Goal: Task Accomplishment & Management: Use online tool/utility

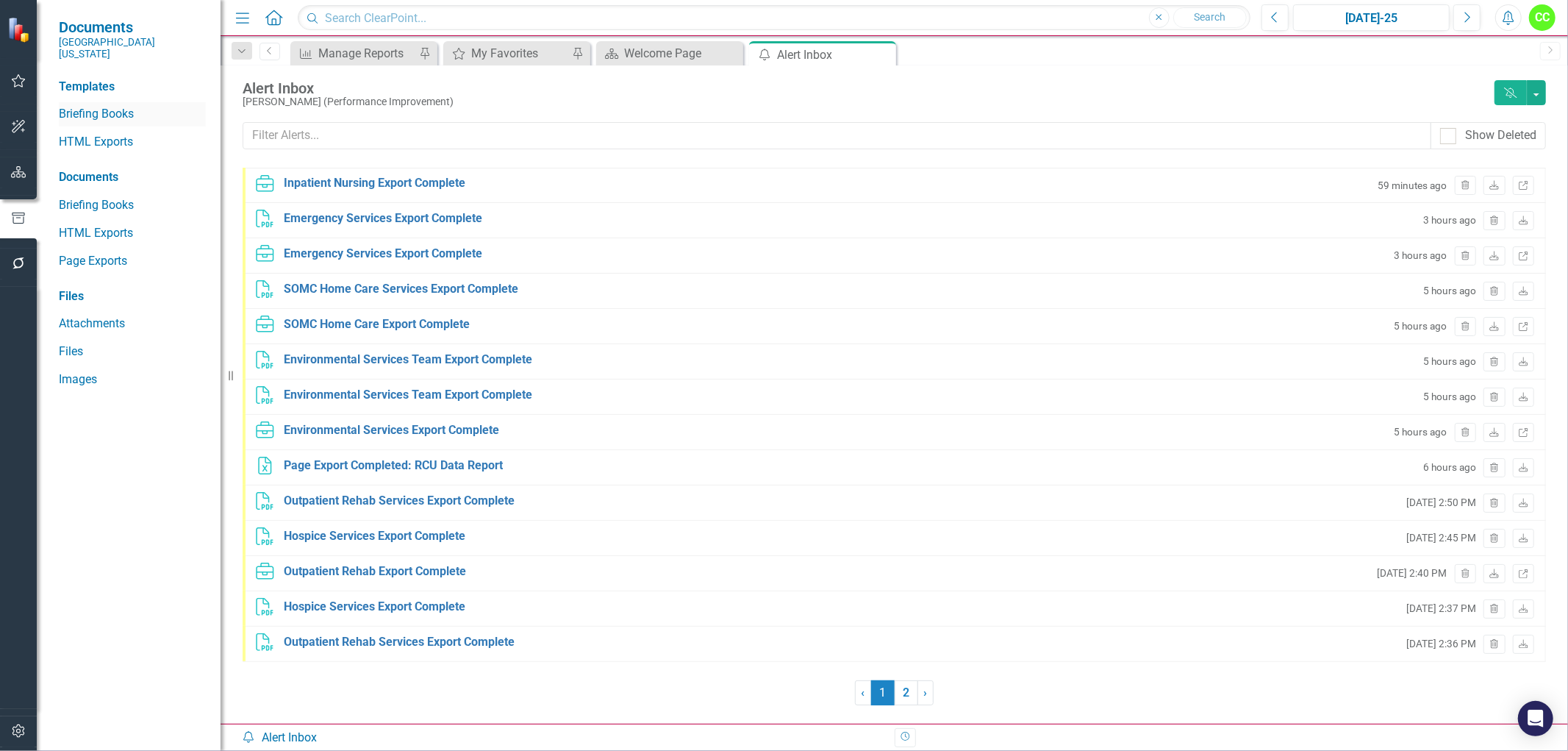
click at [85, 106] on link "Briefing Books" at bounding box center [132, 114] width 147 height 17
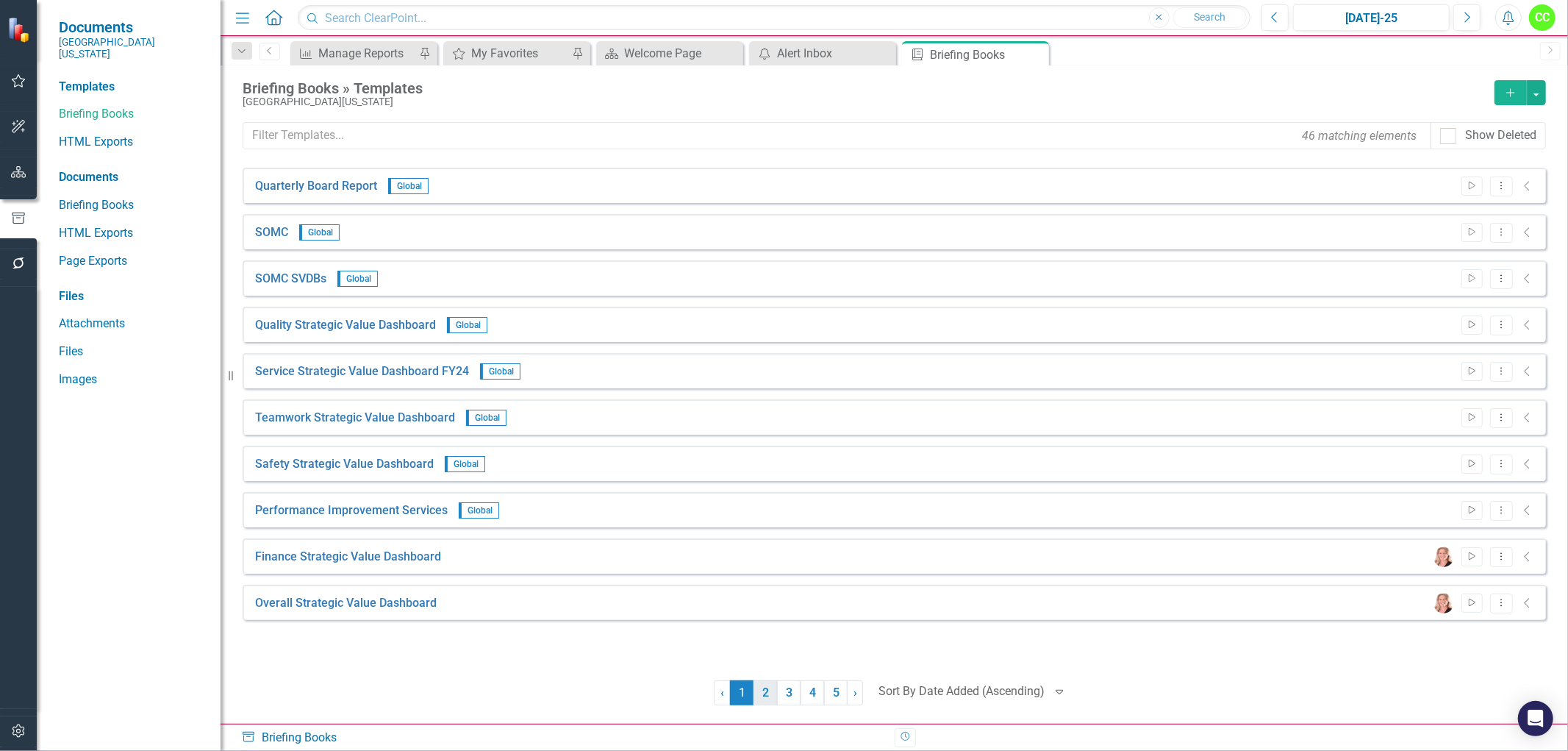
click at [768, 695] on link "2" at bounding box center [765, 692] width 23 height 25
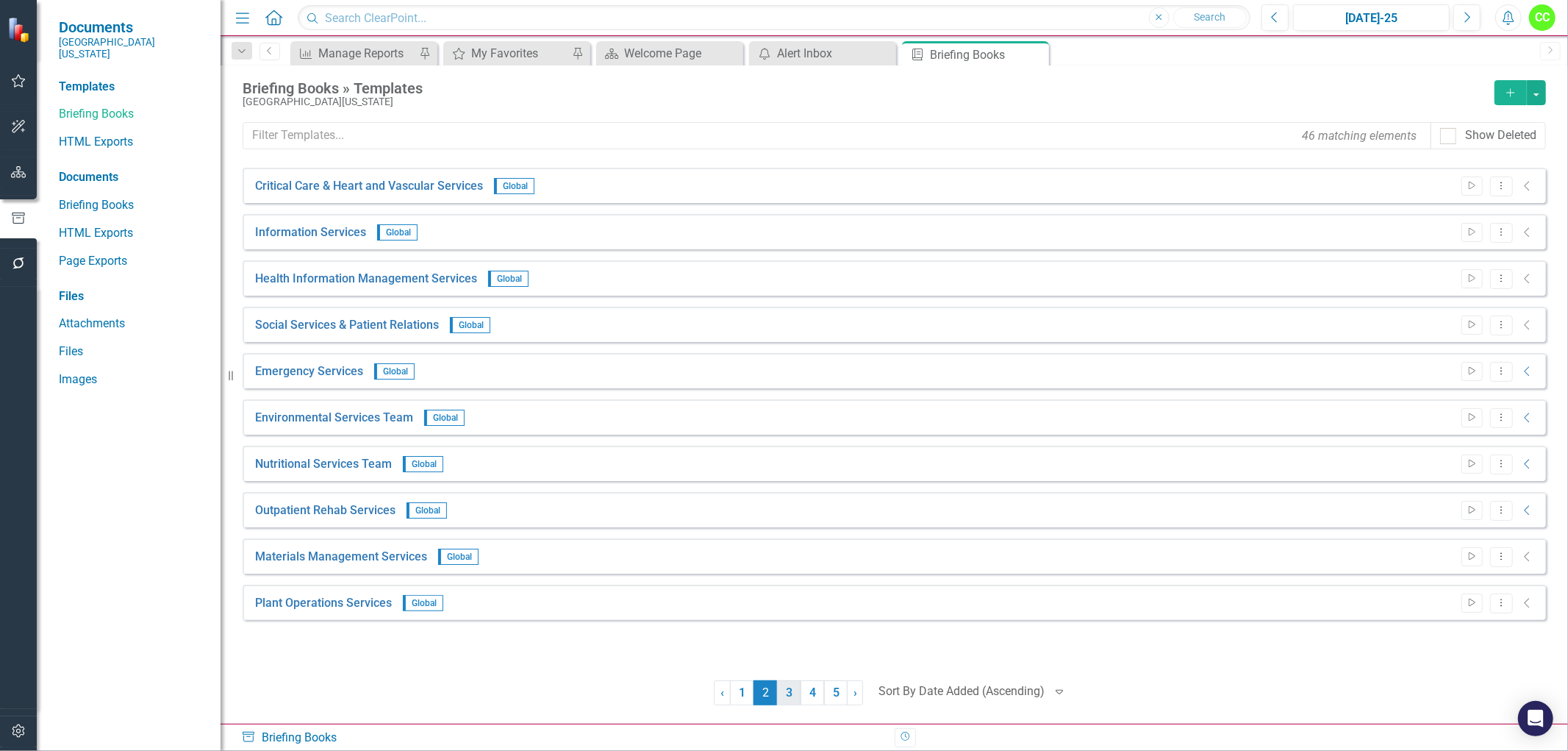
click at [784, 695] on link "3" at bounding box center [788, 692] width 23 height 25
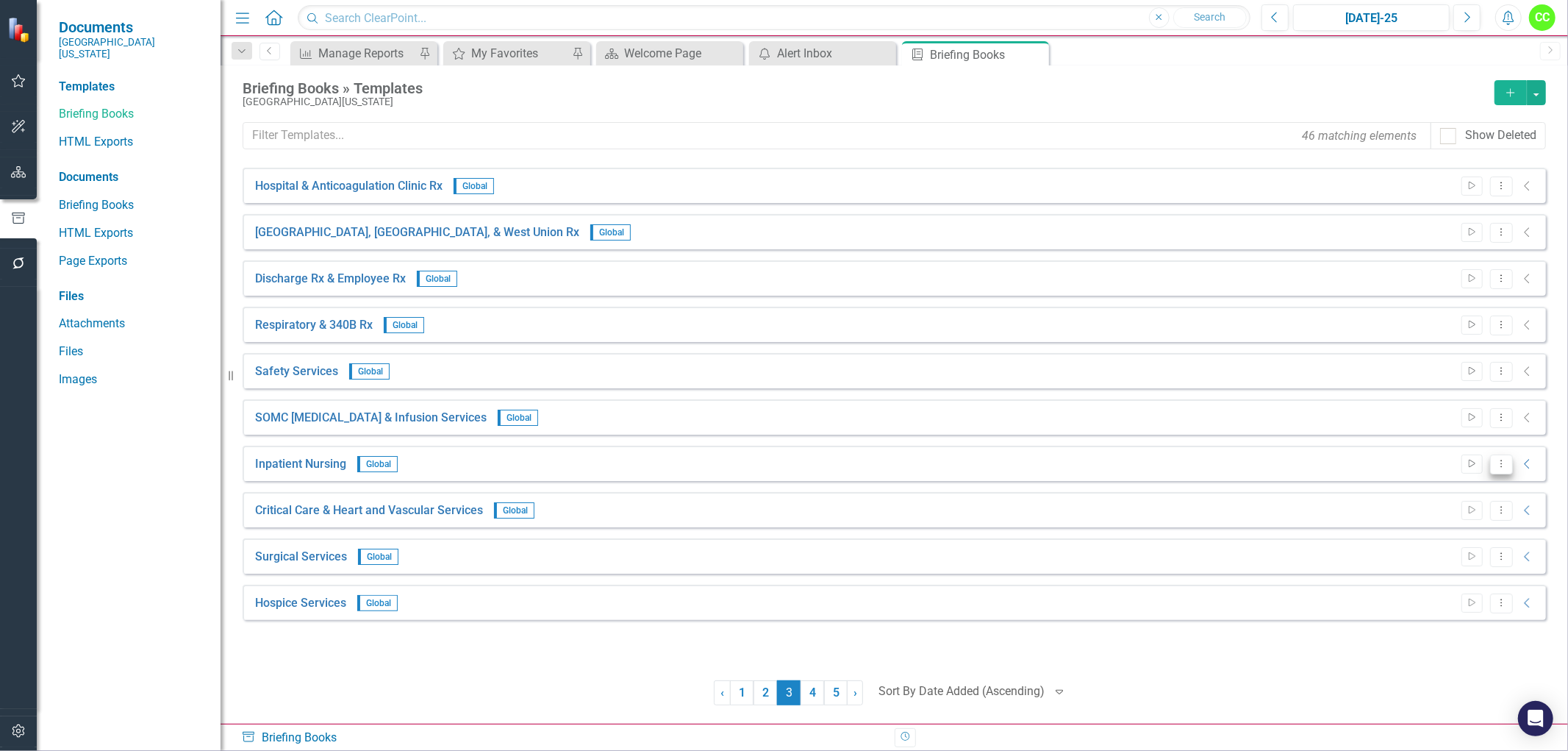
click at [1503, 465] on icon "Dropdown Menu" at bounding box center [1501, 464] width 12 height 10
click at [1449, 543] on link "Edit Edit Template" at bounding box center [1443, 542] width 136 height 27
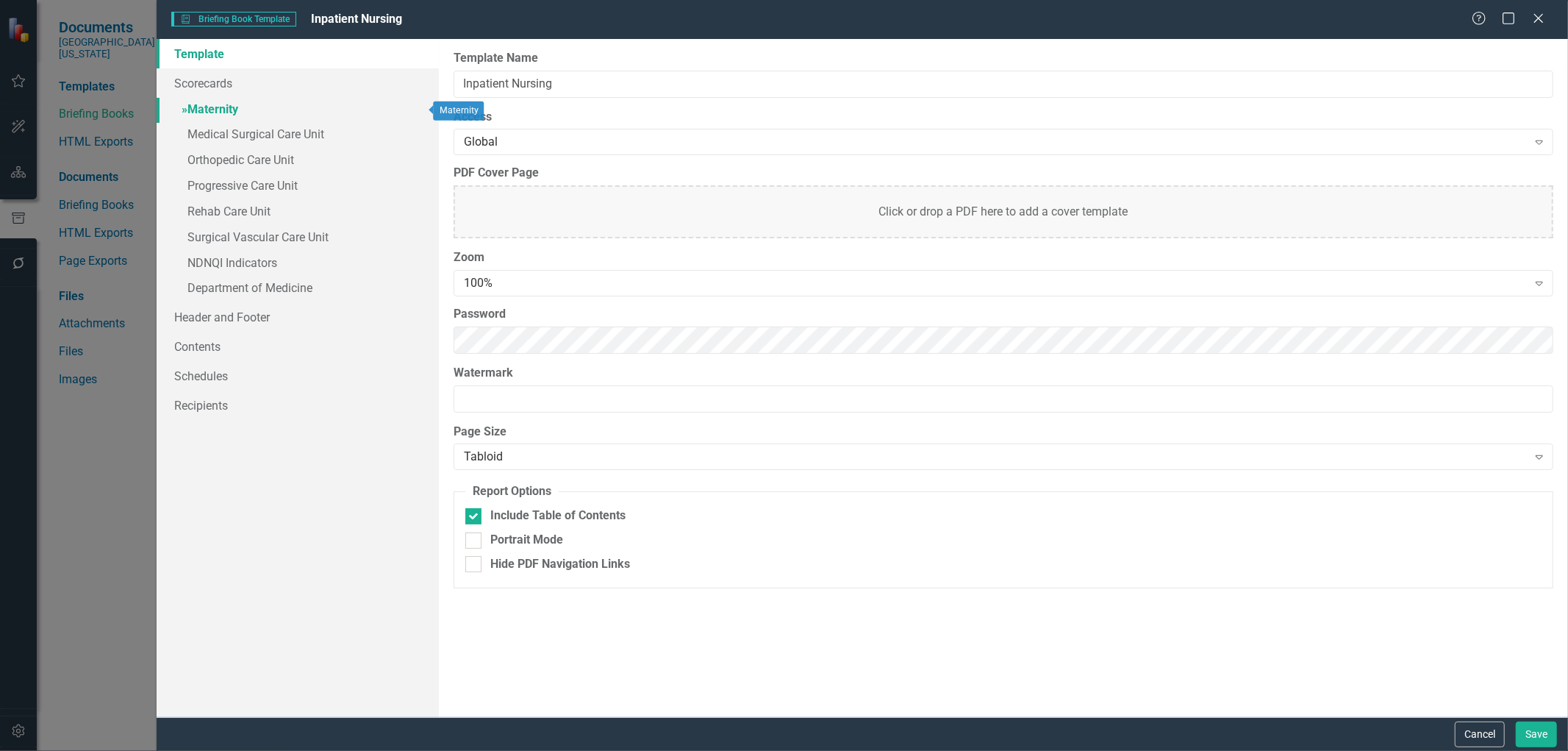
click at [228, 105] on link "» Maternity" at bounding box center [298, 111] width 282 height 26
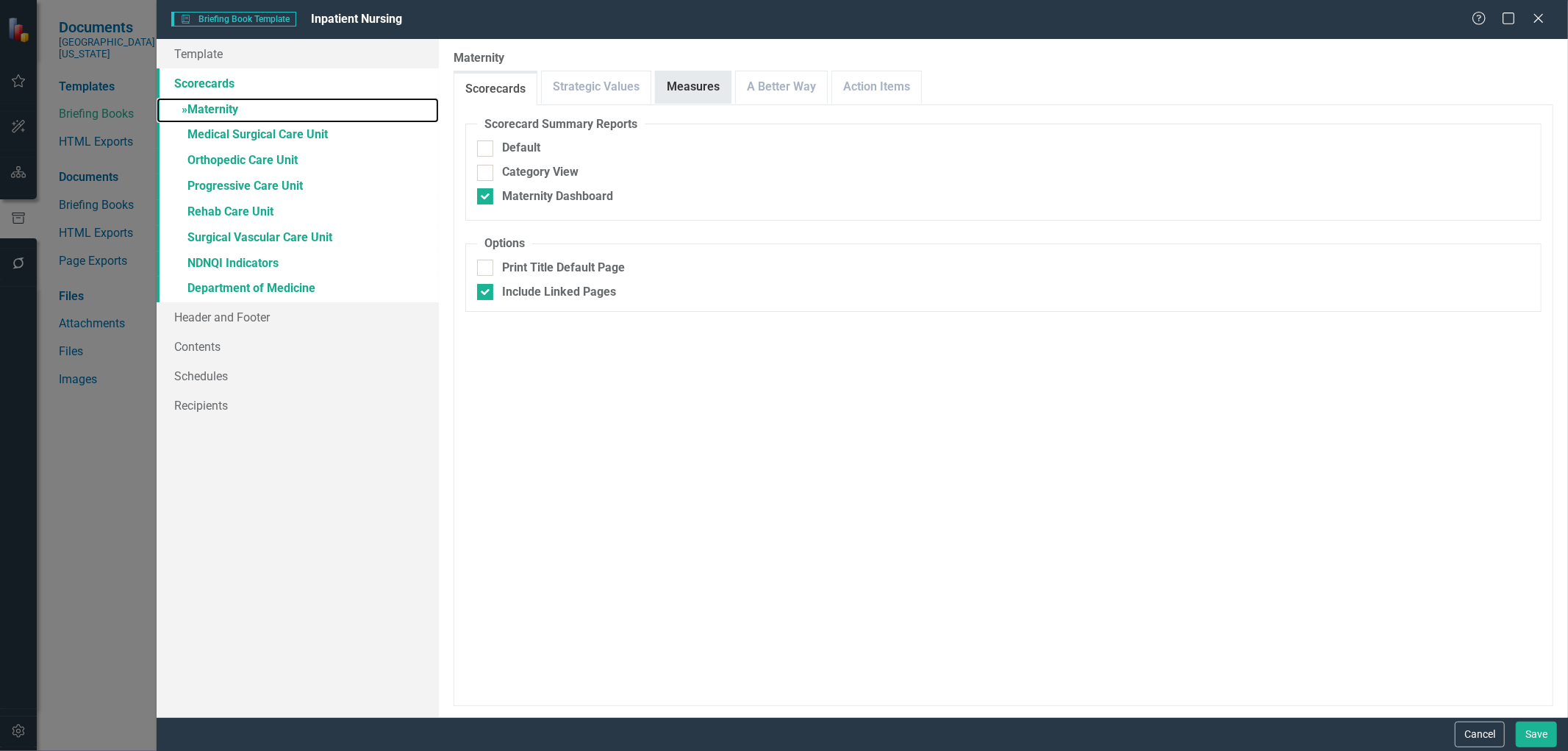
checkbox input "false"
click at [685, 90] on link "Measures" at bounding box center [693, 86] width 75 height 31
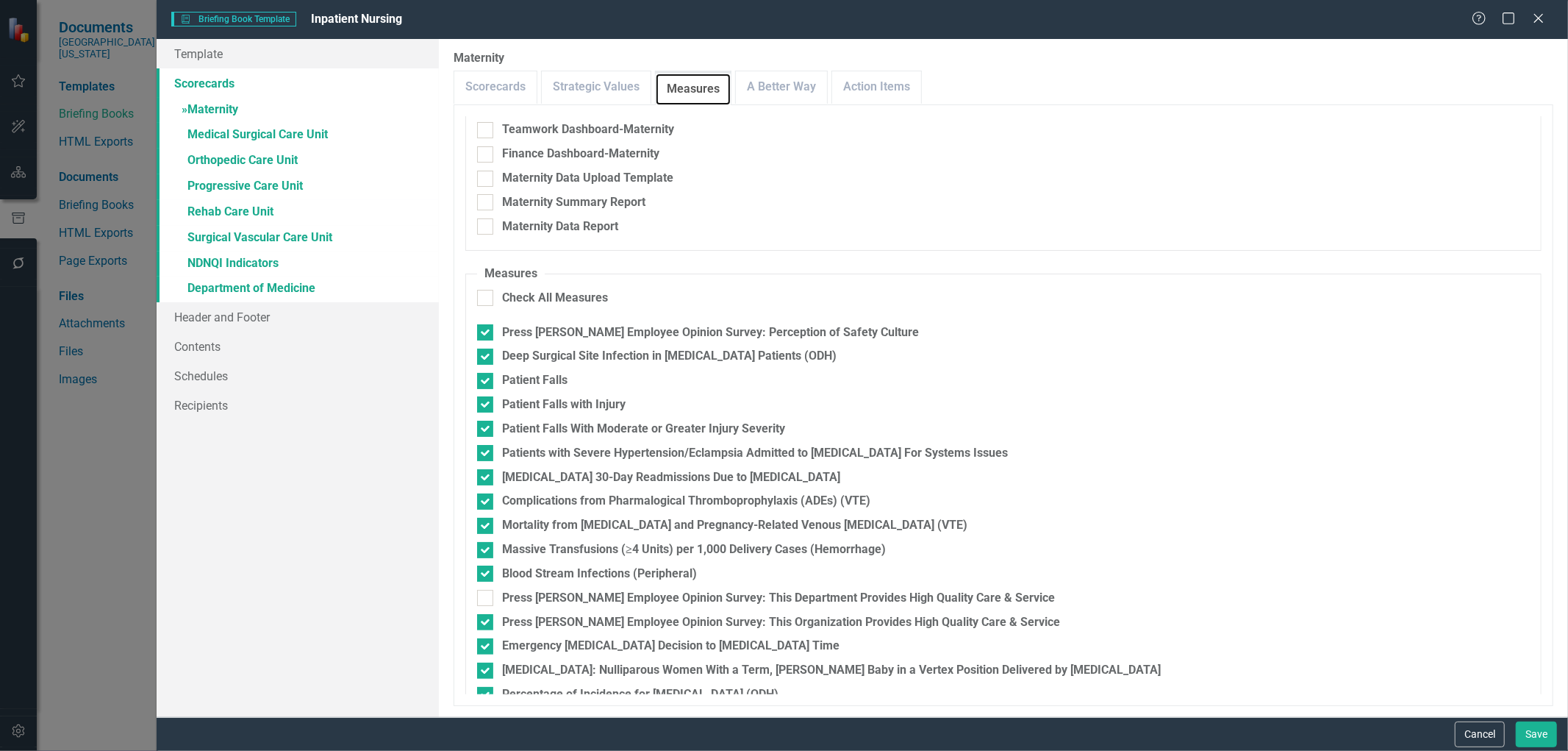
scroll to position [327, 0]
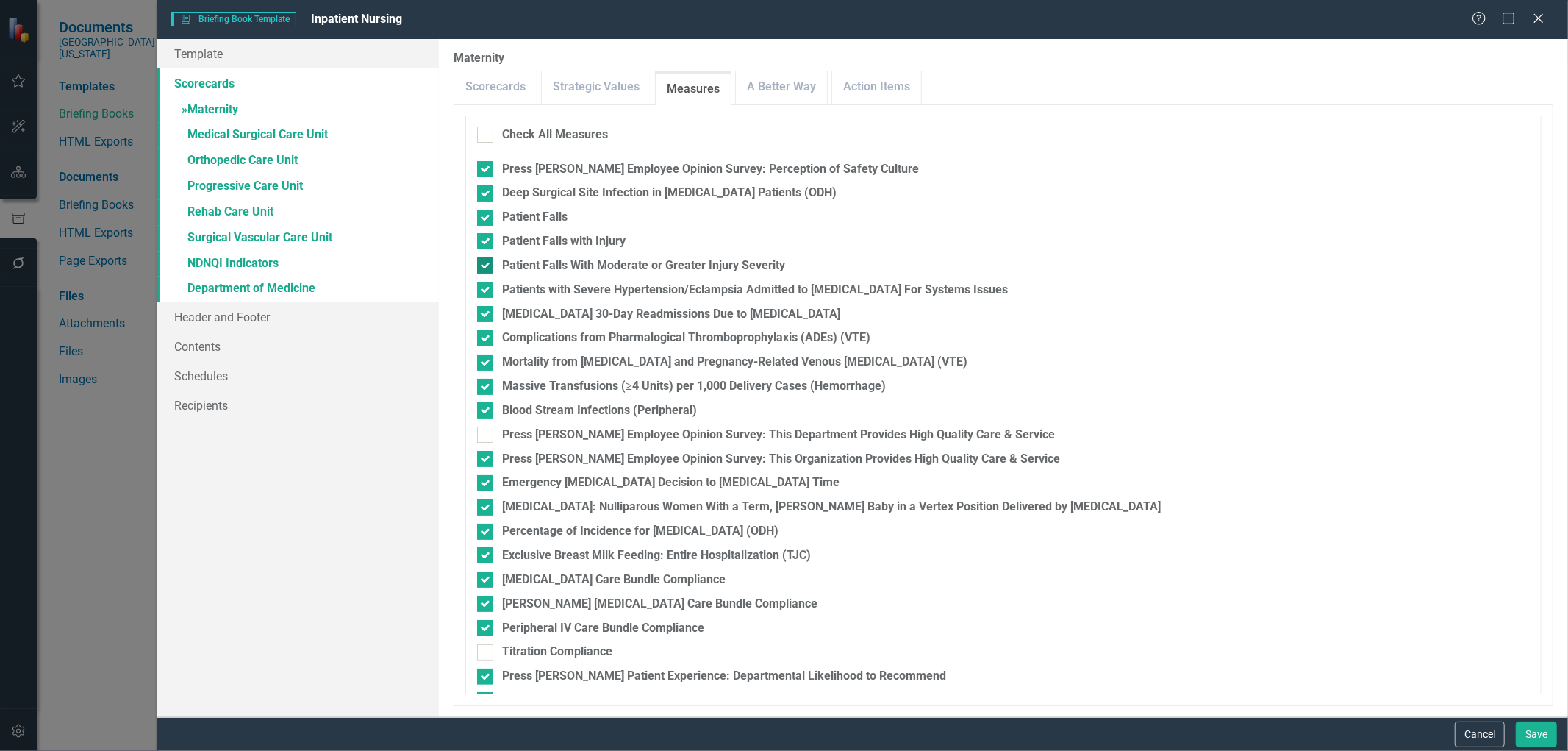
click at [486, 263] on input "Patient Falls With Moderate or Greater Injury Severity" at bounding box center [482, 262] width 10 height 10
checkbox input "false"
click at [479, 436] on div at bounding box center [486, 435] width 16 height 16
click at [479, 436] on input "Press [PERSON_NAME] Employee Opinion Survey: This Department Provides High Qual…" at bounding box center [482, 432] width 10 height 10
checkbox input "true"
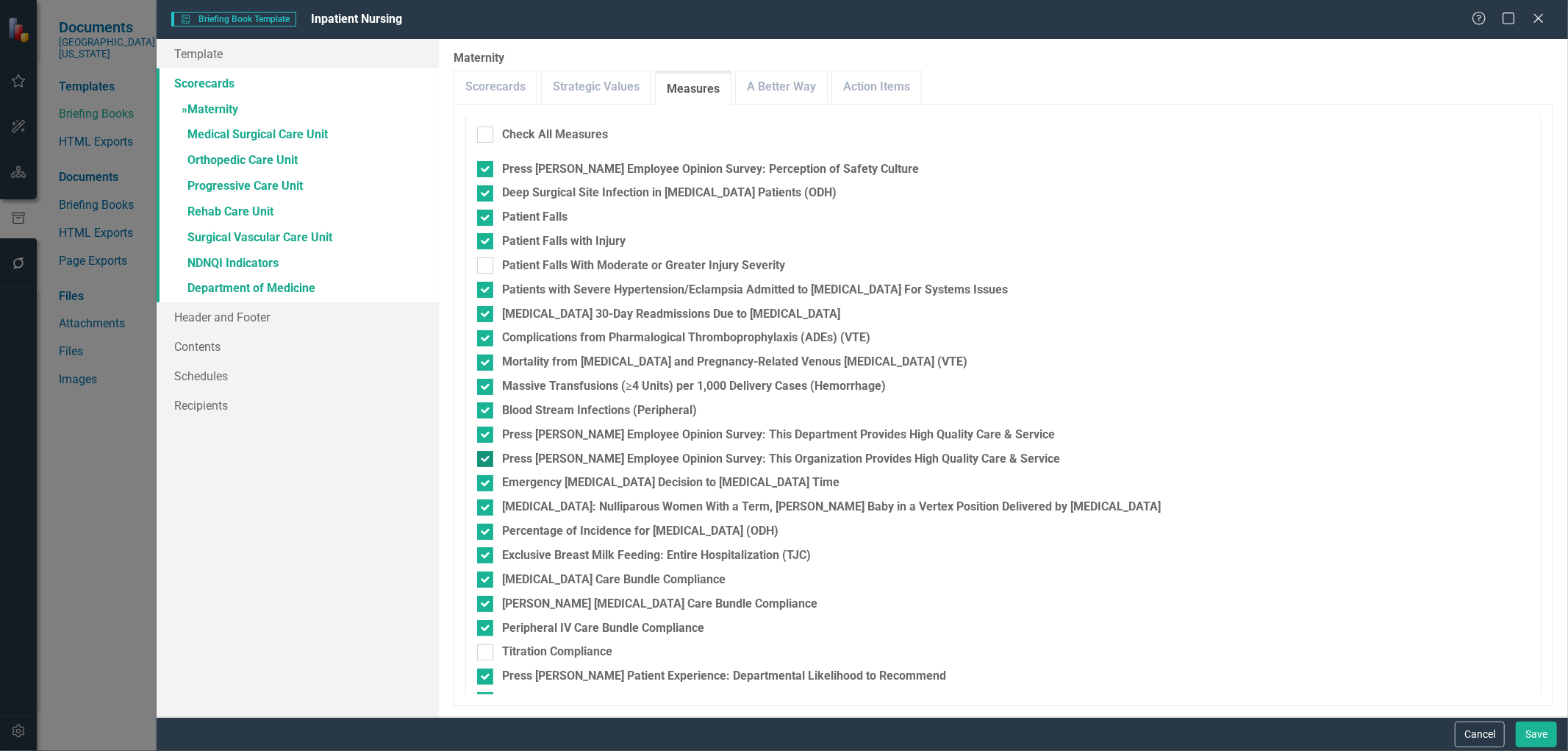
click at [482, 459] on input "Press [PERSON_NAME] Employee Opinion Survey: This Organization Provides High Qu…" at bounding box center [482, 456] width 10 height 10
checkbox input "false"
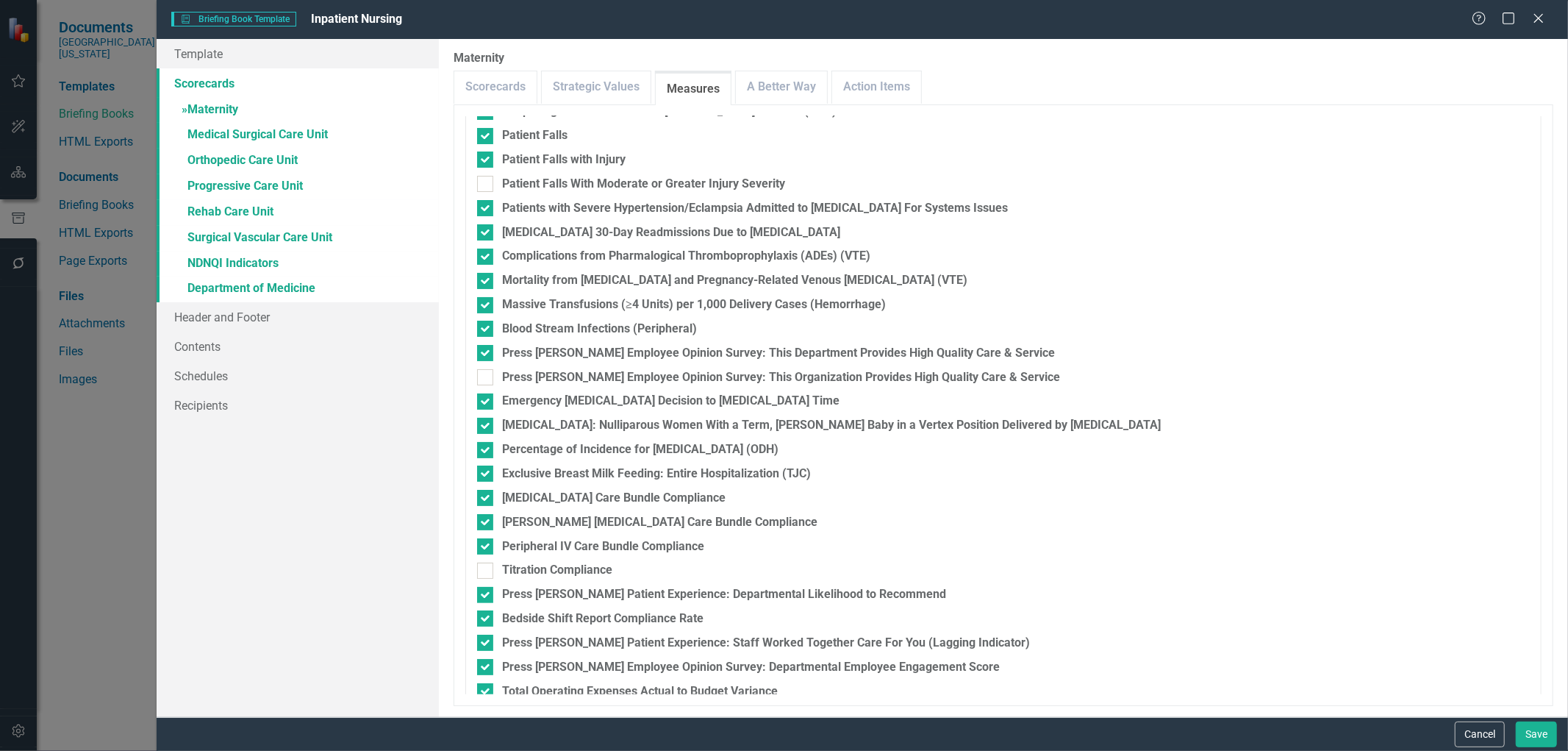
scroll to position [478, 0]
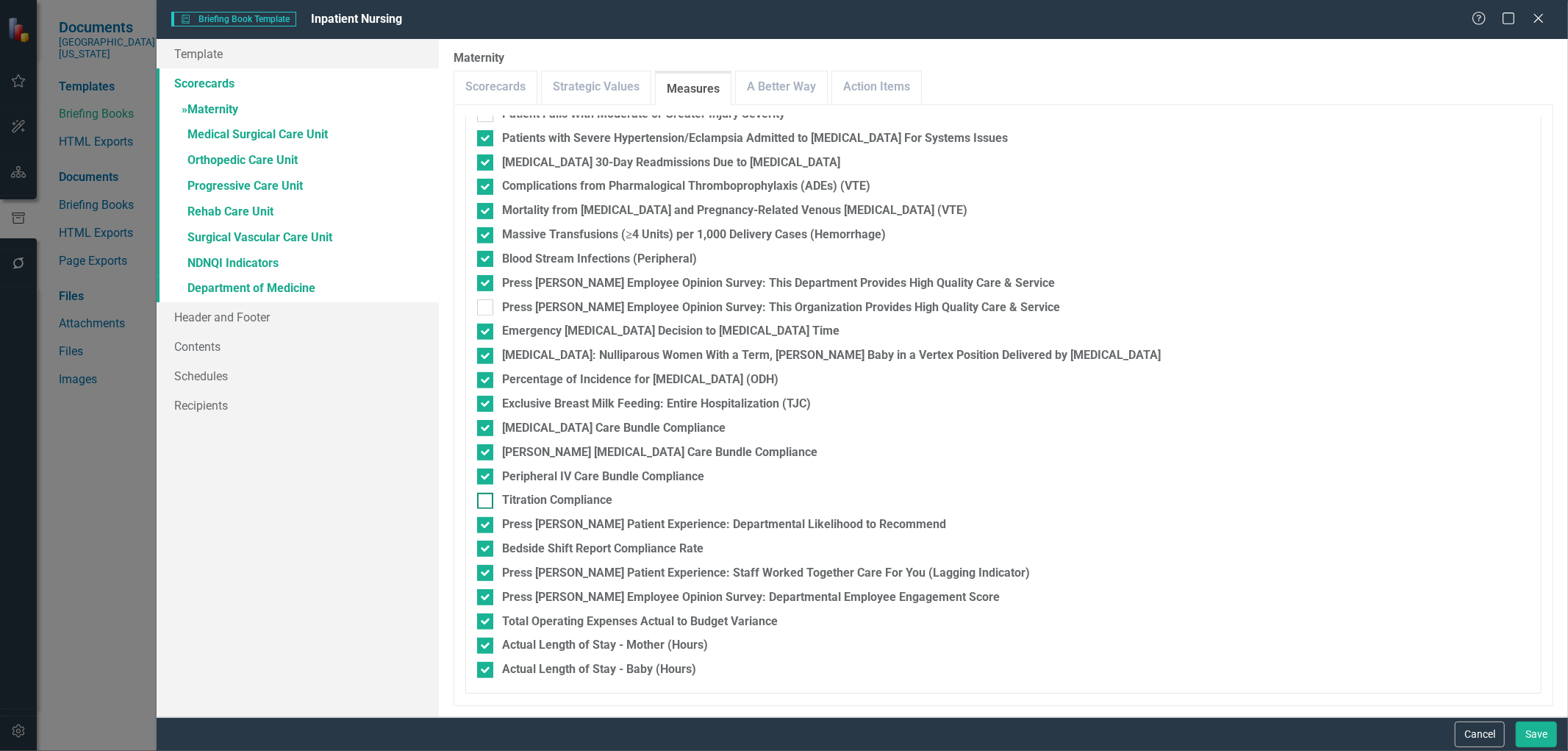
click at [486, 503] on div at bounding box center [486, 501] width 16 height 16
click at [486, 503] on input "Titration Compliance" at bounding box center [482, 498] width 10 height 10
checkbox input "true"
click at [775, 86] on link "A Better Way" at bounding box center [781, 86] width 91 height 31
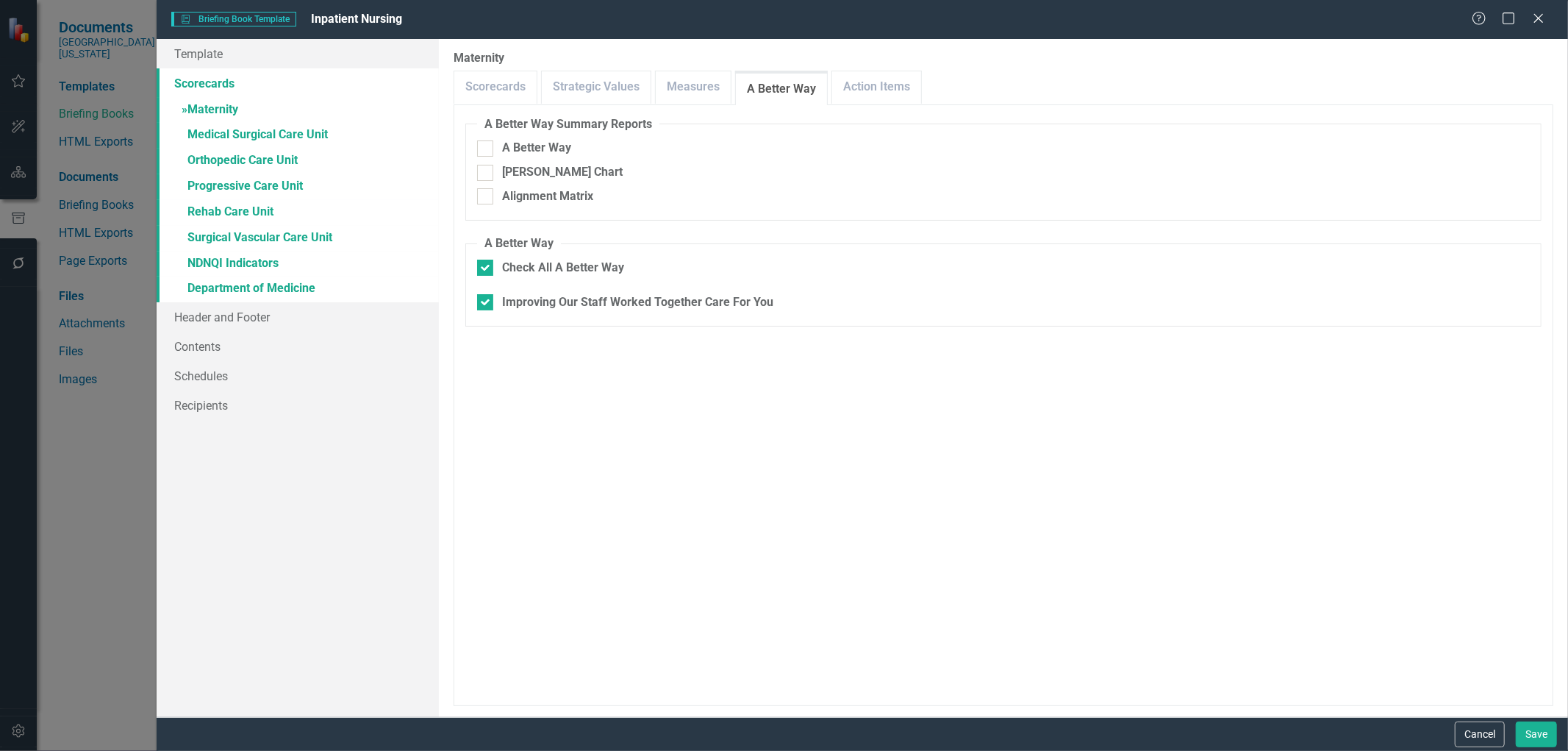
click at [483, 267] on input "Check All A Better Way" at bounding box center [482, 265] width 10 height 10
checkbox input "false"
click at [890, 90] on link "Action Items" at bounding box center [877, 86] width 89 height 31
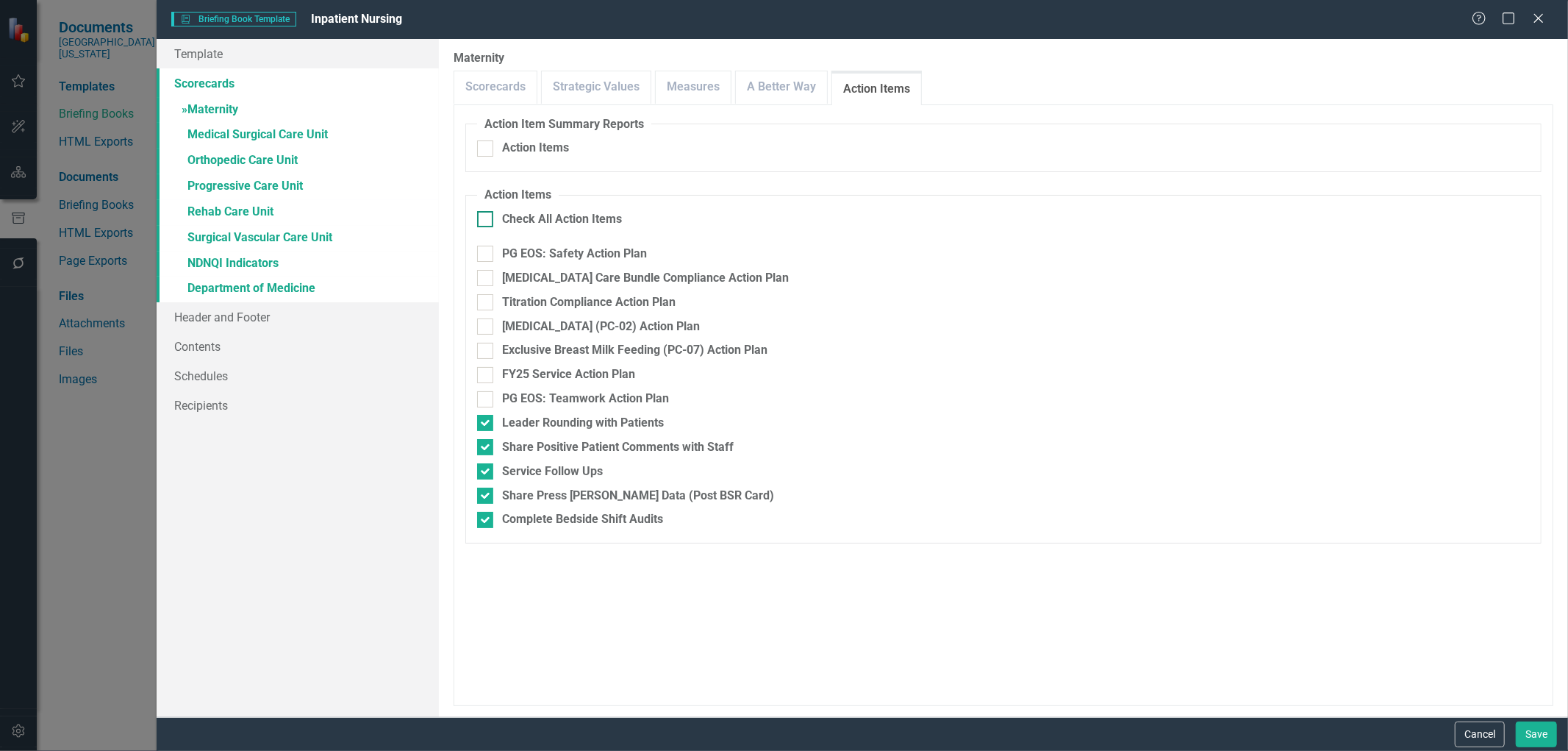
click at [486, 217] on input "Check All Action Items" at bounding box center [482, 216] width 10 height 10
checkbox input "true"
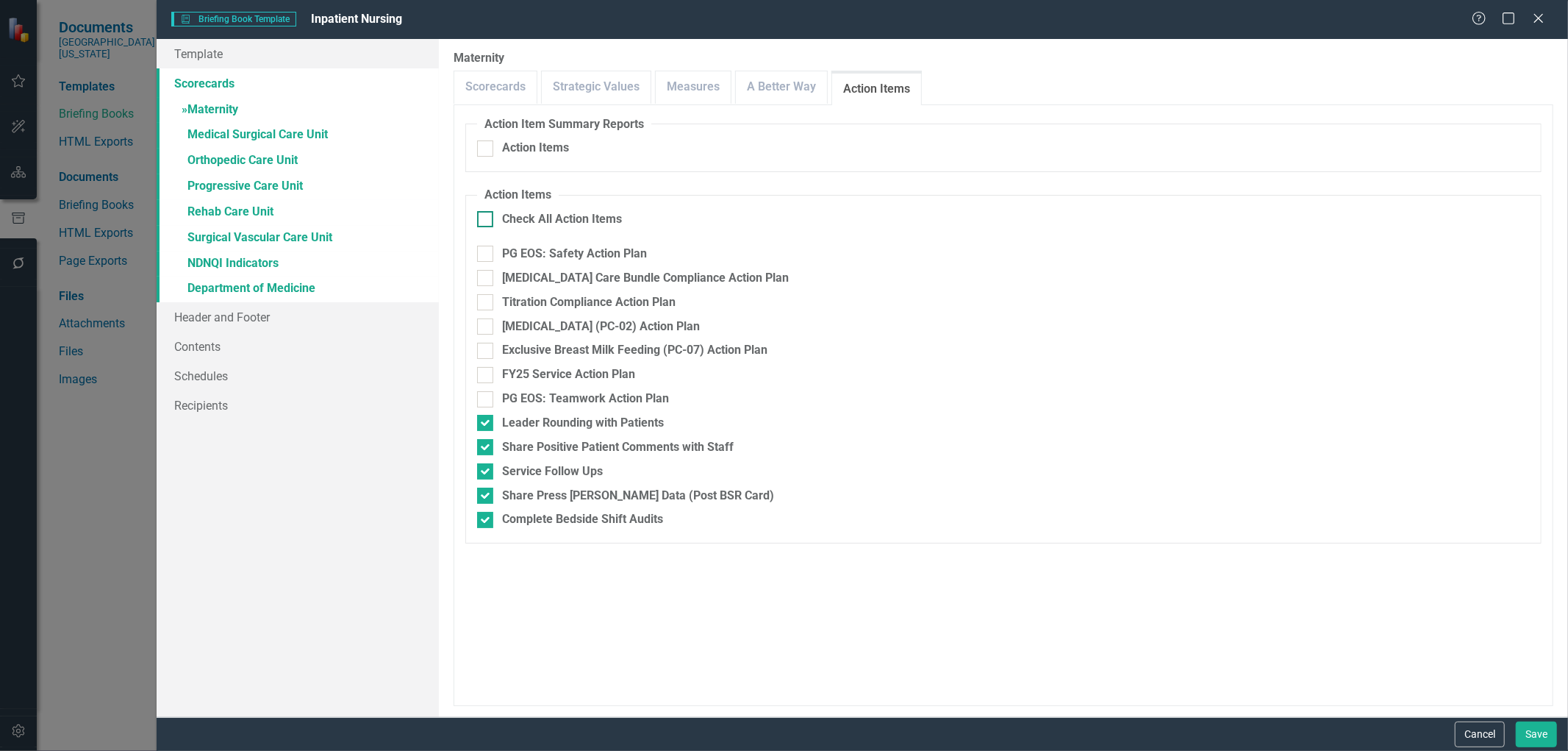
checkbox input "true"
click at [482, 420] on input "Leader Rounding with Patients" at bounding box center [482, 419] width 10 height 10
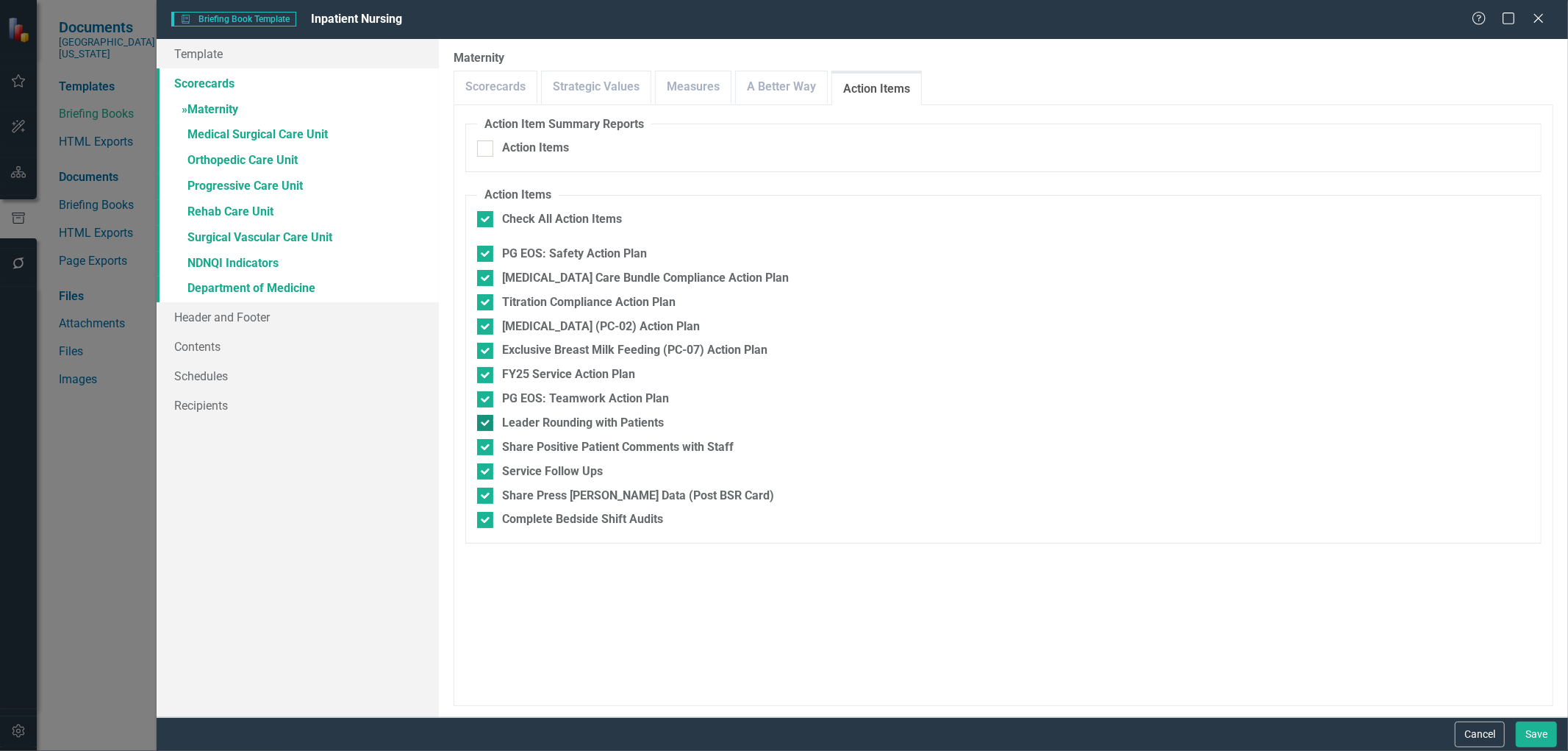
checkbox input "false"
click at [482, 451] on div at bounding box center [486, 447] width 16 height 16
click at [482, 449] on input "Share Positive Patient Comments with Staff" at bounding box center [482, 444] width 10 height 10
checkbox input "false"
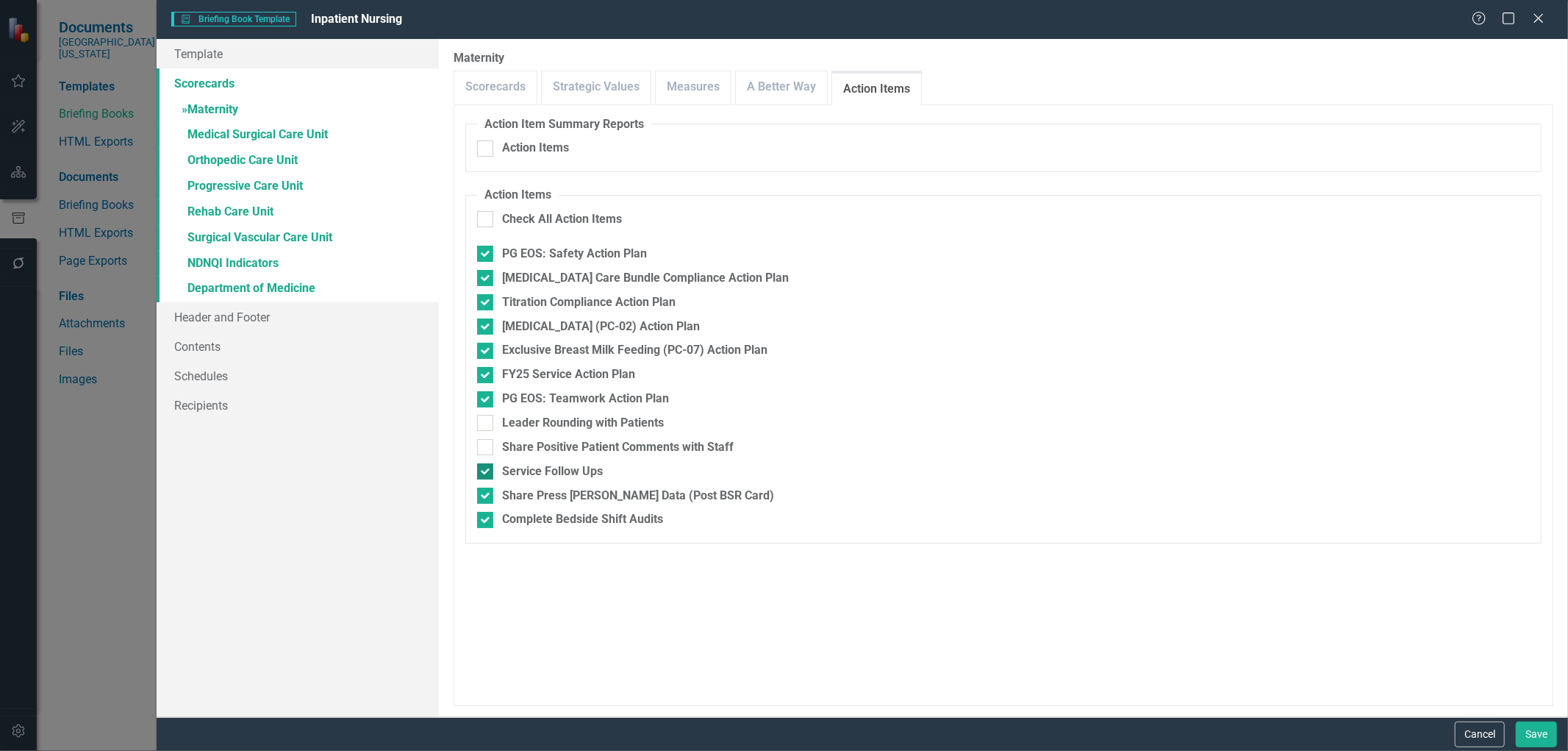
click at [486, 470] on input "Service Follow Ups" at bounding box center [482, 468] width 10 height 10
checkbox input "false"
click at [480, 497] on div at bounding box center [486, 495] width 16 height 16
click at [480, 497] on input "Share Press [PERSON_NAME] Data (Post BSR Card)" at bounding box center [482, 492] width 10 height 10
checkbox input "false"
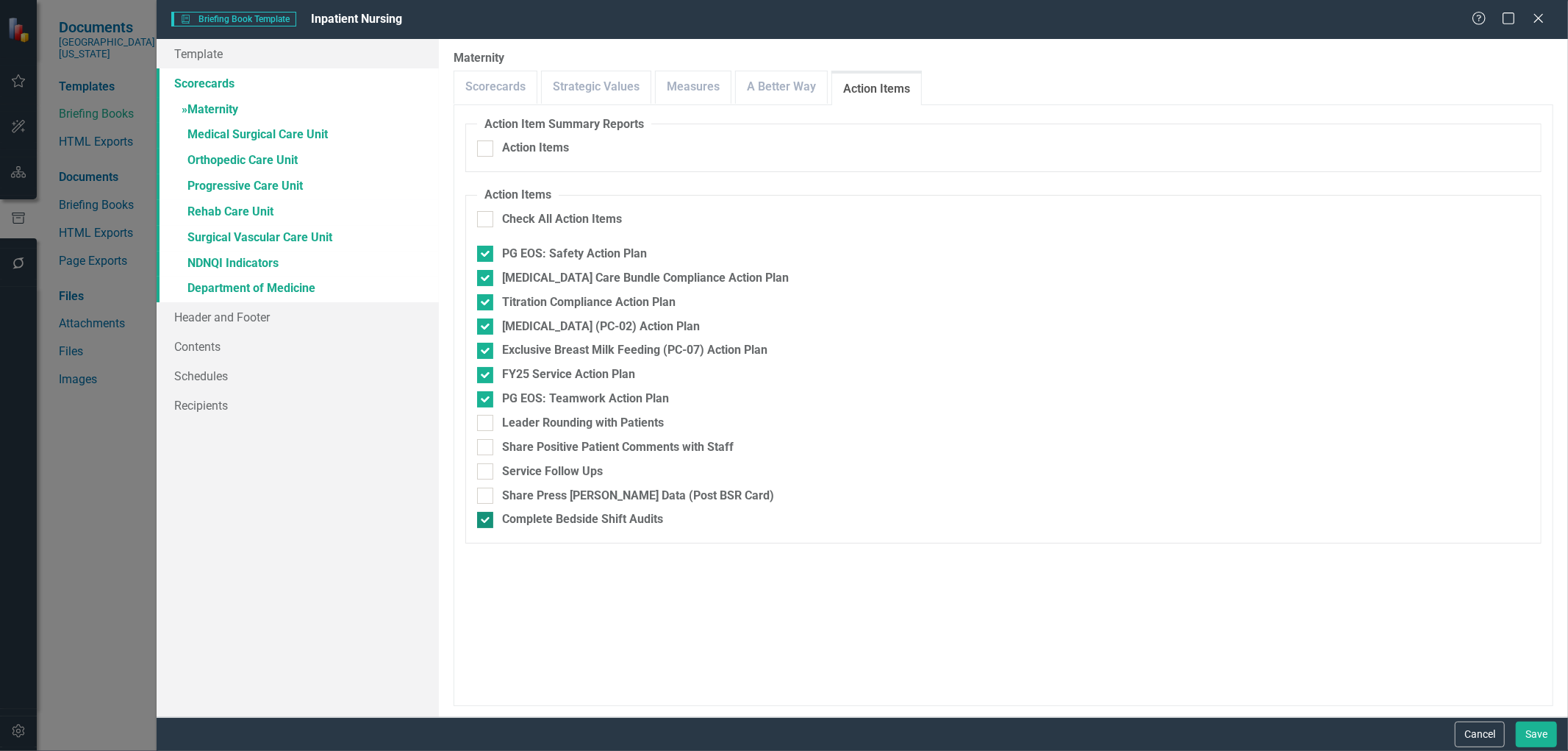
click at [482, 519] on input "Complete Bedside Shift Audits" at bounding box center [482, 516] width 10 height 10
checkbox input "false"
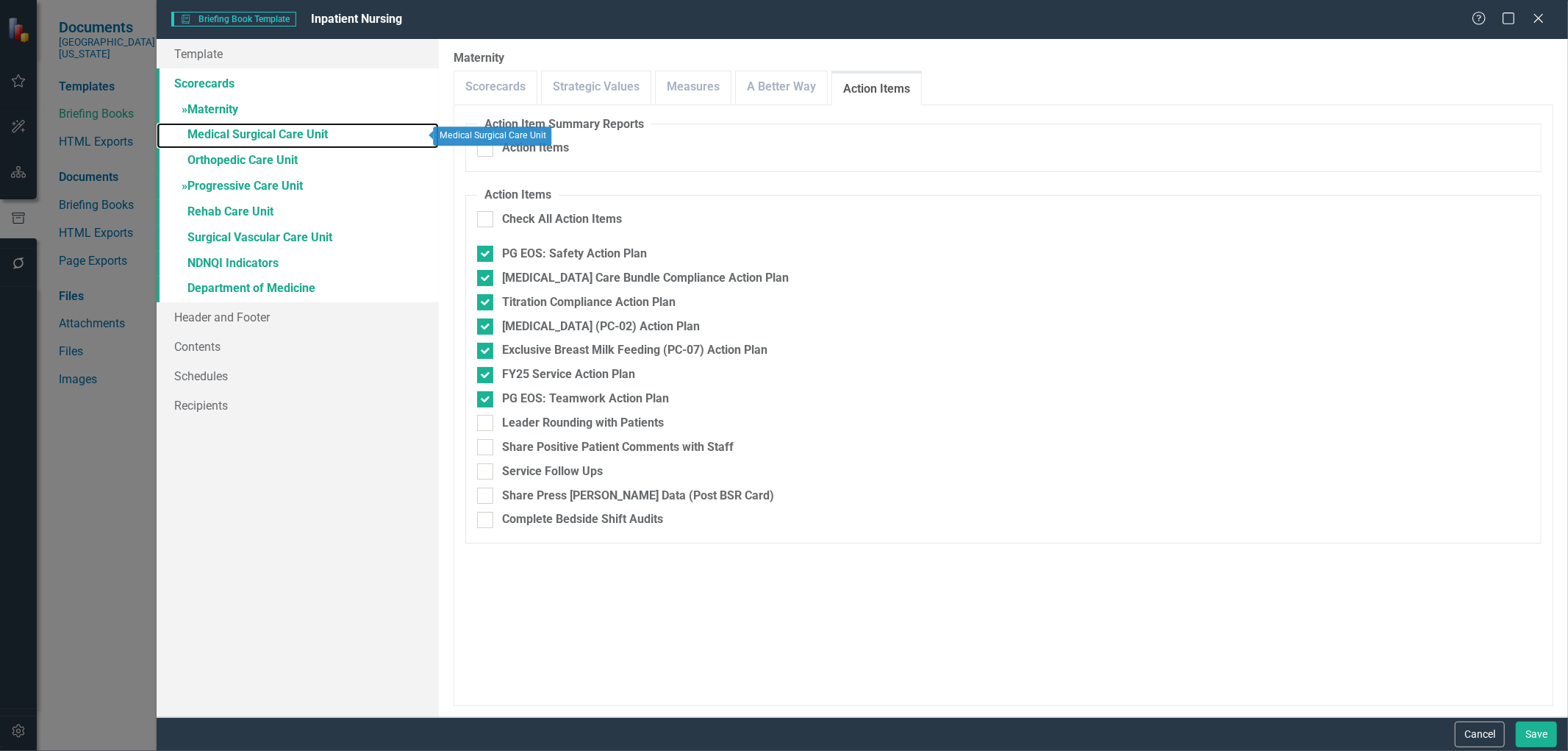
click at [281, 135] on link "» Medical Surgical Care Unit" at bounding box center [298, 136] width 282 height 26
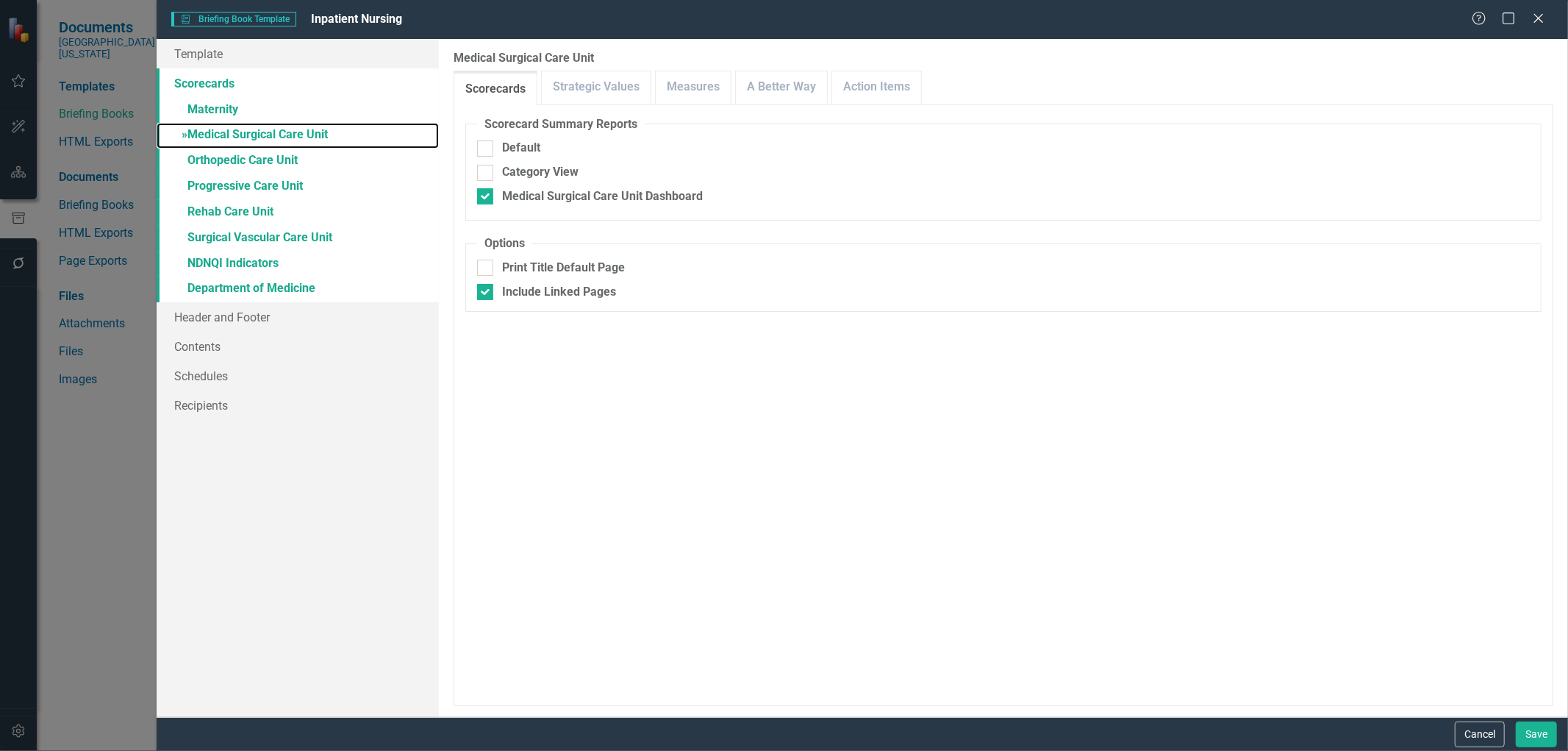
checkbox input "false"
click at [667, 98] on link "Measures" at bounding box center [693, 86] width 75 height 31
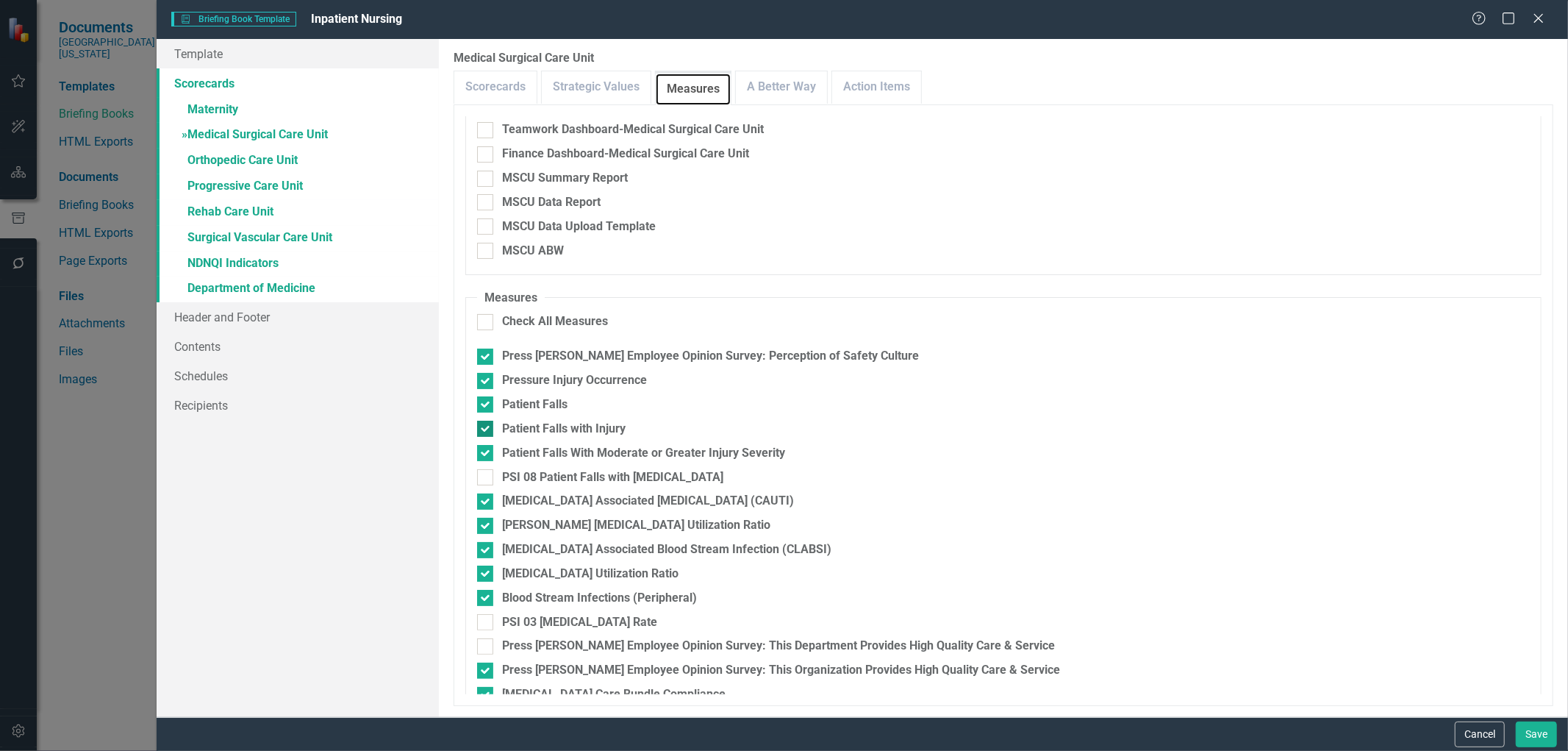
scroll to position [245, 0]
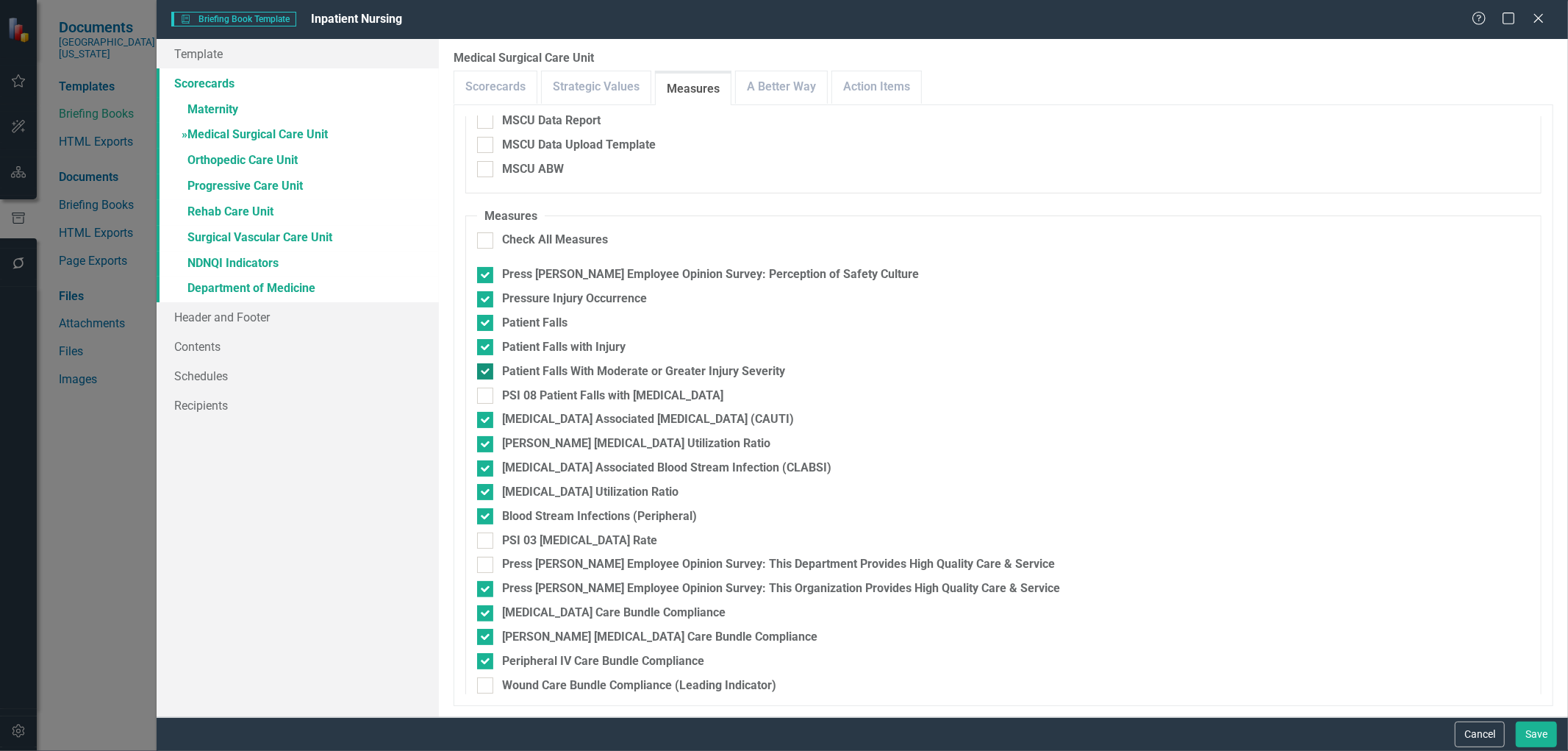
click at [486, 369] on input "Patient Falls With Moderate or Greater Injury Severity" at bounding box center [482, 368] width 10 height 10
checkbox input "false"
click at [486, 299] on input "Pressure Injury Occurrence" at bounding box center [482, 296] width 10 height 10
checkbox input "false"
click at [481, 536] on input "PSI 03 [MEDICAL_DATA] Rate" at bounding box center [482, 537] width 10 height 10
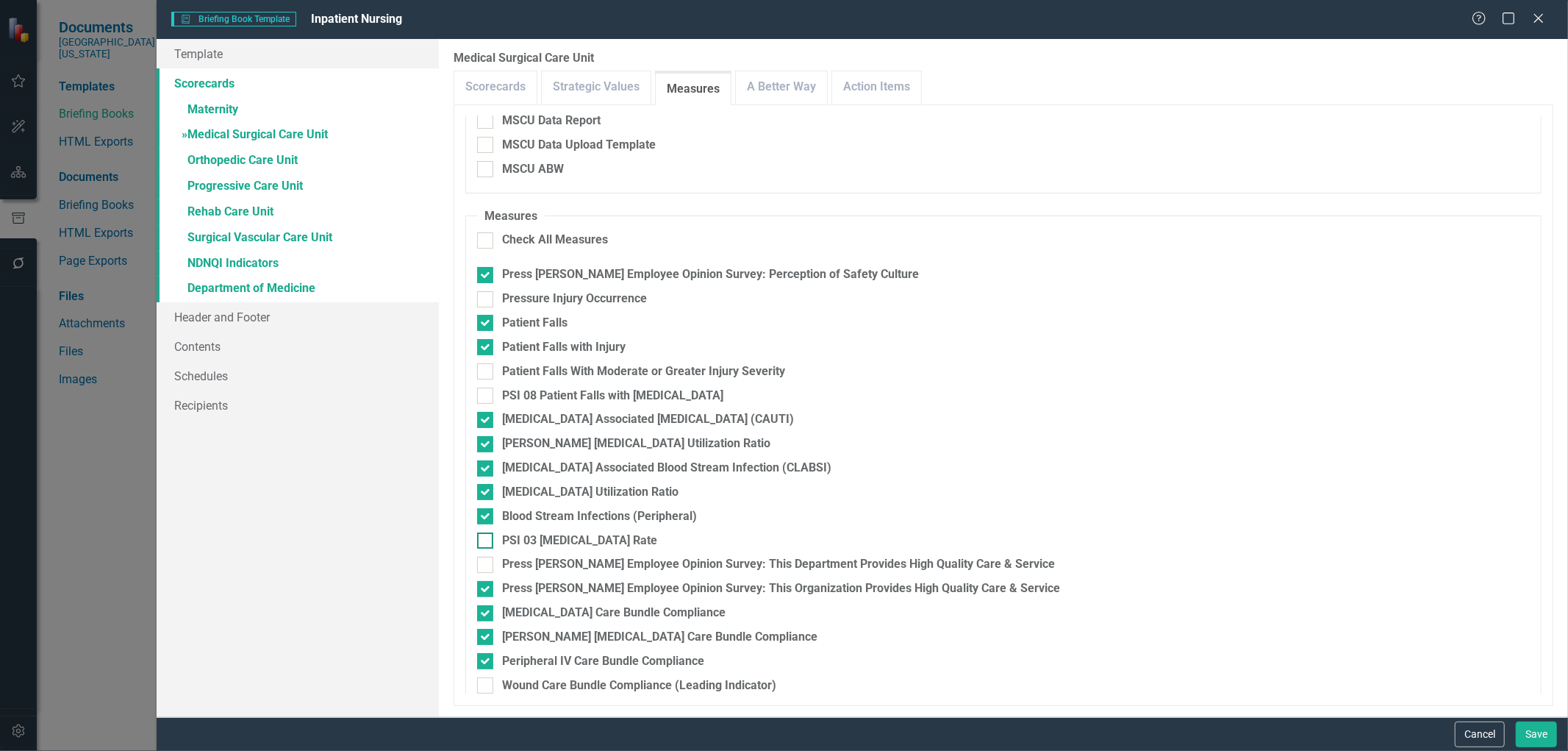
checkbox input "true"
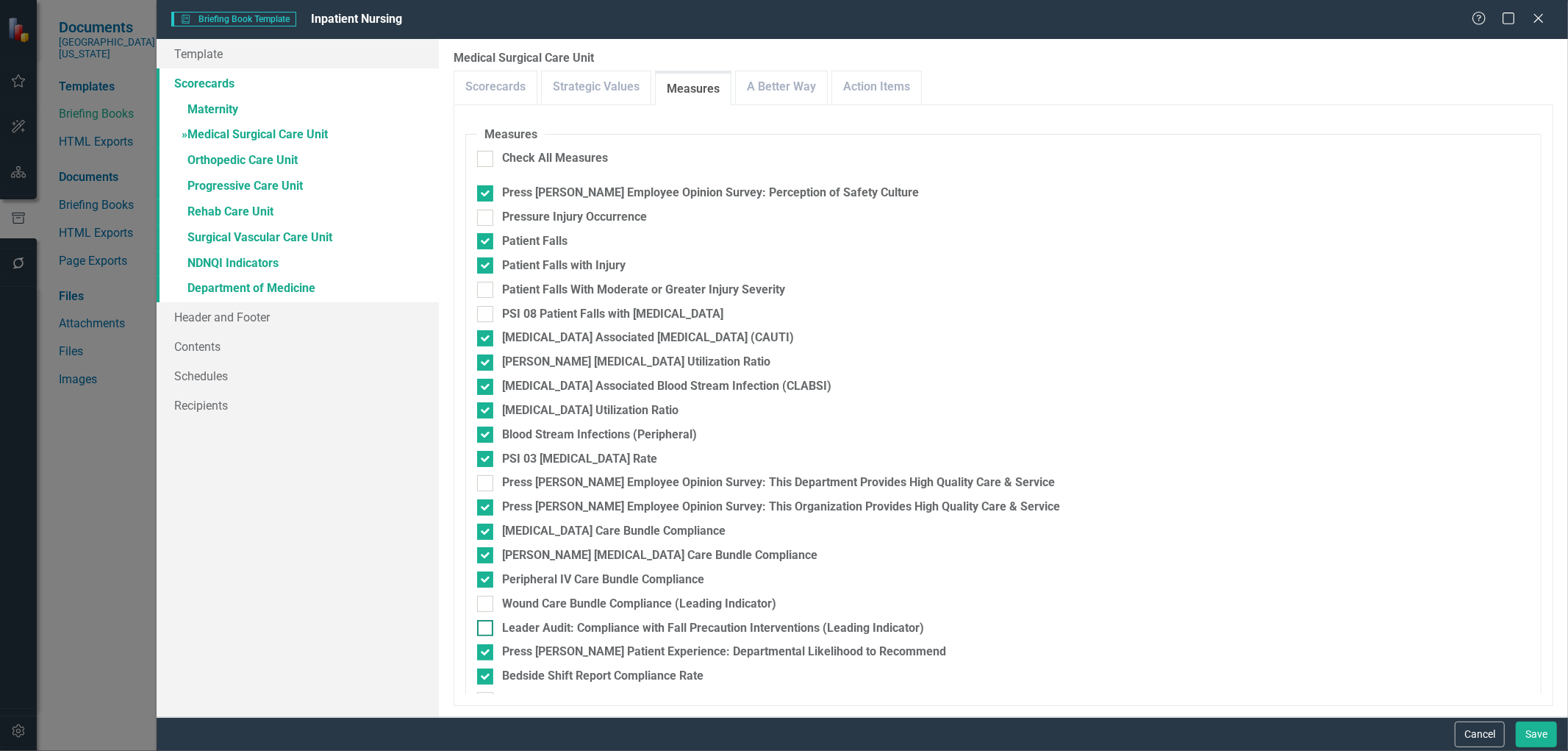
scroll to position [408, 0]
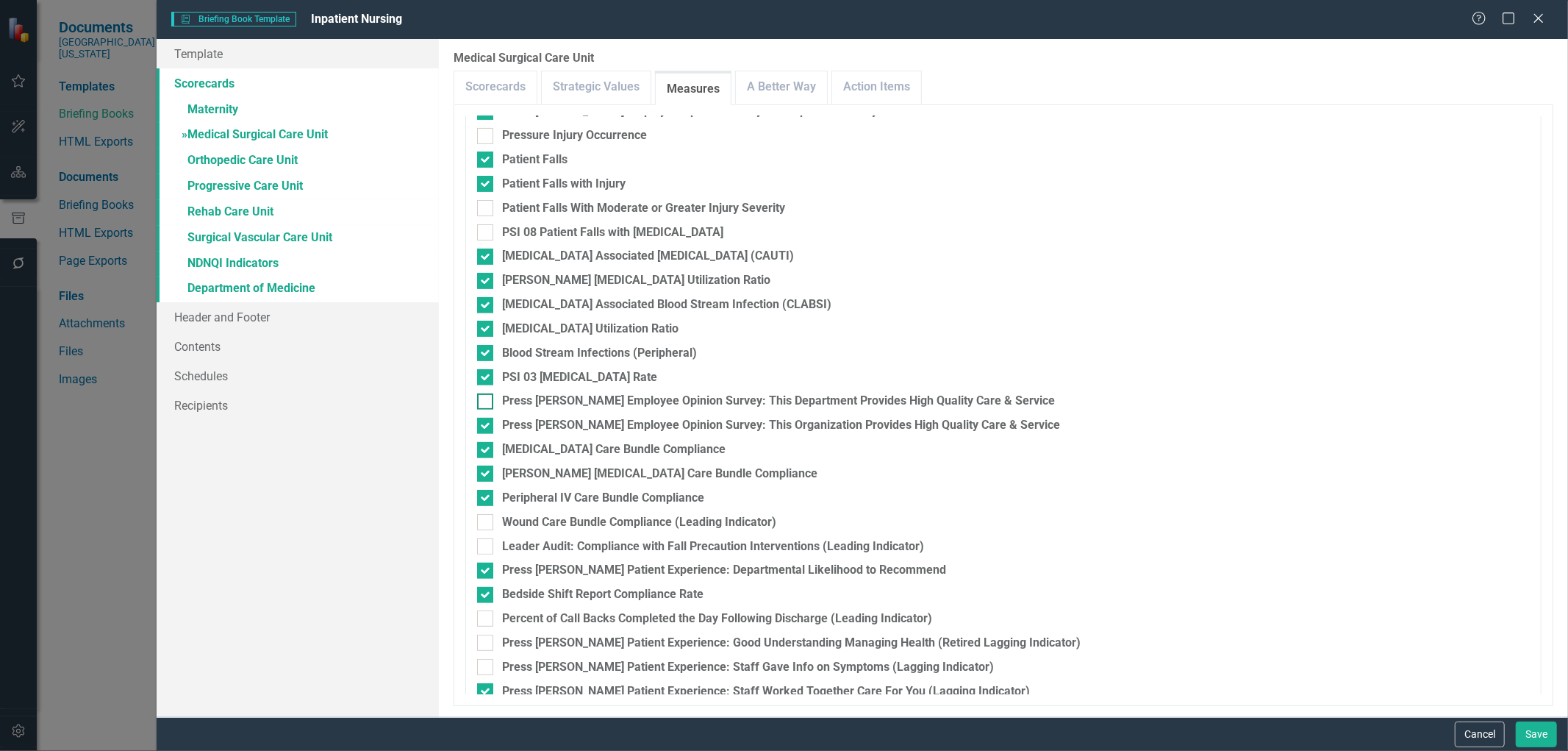
click at [480, 397] on input "Press [PERSON_NAME] Employee Opinion Survey: This Department Provides High Qual…" at bounding box center [482, 398] width 10 height 10
checkbox input "true"
click at [482, 423] on input "Press [PERSON_NAME] Employee Opinion Survey: This Organization Provides High Qu…" at bounding box center [482, 423] width 10 height 10
checkbox input "false"
click at [486, 528] on div at bounding box center [486, 522] width 16 height 16
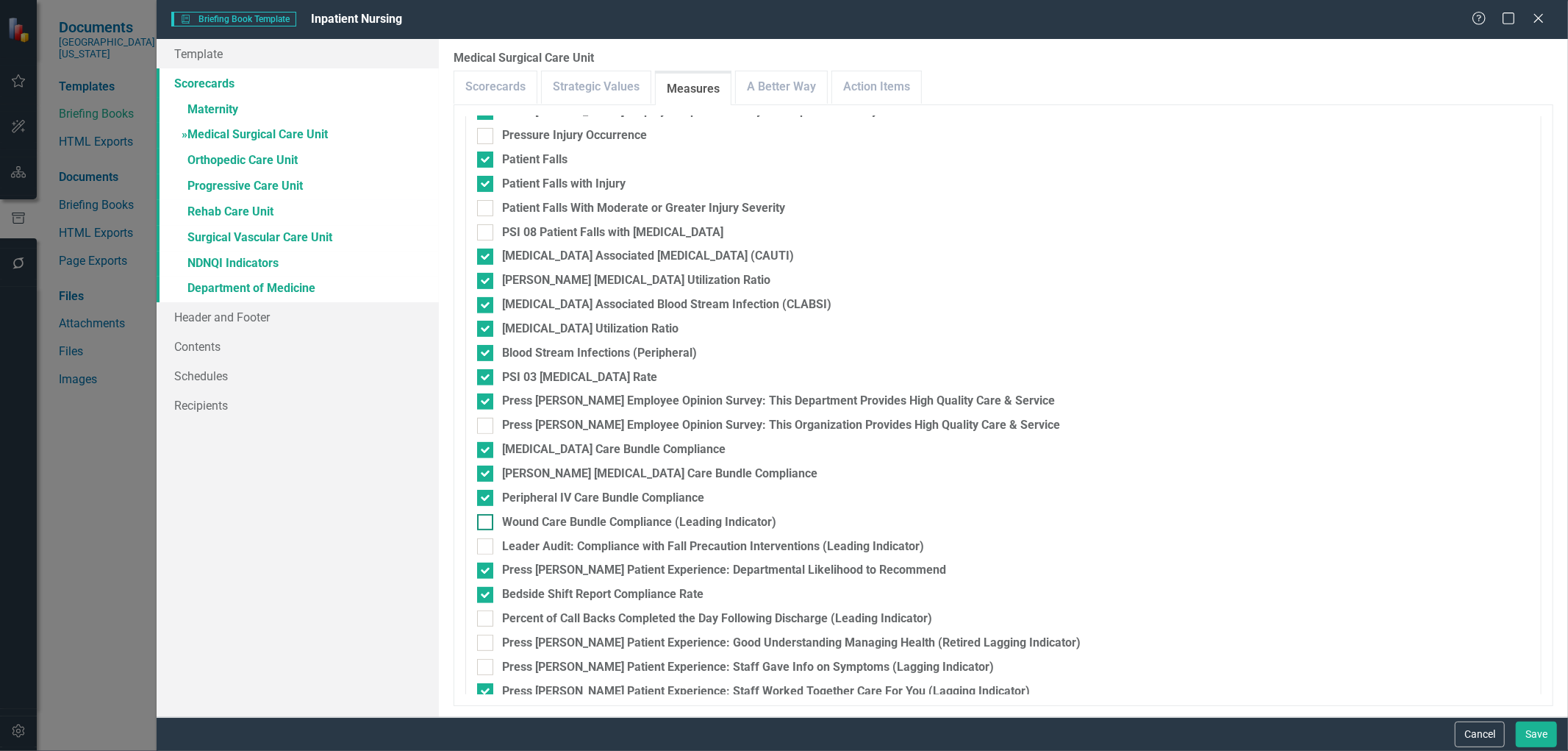
click at [486, 524] on input "Wound Care Bundle Compliance (Leading Indicator)" at bounding box center [482, 519] width 10 height 10
checkbox input "true"
click at [486, 547] on input "Leader Audit: Compliance with Fall Precaution Interventions (Leading Indicator)" at bounding box center [482, 543] width 10 height 10
checkbox input "true"
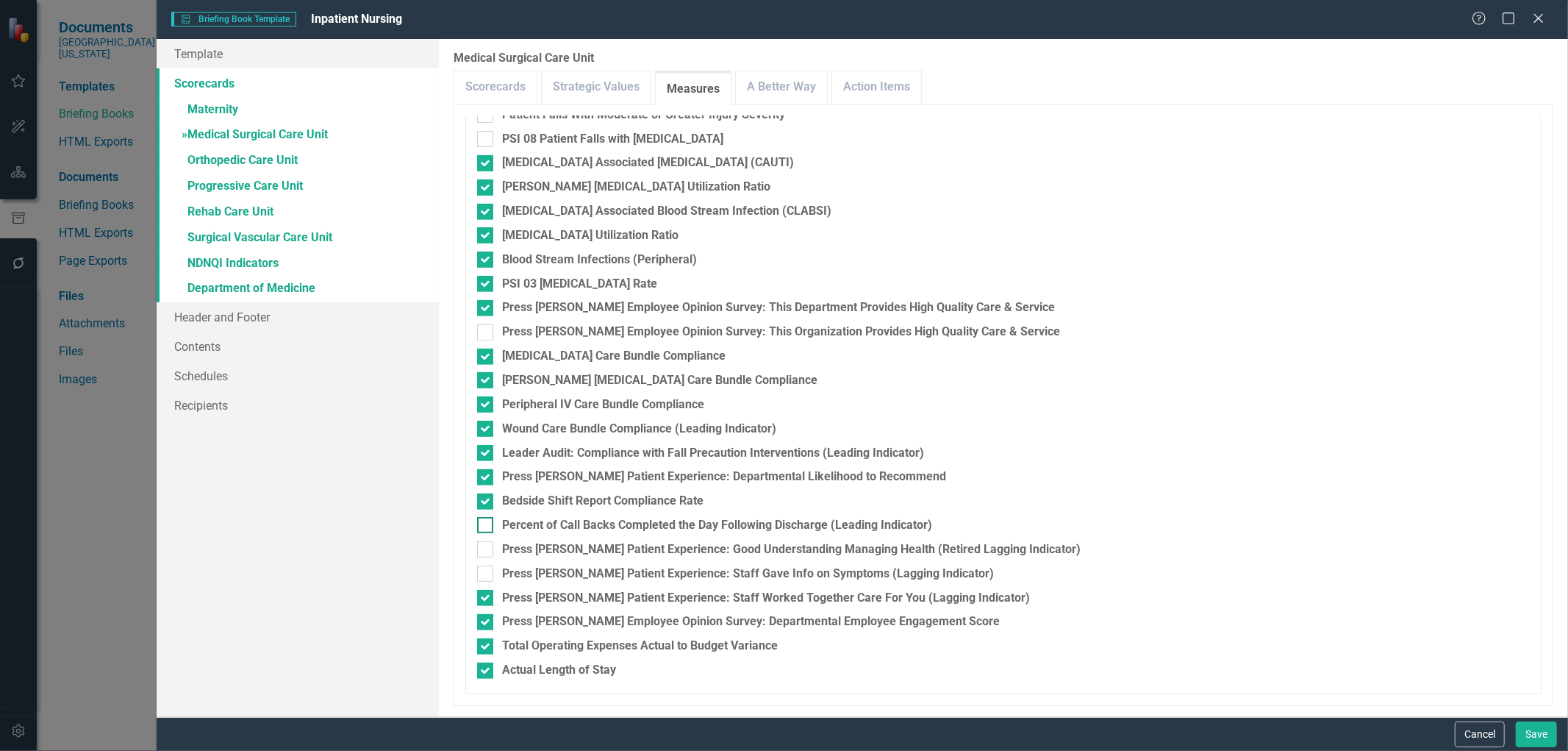
click at [483, 528] on div at bounding box center [486, 525] width 16 height 16
click at [483, 527] on input "Percent of Call Backs Completed the Day Following Discharge (Leading Indicator)" at bounding box center [482, 522] width 10 height 10
checkbox input "true"
click at [483, 553] on div at bounding box center [486, 549] width 16 height 16
click at [483, 551] on input "Press [PERSON_NAME] Patient Experience: Good Understanding Managing Health (Ret…" at bounding box center [482, 546] width 10 height 10
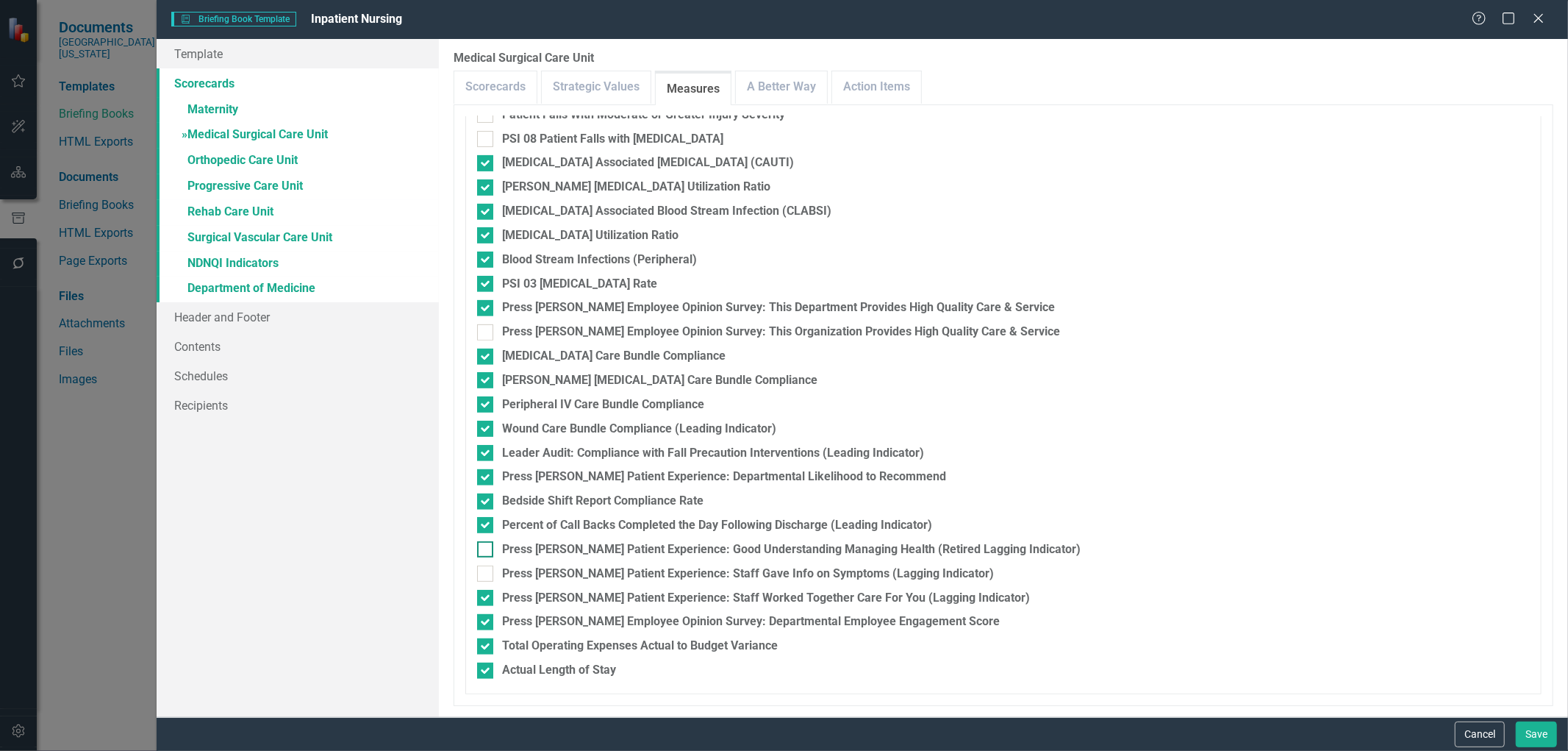
checkbox input "true"
click at [483, 570] on input "Press [PERSON_NAME] Patient Experience: Staff Gave Info on Symptoms (Lagging In…" at bounding box center [482, 570] width 10 height 10
checkbox input "true"
click at [486, 593] on input "Press [PERSON_NAME] Patient Experience: Staff Worked Together Care For You (Lag…" at bounding box center [482, 595] width 10 height 10
checkbox input "false"
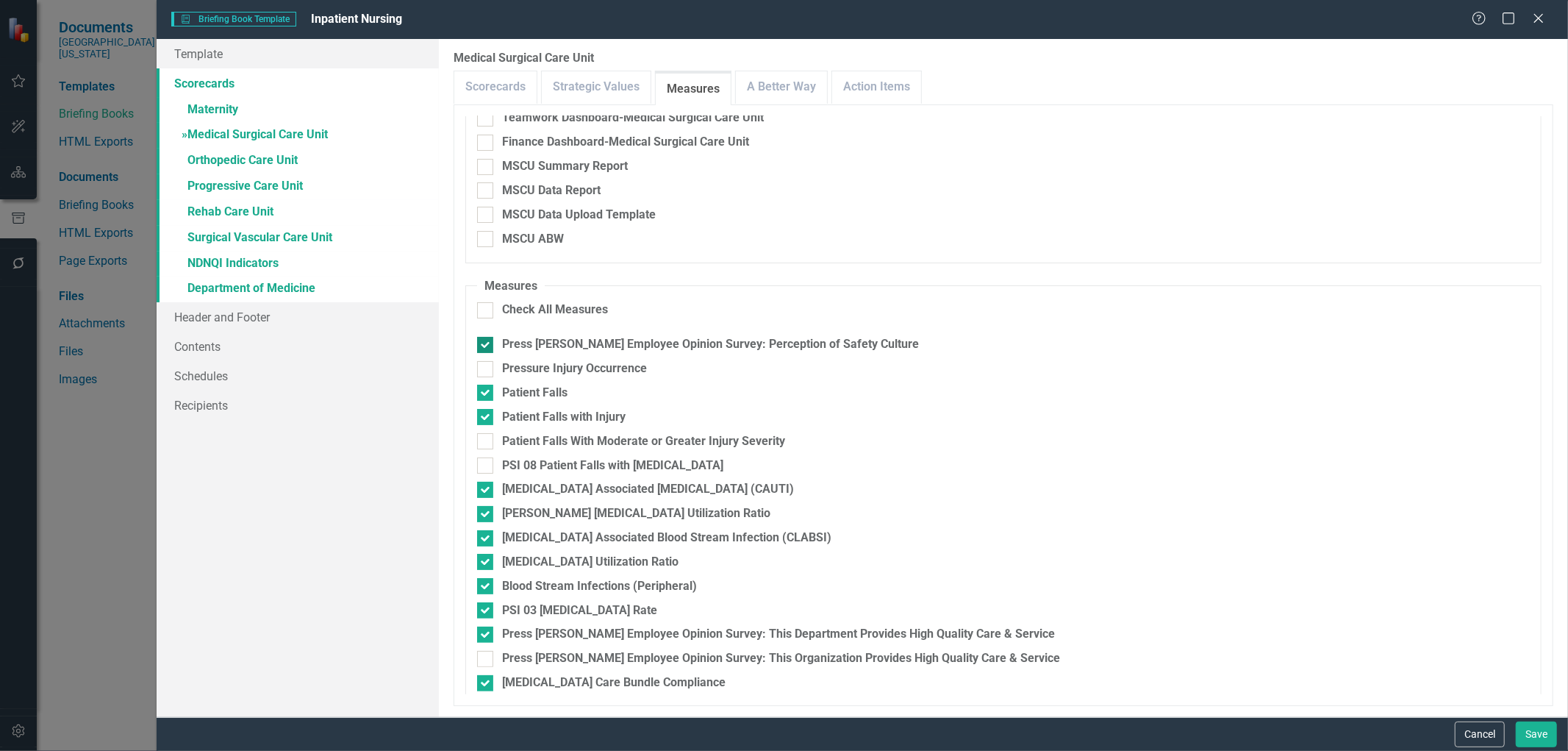
scroll to position [94, 0]
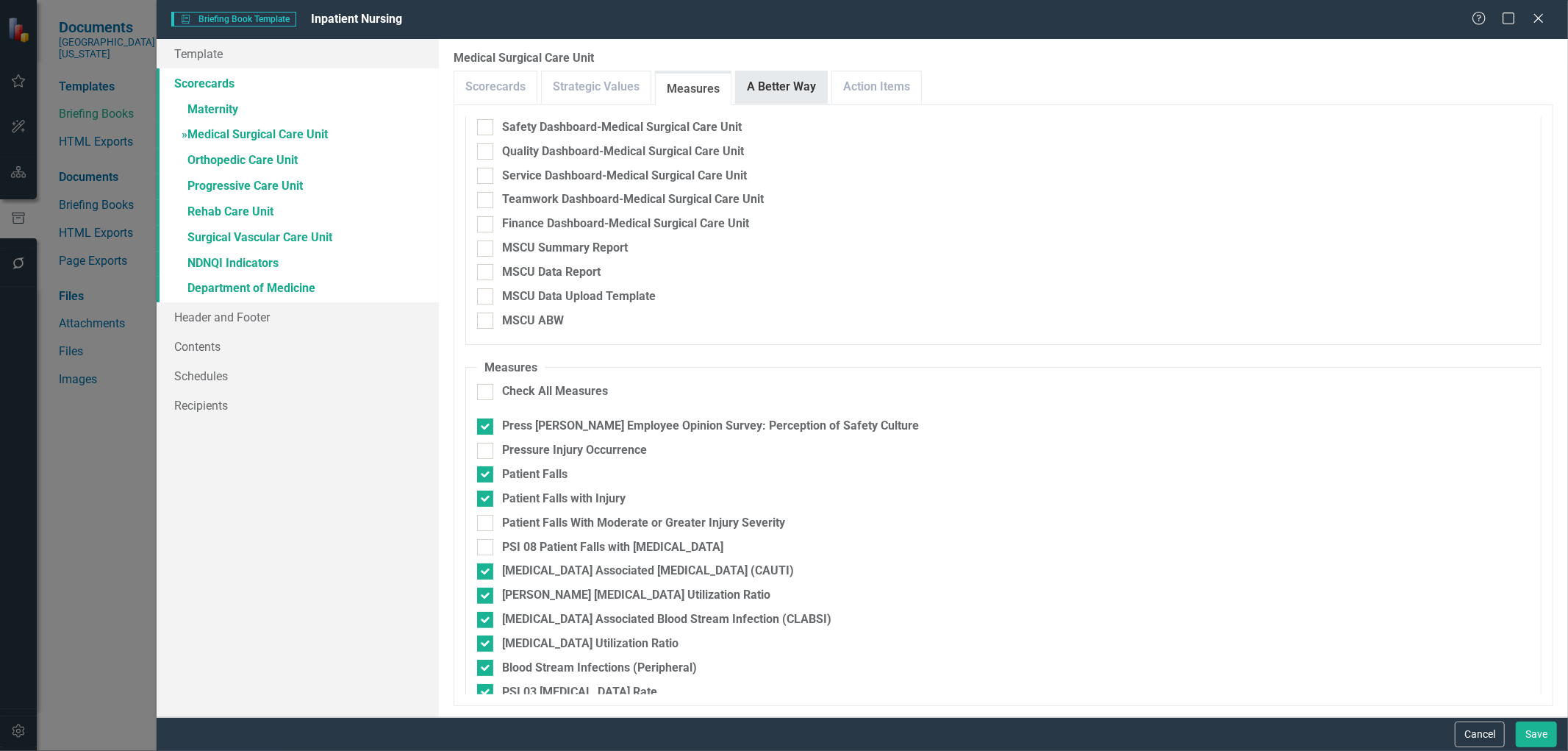
click at [788, 94] on link "A Better Way" at bounding box center [781, 86] width 91 height 31
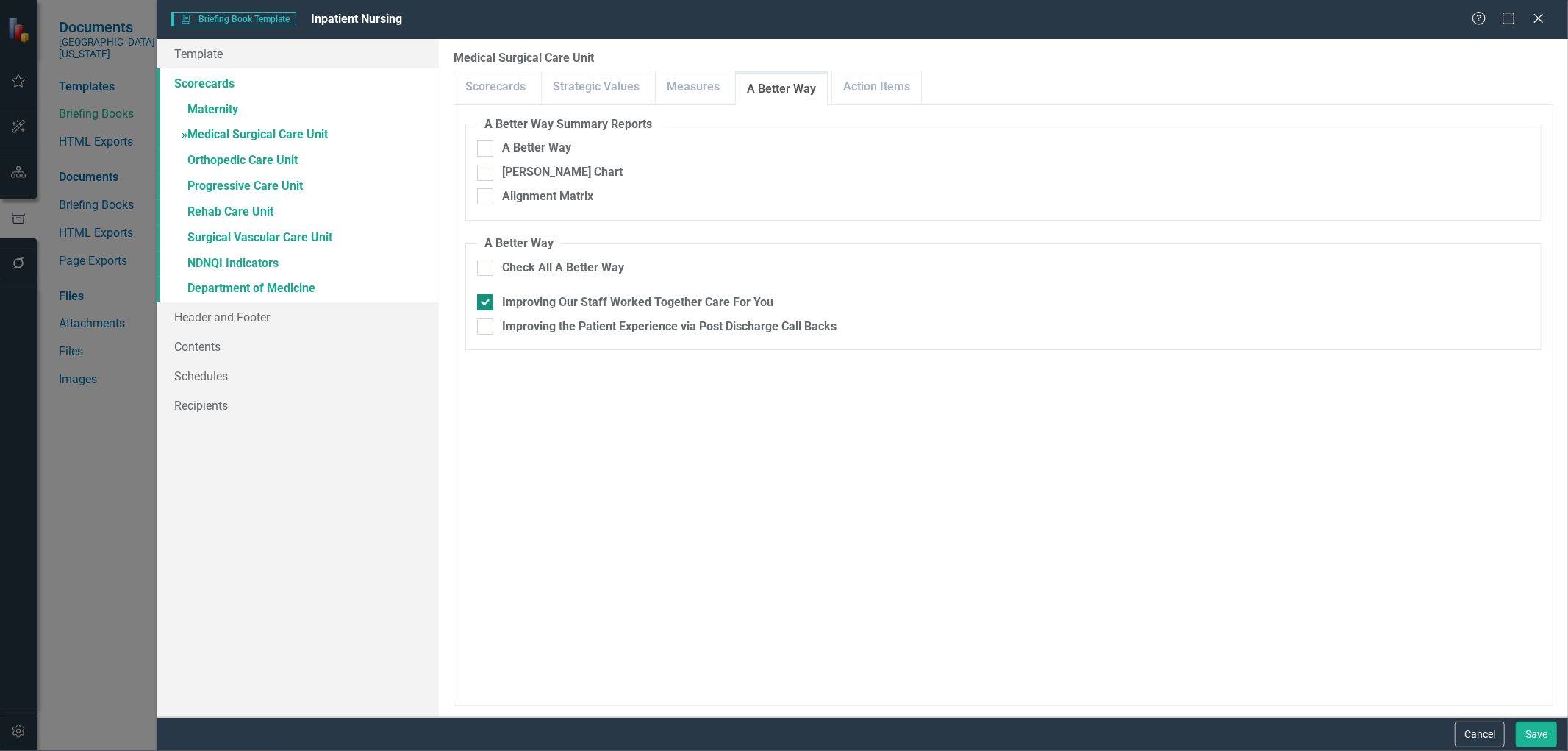
click at [480, 302] on input "Improving Our Staff Worked Together Care For You" at bounding box center [482, 299] width 10 height 10
checkbox input "false"
click at [486, 322] on input "Improving the Patient Experience via Post Discharge Call Backs" at bounding box center [482, 323] width 10 height 10
checkbox input "true"
click at [897, 81] on link "Action Items" at bounding box center [877, 86] width 89 height 31
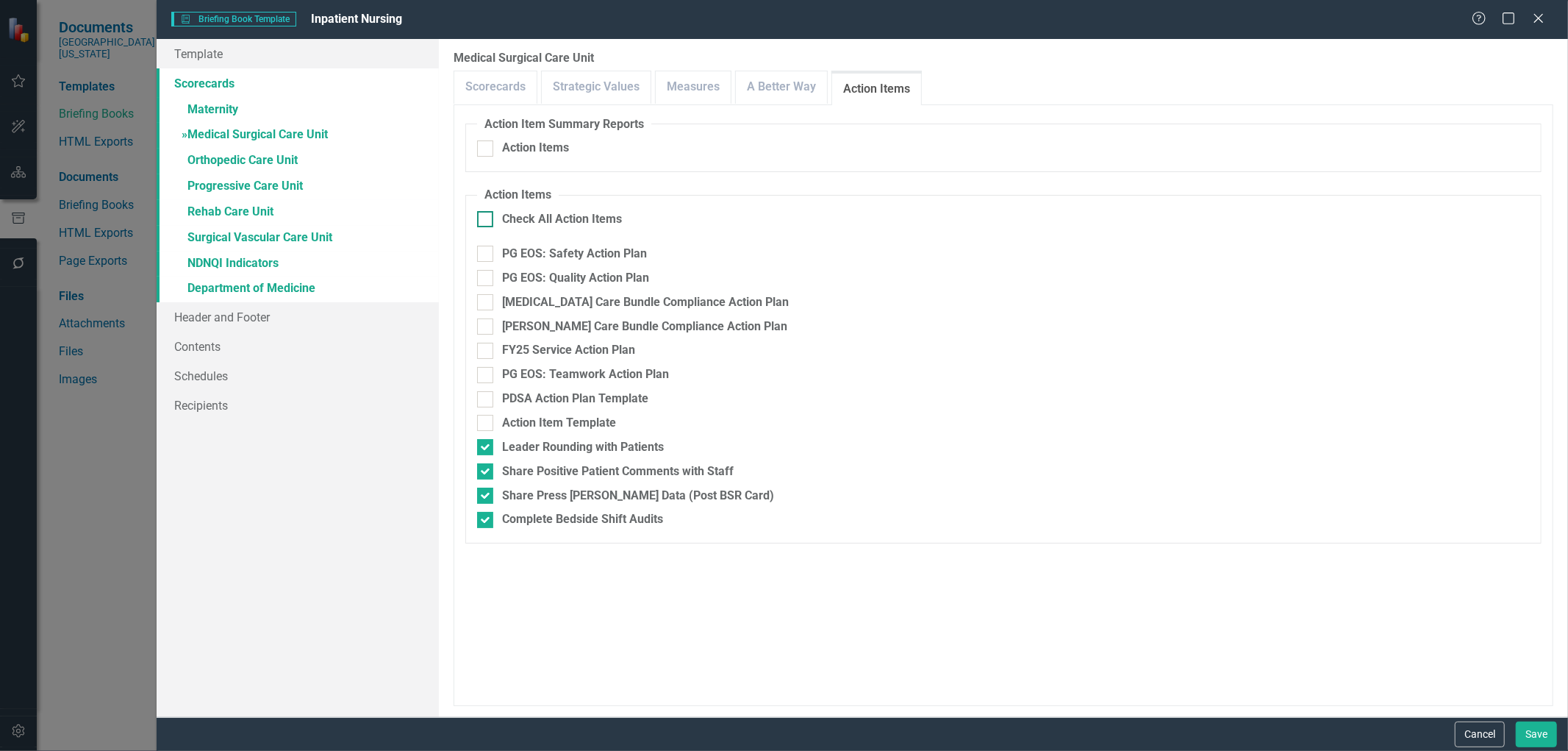
click at [484, 220] on input "Check All Action Items" at bounding box center [482, 216] width 10 height 10
checkbox input "true"
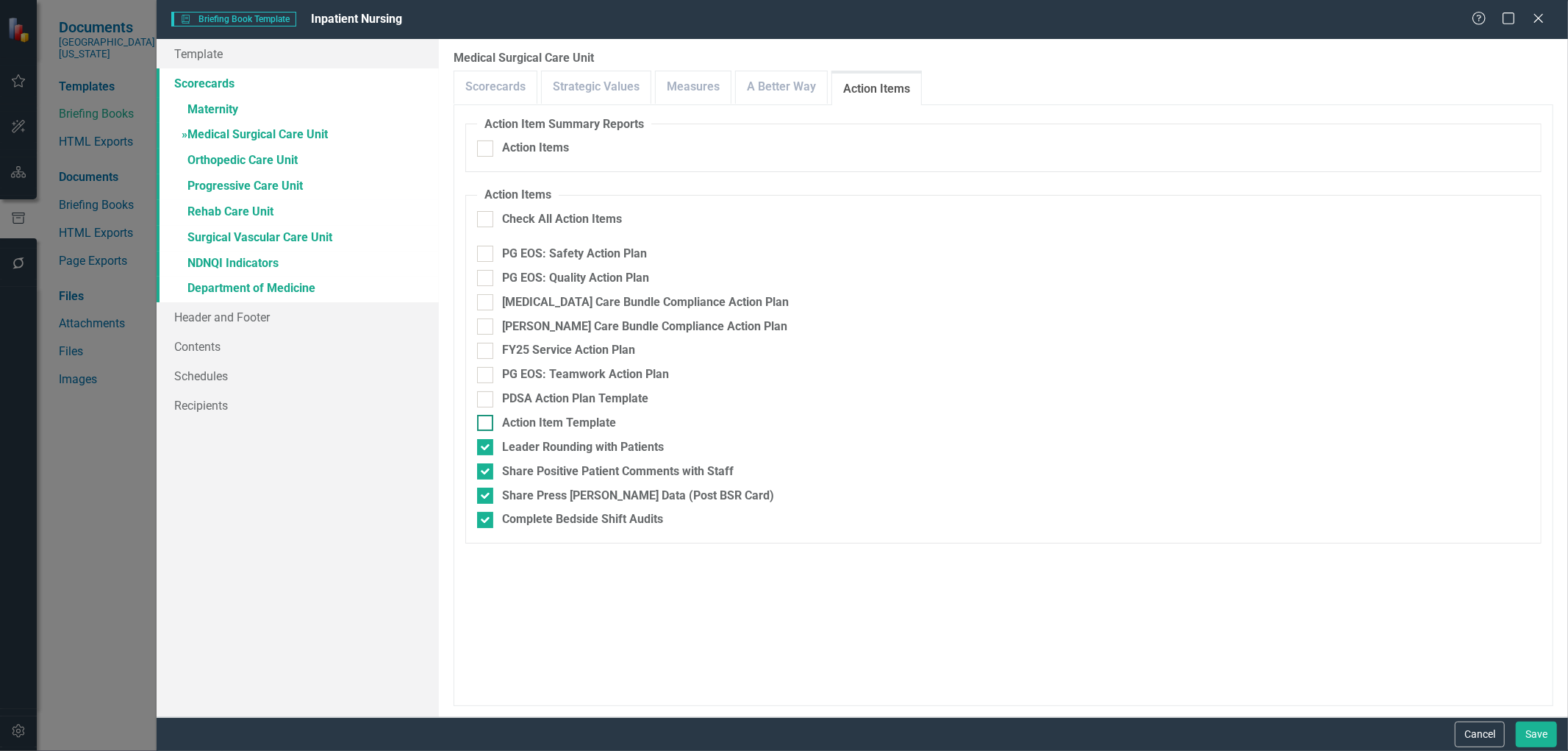
checkbox input "true"
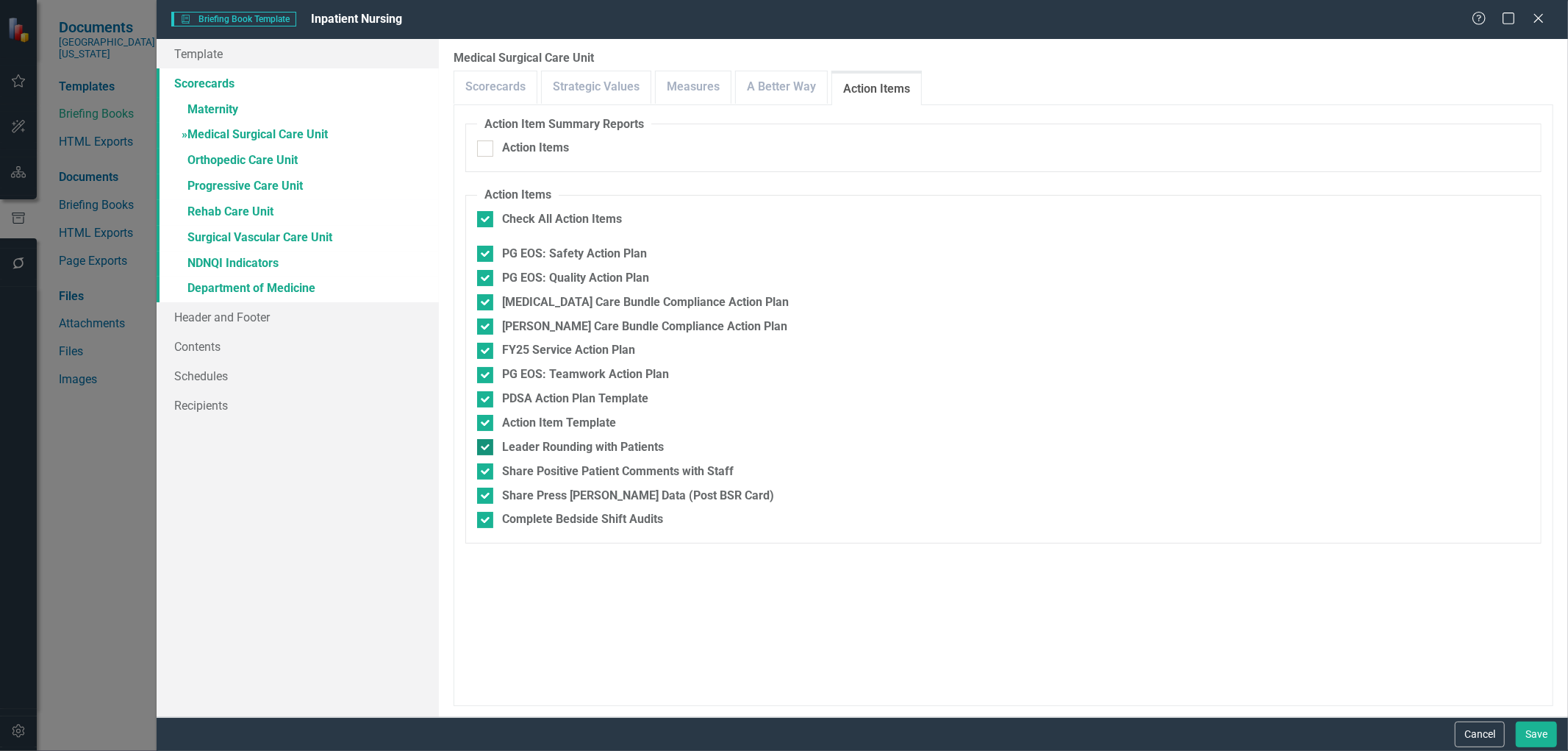
click at [480, 447] on input "Leader Rounding with Patients" at bounding box center [482, 444] width 10 height 10
checkbox input "false"
click at [480, 471] on input "Share Positive Patient Comments with Staff" at bounding box center [482, 468] width 10 height 10
checkbox input "false"
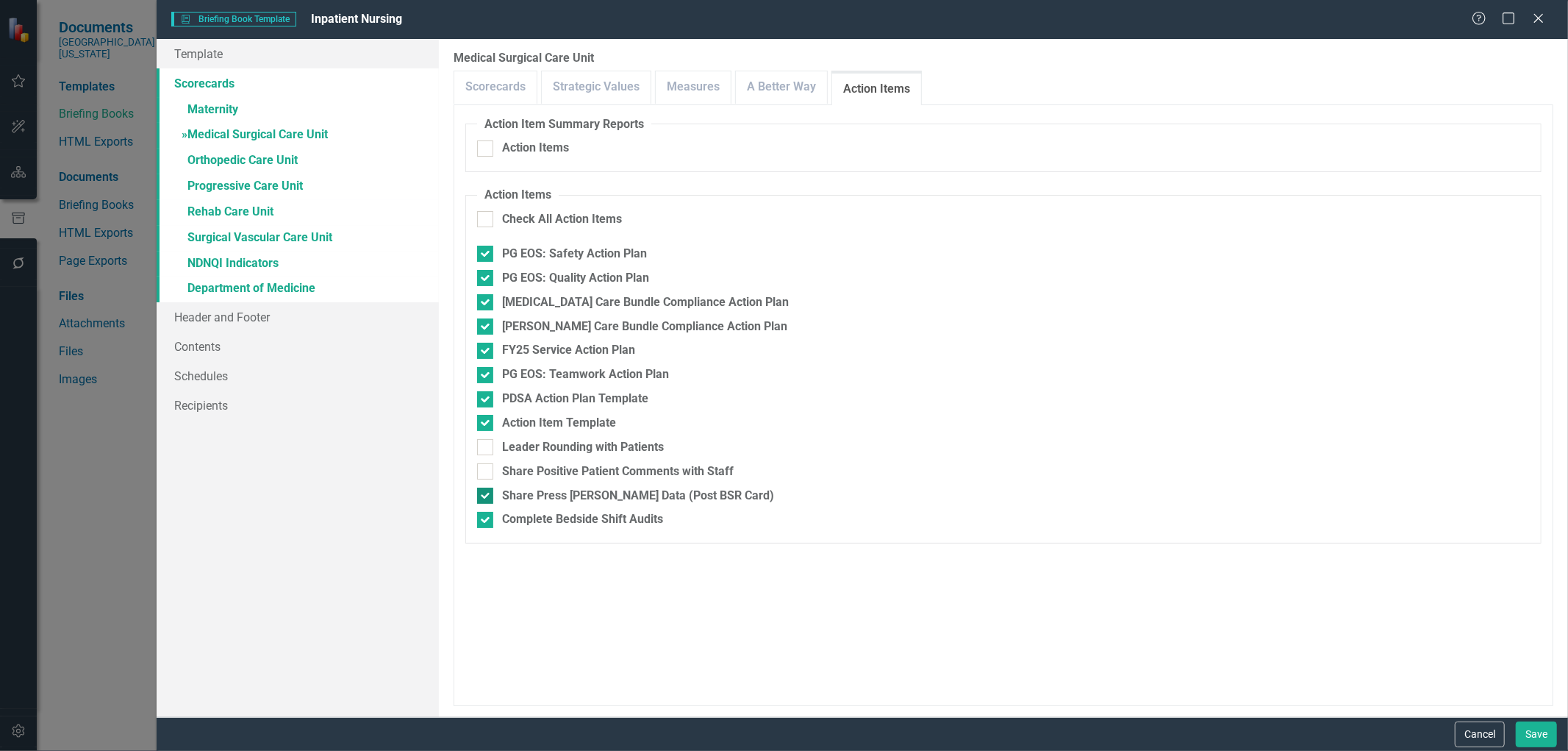
click at [478, 494] on input "Share Press [PERSON_NAME] Data (Post BSR Card)" at bounding box center [482, 492] width 10 height 10
checkbox input "false"
click at [486, 519] on input "Complete Bedside Shift Audits" at bounding box center [482, 516] width 10 height 10
checkbox input "false"
click at [489, 423] on div at bounding box center [486, 423] width 16 height 16
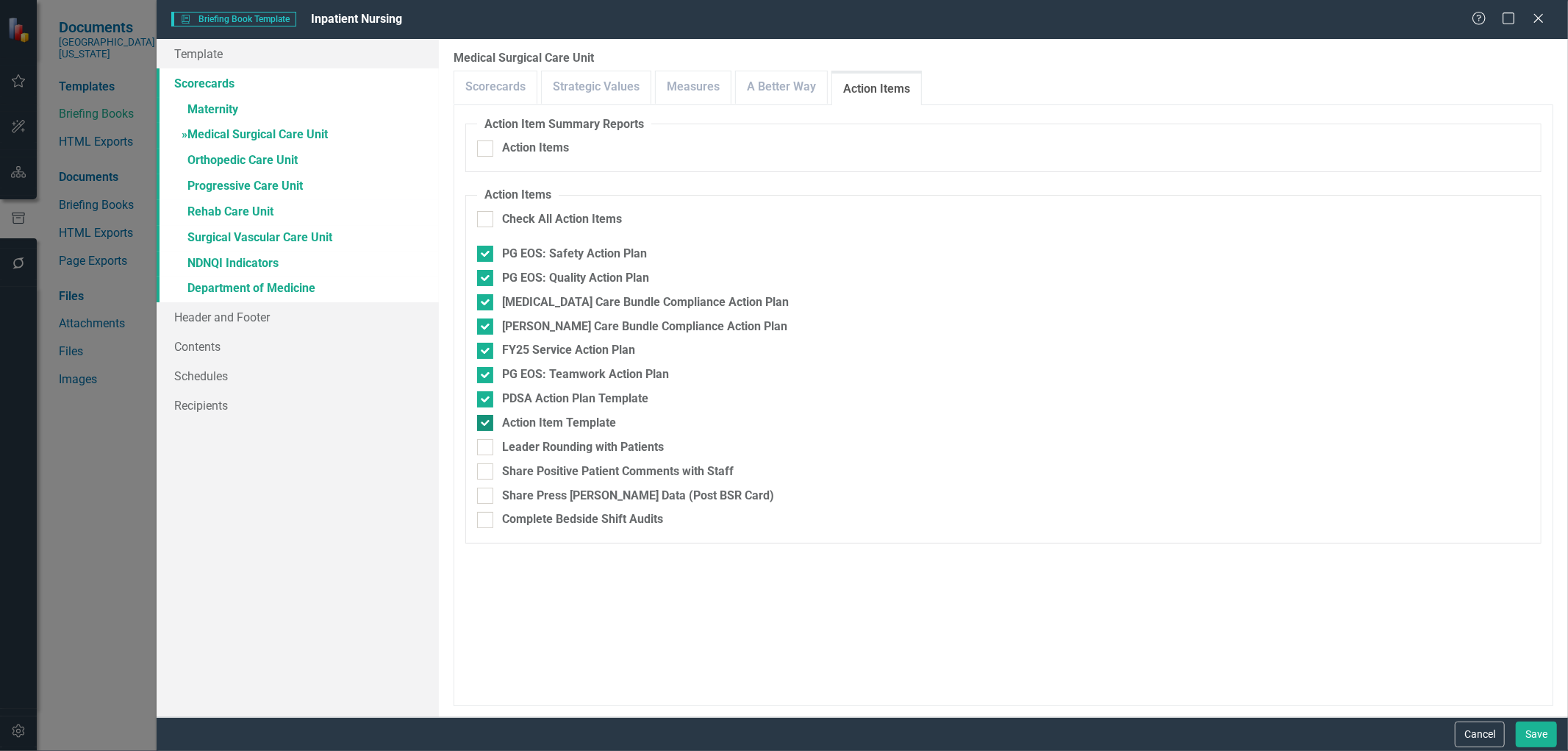
click at [486, 423] on input "Action Item Template" at bounding box center [482, 419] width 10 height 10
checkbox input "false"
click at [483, 404] on div at bounding box center [486, 399] width 16 height 16
click at [483, 401] on input "PDSA Action Plan Template" at bounding box center [482, 396] width 10 height 10
checkbox input "false"
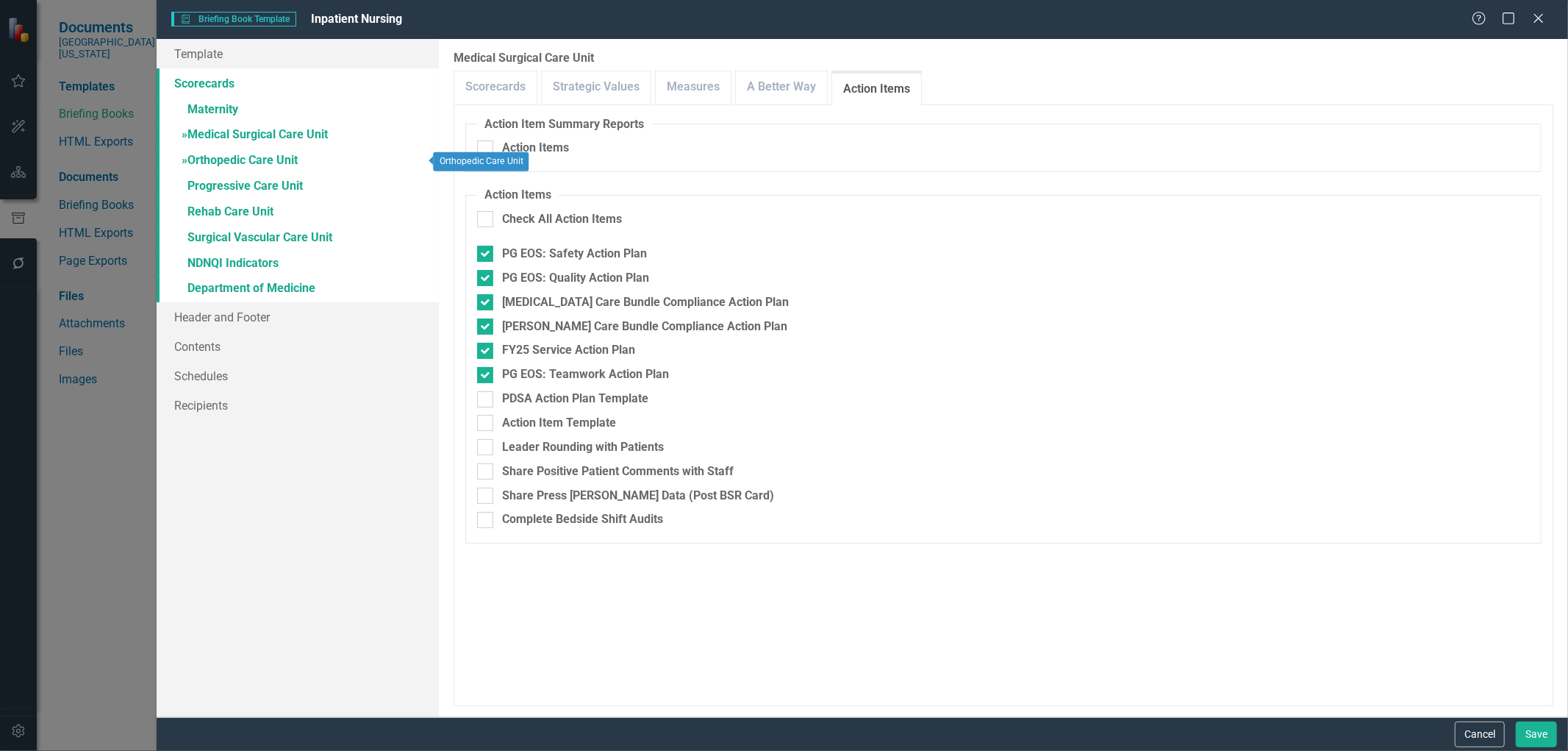
click at [253, 161] on link "» Orthopedic Care Unit" at bounding box center [298, 161] width 282 height 26
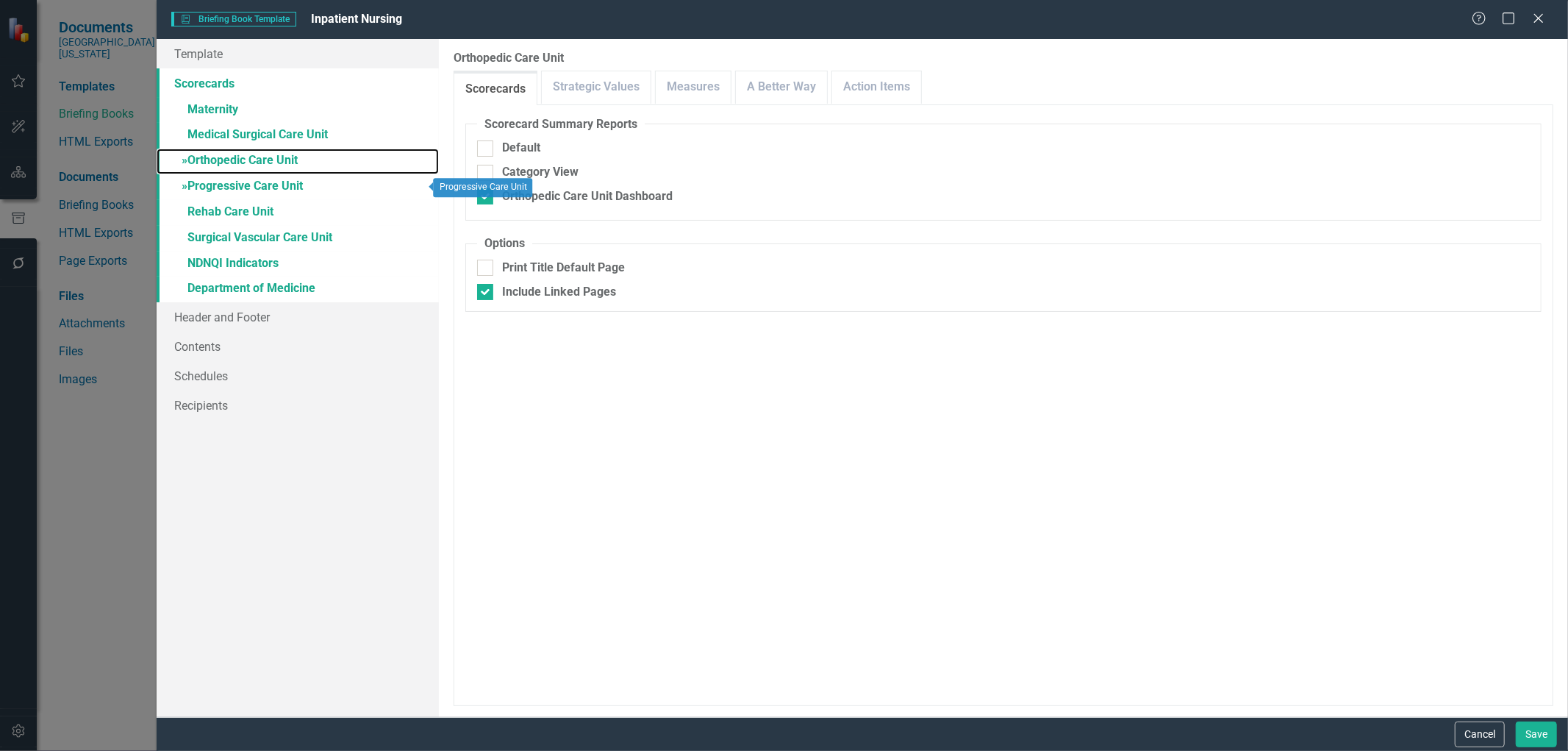
checkbox input "false"
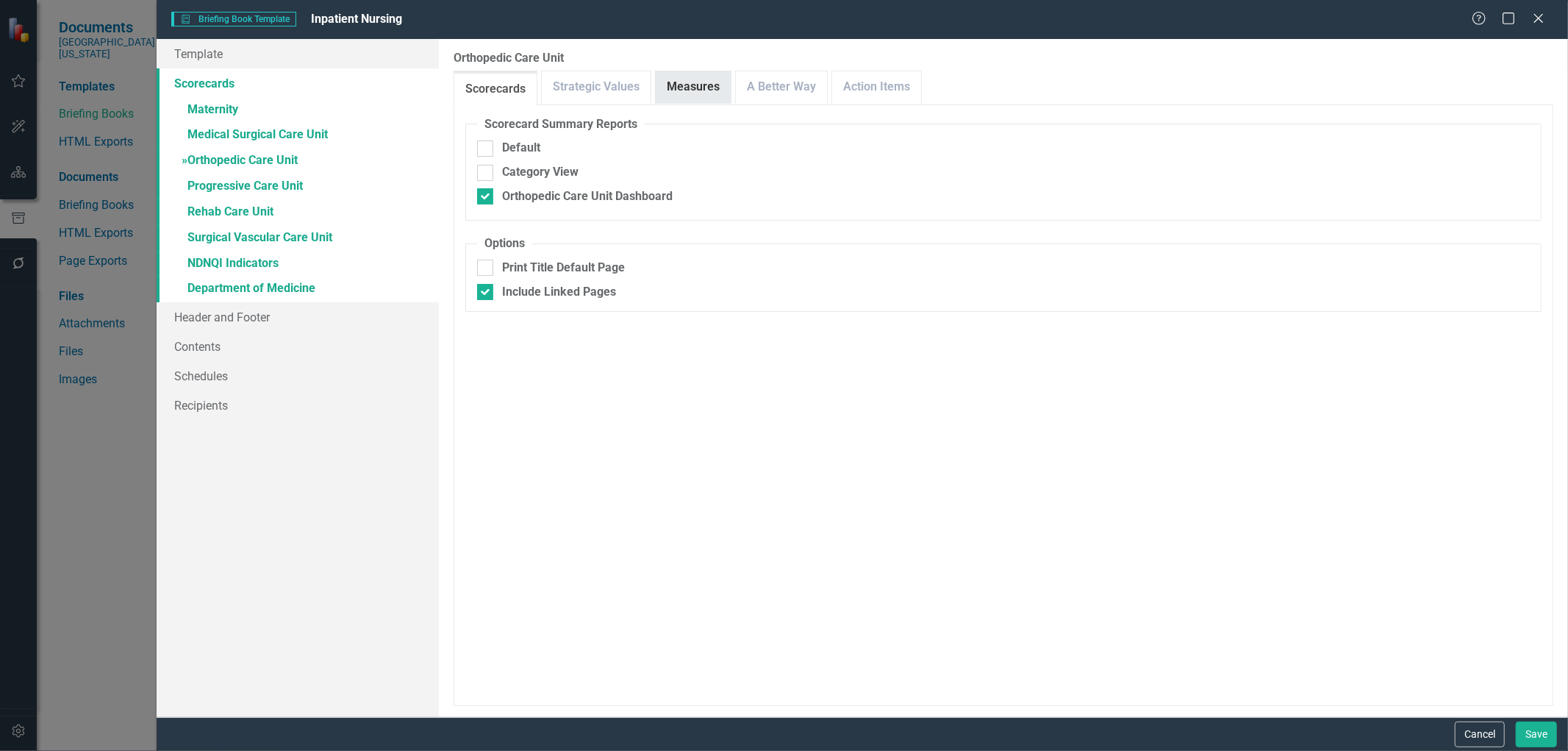
click at [672, 85] on link "Measures" at bounding box center [693, 86] width 75 height 31
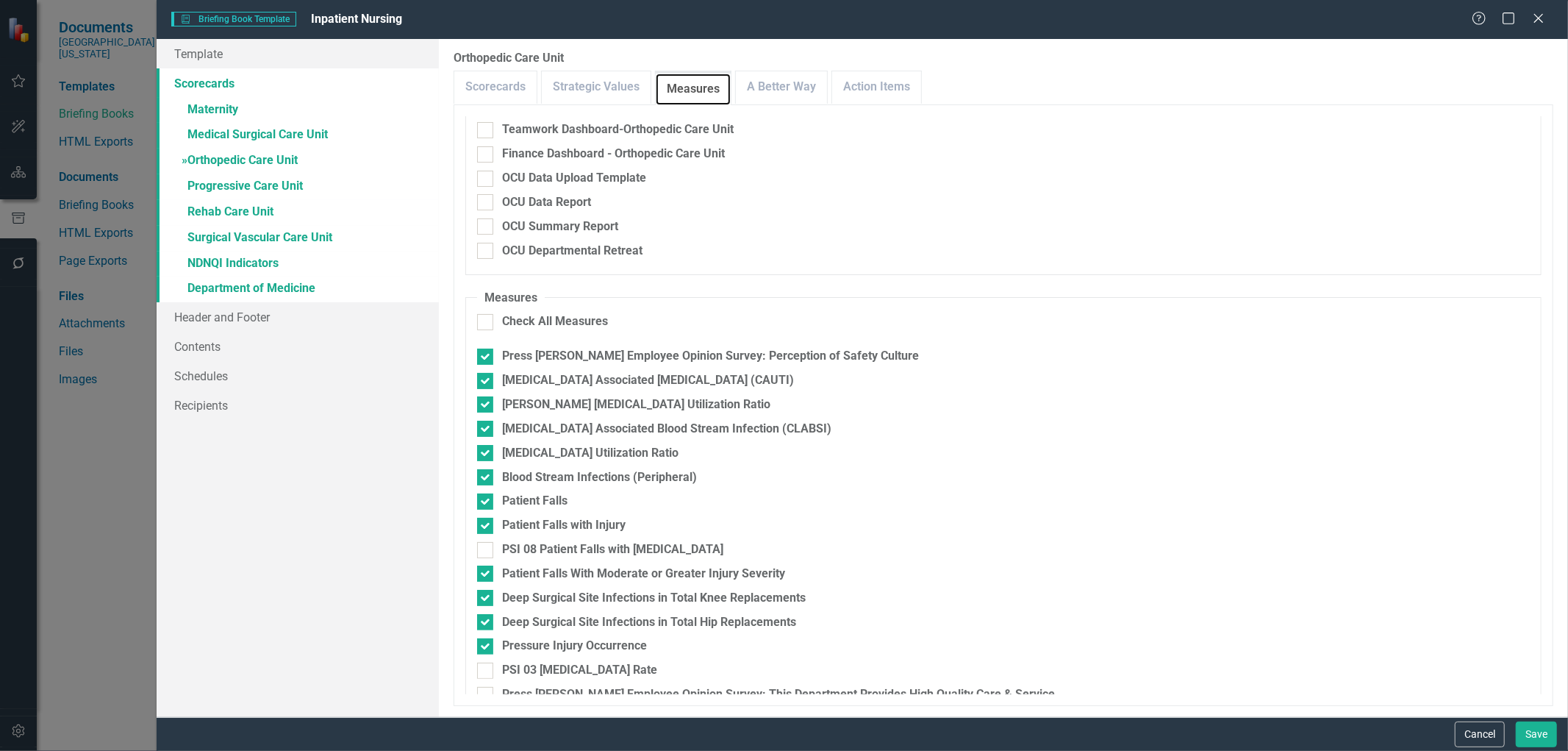
scroll to position [245, 0]
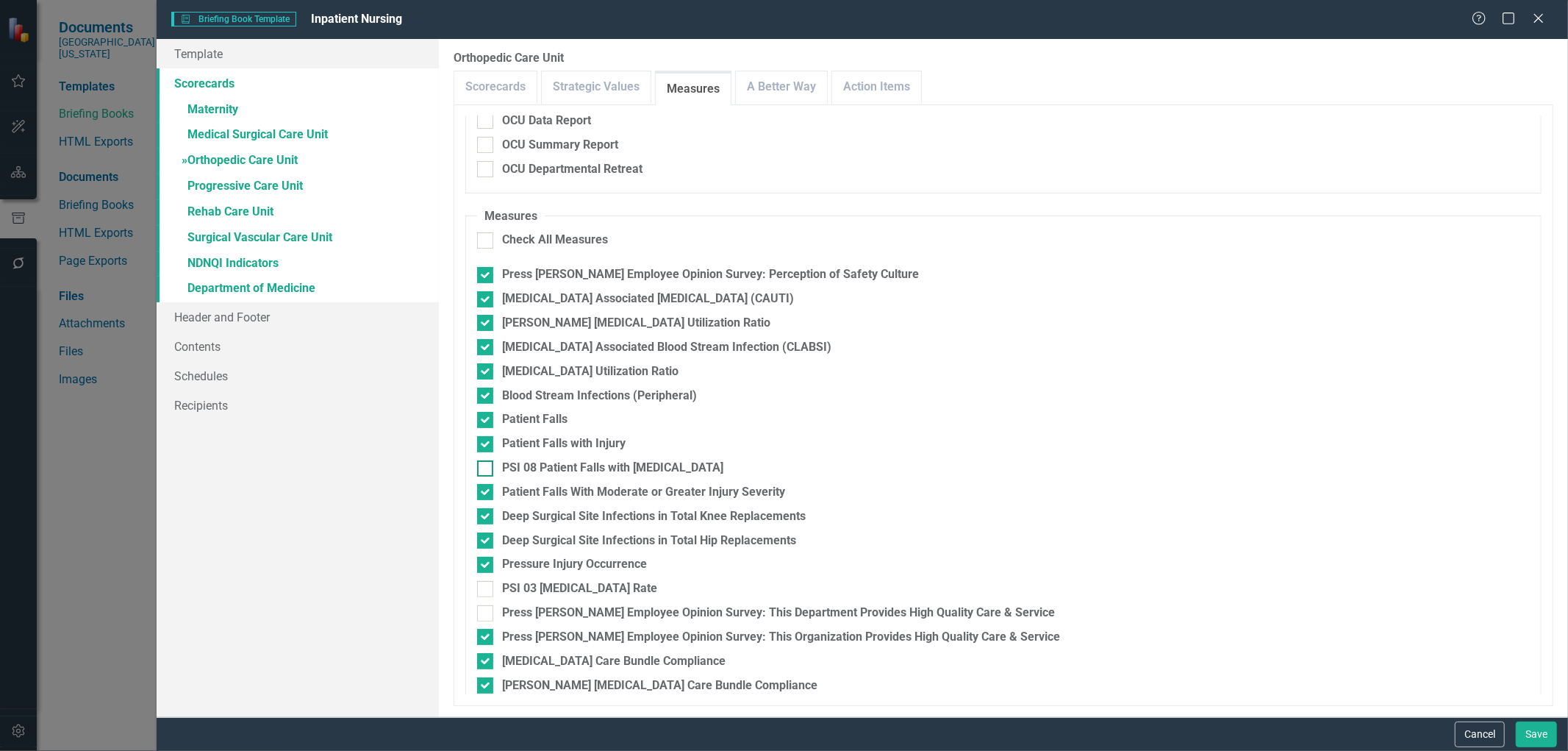
click at [481, 468] on input "PSI 08 Patient Falls with [MEDICAL_DATA]" at bounding box center [482, 465] width 10 height 10
checkbox input "true"
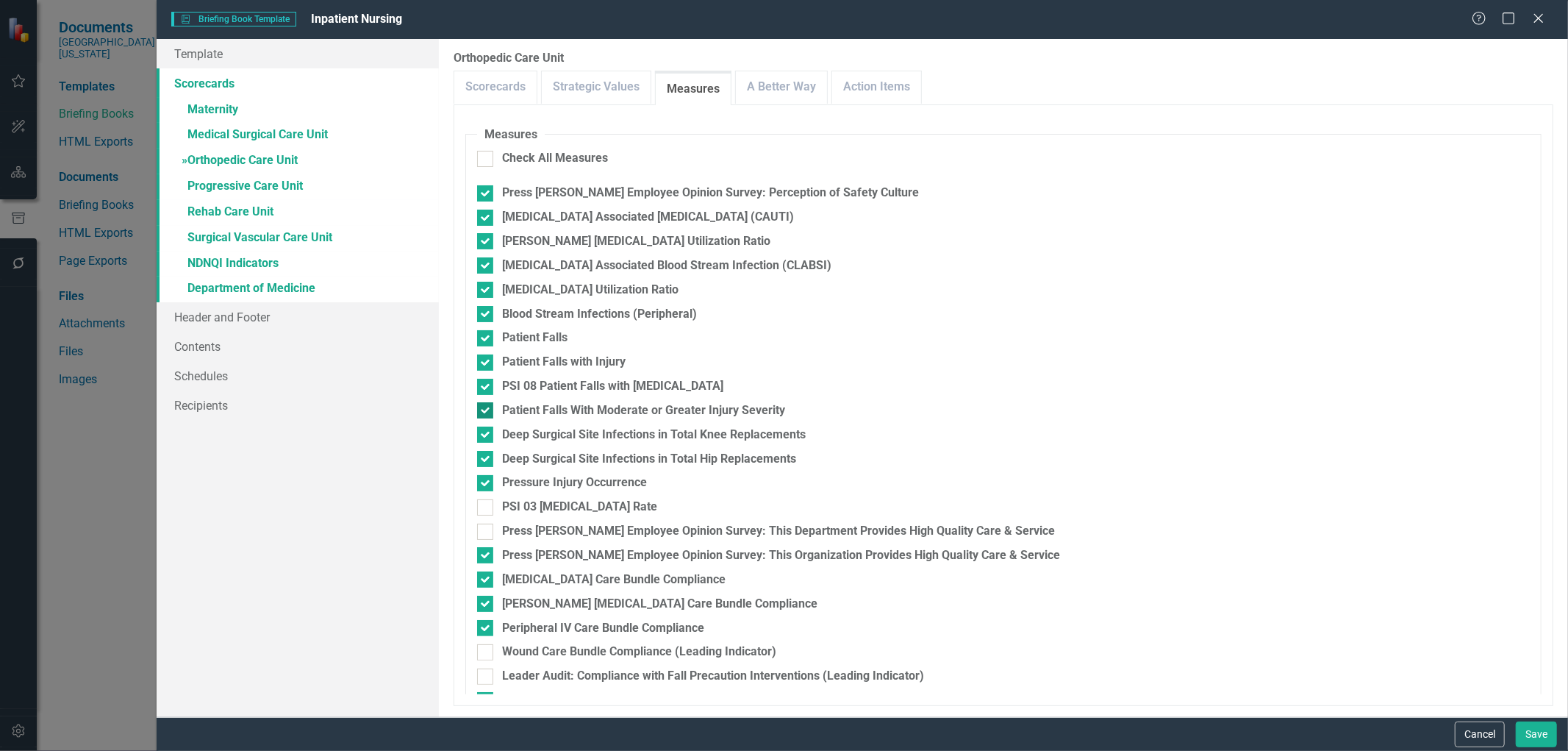
click at [486, 414] on div at bounding box center [486, 411] width 16 height 16
click at [486, 411] on input "Patient Falls With Moderate or Greater Injury Severity" at bounding box center [482, 407] width 10 height 10
checkbox input "false"
click at [482, 504] on input "PSI 03 [MEDICAL_DATA] Rate" at bounding box center [482, 504] width 10 height 10
checkbox input "true"
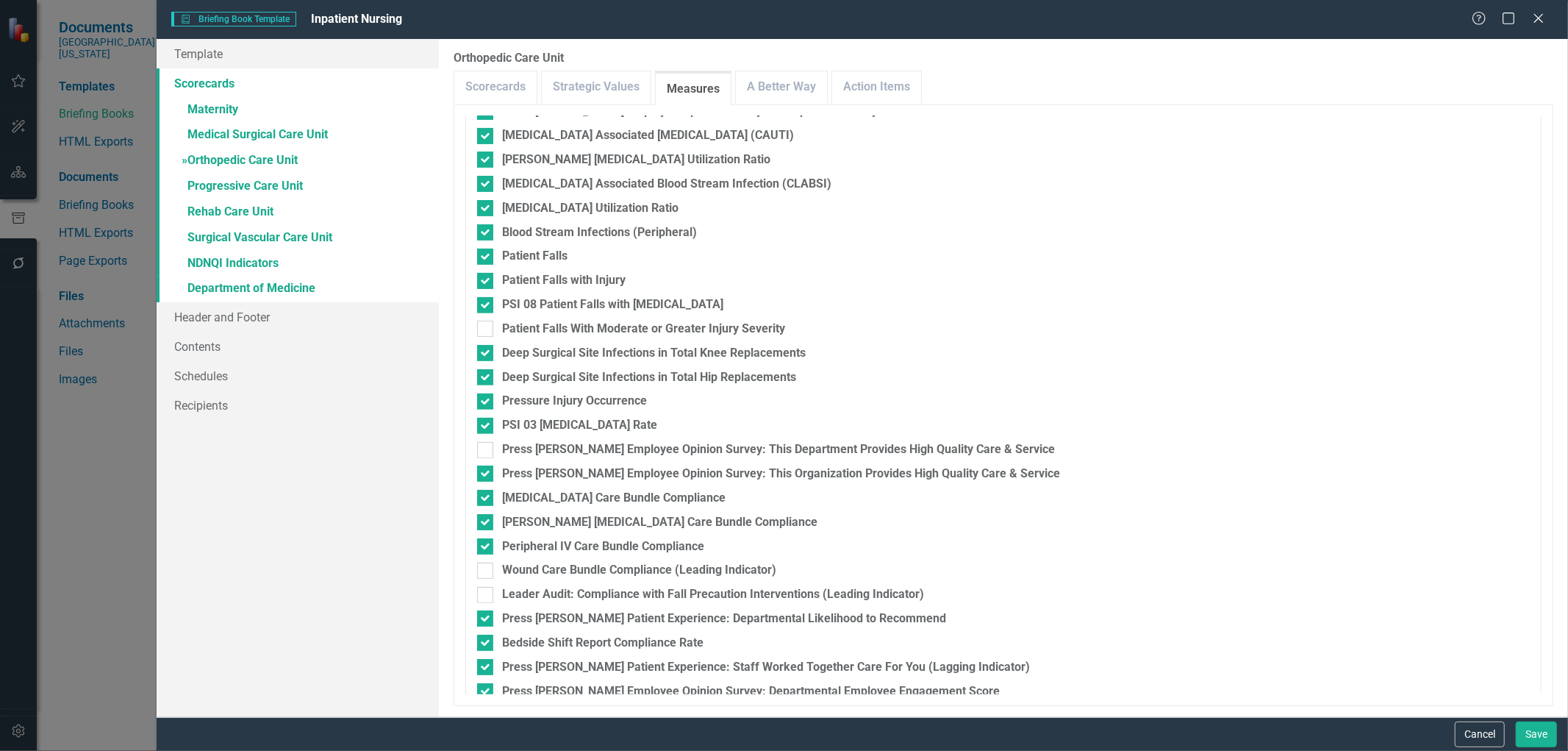
scroll to position [478, 0]
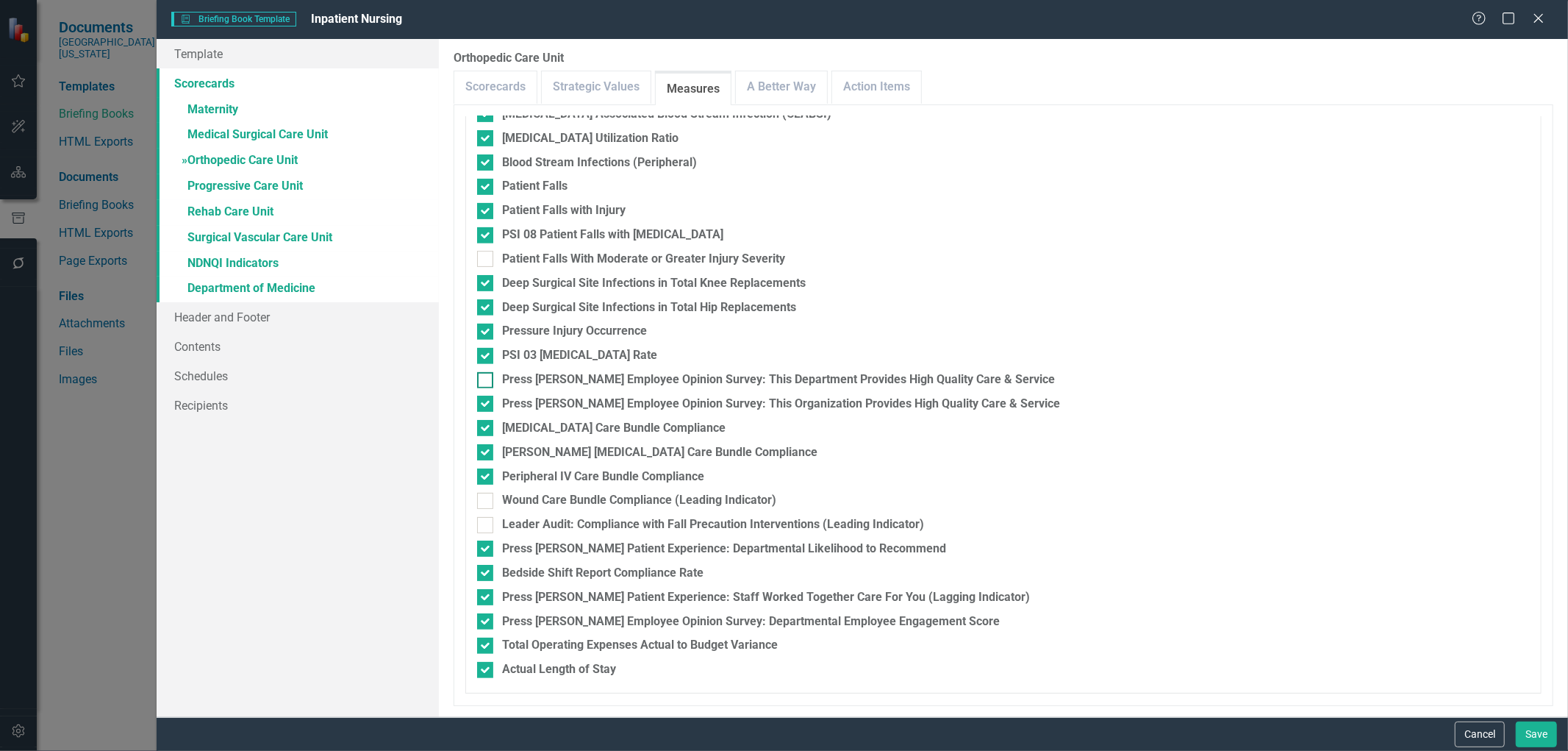
click at [486, 380] on input "Press [PERSON_NAME] Employee Opinion Survey: This Department Provides High Qual…" at bounding box center [482, 377] width 10 height 10
checkbox input "true"
click at [483, 406] on div at bounding box center [486, 403] width 16 height 16
click at [483, 405] on input "Press [PERSON_NAME] Employee Opinion Survey: This Organization Provides High Qu…" at bounding box center [482, 400] width 10 height 10
checkbox input "false"
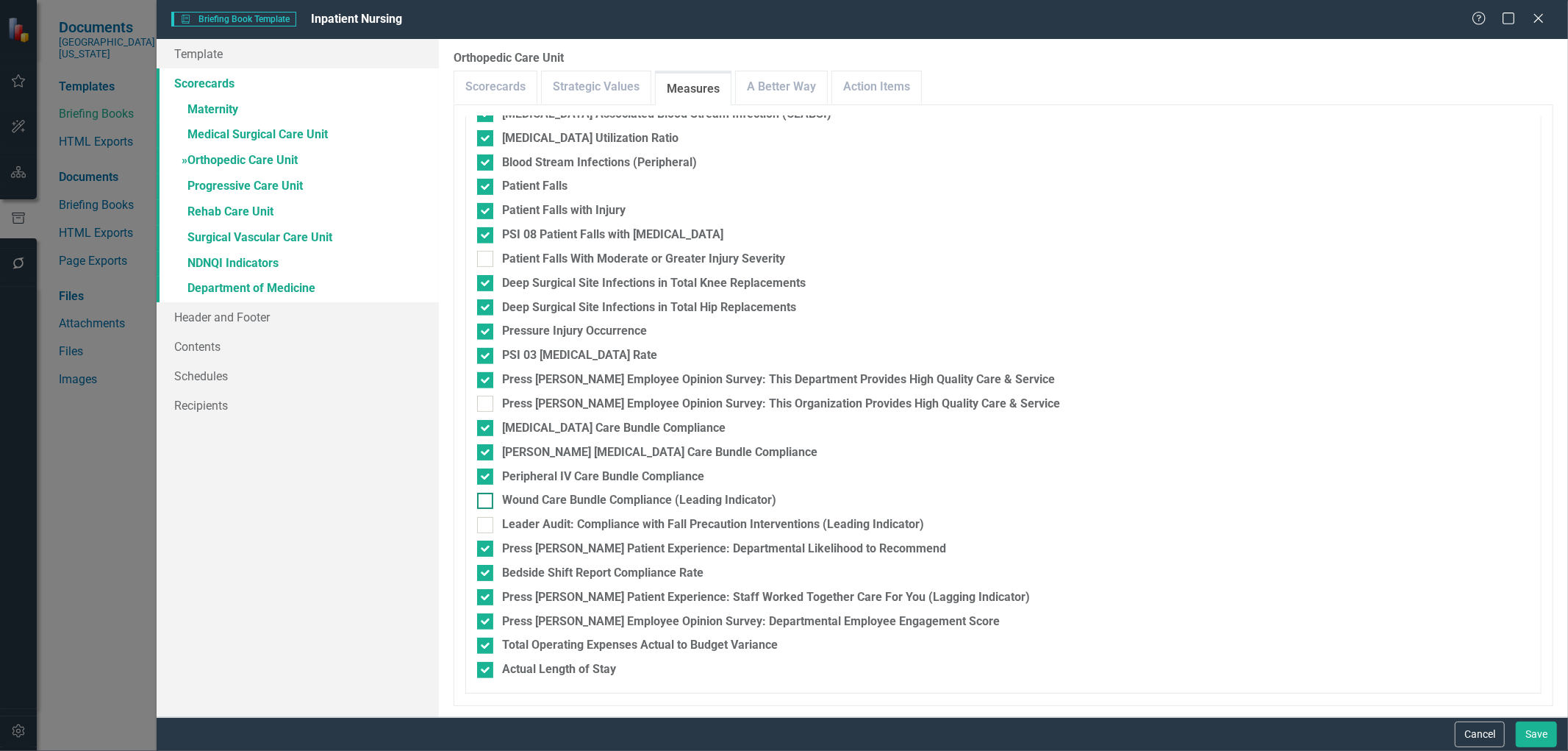
click at [487, 501] on div at bounding box center [486, 501] width 16 height 16
click at [486, 501] on input "Wound Care Bundle Compliance (Leading Indicator)" at bounding box center [482, 498] width 10 height 10
checkbox input "true"
click at [484, 528] on div at bounding box center [486, 525] width 16 height 16
click at [484, 527] on input "Leader Audit: Compliance with Fall Precaution Interventions (Leading Indicator)" at bounding box center [482, 522] width 10 height 10
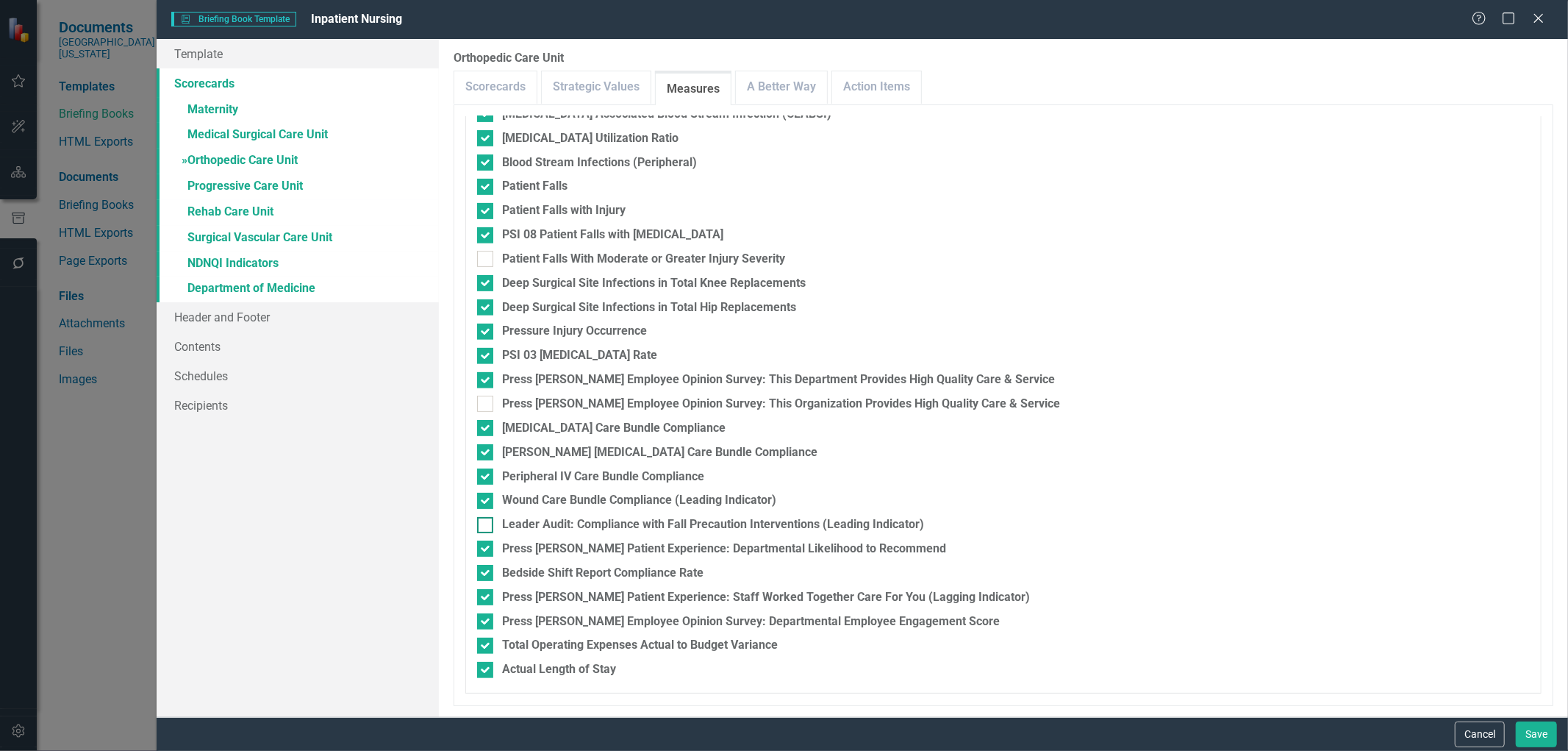
checkbox input "true"
click at [486, 593] on input "Press [PERSON_NAME] Patient Experience: Staff Worked Together Care For You (Lag…" at bounding box center [482, 594] width 10 height 10
checkbox input "false"
click at [779, 84] on link "A Better Way" at bounding box center [781, 86] width 91 height 31
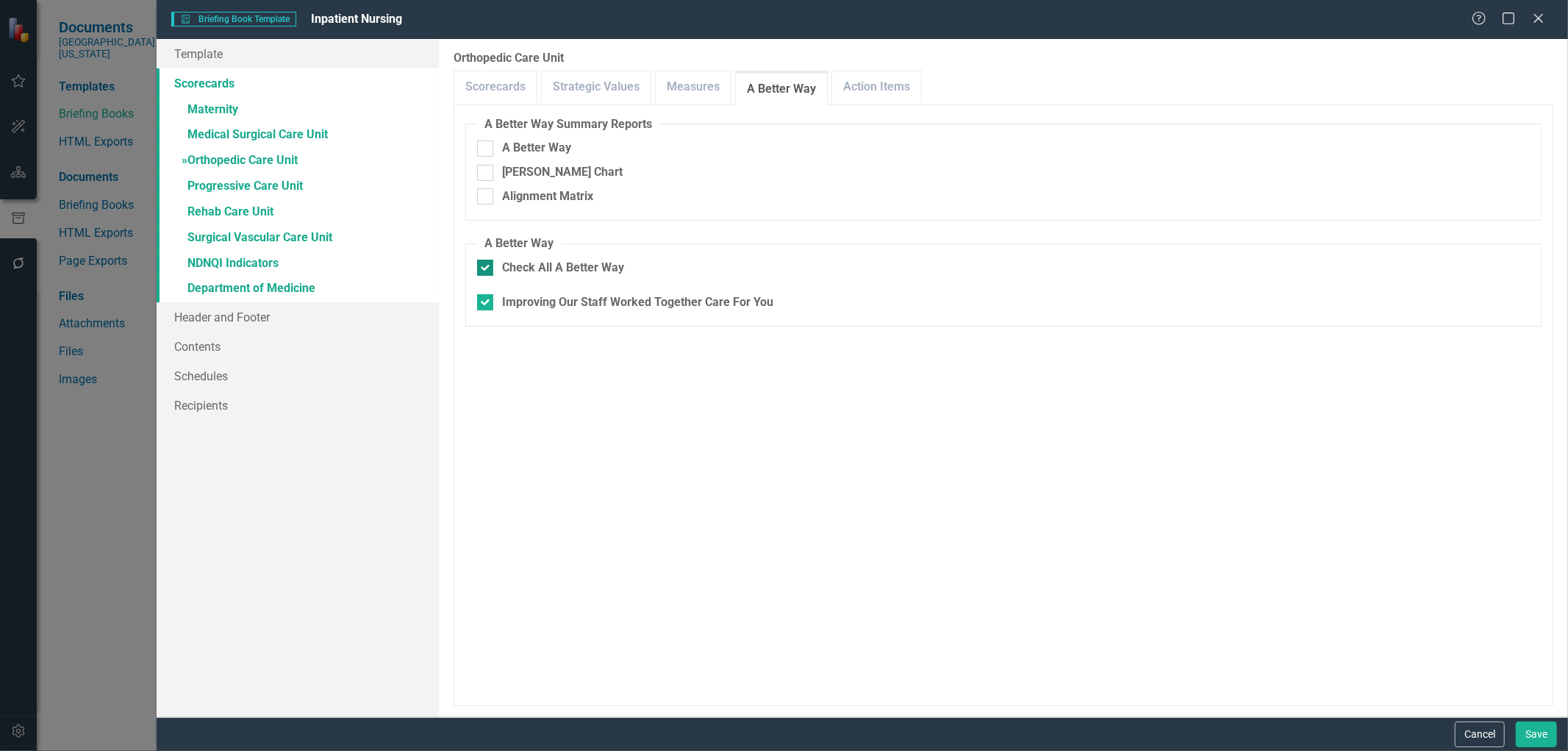
click at [488, 266] on div at bounding box center [486, 268] width 16 height 16
click at [486, 266] on input "Check All A Better Way" at bounding box center [482, 265] width 10 height 10
checkbox input "false"
click at [845, 90] on link "Action Items" at bounding box center [877, 86] width 89 height 31
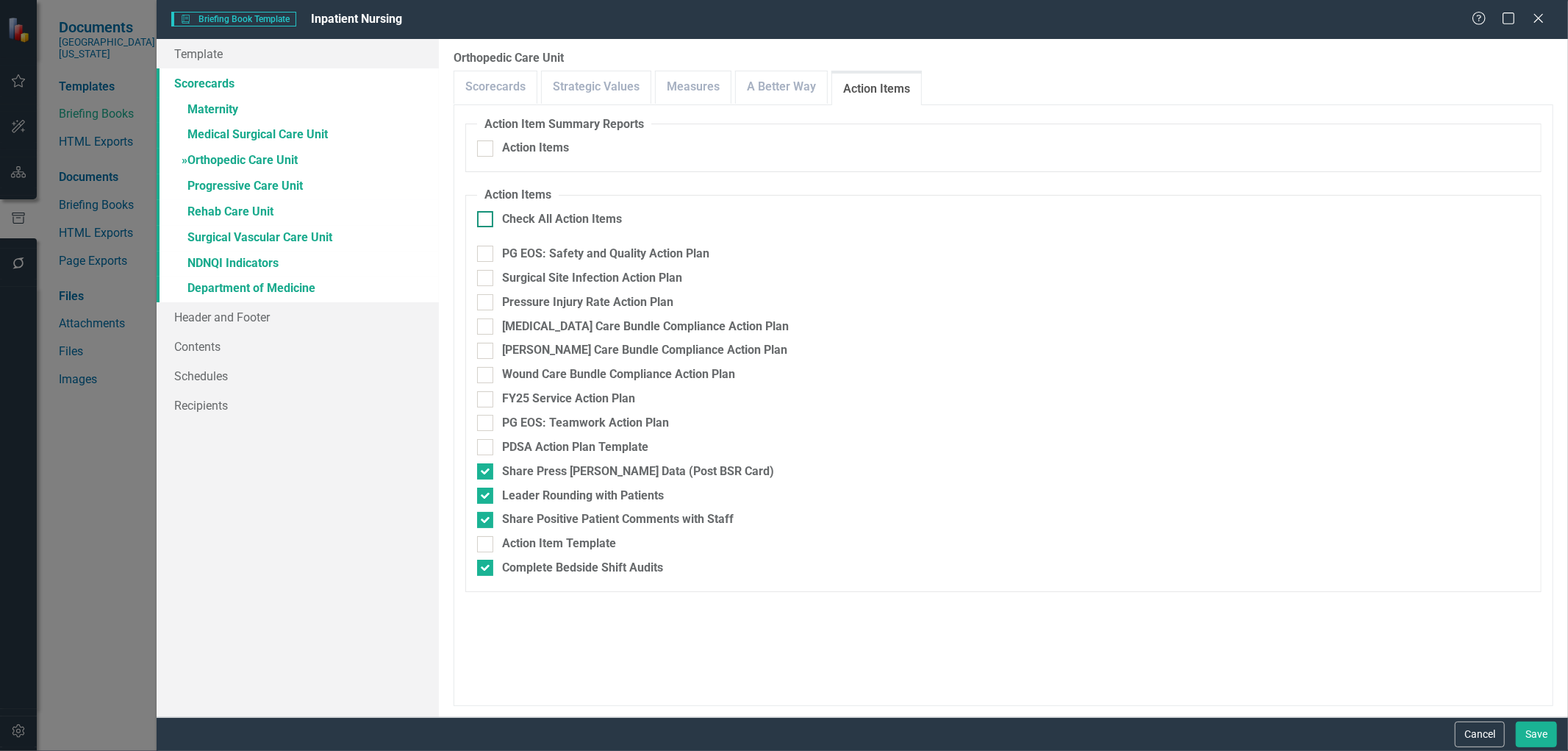
click at [486, 219] on input "Check All Action Items" at bounding box center [482, 216] width 10 height 10
checkbox input "true"
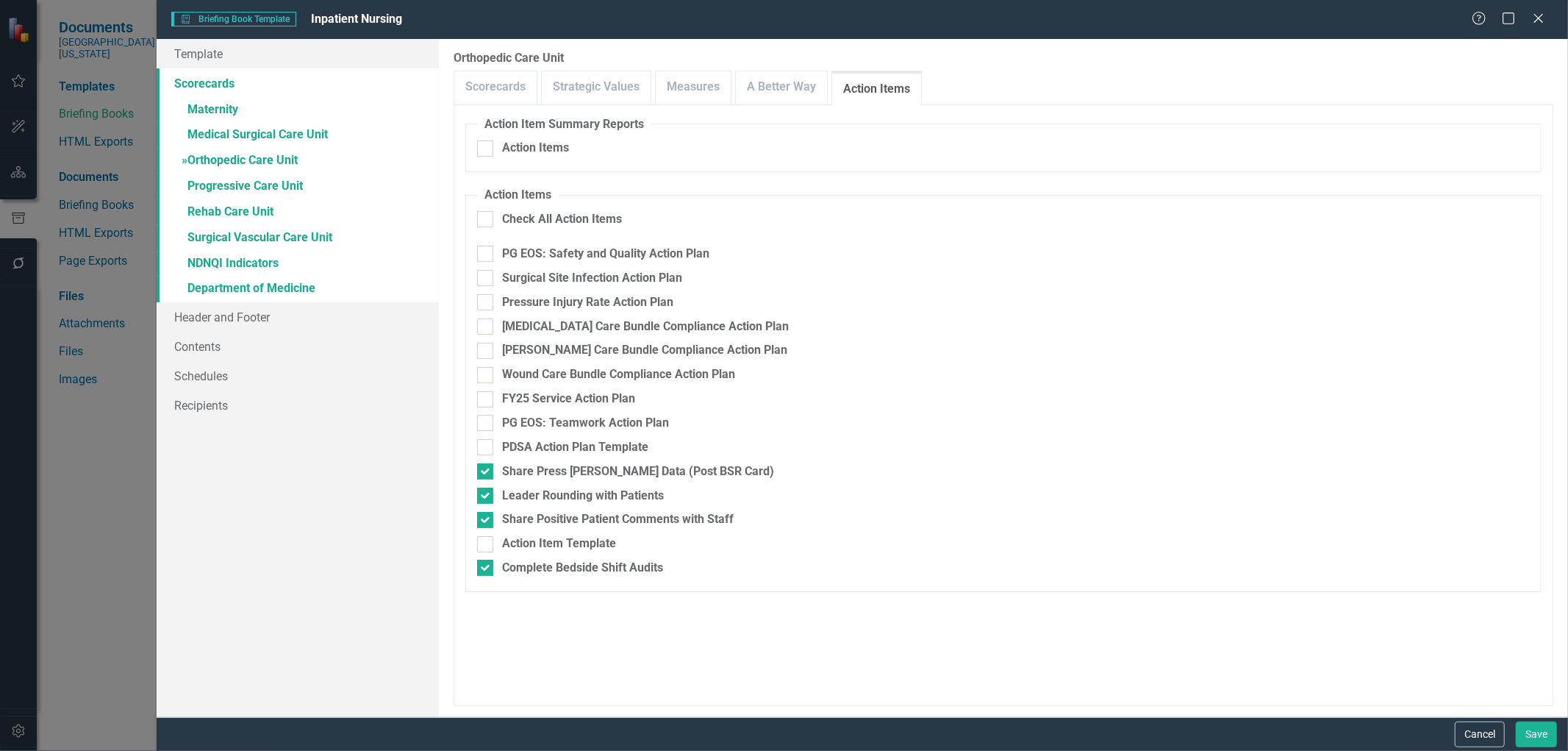
checkbox input "true"
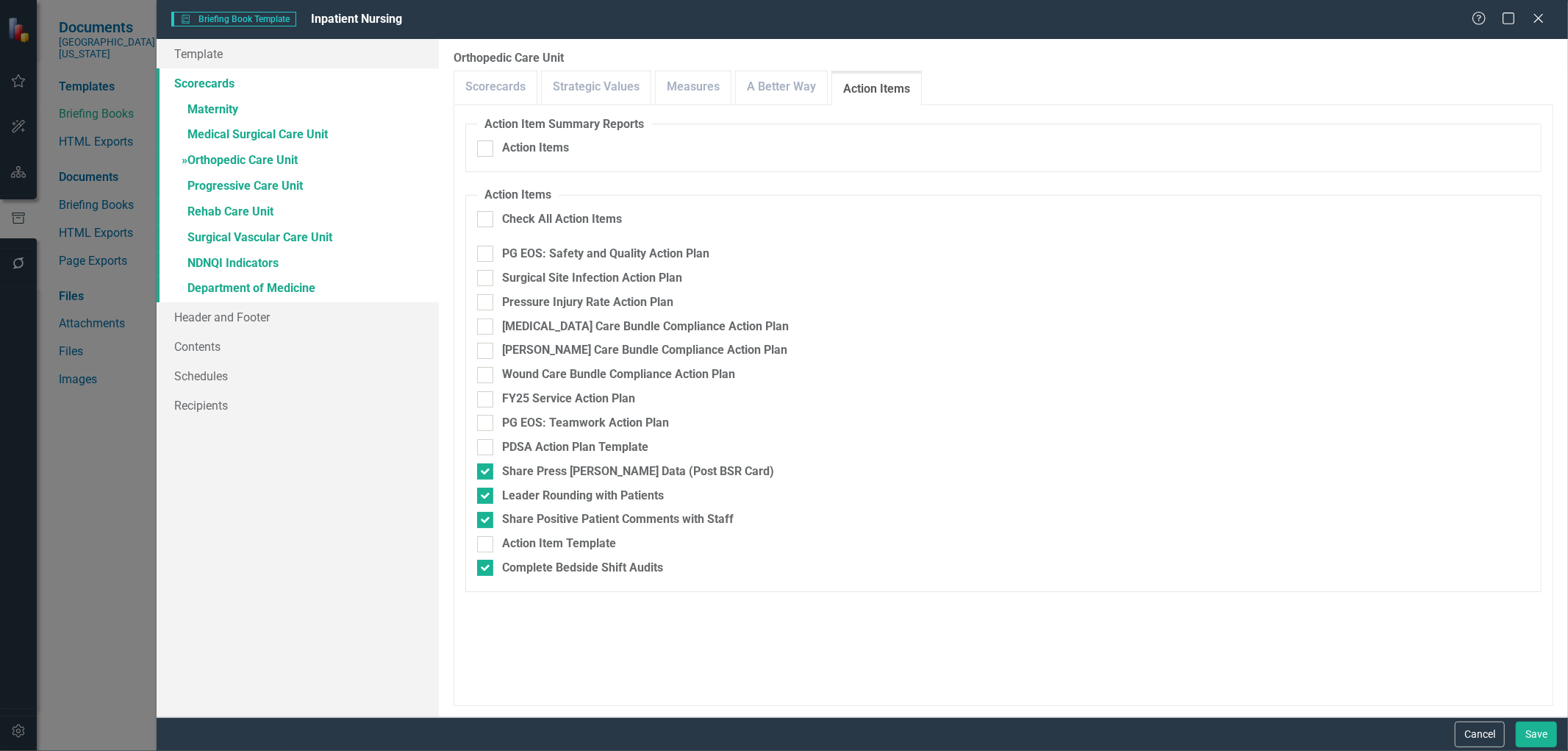
checkbox input "true"
click at [488, 474] on div at bounding box center [486, 471] width 16 height 16
click at [486, 473] on input "Share Press [PERSON_NAME] Data (Post BSR Card)" at bounding box center [482, 468] width 10 height 10
checkbox input "false"
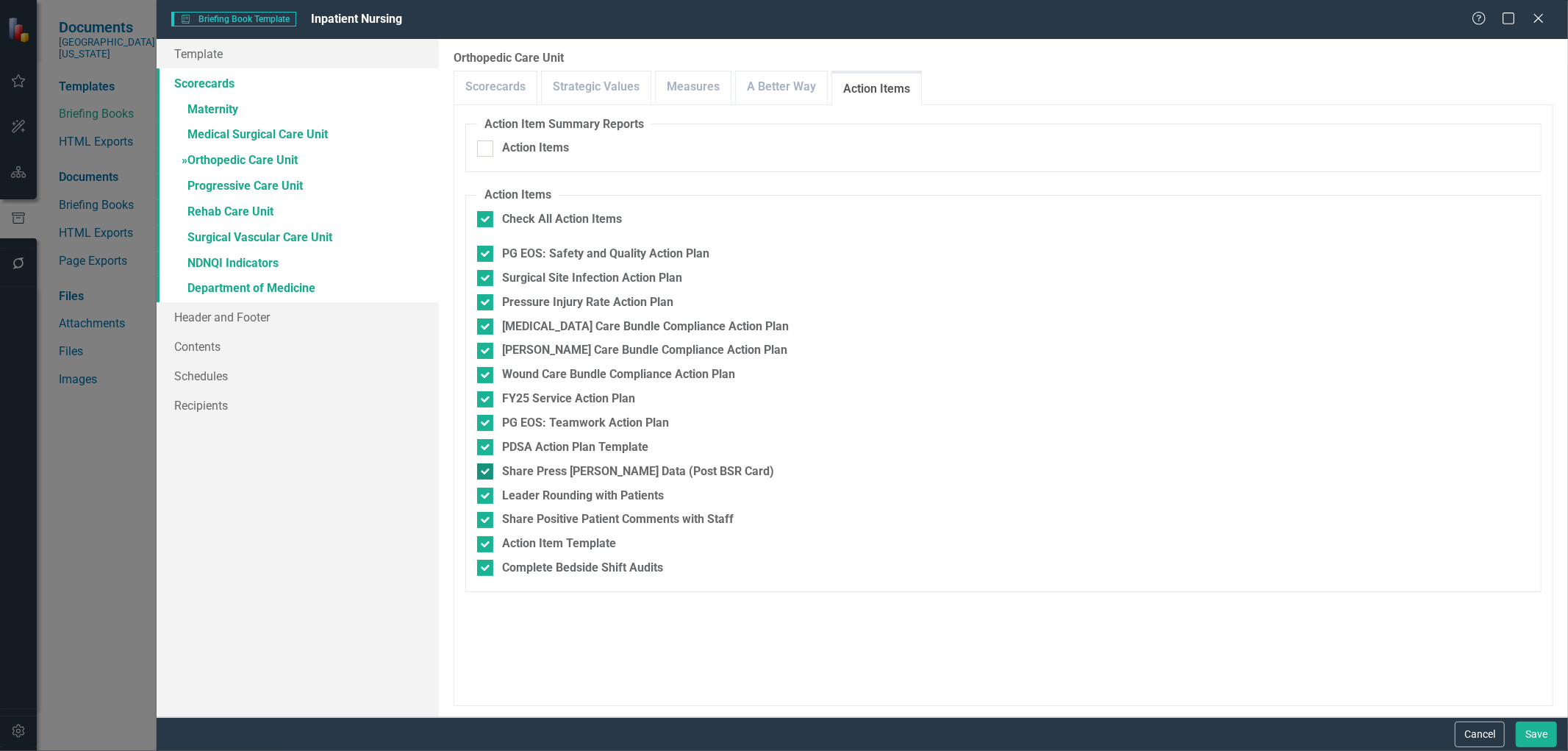
checkbox input "false"
click at [486, 494] on input "Leader Rounding with Patients" at bounding box center [482, 492] width 10 height 10
checkbox input "false"
click at [481, 516] on input "Share Positive Patient Comments with Staff" at bounding box center [482, 516] width 10 height 10
checkbox input "false"
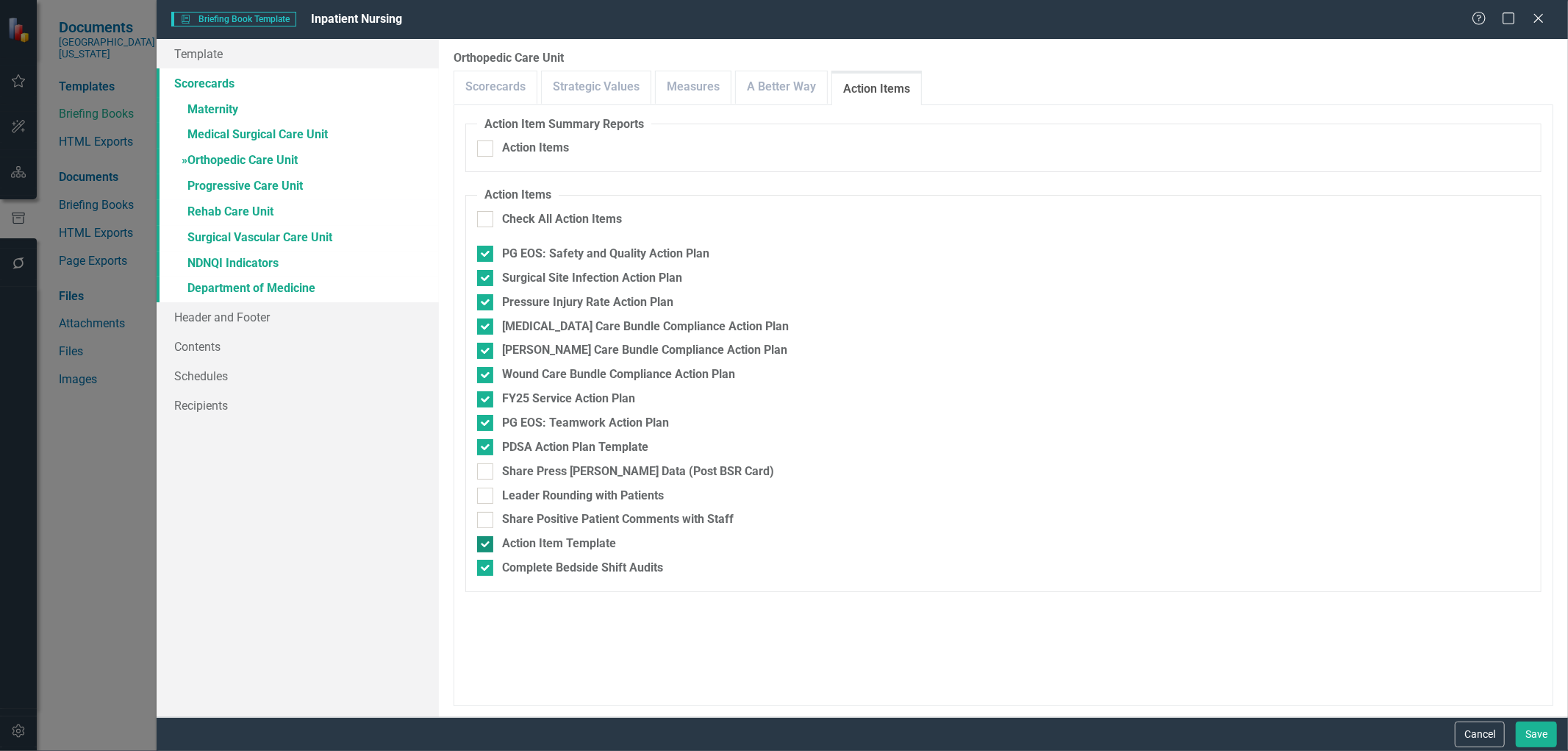
click at [486, 540] on input "Action Item Template" at bounding box center [482, 540] width 10 height 10
checkbox input "false"
click at [487, 574] on div at bounding box center [486, 568] width 16 height 16
click at [486, 569] on input "Complete Bedside Shift Audits" at bounding box center [482, 565] width 10 height 10
checkbox input "false"
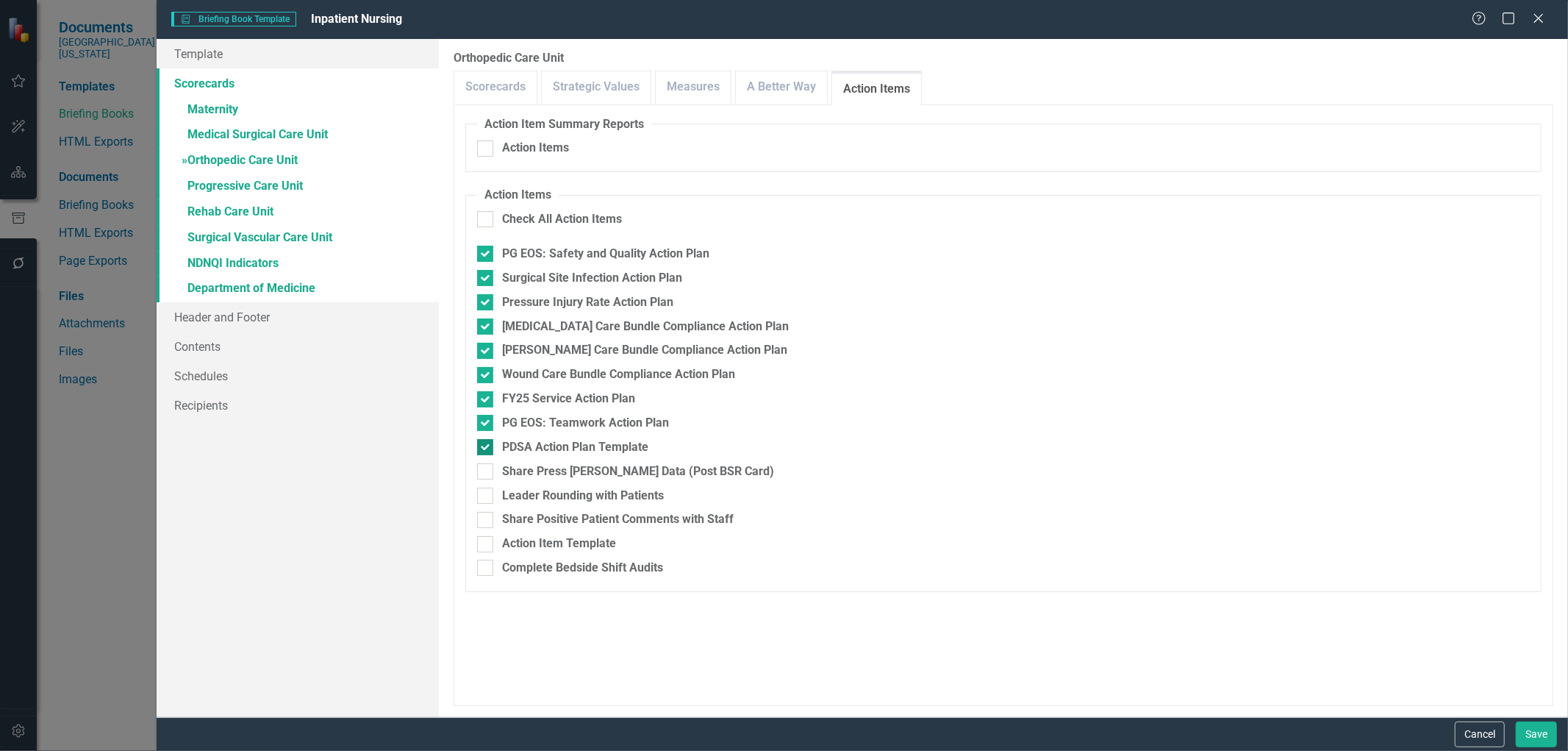
click at [491, 453] on div at bounding box center [486, 447] width 16 height 16
click at [486, 449] on input "PDSA Action Plan Template" at bounding box center [482, 444] width 10 height 10
checkbox input "false"
click at [267, 182] on link "» Progressive Care Unit" at bounding box center [298, 187] width 282 height 26
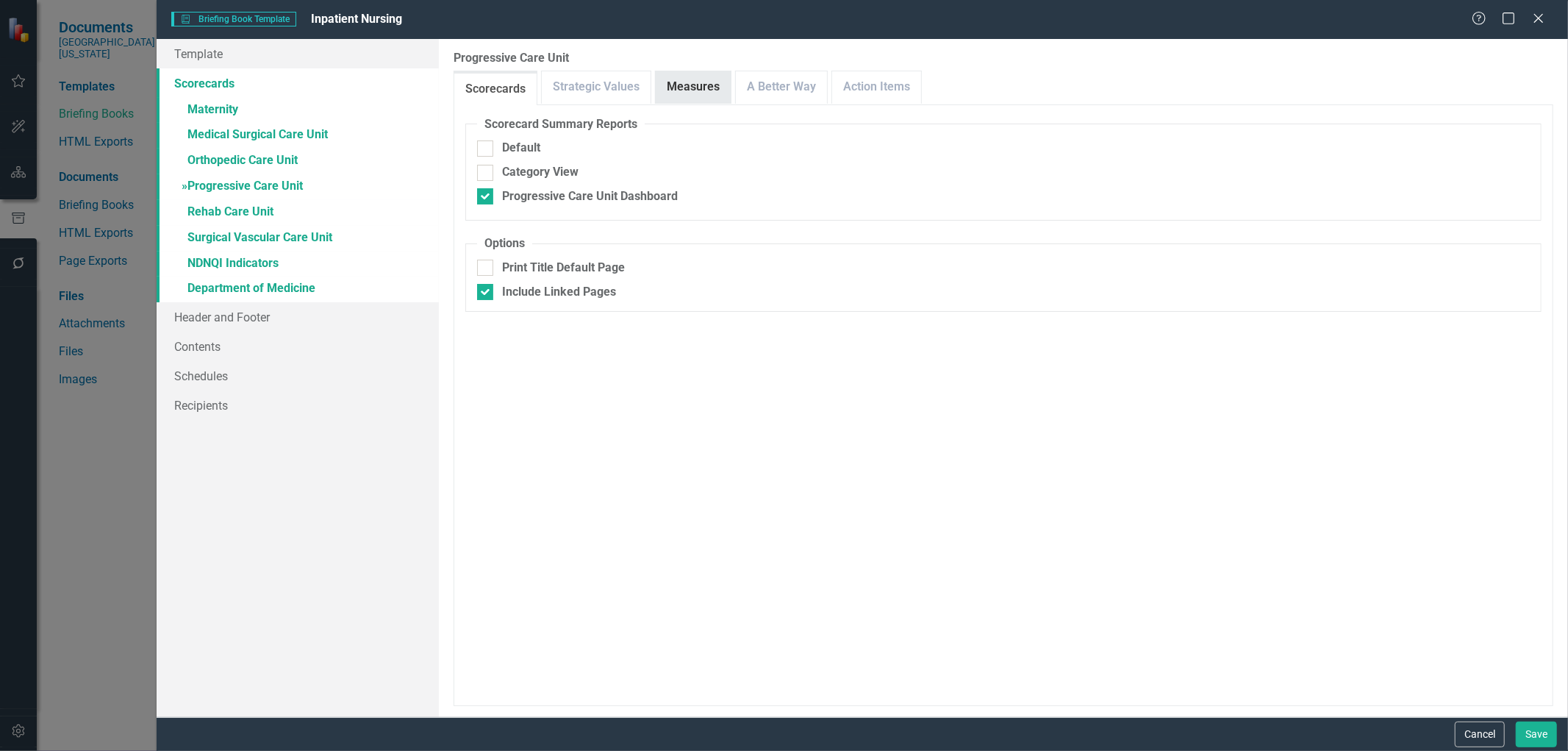
checkbox input "false"
click at [679, 90] on link "Measures" at bounding box center [693, 86] width 75 height 31
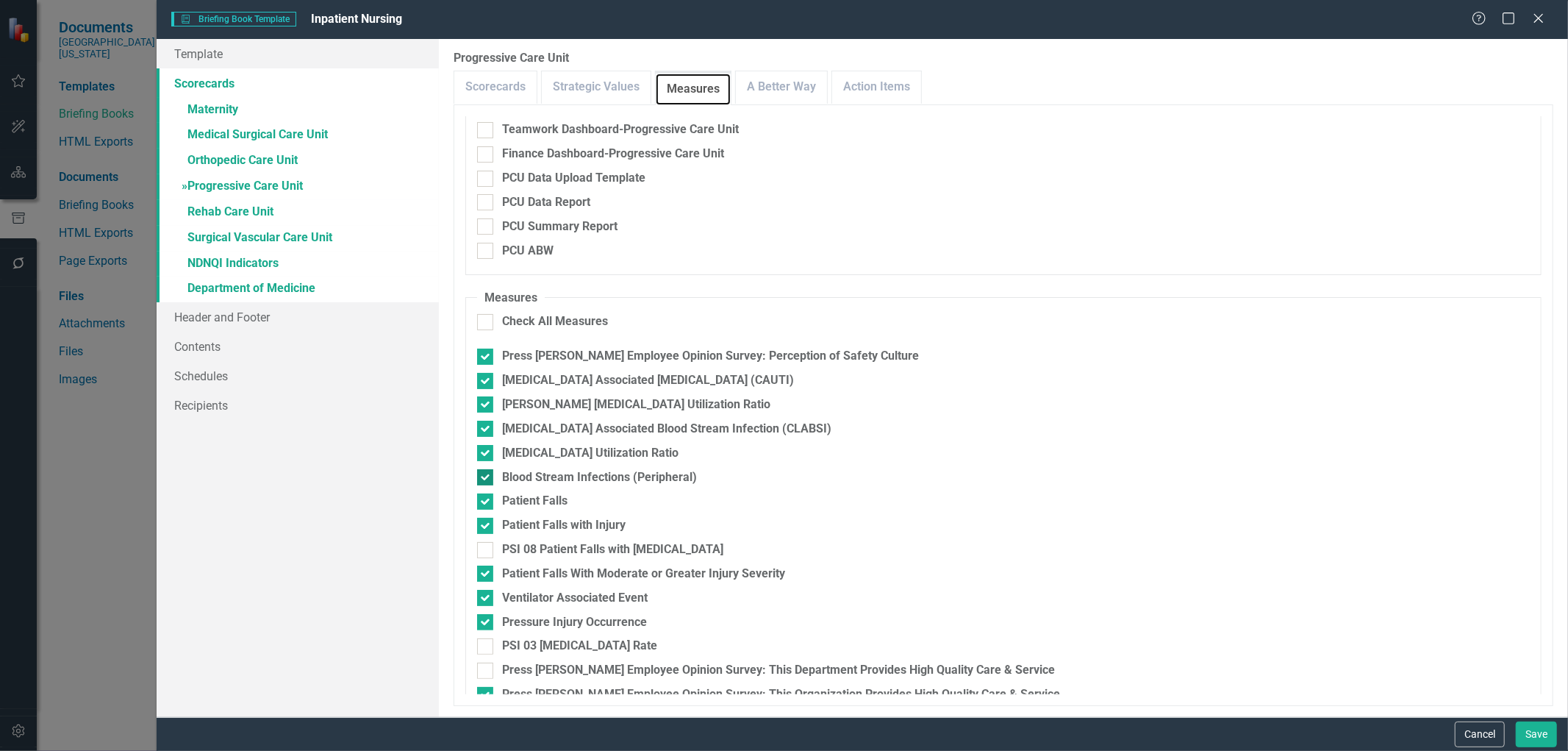
scroll to position [245, 0]
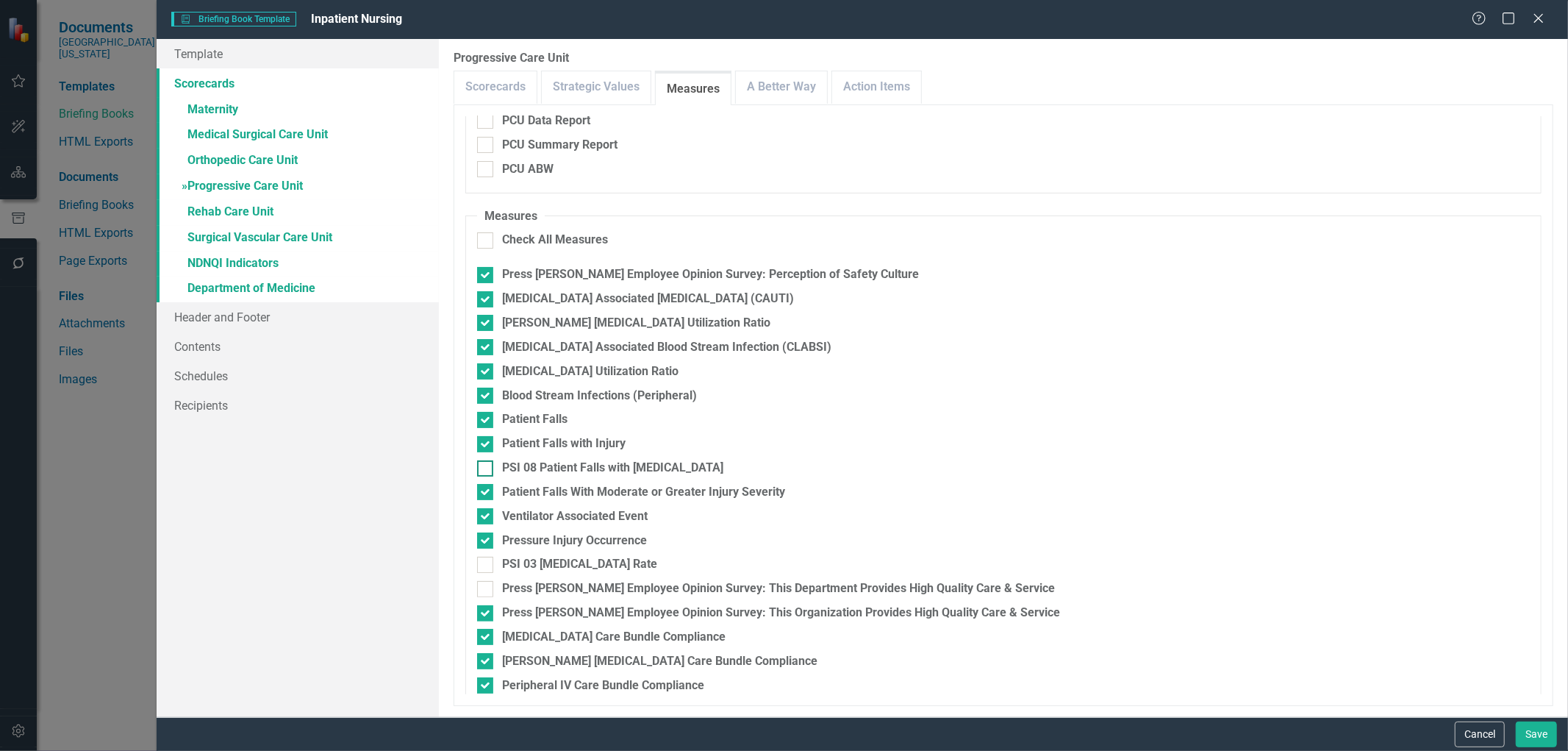
click at [483, 465] on input "PSI 08 Patient Falls with [MEDICAL_DATA]" at bounding box center [482, 465] width 10 height 10
checkbox input "true"
click at [489, 494] on div at bounding box center [486, 492] width 16 height 16
click at [486, 494] on input "Patient Falls With Moderate or Greater Injury Severity" at bounding box center [482, 489] width 10 height 10
checkbox input "false"
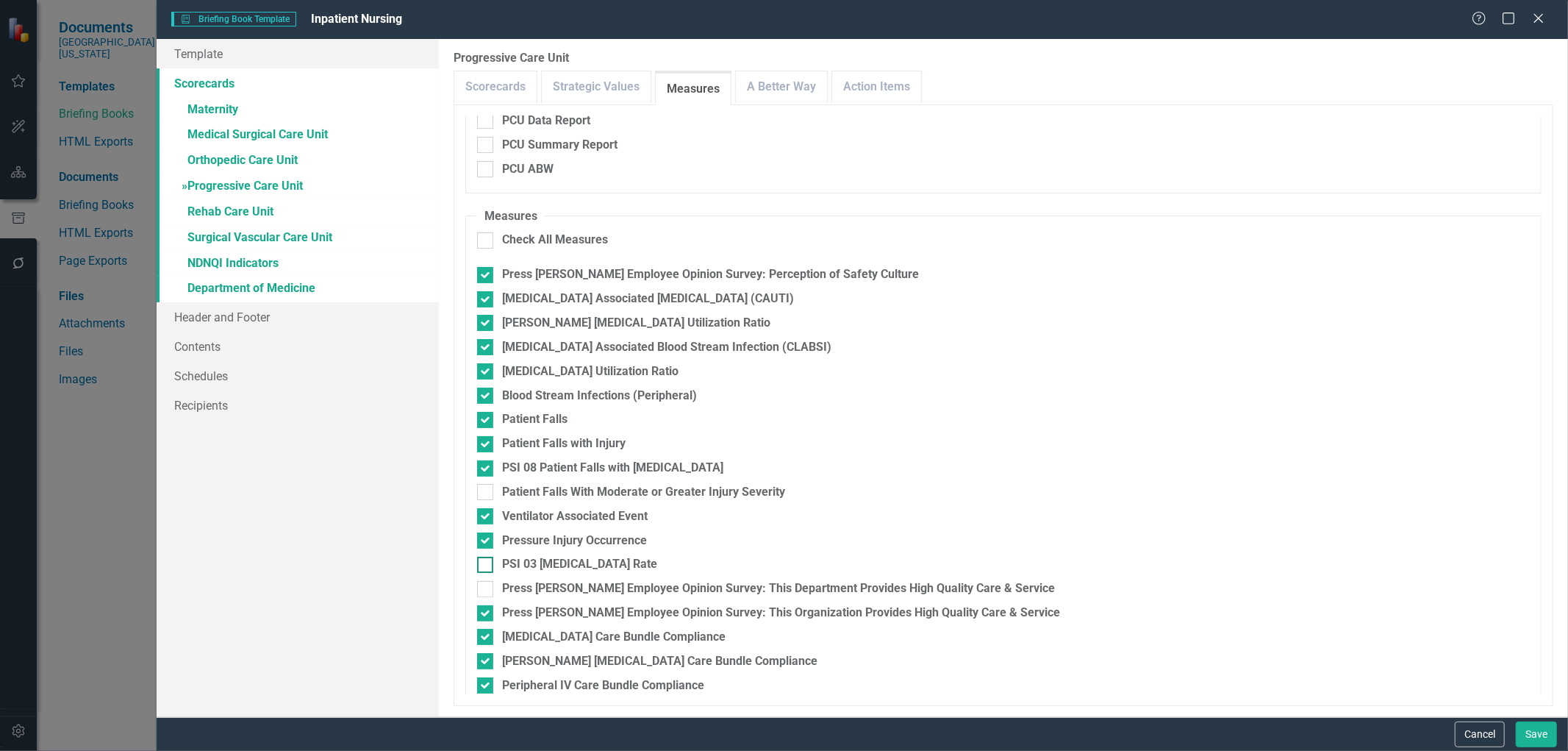
click at [487, 557] on div at bounding box center [486, 565] width 16 height 16
click at [486, 557] on input "PSI 03 [MEDICAL_DATA] Rate" at bounding box center [482, 561] width 10 height 10
checkbox input "true"
click at [493, 593] on div at bounding box center [486, 589] width 16 height 16
click at [486, 590] on input "Press [PERSON_NAME] Employee Opinion Survey: This Department Provides High Qual…" at bounding box center [482, 586] width 10 height 10
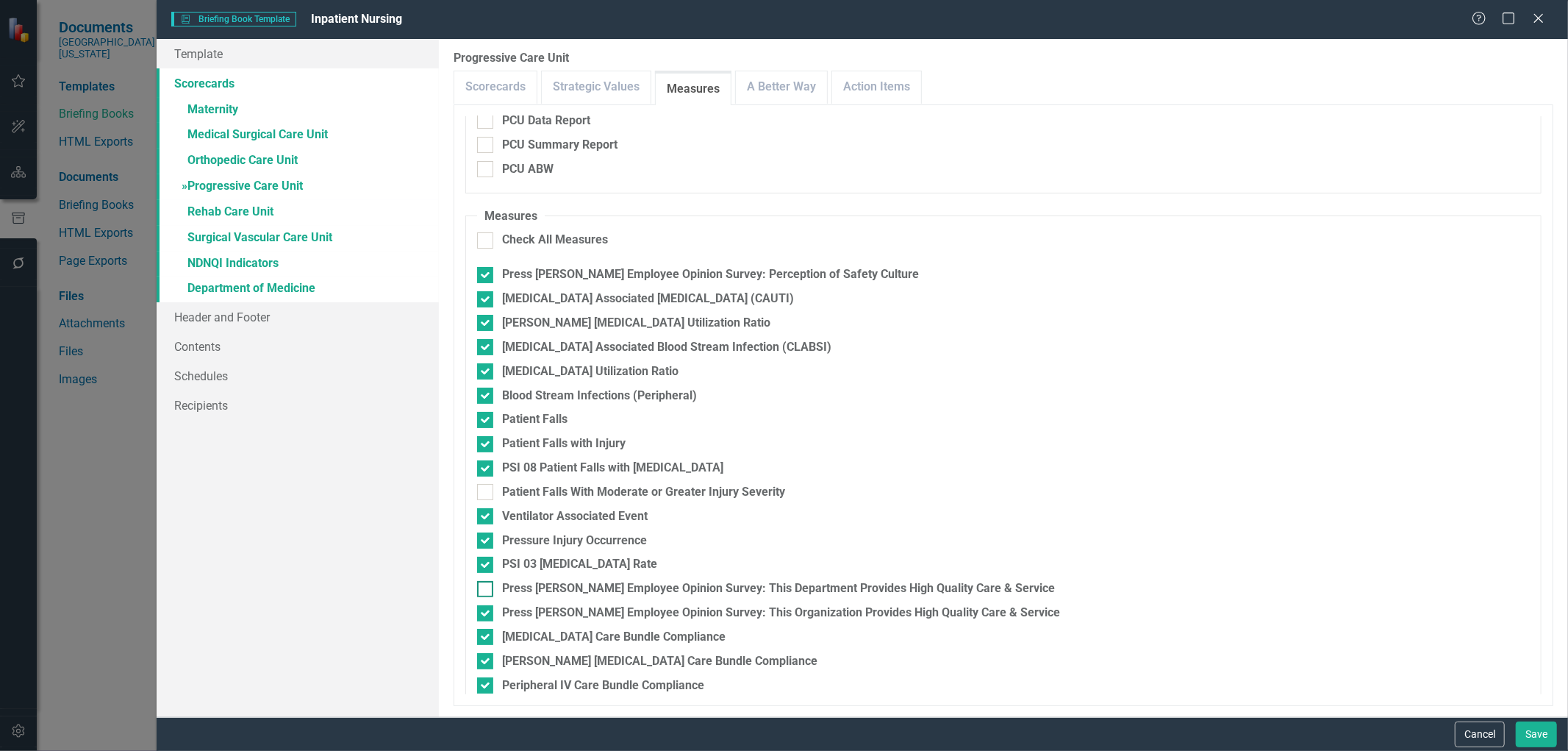
checkbox input "true"
click at [487, 612] on div at bounding box center [486, 613] width 16 height 16
click at [486, 612] on input "Press [PERSON_NAME] Employee Opinion Survey: This Organization Provides High Qu…" at bounding box center [482, 610] width 10 height 10
checkbox input "false"
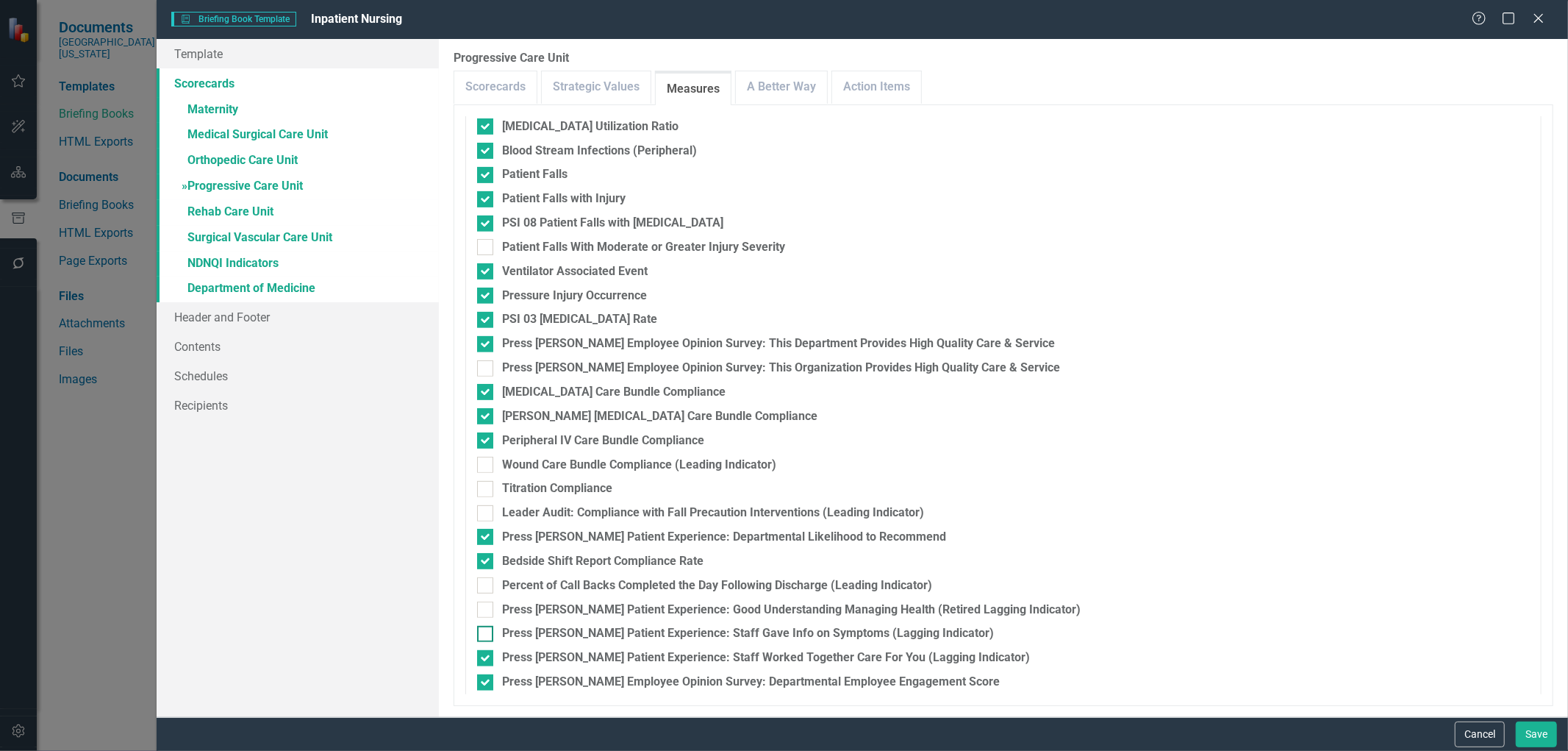
scroll to position [550, 0]
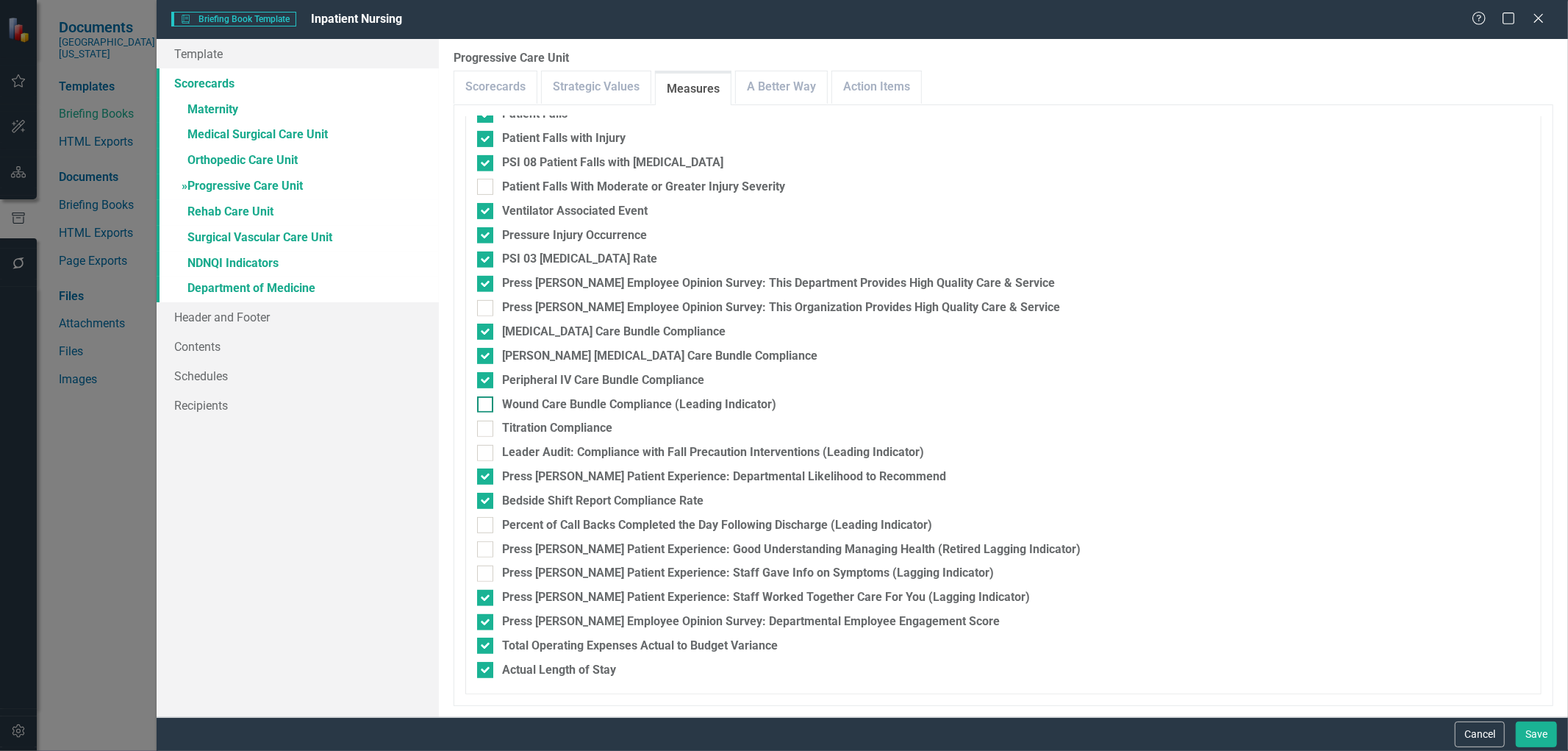
click at [487, 406] on div at bounding box center [486, 404] width 16 height 16
click at [486, 406] on input "Wound Care Bundle Compliance (Leading Indicator)" at bounding box center [482, 401] width 10 height 10
checkbox input "true"
click at [486, 429] on div at bounding box center [486, 428] width 16 height 16
click at [486, 429] on input "Titration Compliance" at bounding box center [482, 425] width 10 height 10
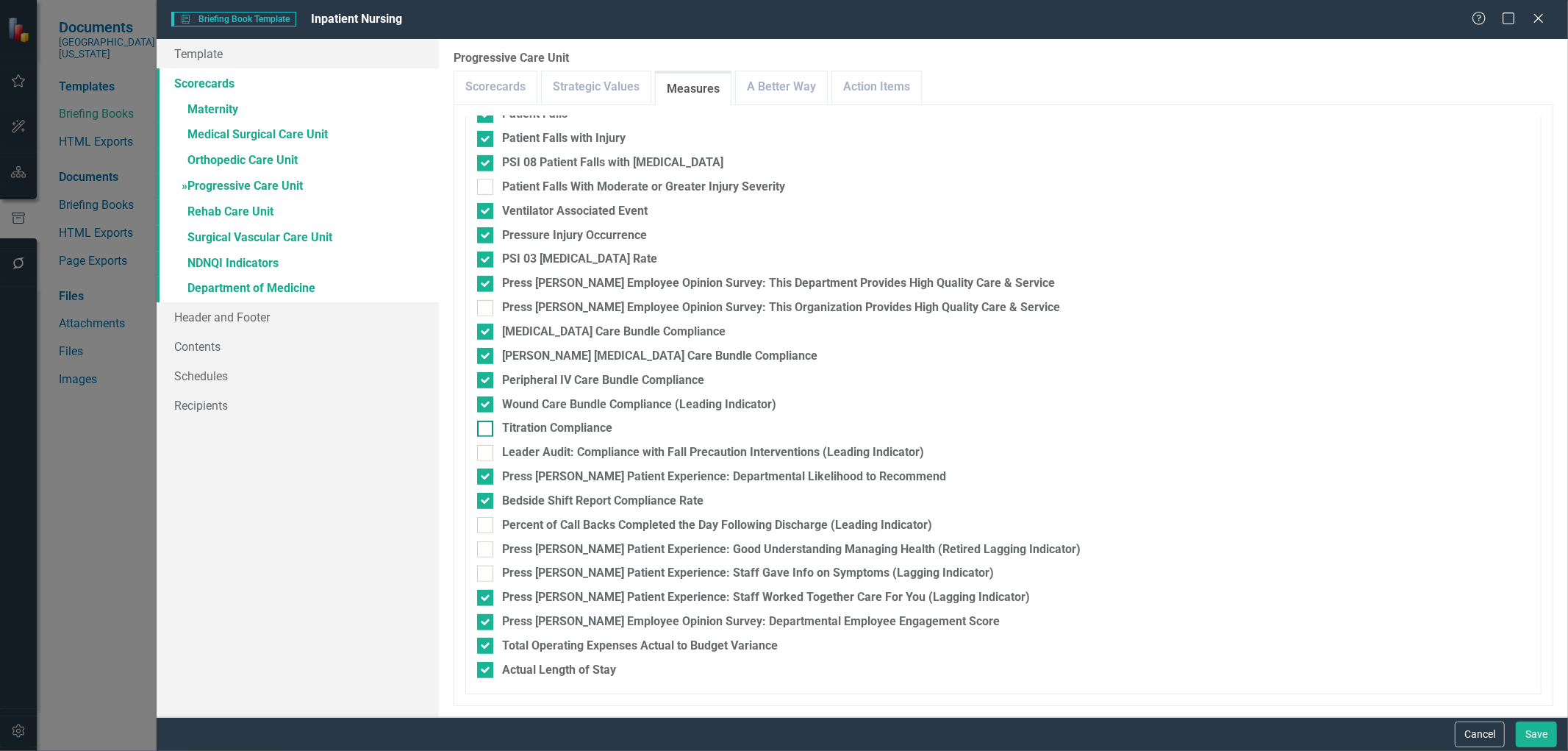
checkbox input "true"
click at [480, 443] on fieldset "Measures Check All Measures Press [PERSON_NAME] Employee Opinion Survey: Percep…" at bounding box center [1003, 298] width 1076 height 791
click at [480, 450] on input "Leader Audit: Compliance with Fall Precaution Interventions (Leading Indicator)" at bounding box center [482, 449] width 10 height 10
checkbox input "true"
click at [482, 517] on input "Percent of Call Backs Completed the Day Following Discharge (Leading Indicator)" at bounding box center [482, 522] width 10 height 10
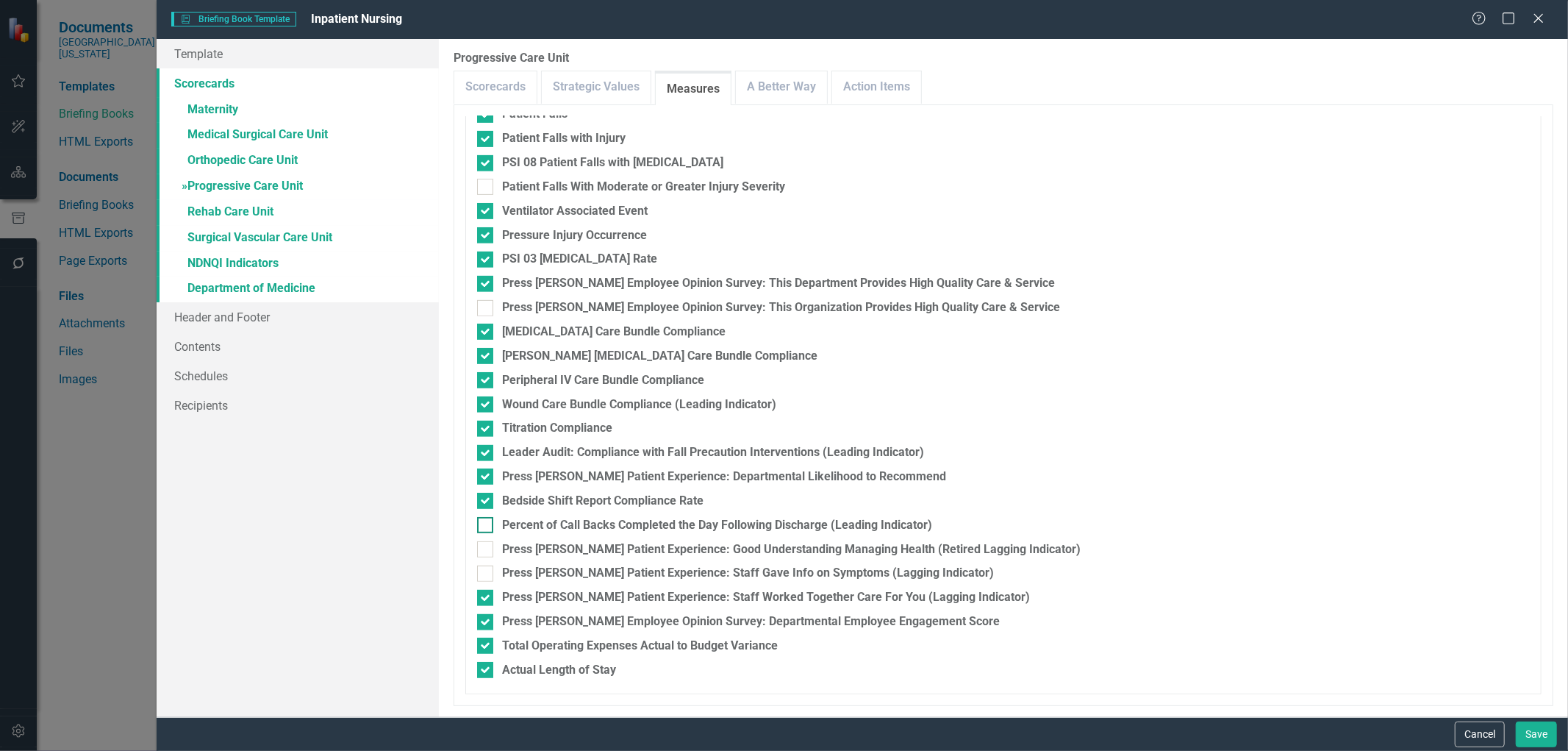
checkbox input "true"
click at [490, 553] on div at bounding box center [486, 549] width 16 height 16
click at [486, 551] on input "Press [PERSON_NAME] Patient Experience: Good Understanding Managing Health (Ret…" at bounding box center [482, 546] width 10 height 10
checkbox input "true"
click at [488, 575] on div at bounding box center [486, 574] width 16 height 16
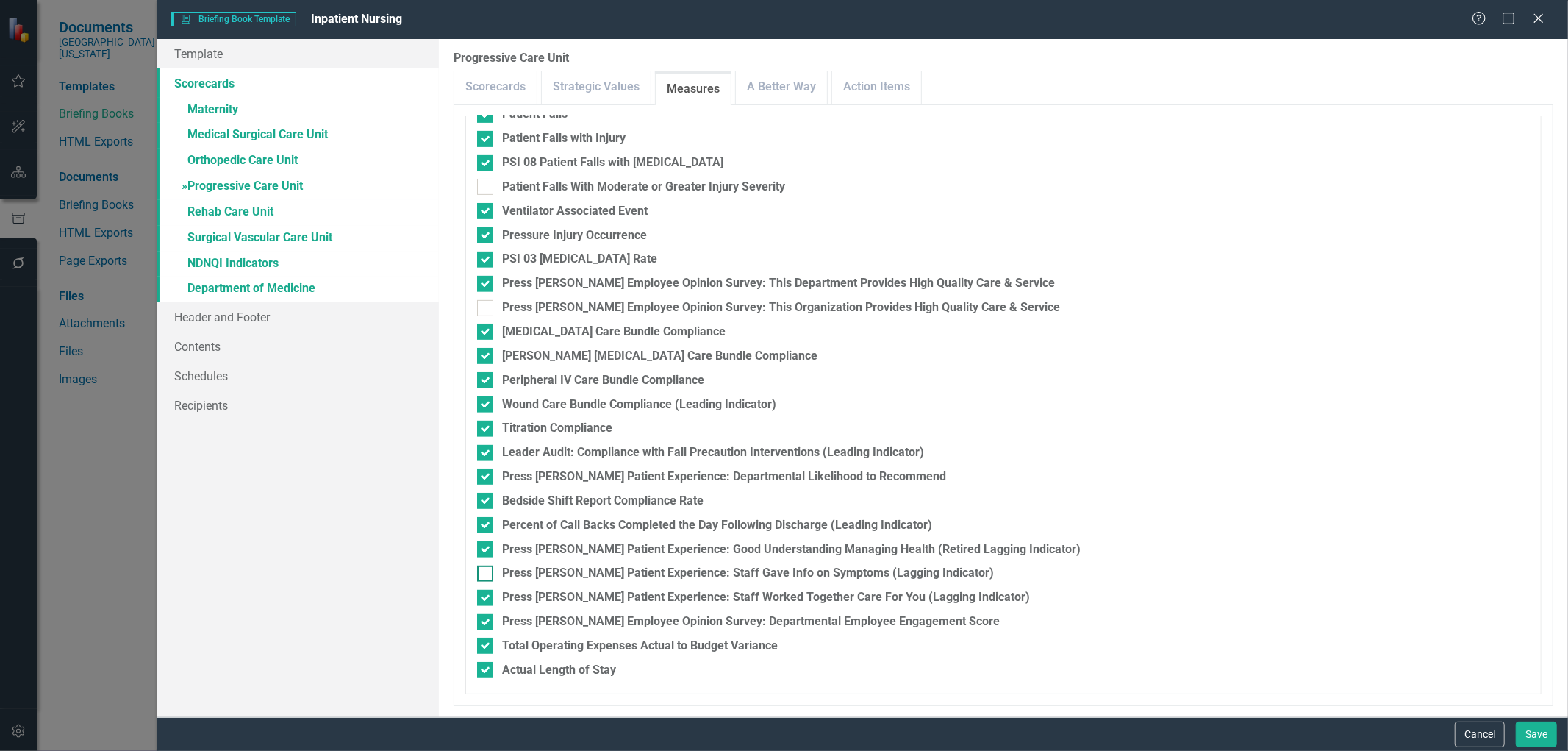
click at [486, 575] on input "Press [PERSON_NAME] Patient Experience: Staff Gave Info on Symptoms (Lagging In…" at bounding box center [482, 570] width 10 height 10
checkbox input "true"
click at [487, 594] on div at bounding box center [486, 598] width 16 height 16
click at [486, 594] on input "Press [PERSON_NAME] Patient Experience: Staff Worked Together Care For You (Lag…" at bounding box center [482, 595] width 10 height 10
checkbox input "false"
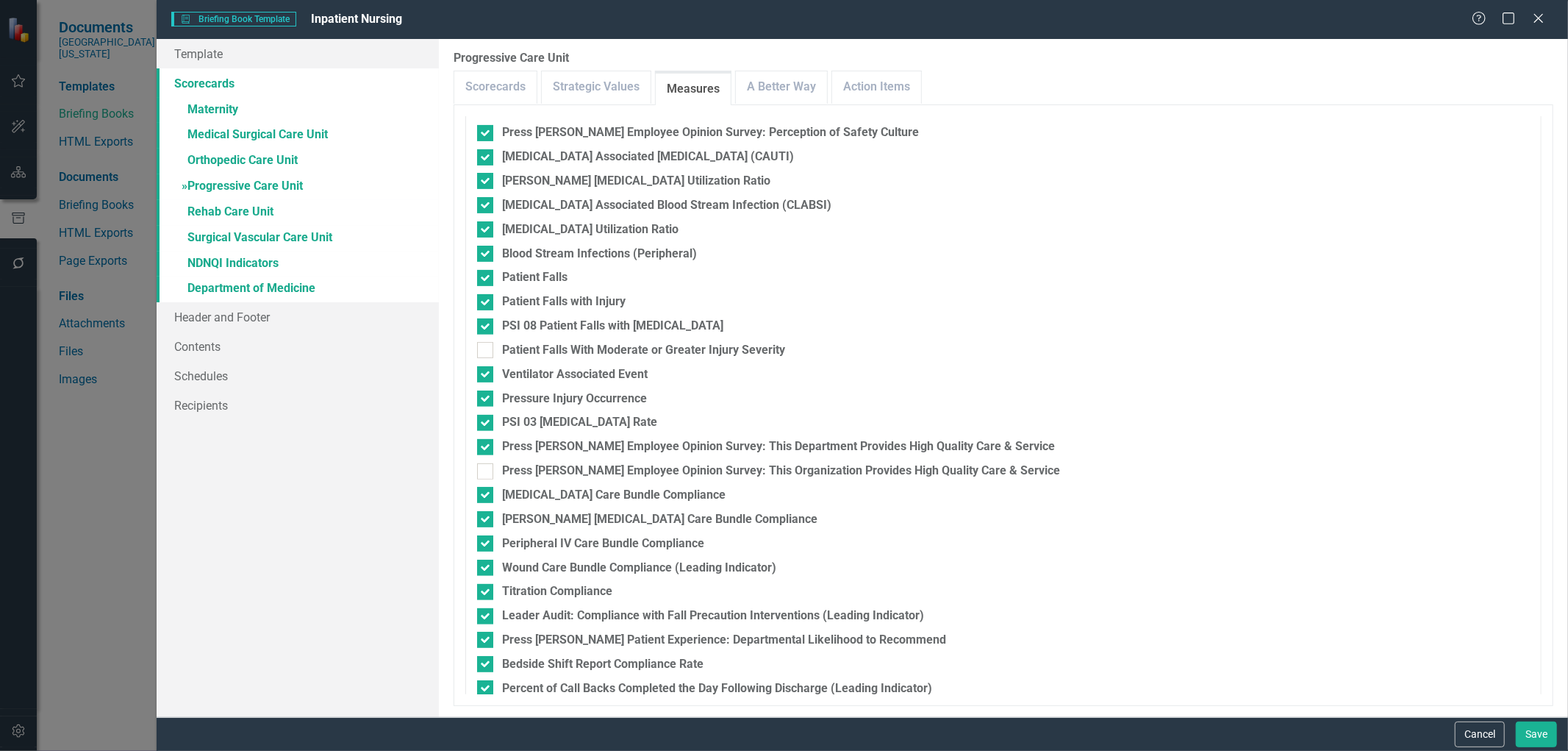
scroll to position [223, 0]
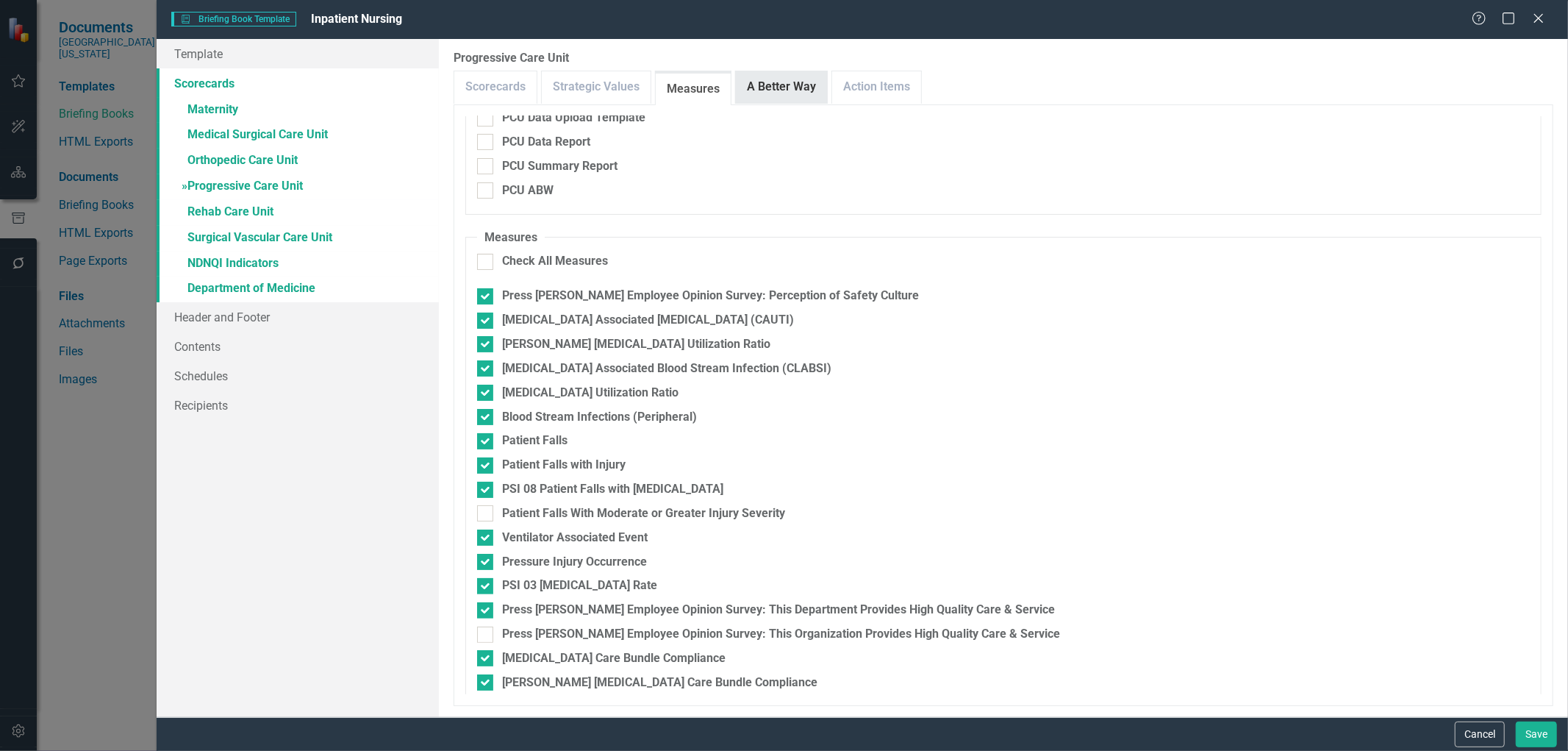
click at [793, 98] on link "A Better Way" at bounding box center [781, 86] width 91 height 31
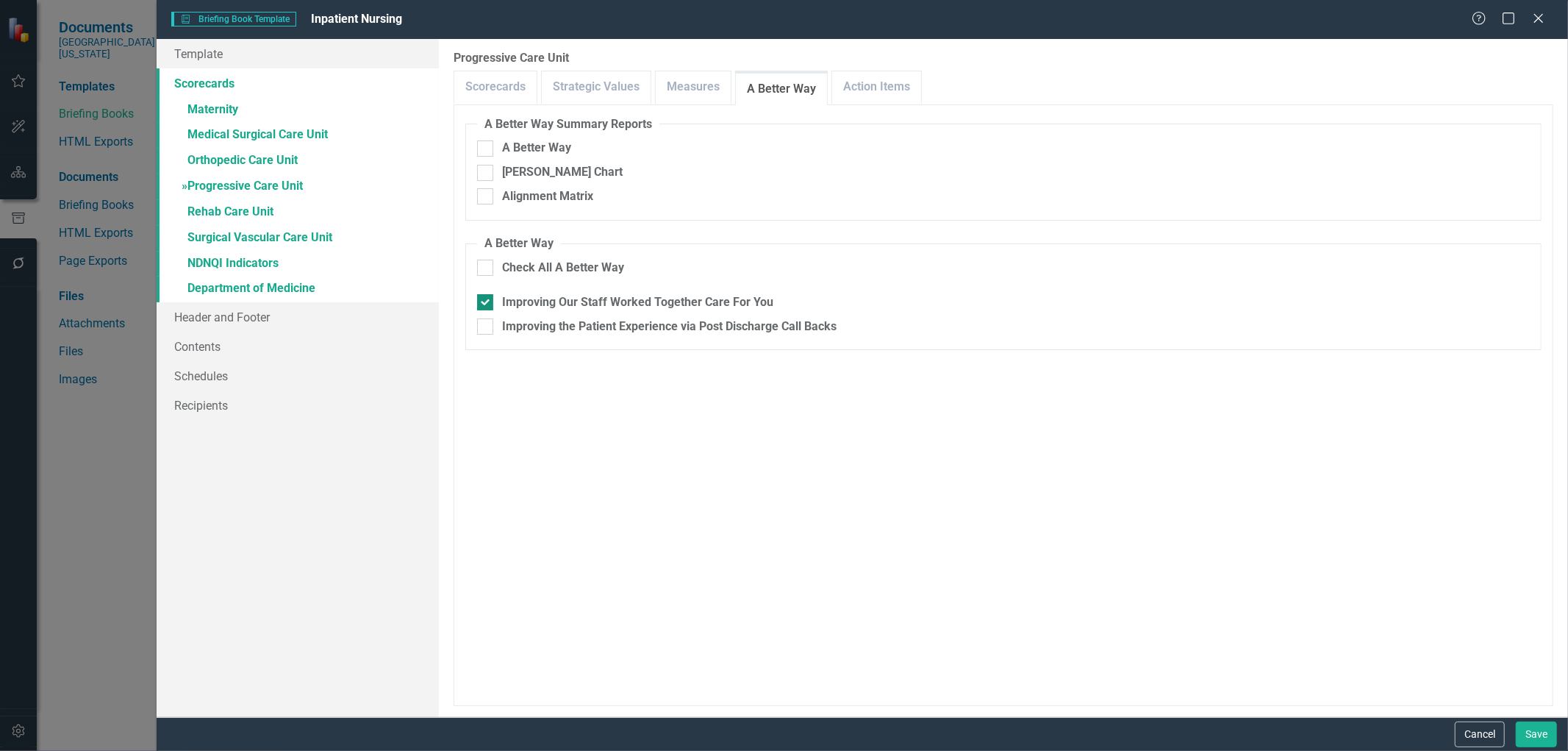
click at [486, 303] on input "Improving Our Staff Worked Together Care For You" at bounding box center [482, 299] width 10 height 10
checkbox input "false"
click at [486, 321] on input "Improving the Patient Experience via Post Discharge Call Backs" at bounding box center [482, 323] width 10 height 10
checkbox input "true"
click at [901, 79] on link "Action Items" at bounding box center [877, 86] width 89 height 31
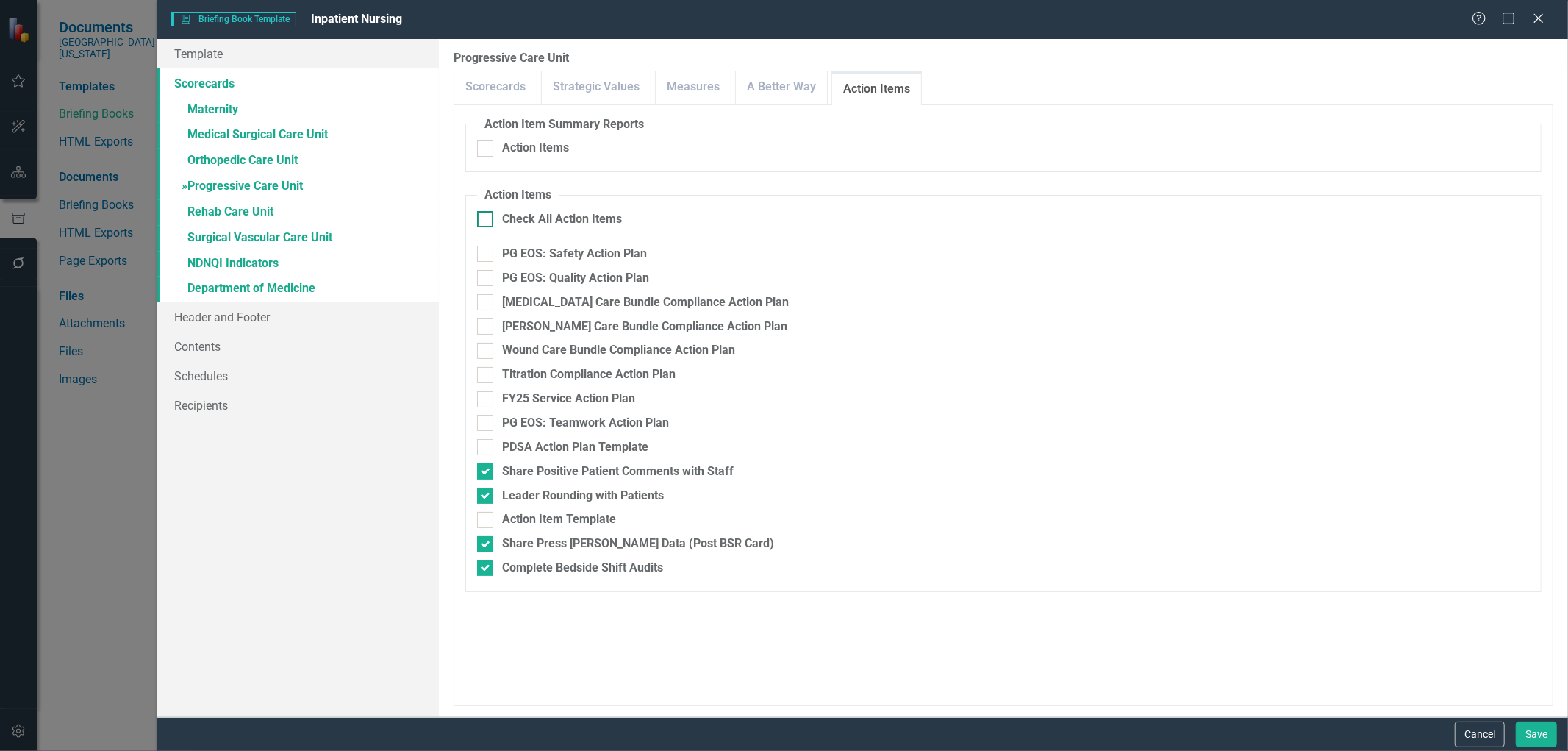
click at [484, 215] on input "Check All Action Items" at bounding box center [482, 216] width 10 height 10
checkbox input "true"
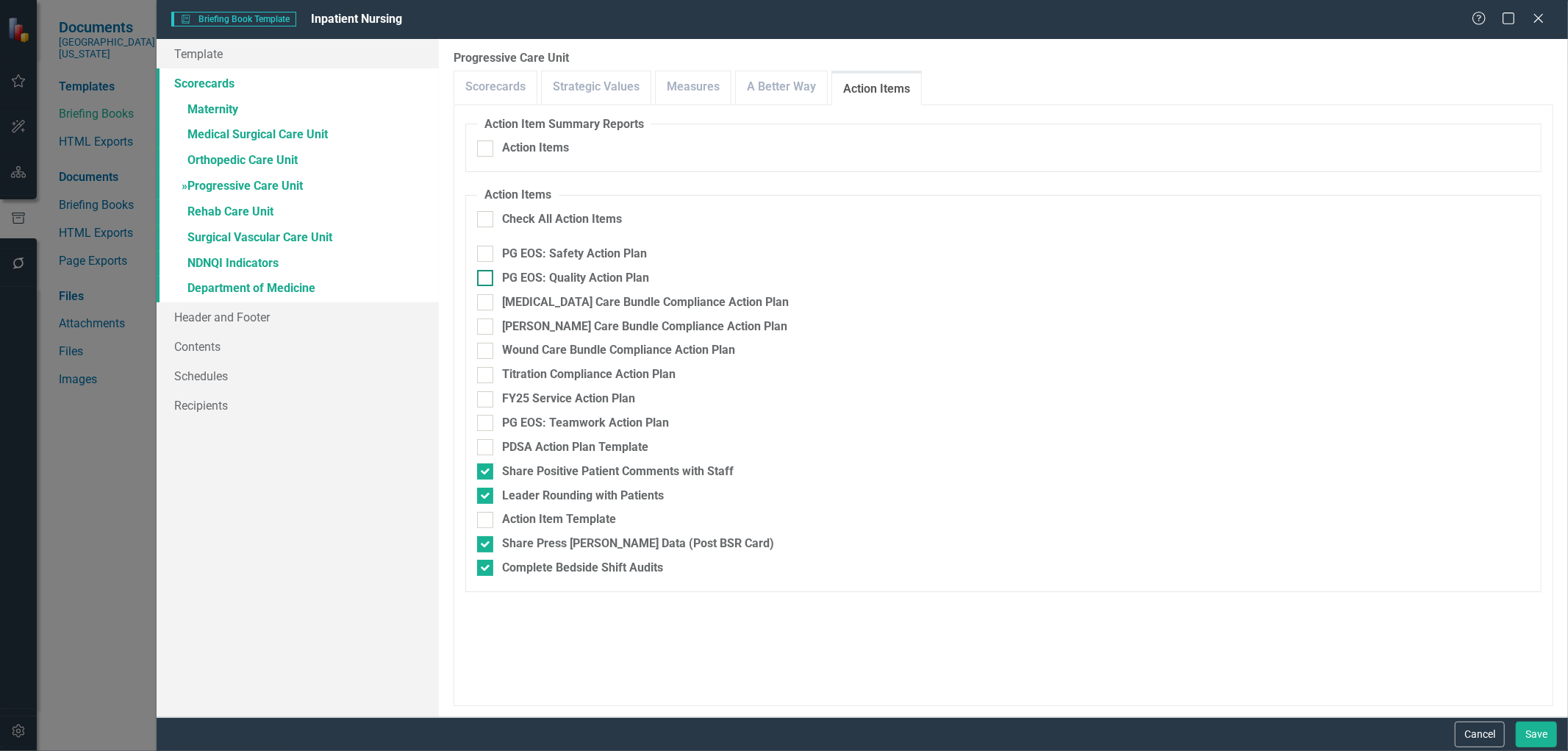
checkbox input "true"
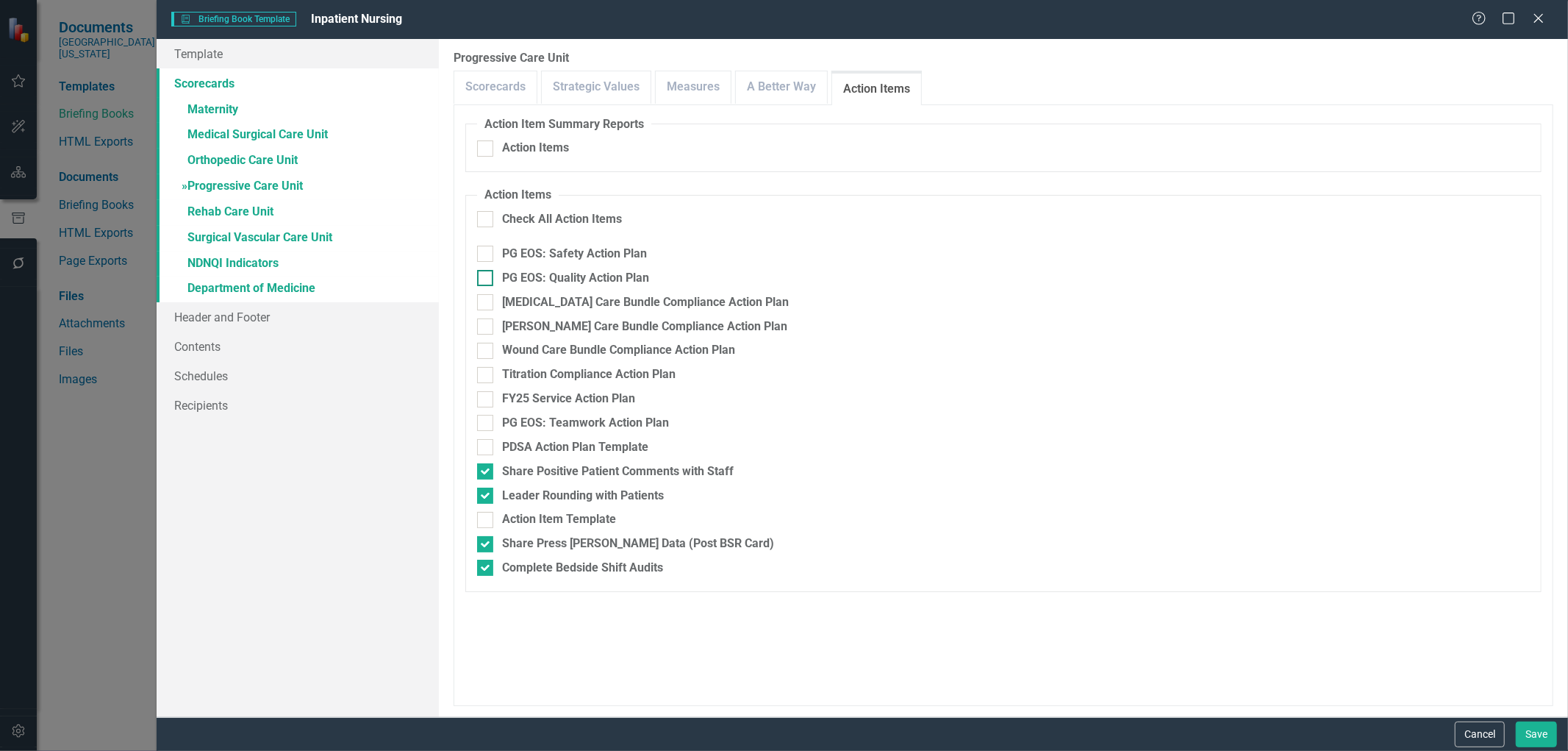
checkbox input "true"
click at [486, 473] on div at bounding box center [486, 471] width 16 height 16
click at [486, 473] on input "Share Positive Patient Comments with Staff" at bounding box center [482, 468] width 10 height 10
checkbox input "false"
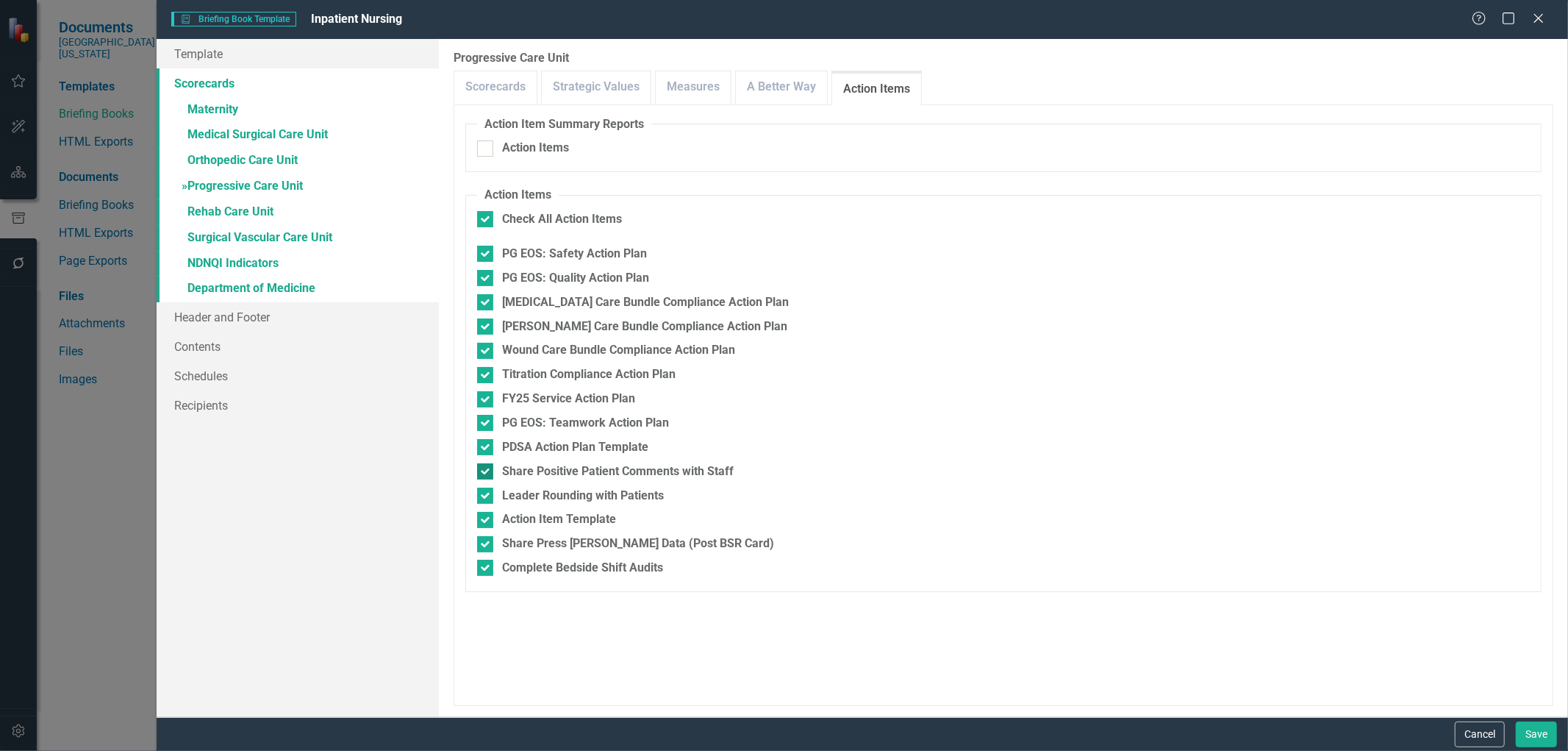
checkbox input "false"
click at [486, 499] on div at bounding box center [486, 495] width 16 height 16
click at [486, 497] on input "Leader Rounding with Patients" at bounding box center [482, 492] width 10 height 10
checkbox input "false"
click at [486, 526] on div at bounding box center [486, 519] width 16 height 16
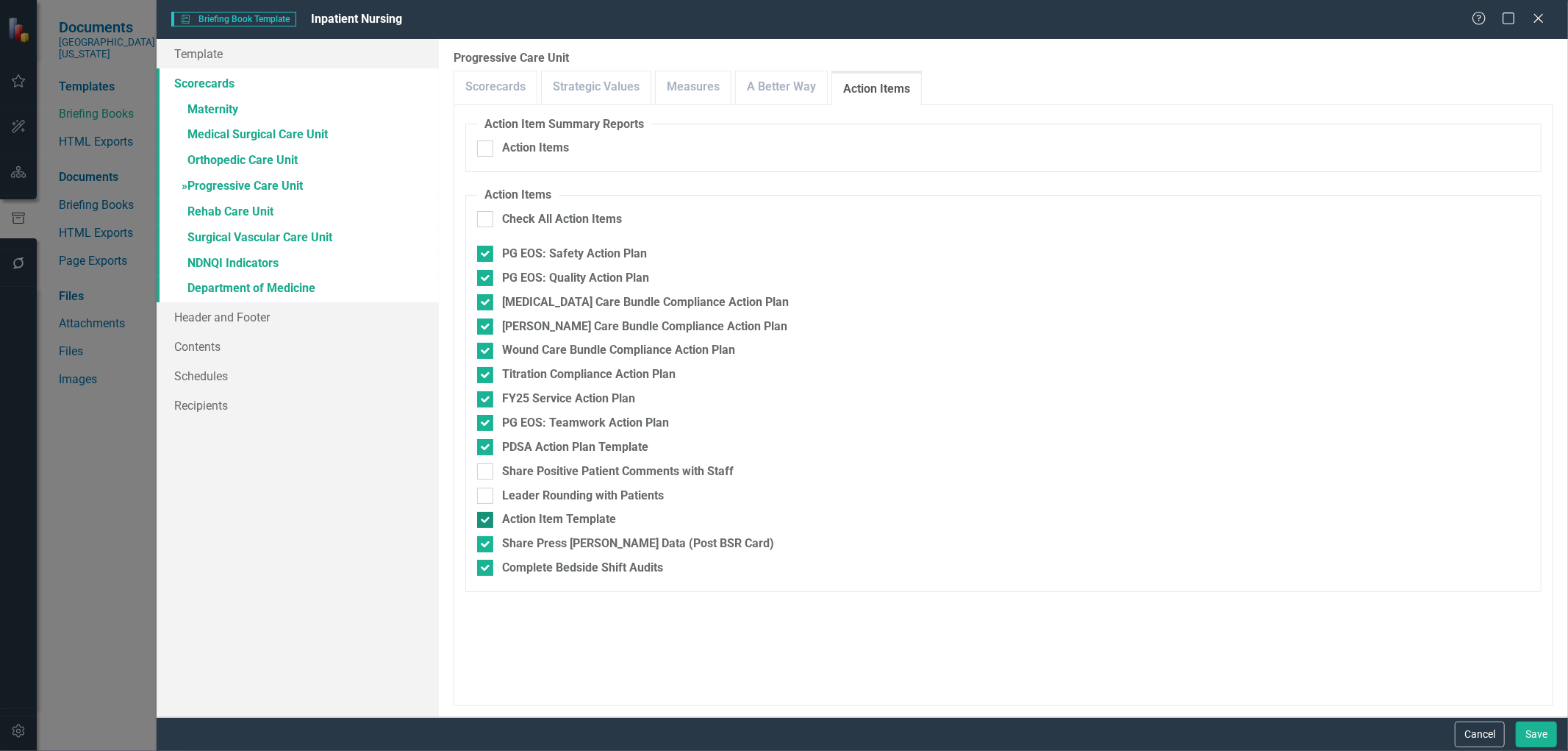
click at [486, 521] on input "Action Item Template" at bounding box center [482, 516] width 10 height 10
checkbox input "false"
drag, startPoint x: 487, startPoint y: 542, endPoint x: 487, endPoint y: 563, distance: 21.0
click at [487, 543] on div at bounding box center [486, 544] width 16 height 16
click at [486, 543] on input "Share Press [PERSON_NAME] Data (Post BSR Card)" at bounding box center [482, 540] width 10 height 10
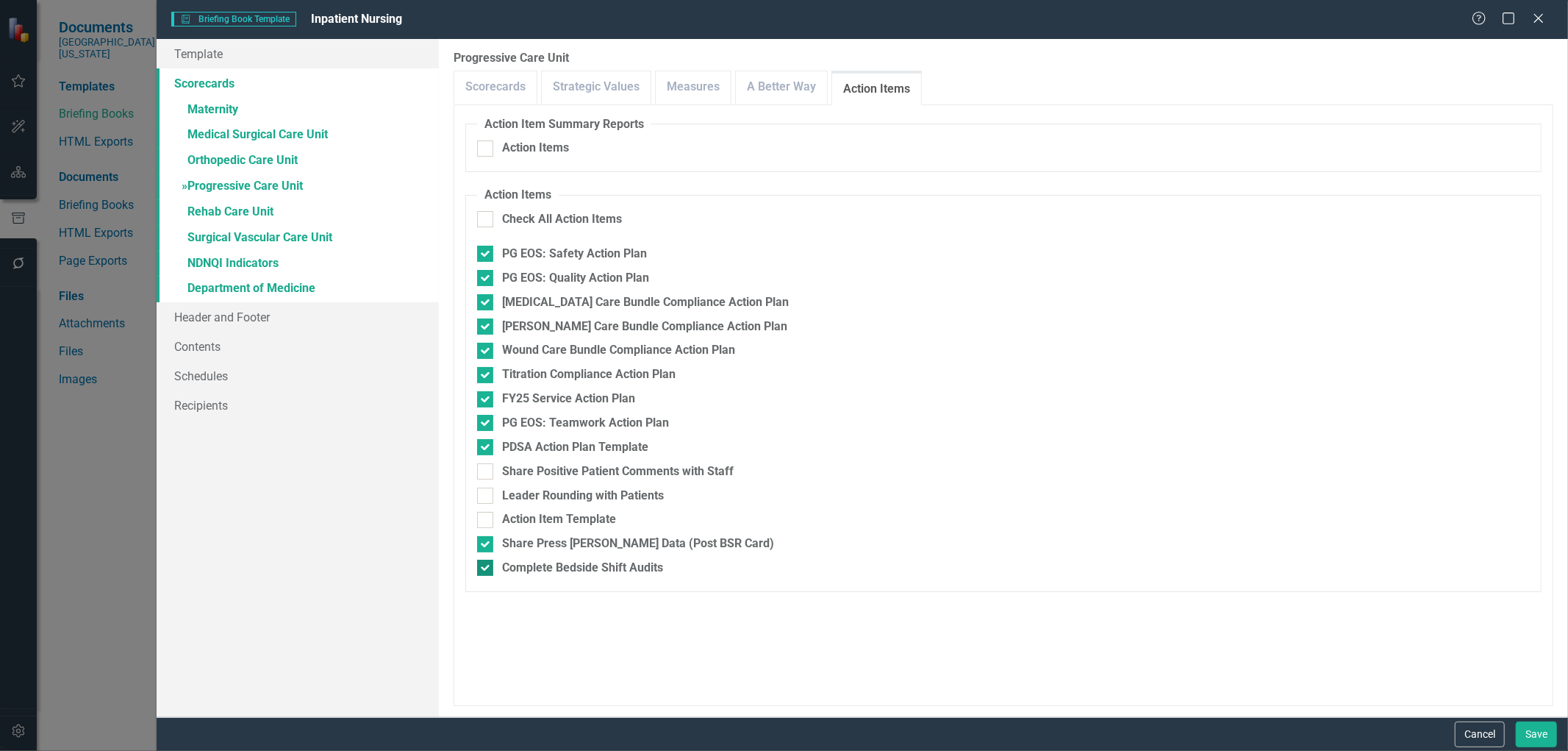
checkbox input "false"
click at [486, 570] on div at bounding box center [486, 568] width 16 height 16
click at [486, 569] on input "Complete Bedside Shift Audits" at bounding box center [482, 565] width 10 height 10
checkbox input "false"
click at [484, 447] on input "PDSA Action Plan Template" at bounding box center [482, 444] width 10 height 10
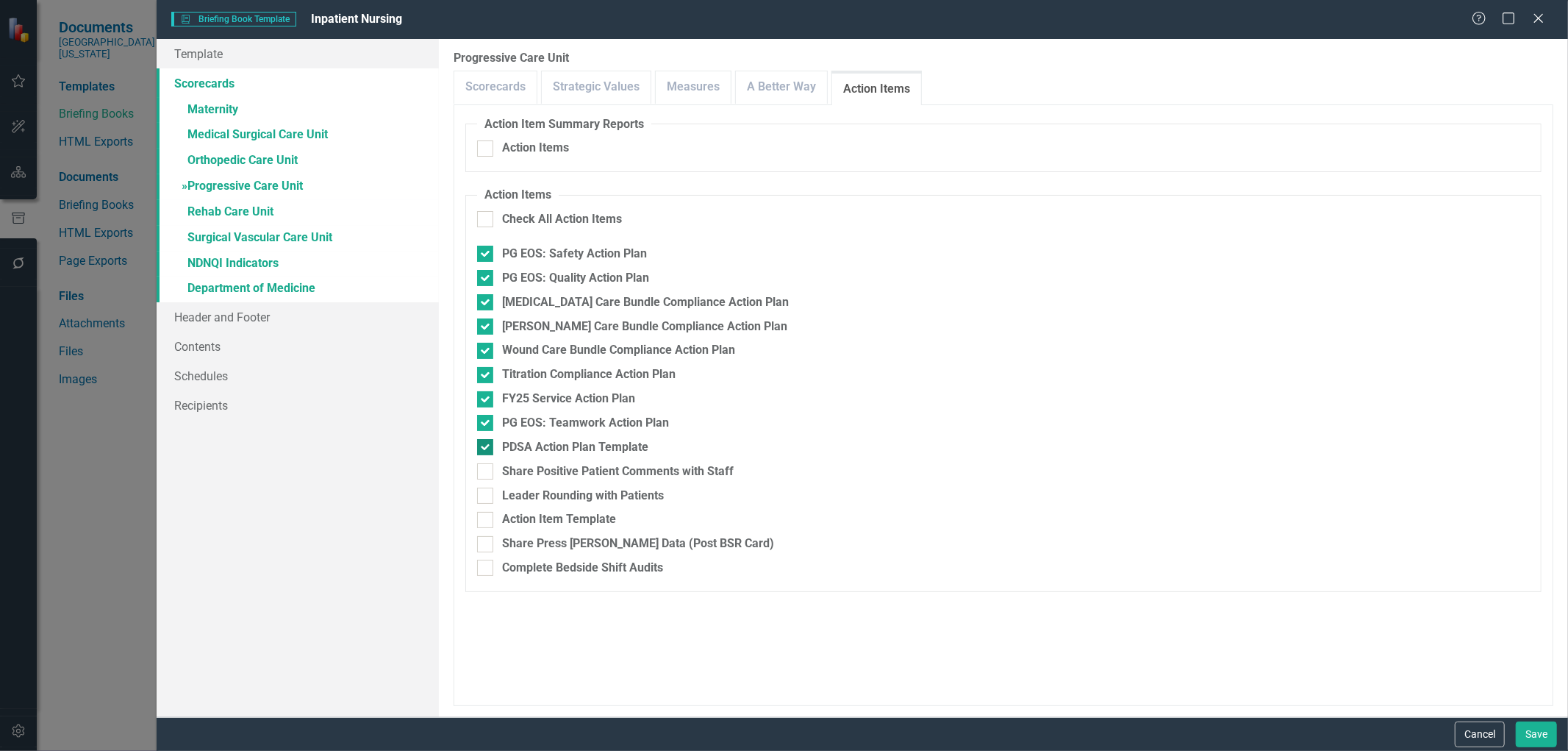
checkbox input "false"
click at [241, 206] on link "» Rehab Care Unit" at bounding box center [298, 213] width 282 height 26
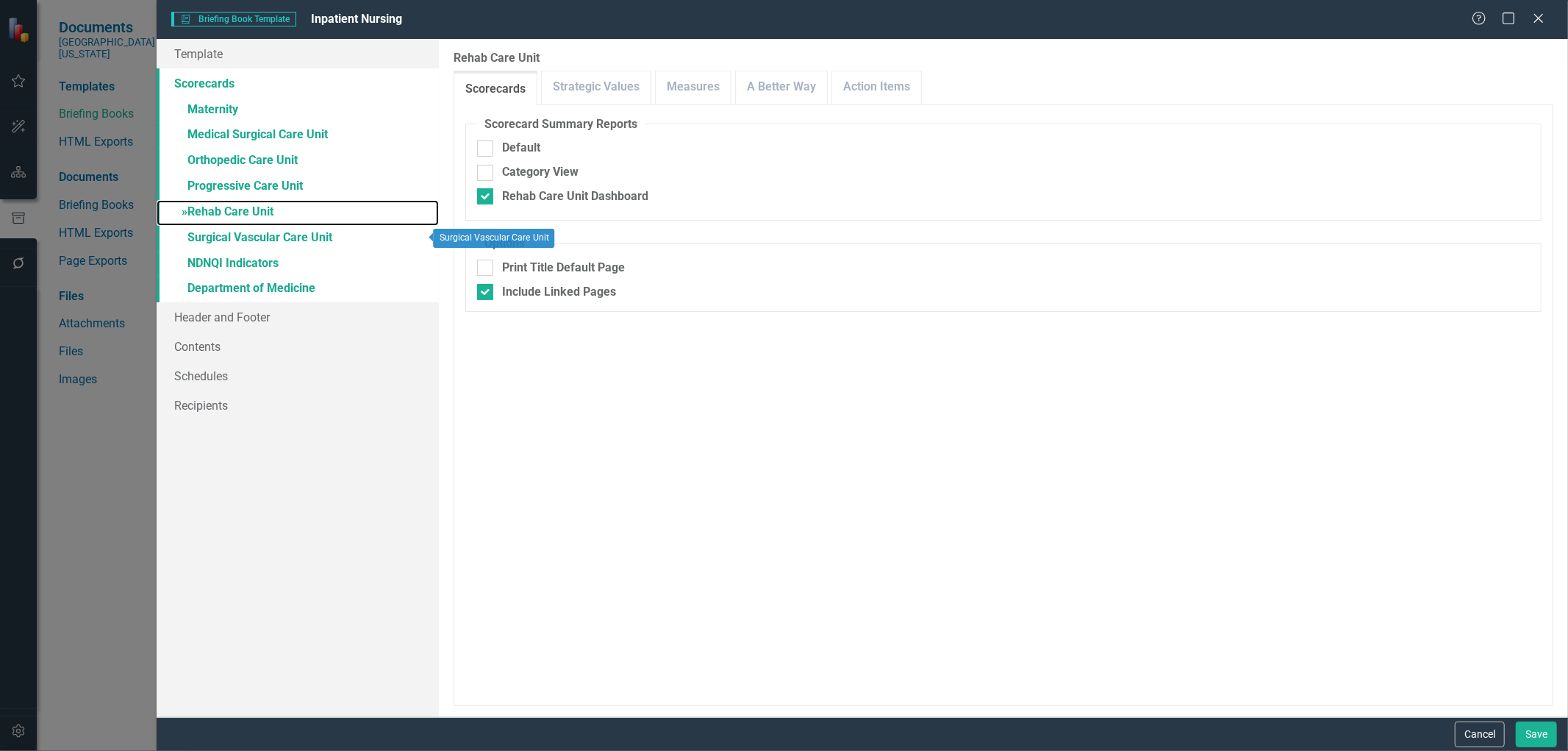
checkbox input "false"
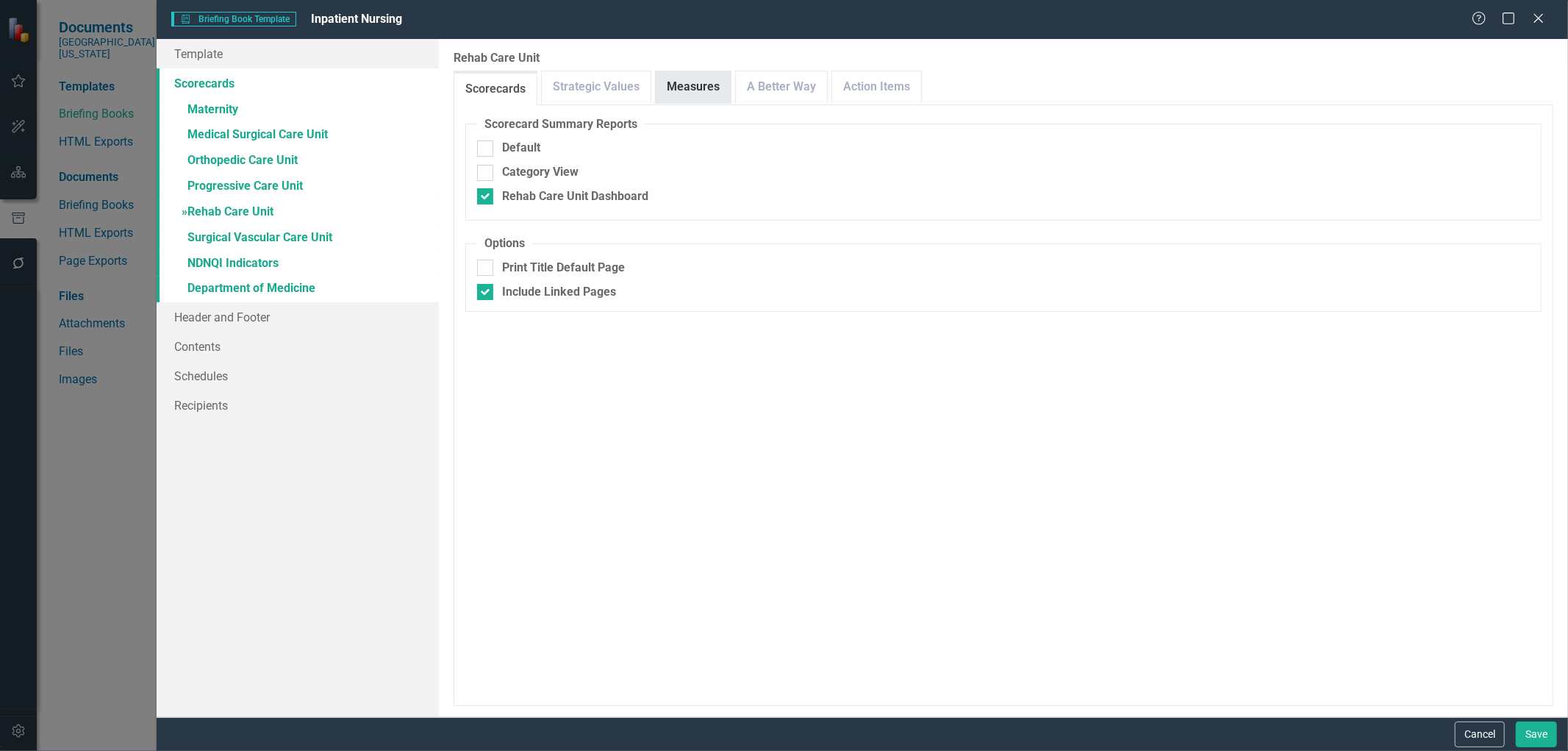
click at [682, 81] on link "Measures" at bounding box center [693, 86] width 75 height 31
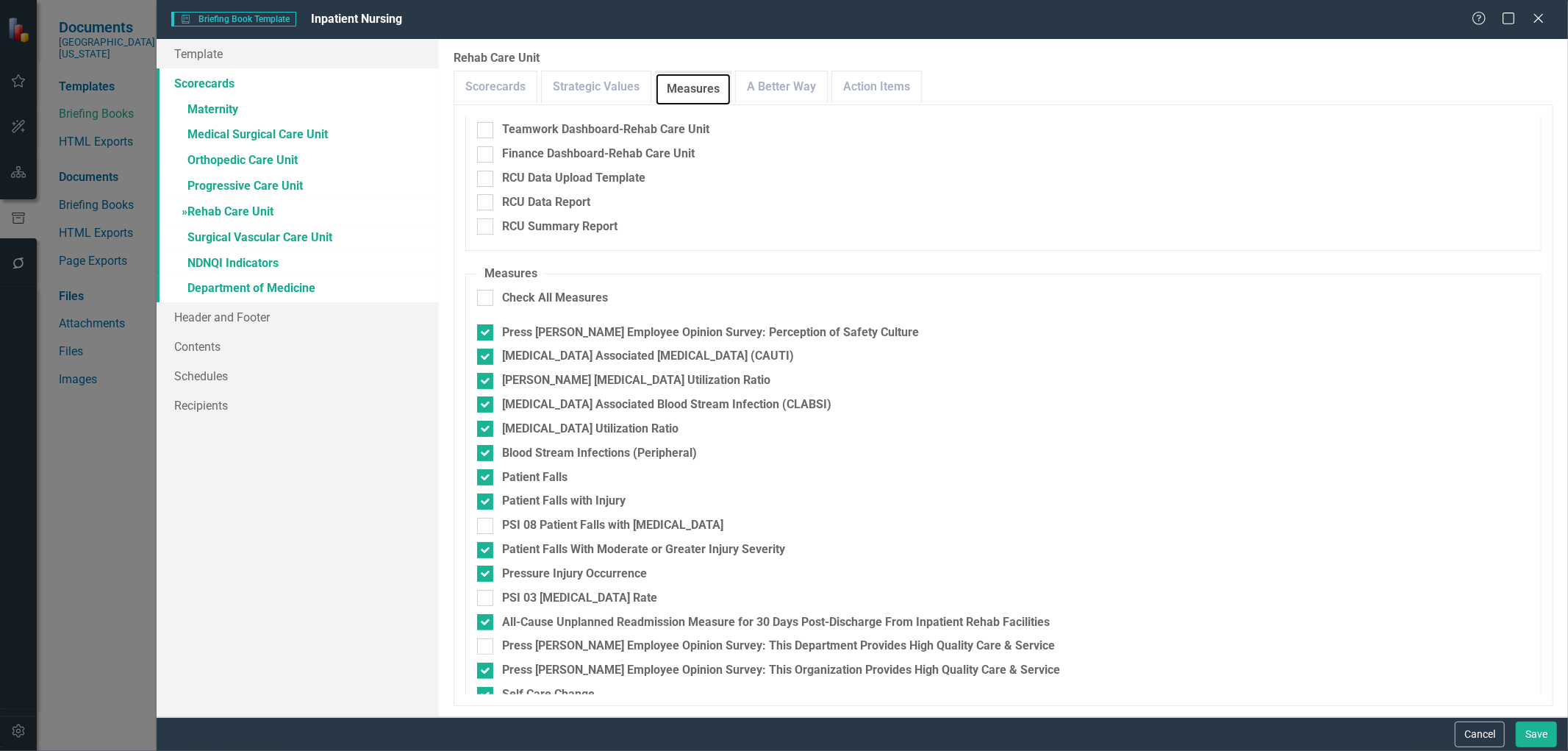
scroll to position [245, 0]
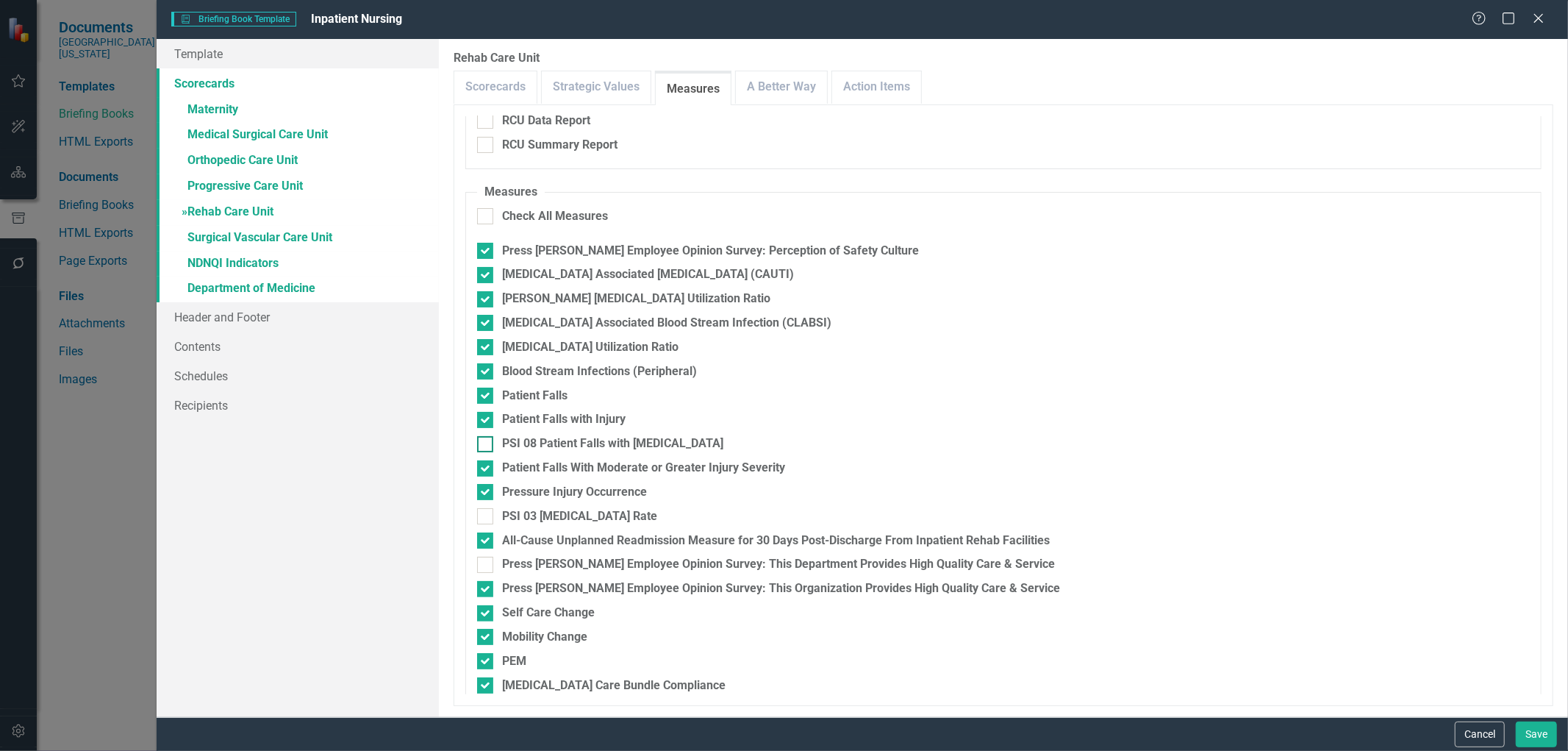
click at [482, 437] on input "PSI 08 Patient Falls with [MEDICAL_DATA]" at bounding box center [482, 441] width 10 height 10
checkbox input "true"
click at [488, 466] on div at bounding box center [486, 469] width 16 height 16
click at [486, 466] on input "Patient Falls With Moderate or Greater Injury Severity" at bounding box center [482, 465] width 10 height 10
checkbox input "false"
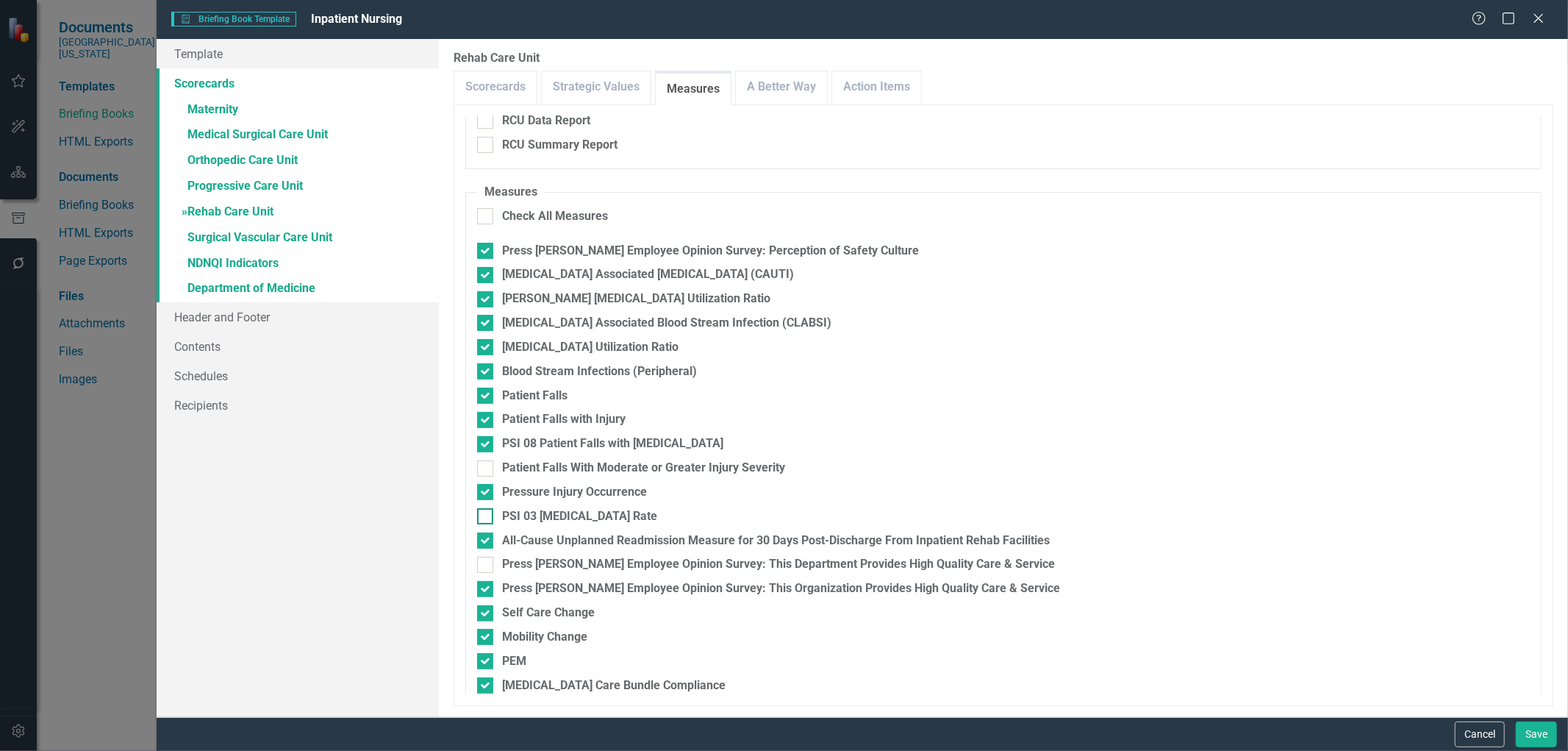
click at [486, 515] on input "PSI 03 [MEDICAL_DATA] Rate" at bounding box center [482, 513] width 10 height 10
checkbox input "true"
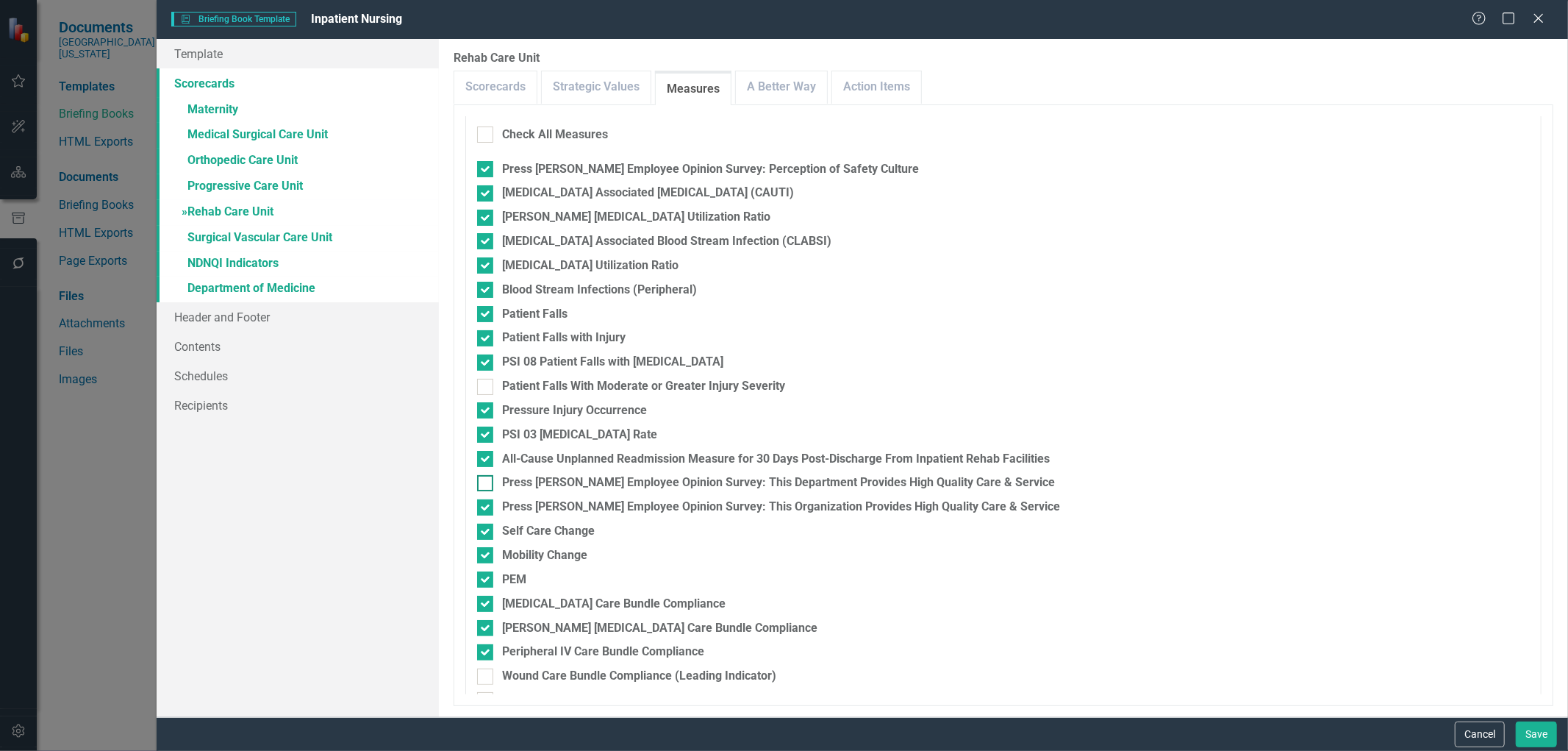
click at [482, 486] on div at bounding box center [486, 483] width 16 height 16
click at [482, 485] on input "Press [PERSON_NAME] Employee Opinion Survey: This Department Provides High Qual…" at bounding box center [482, 480] width 10 height 10
checkbox input "true"
click at [486, 503] on input "Press [PERSON_NAME] Employee Opinion Survey: This Organization Provides High Qu…" at bounding box center [482, 504] width 10 height 10
checkbox input "false"
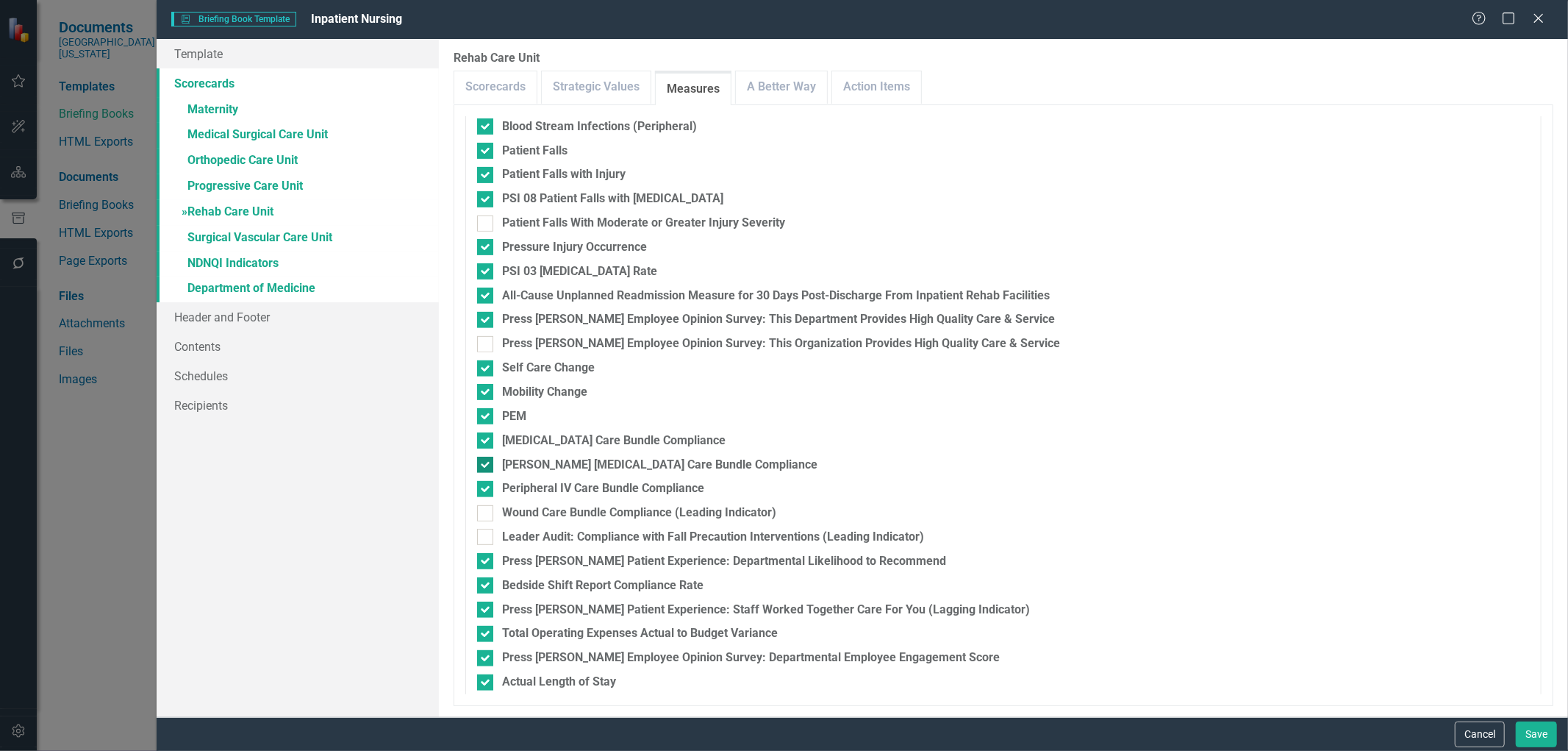
scroll to position [550, 0]
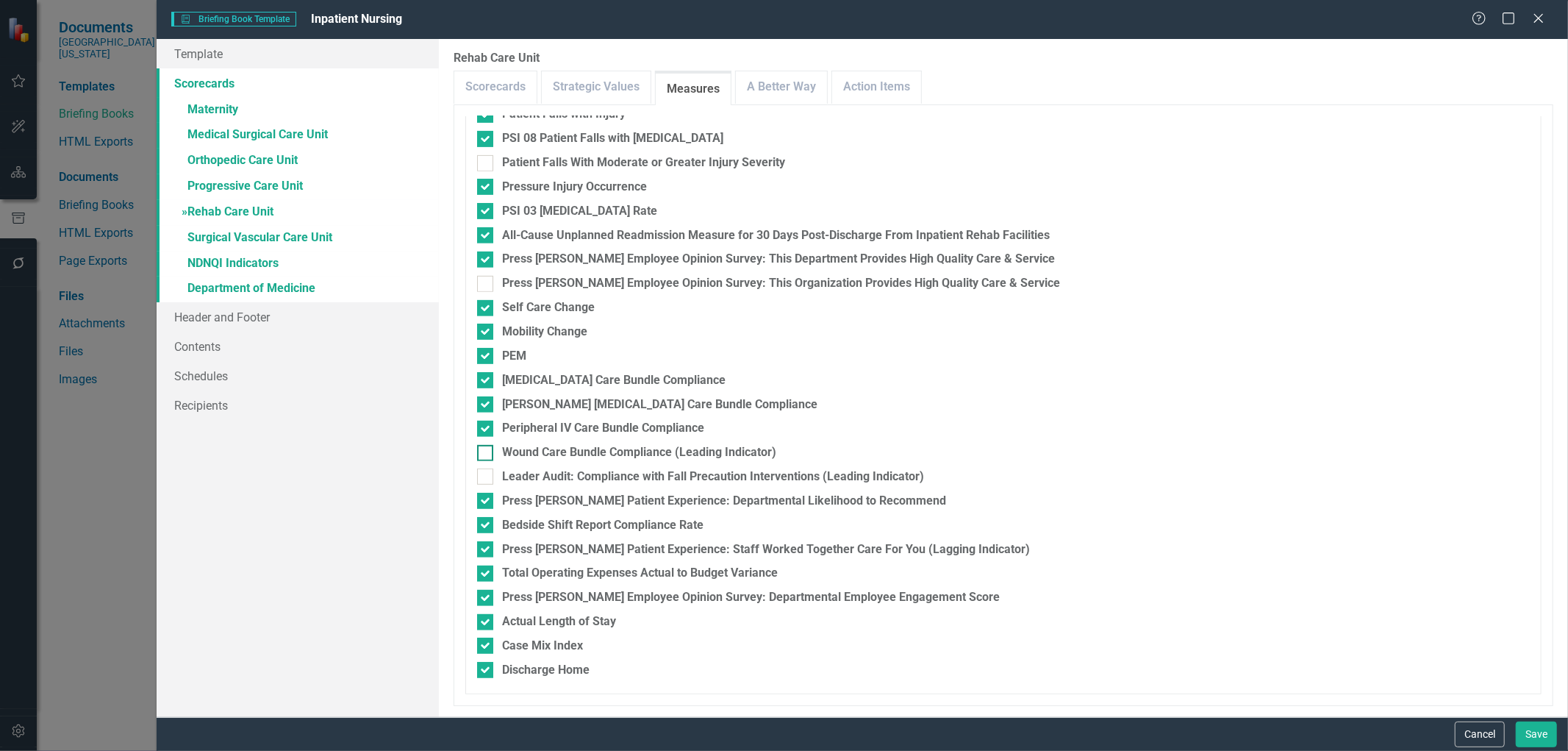
click at [486, 454] on div at bounding box center [486, 453] width 16 height 16
click at [486, 454] on input "Wound Care Bundle Compliance (Leading Indicator)" at bounding box center [482, 449] width 10 height 10
checkbox input "true"
click at [481, 474] on input "Leader Audit: Compliance with Fall Precaution Interventions (Leading Indicator)" at bounding box center [482, 474] width 10 height 10
checkbox input "true"
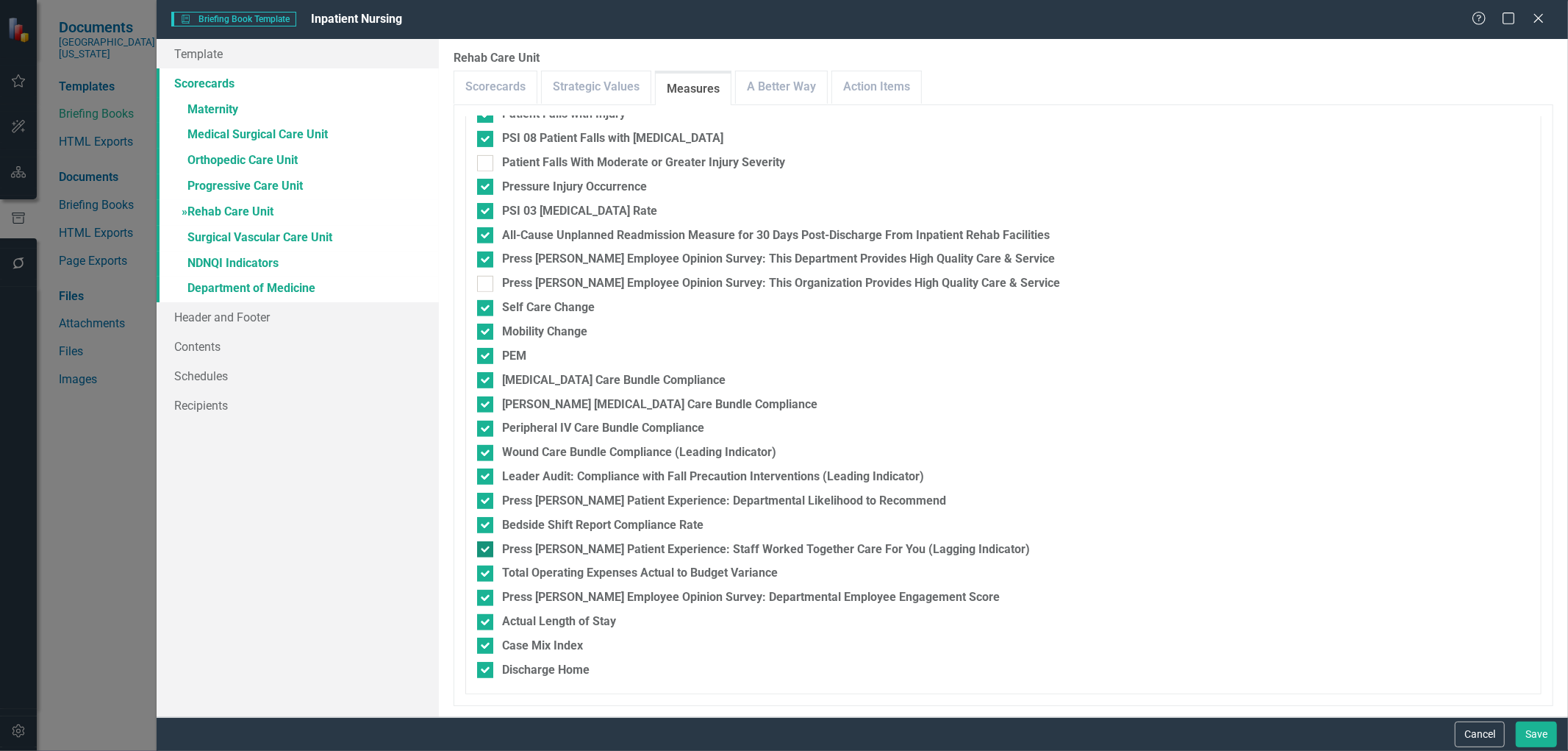
click at [480, 549] on input "Press [PERSON_NAME] Patient Experience: Staff Worked Together Care For You (Lag…" at bounding box center [482, 546] width 10 height 10
checkbox input "false"
click at [811, 93] on link "A Better Way" at bounding box center [781, 86] width 91 height 31
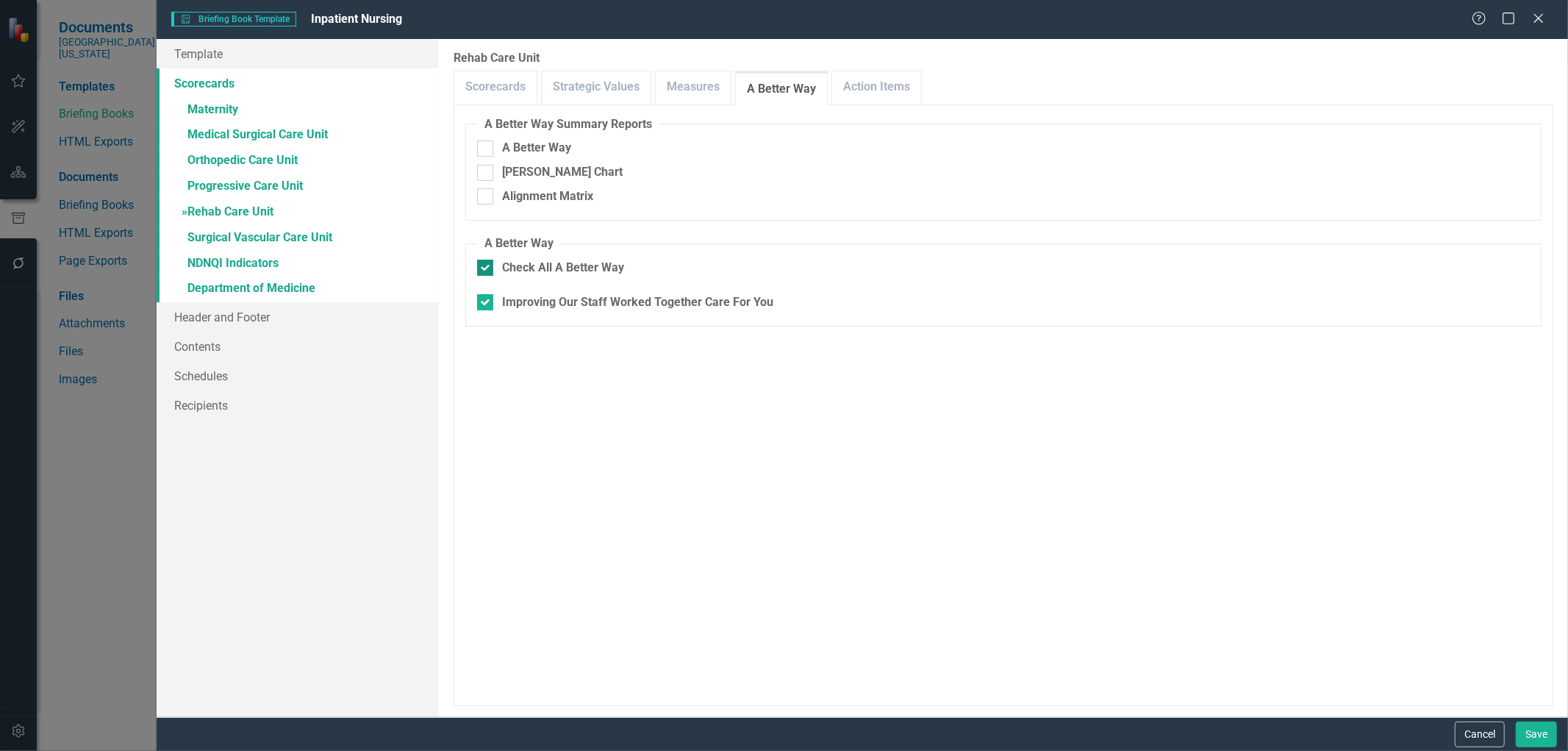
click at [487, 261] on div at bounding box center [486, 268] width 16 height 16
click at [486, 261] on input "Check All A Better Way" at bounding box center [482, 265] width 10 height 10
checkbox input "false"
click at [872, 71] on link "Action Items" at bounding box center [877, 86] width 89 height 31
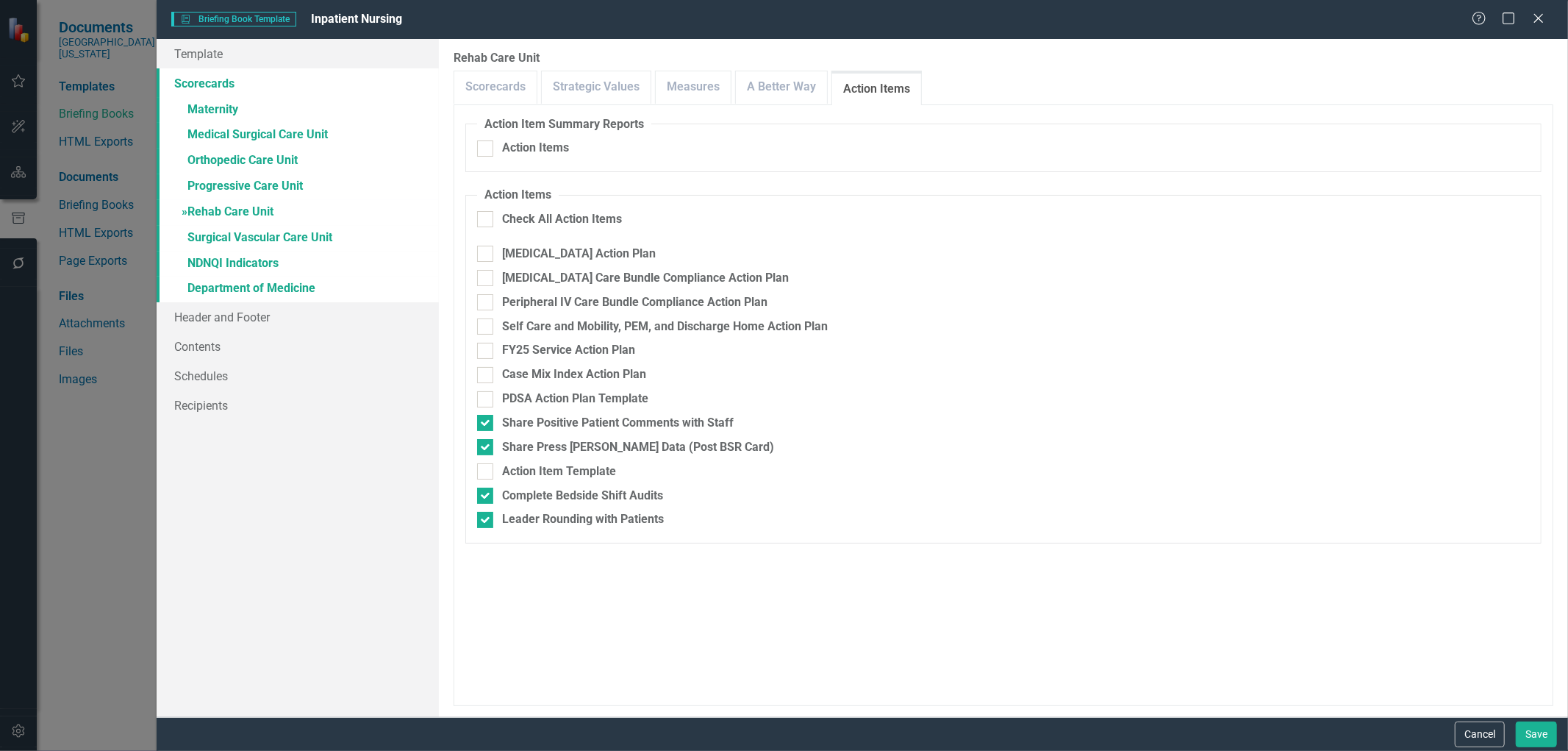
click at [481, 217] on input "Check All Action Items" at bounding box center [482, 216] width 10 height 10
checkbox input "true"
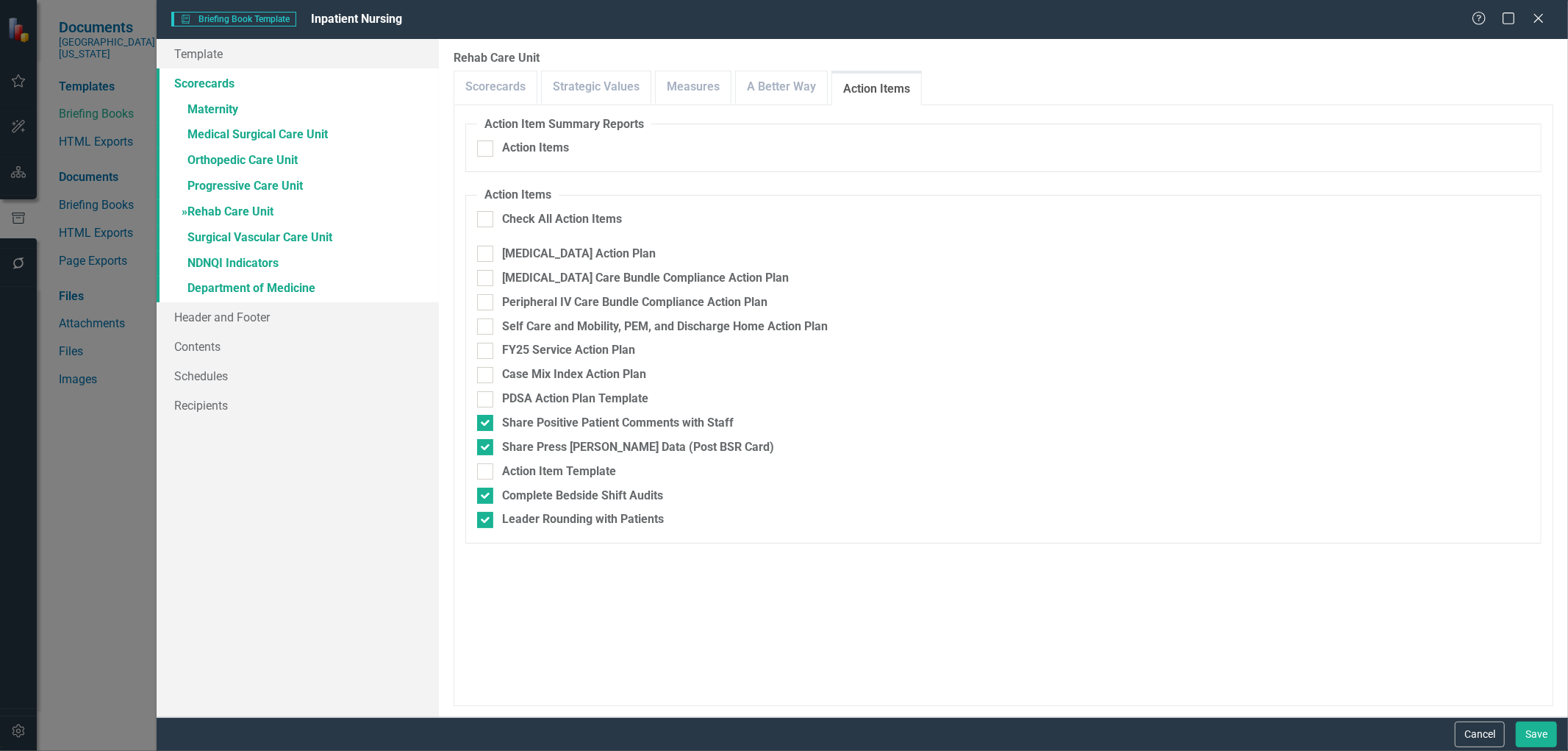
checkbox input "true"
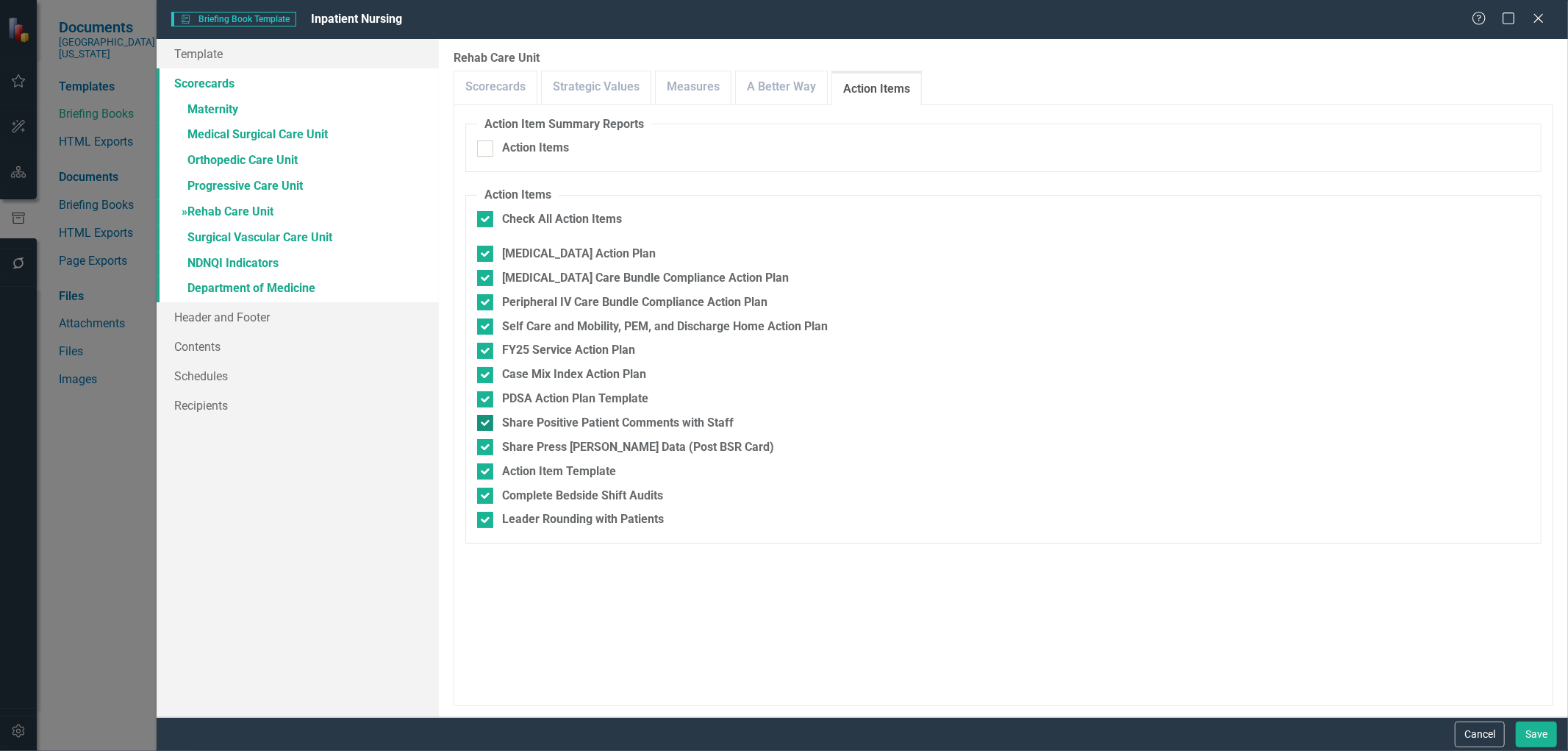
click at [487, 421] on div at bounding box center [486, 423] width 16 height 16
click at [486, 421] on input "Share Positive Patient Comments with Staff" at bounding box center [482, 419] width 10 height 10
checkbox input "false"
click at [486, 449] on div at bounding box center [486, 447] width 16 height 16
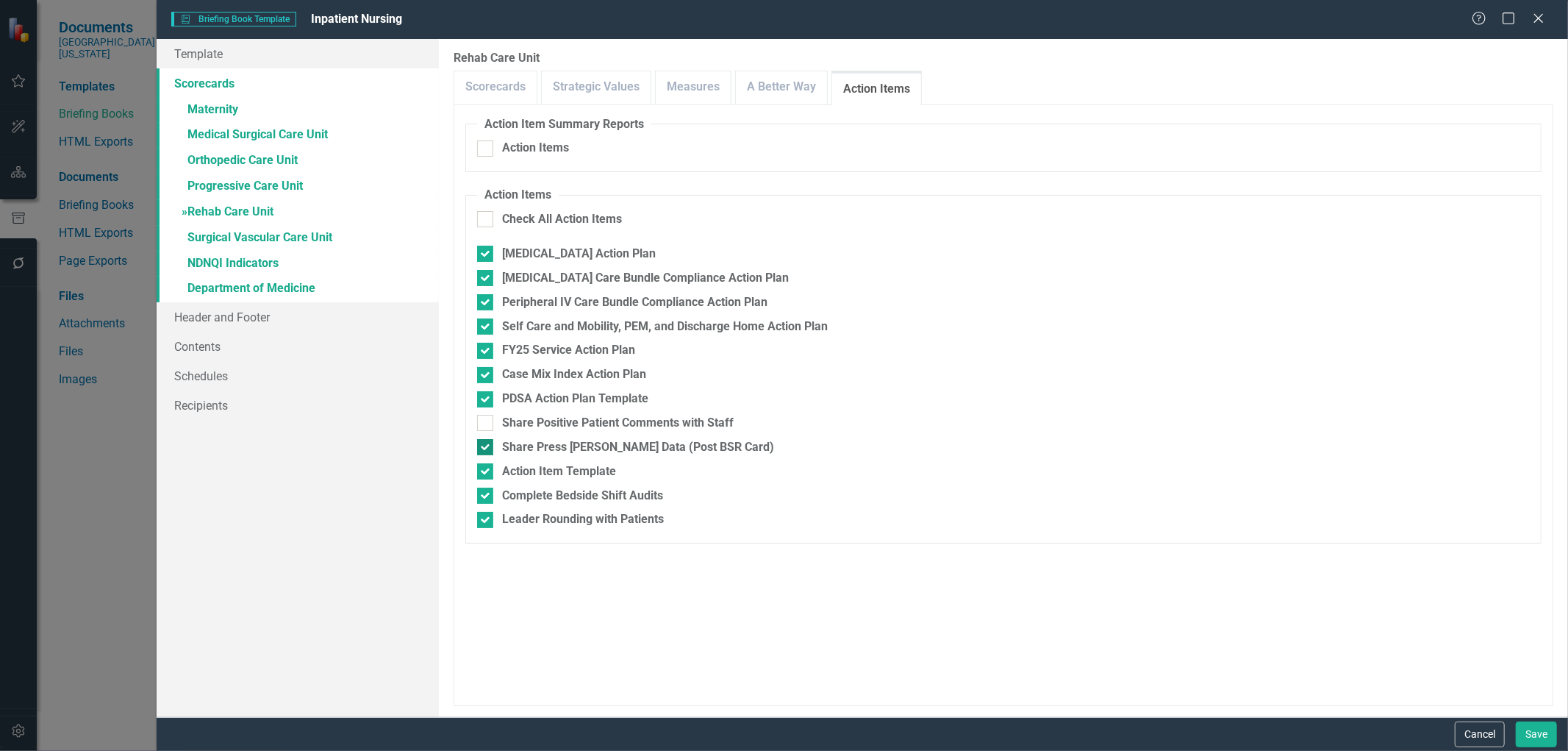
click at [486, 449] on input "Share Press [PERSON_NAME] Data (Post BSR Card)" at bounding box center [482, 444] width 10 height 10
checkbox input "false"
click at [482, 474] on div at bounding box center [486, 471] width 16 height 16
click at [482, 473] on input "Action Item Template" at bounding box center [482, 468] width 10 height 10
checkbox input "false"
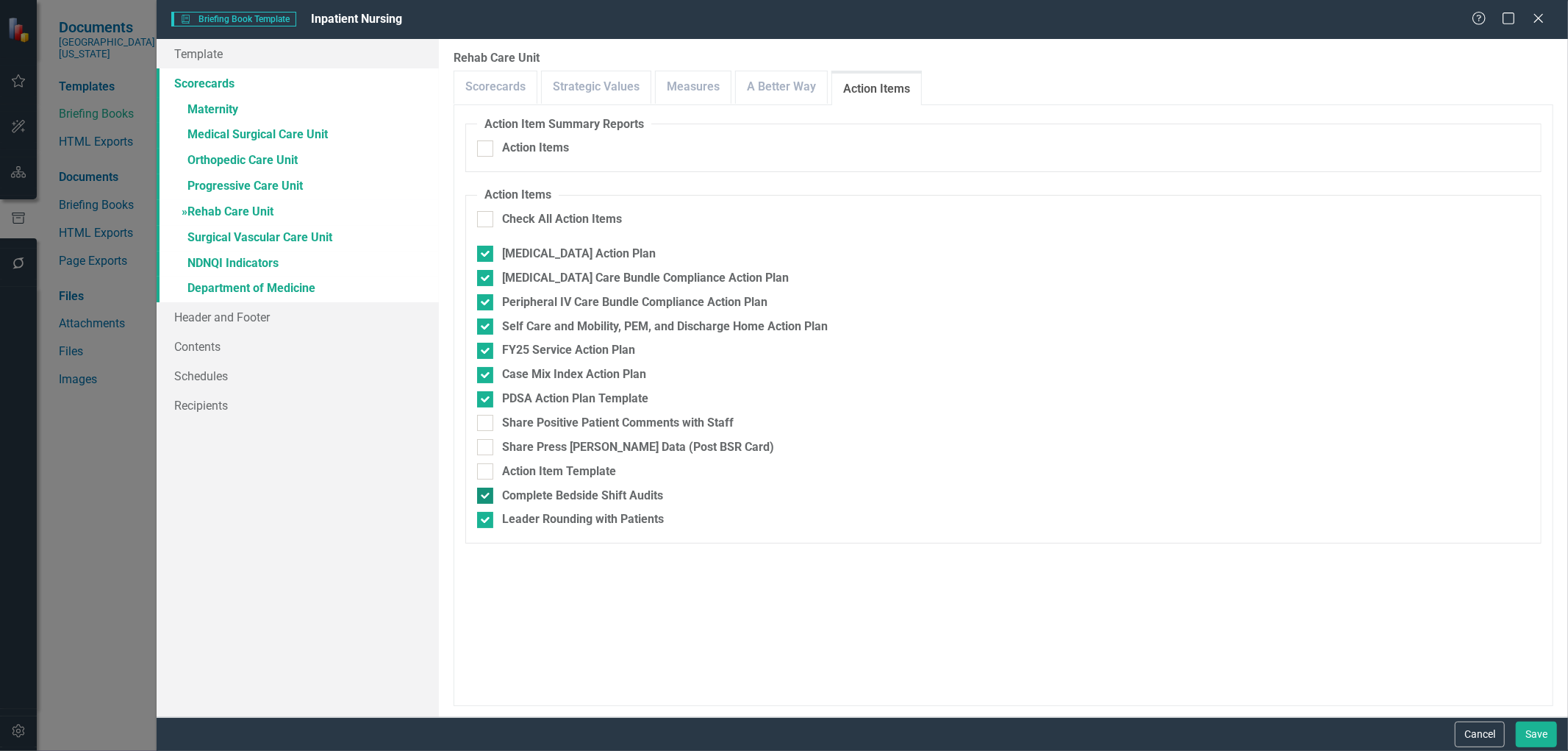
click at [486, 497] on div at bounding box center [486, 495] width 16 height 16
click at [486, 497] on input "Complete Bedside Shift Audits" at bounding box center [482, 492] width 10 height 10
checkbox input "false"
click at [482, 519] on input "Leader Rounding with Patients" at bounding box center [482, 516] width 10 height 10
checkbox input "false"
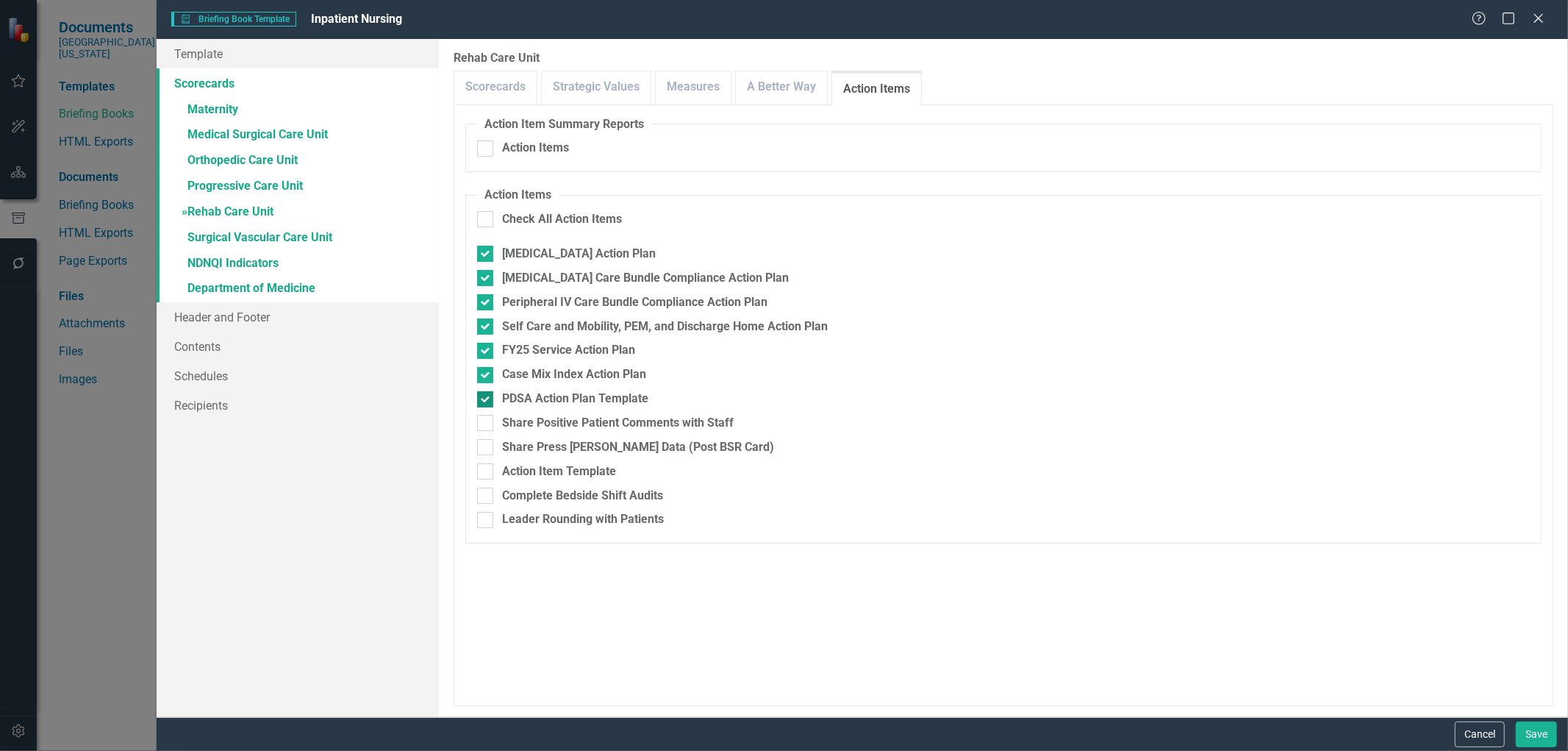
click at [490, 403] on div at bounding box center [486, 399] width 16 height 16
click at [486, 401] on input "PDSA Action Plan Template" at bounding box center [482, 396] width 10 height 10
checkbox input "false"
click at [290, 240] on link "» Surgical Vascular Care Unit" at bounding box center [298, 239] width 282 height 26
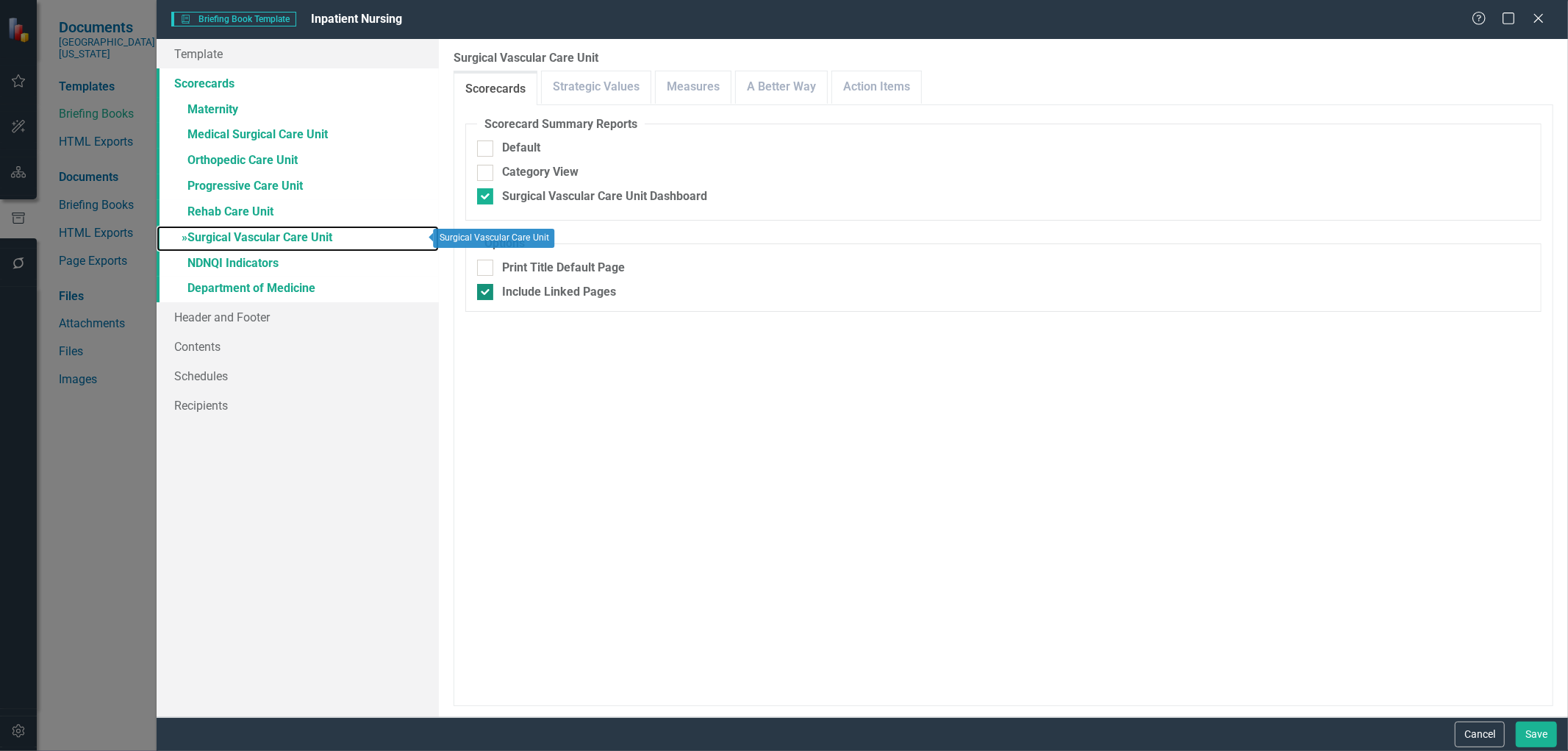
checkbox input "false"
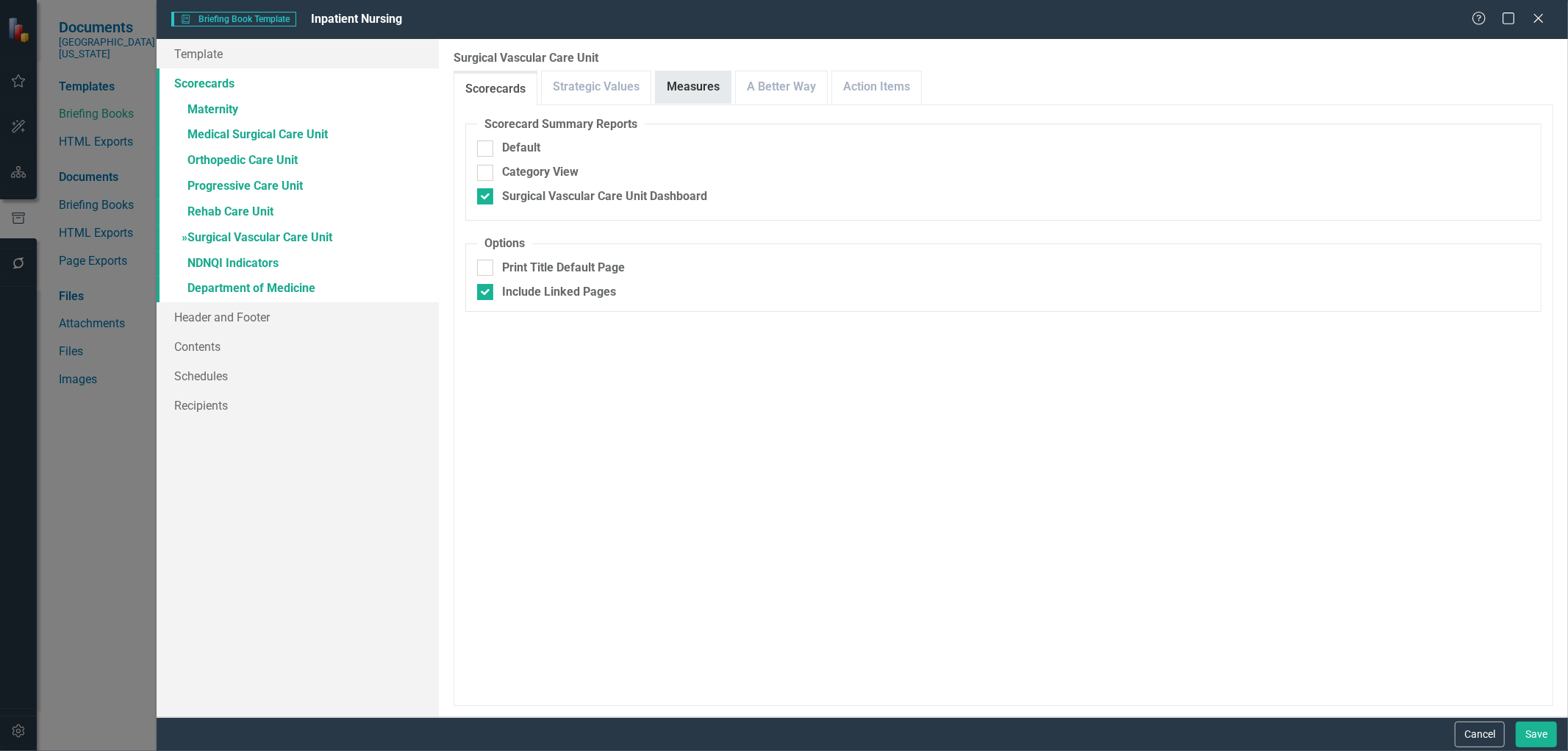
click at [695, 91] on link "Measures" at bounding box center [693, 86] width 75 height 31
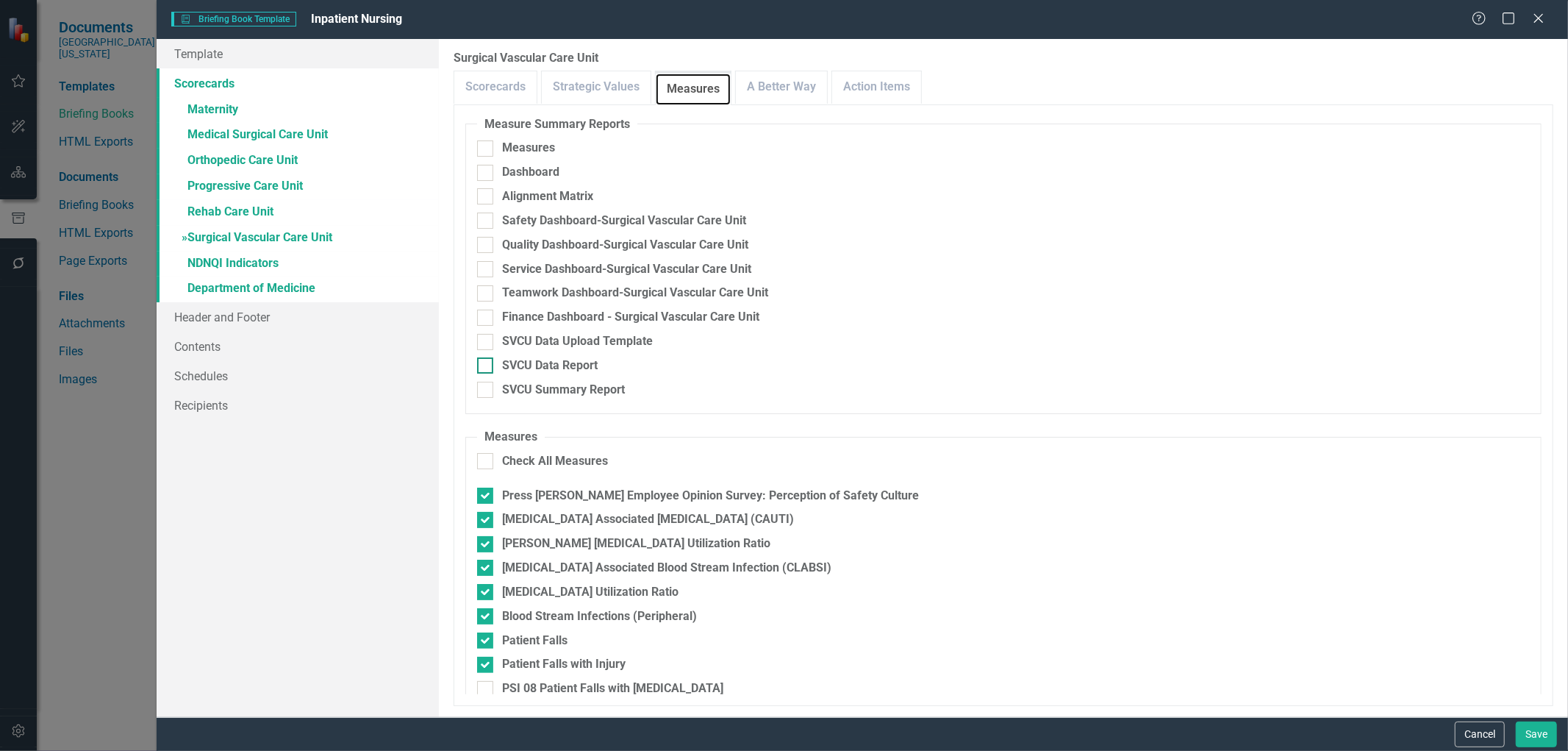
scroll to position [245, 0]
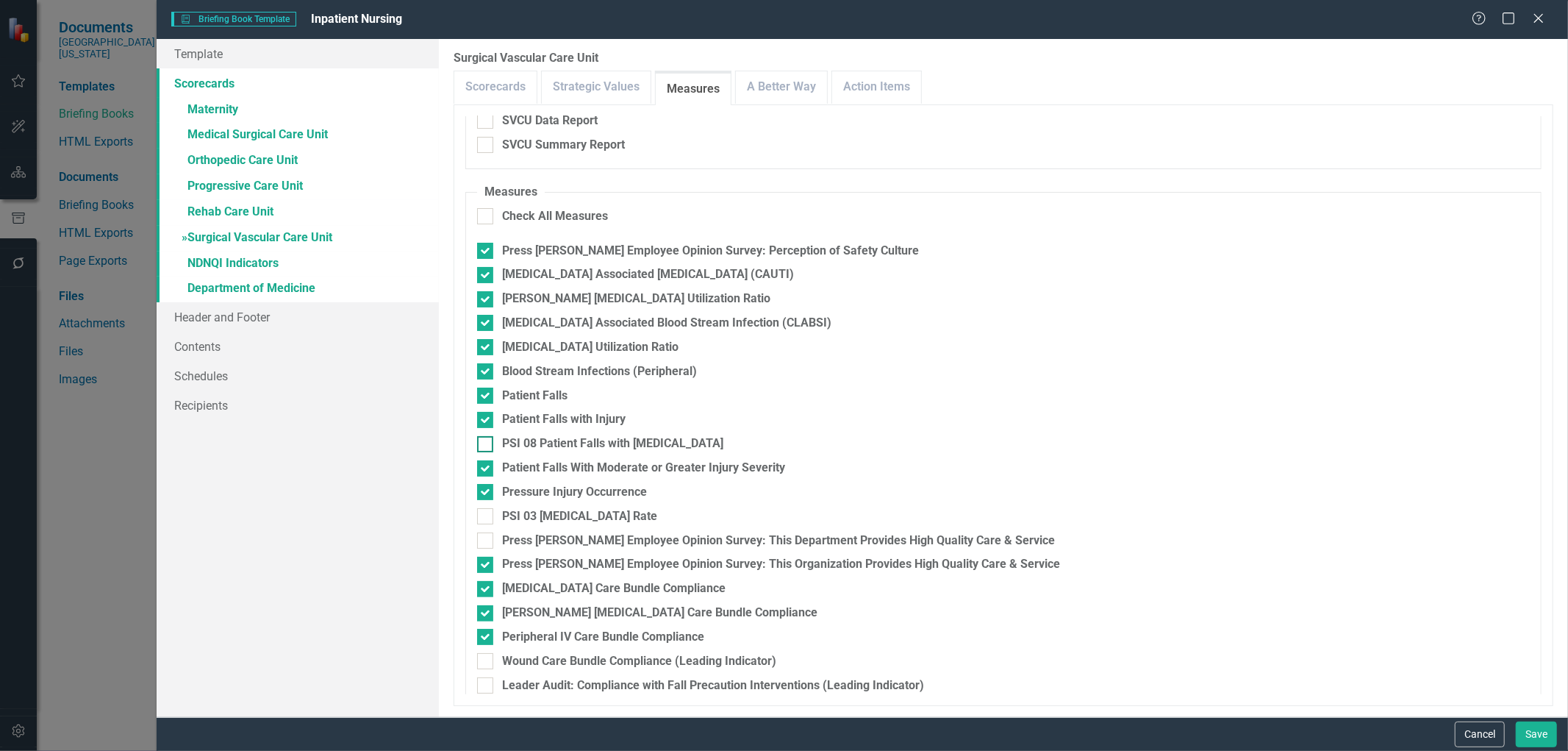
click at [479, 444] on input "PSI 08 Patient Falls with [MEDICAL_DATA]" at bounding box center [482, 441] width 10 height 10
checkbox input "true"
click at [481, 461] on input "Patient Falls With Moderate or Greater Injury Severity" at bounding box center [482, 465] width 10 height 10
checkbox input "false"
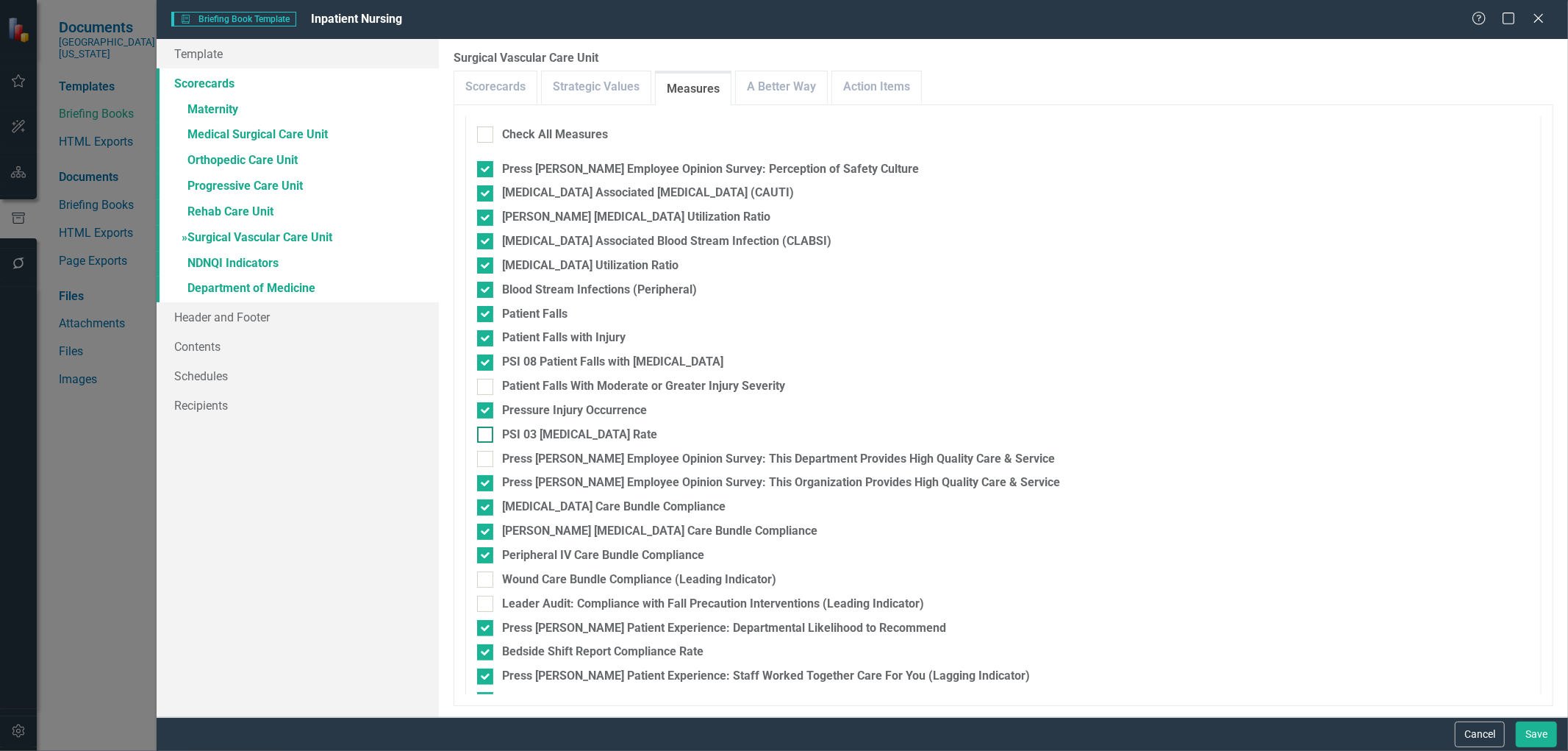
click at [486, 436] on div at bounding box center [486, 435] width 16 height 16
click at [486, 436] on input "PSI 03 [MEDICAL_DATA] Rate" at bounding box center [482, 432] width 10 height 10
checkbox input "true"
click at [486, 461] on div at bounding box center [486, 459] width 16 height 16
click at [486, 461] on input "Press [PERSON_NAME] Employee Opinion Survey: This Department Provides High Qual…" at bounding box center [482, 456] width 10 height 10
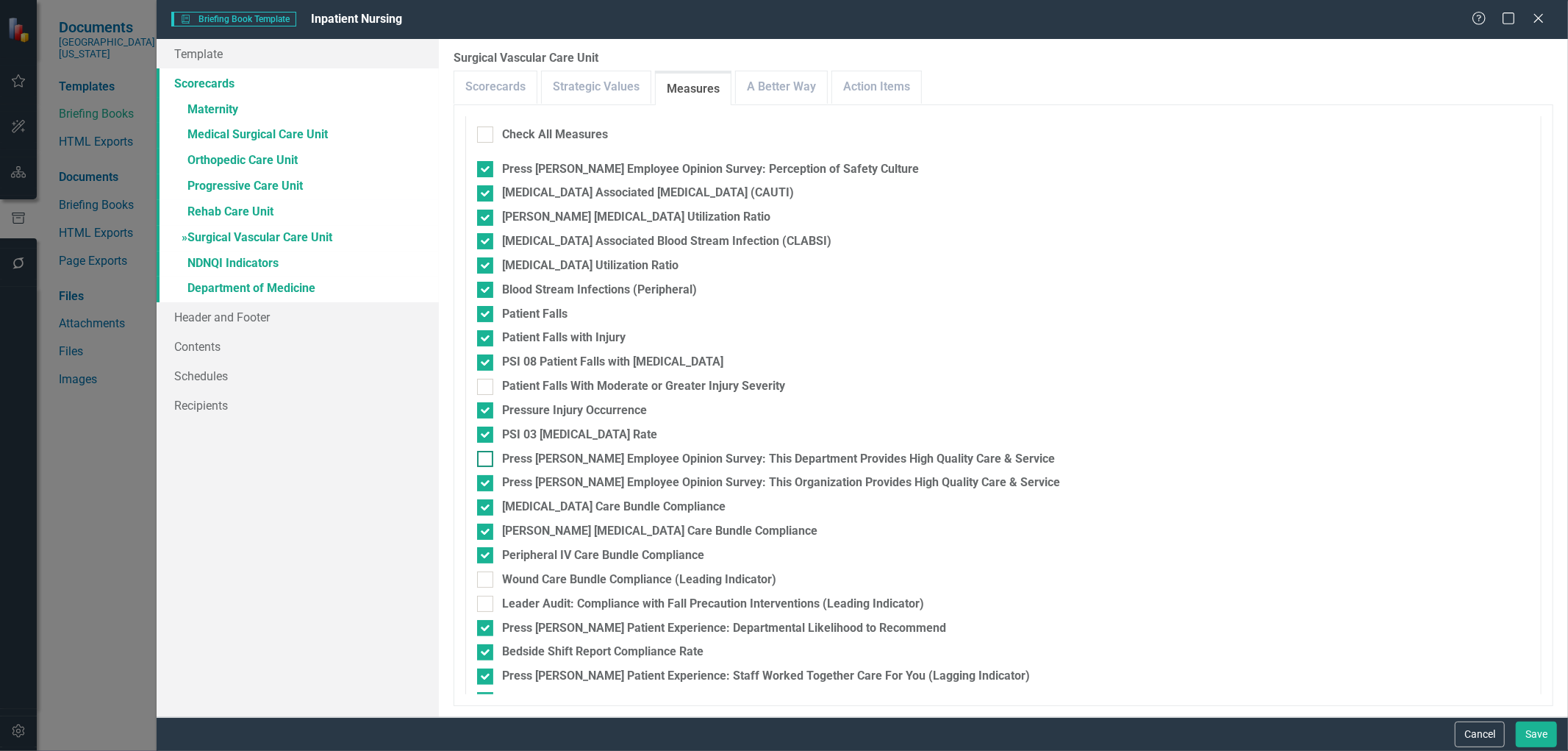
checkbox input "true"
click at [486, 478] on input "Press [PERSON_NAME] Employee Opinion Survey: This Organization Provides High Qu…" at bounding box center [482, 480] width 10 height 10
checkbox input "false"
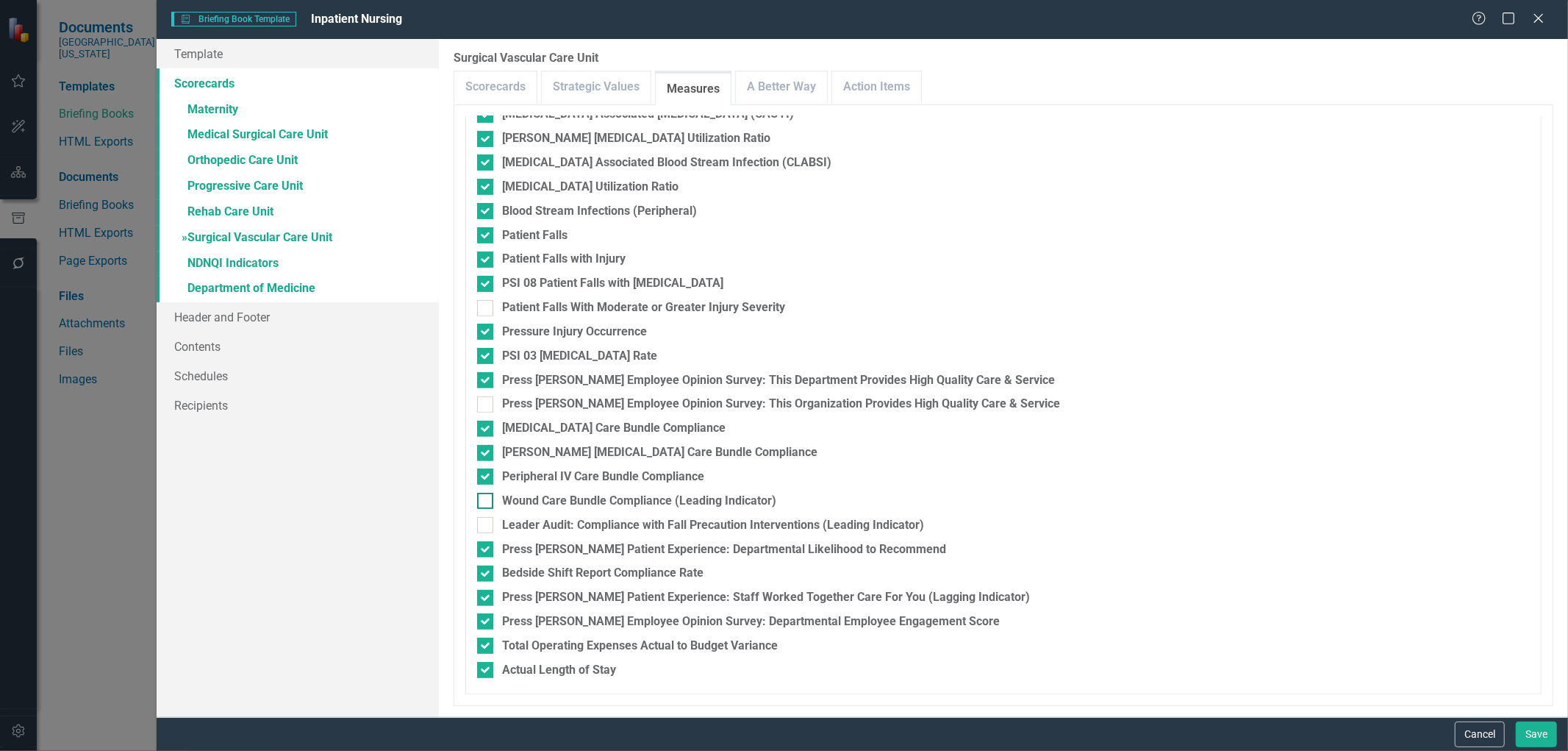
click at [486, 497] on input "Wound Care Bundle Compliance (Leading Indicator)" at bounding box center [482, 498] width 10 height 10
checkbox input "true"
click at [488, 528] on div at bounding box center [486, 525] width 16 height 16
click at [486, 527] on input "Leader Audit: Compliance with Fall Precaution Interventions (Leading Indicator)" at bounding box center [482, 522] width 10 height 10
checkbox input "true"
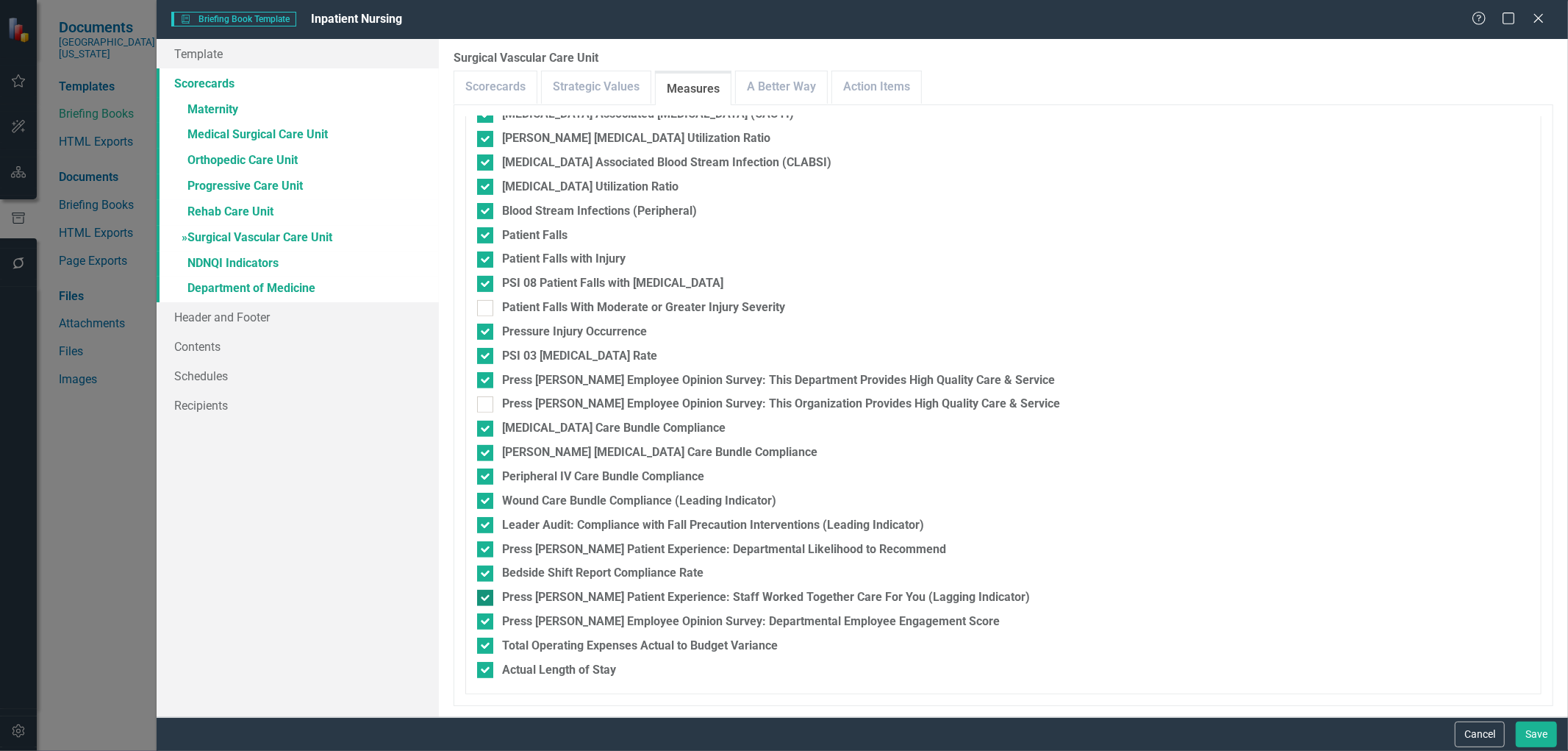
click at [486, 594] on input "Press [PERSON_NAME] Patient Experience: Staff Worked Together Care For You (Lag…" at bounding box center [482, 595] width 10 height 10
checkbox input "false"
click at [790, 90] on link "A Better Way" at bounding box center [781, 86] width 91 height 31
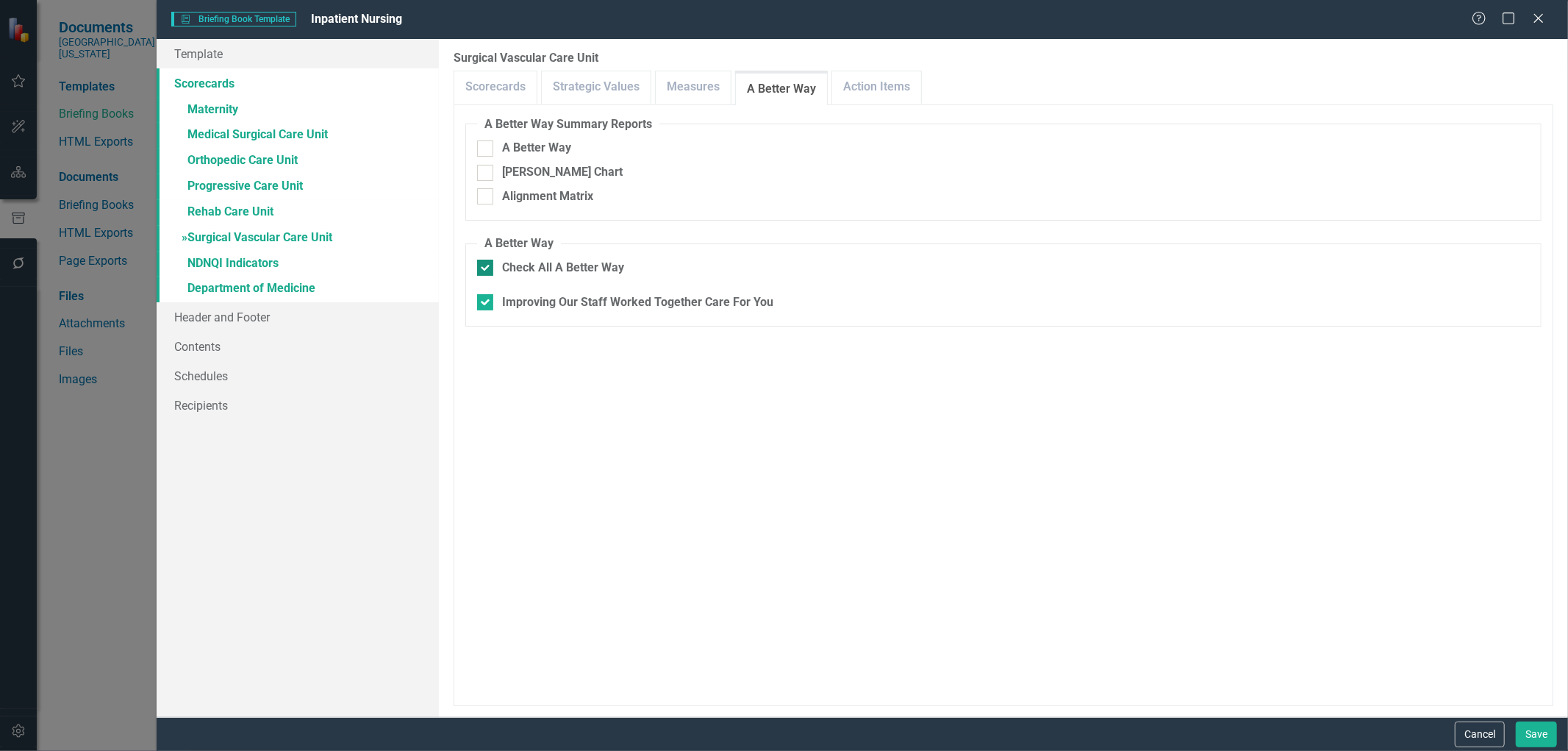
click at [483, 269] on input "Check All A Better Way" at bounding box center [482, 265] width 10 height 10
checkbox input "false"
click at [847, 81] on link "Action Items" at bounding box center [877, 86] width 89 height 31
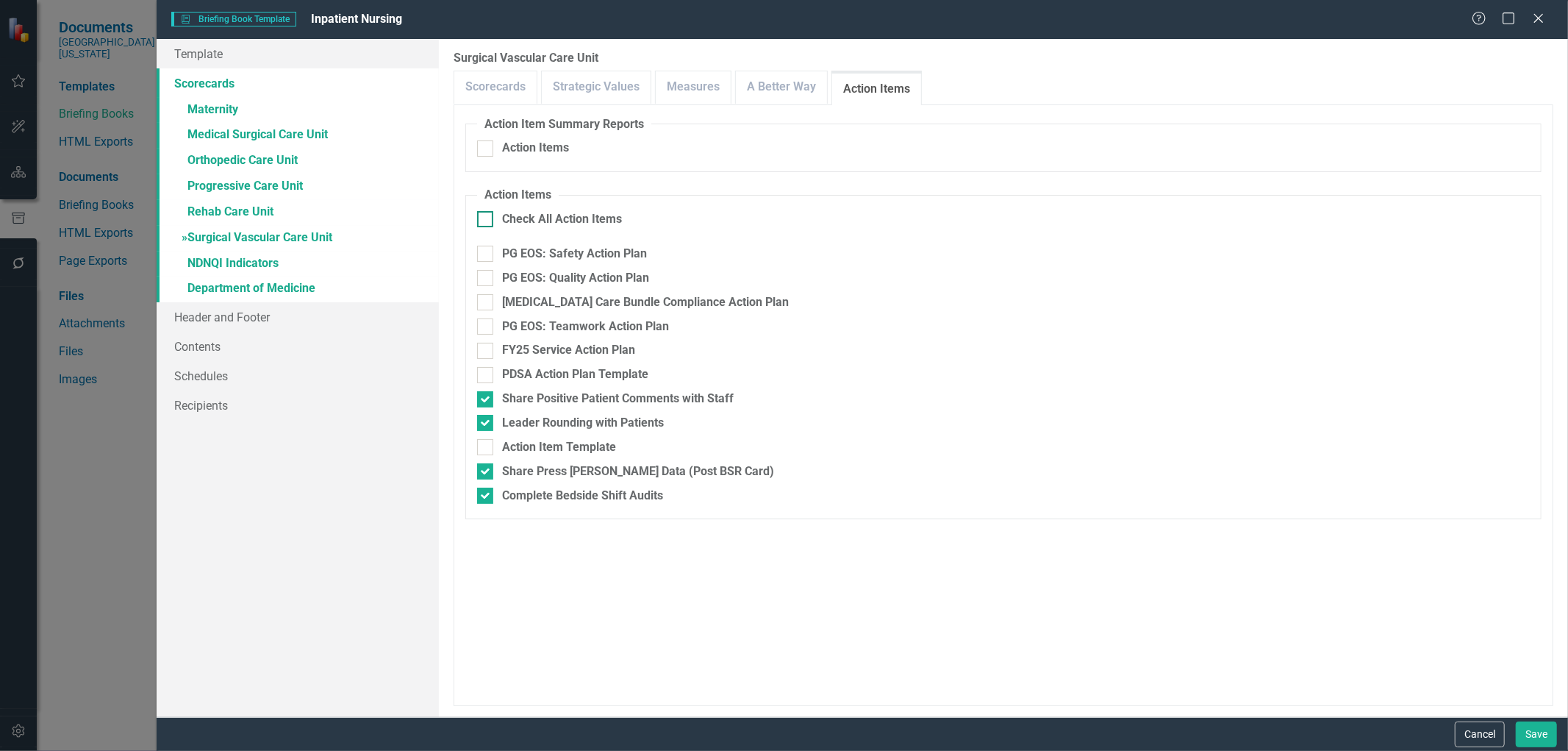
click at [482, 212] on input "Check All Action Items" at bounding box center [482, 216] width 10 height 10
checkbox input "true"
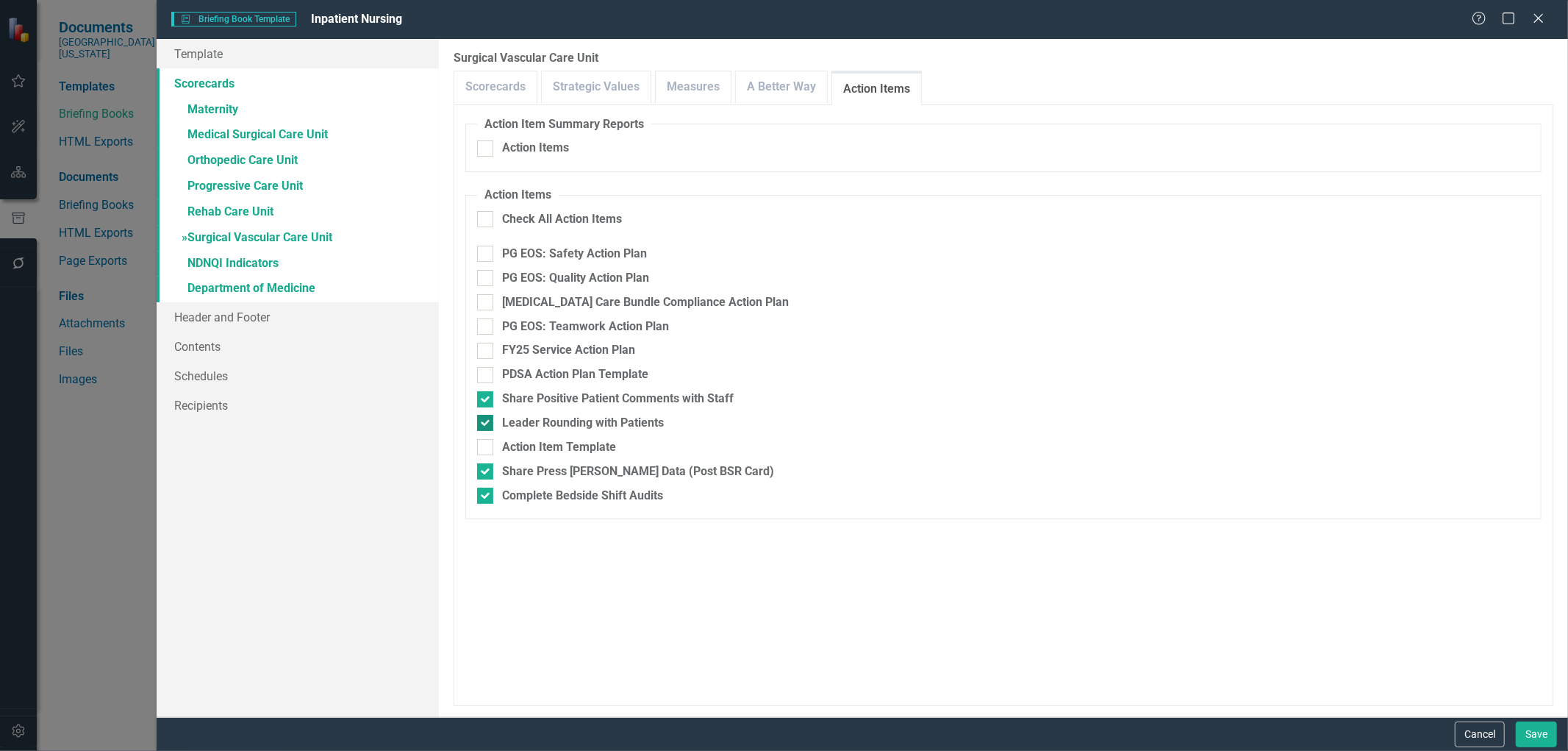
checkbox input "true"
click at [490, 403] on div at bounding box center [486, 399] width 16 height 16
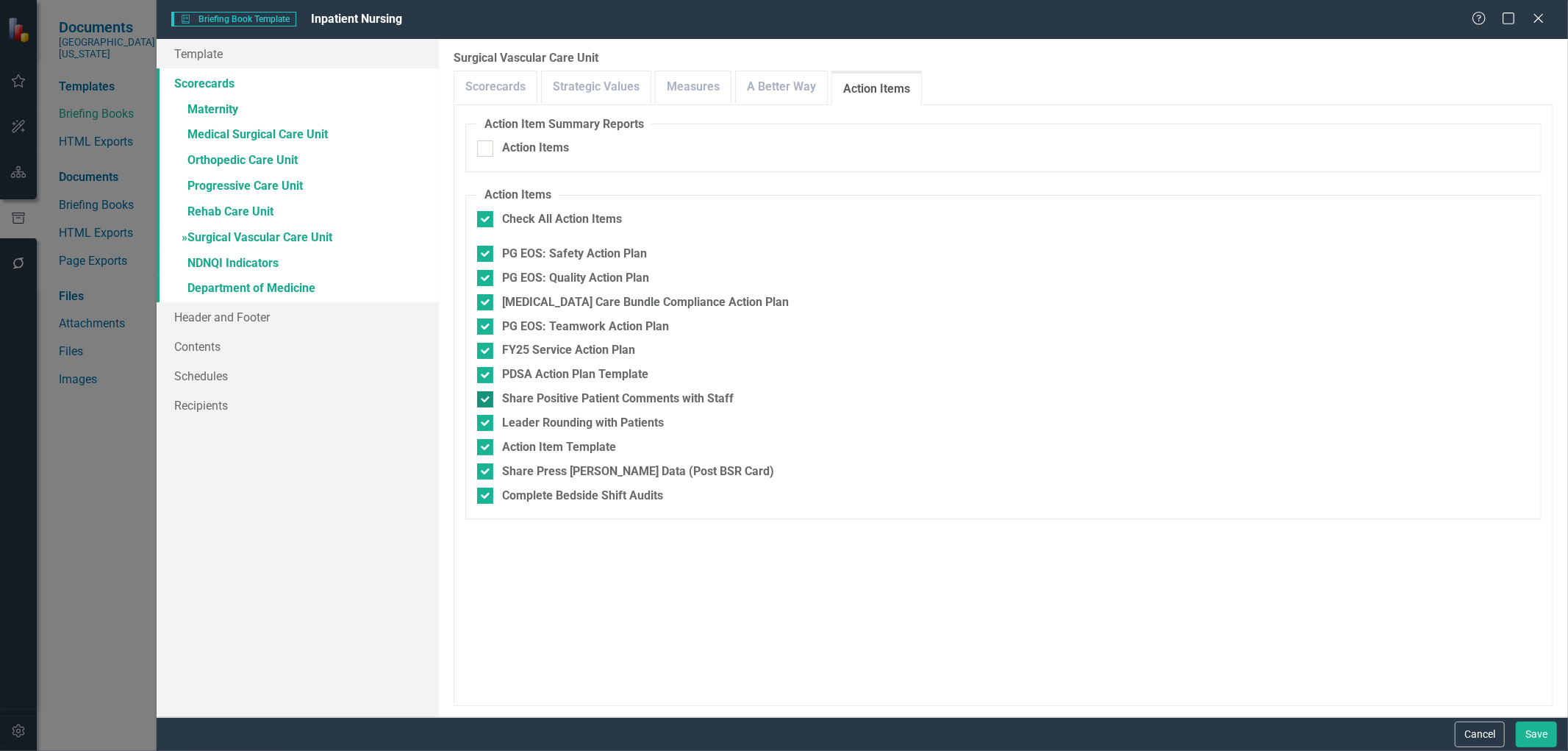
click at [486, 401] on input "Share Positive Patient Comments with Staff" at bounding box center [482, 396] width 10 height 10
checkbox input "false"
click at [487, 421] on div at bounding box center [486, 423] width 16 height 16
click at [486, 421] on input "Leader Rounding with Patients" at bounding box center [482, 419] width 10 height 10
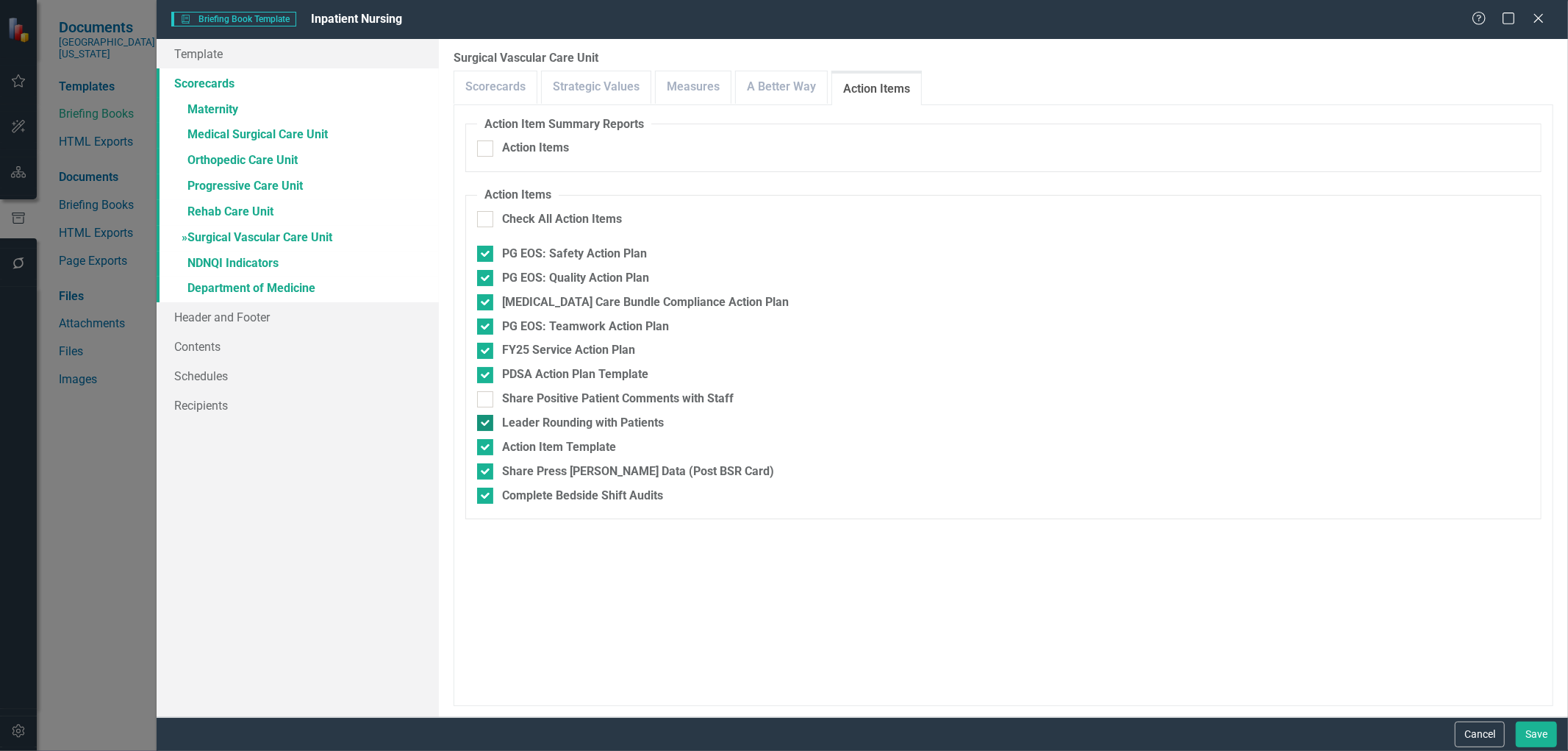
checkbox input "false"
click at [483, 451] on div at bounding box center [486, 447] width 16 height 16
click at [483, 449] on input "Action Item Template" at bounding box center [482, 444] width 10 height 10
checkbox input "false"
click at [483, 472] on input "Share Press [PERSON_NAME] Data (Post BSR Card)" at bounding box center [482, 468] width 10 height 10
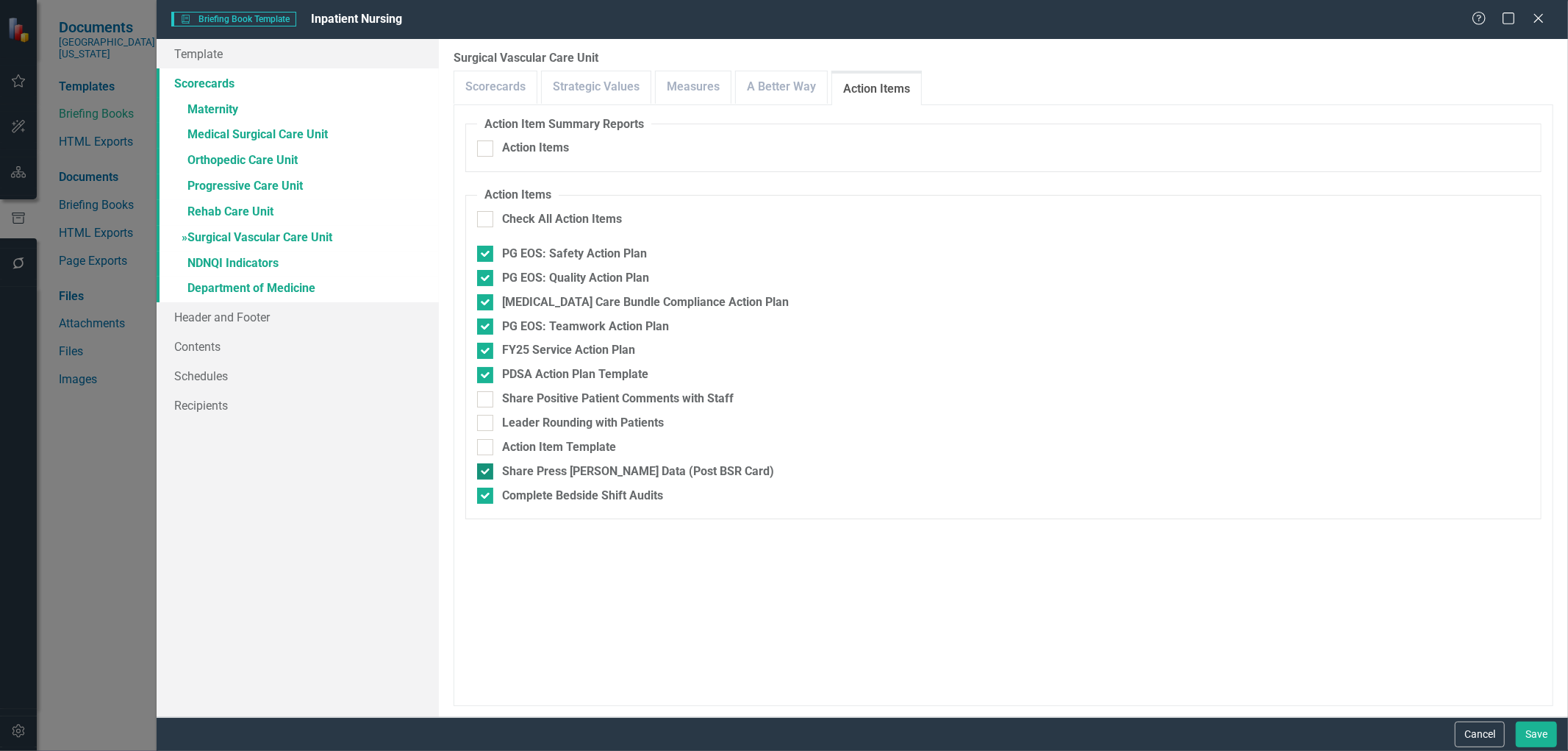
checkbox input "false"
click at [483, 498] on div at bounding box center [486, 495] width 16 height 16
click at [483, 497] on input "Complete Bedside Shift Audits" at bounding box center [482, 492] width 10 height 10
checkbox input "false"
click at [493, 376] on div at bounding box center [486, 375] width 16 height 16
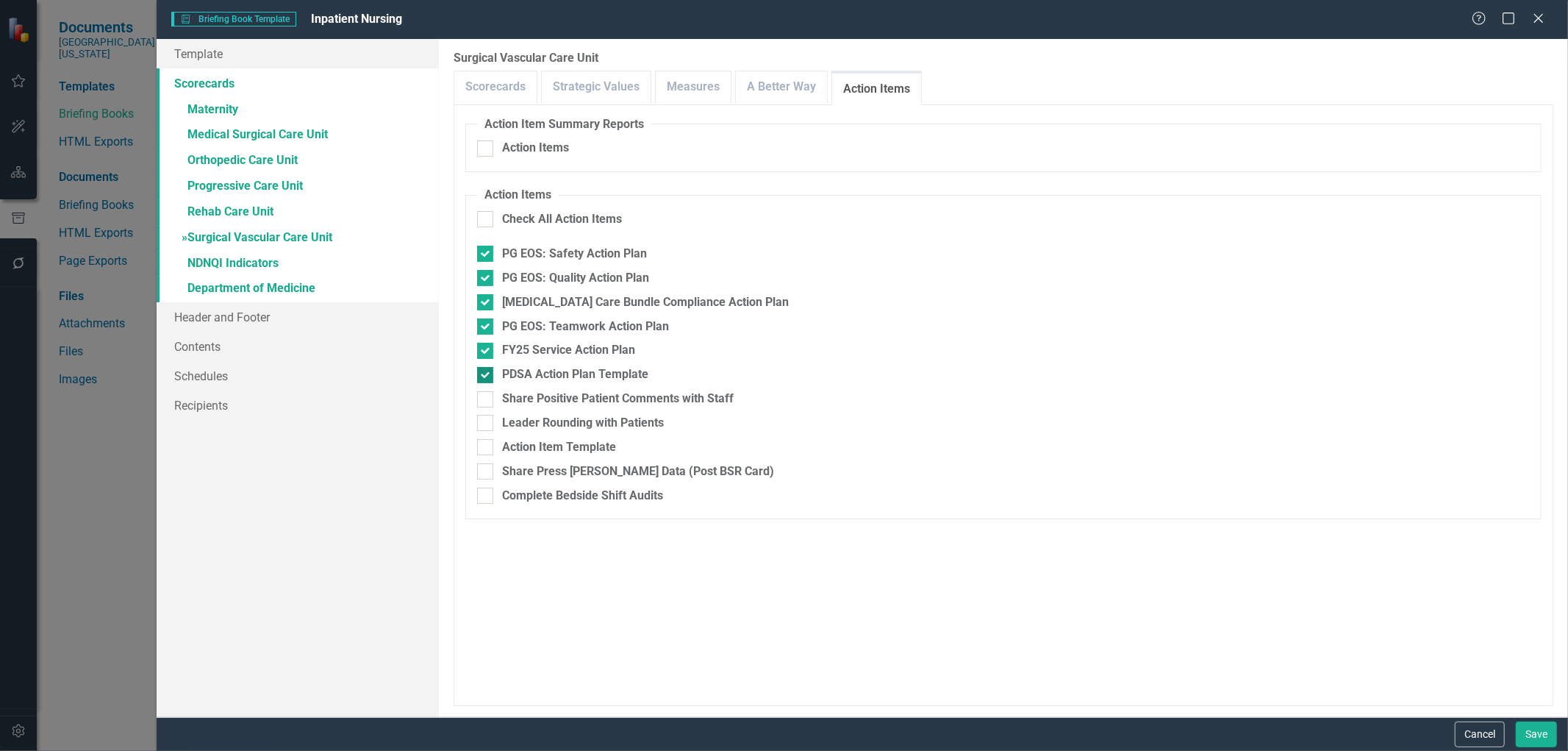
click at [486, 376] on input "PDSA Action Plan Template" at bounding box center [482, 372] width 10 height 10
checkbox input "false"
click at [266, 262] on link "» NDNQI Indicators" at bounding box center [298, 265] width 282 height 26
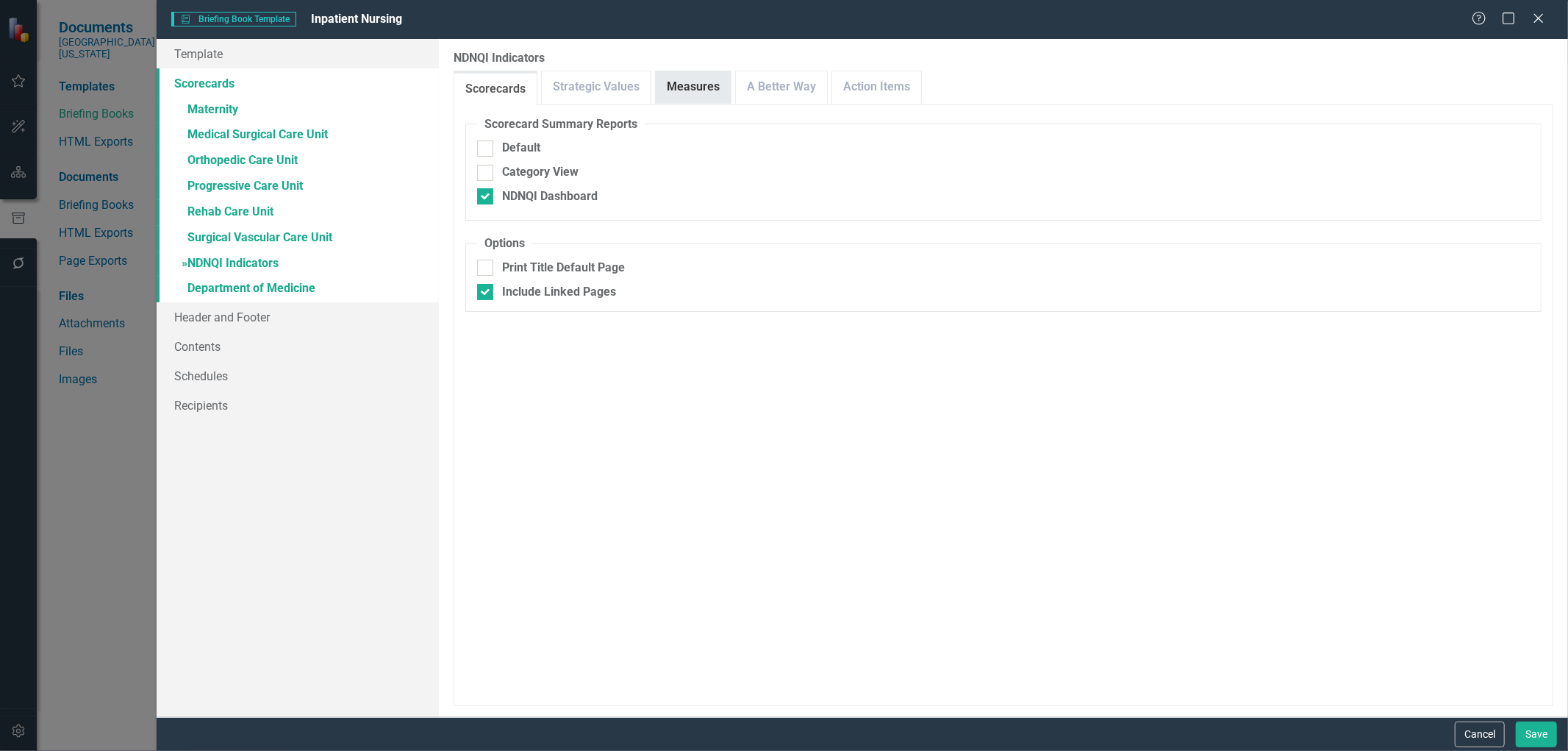
click at [661, 89] on link "Measures" at bounding box center [693, 86] width 75 height 31
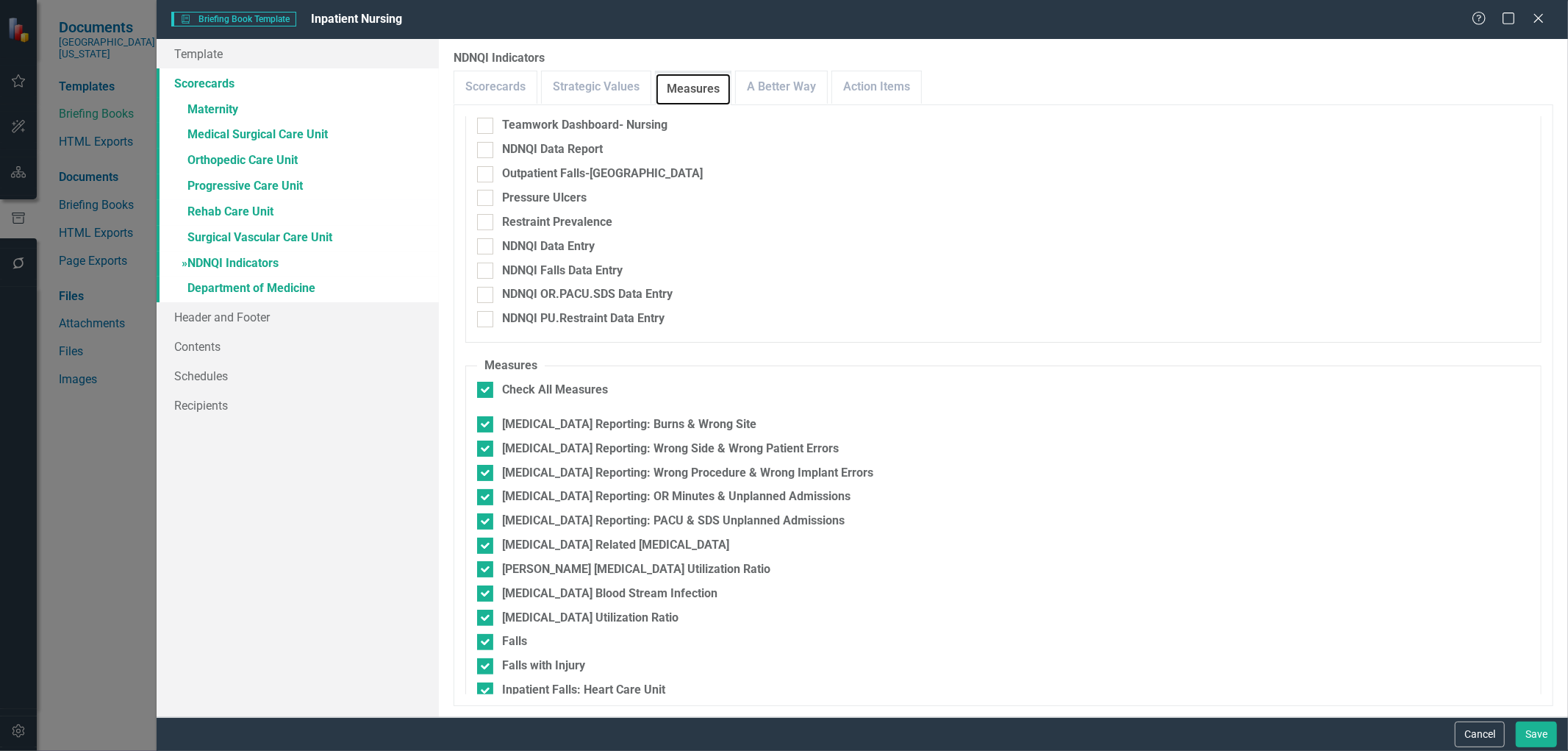
scroll to position [0, 0]
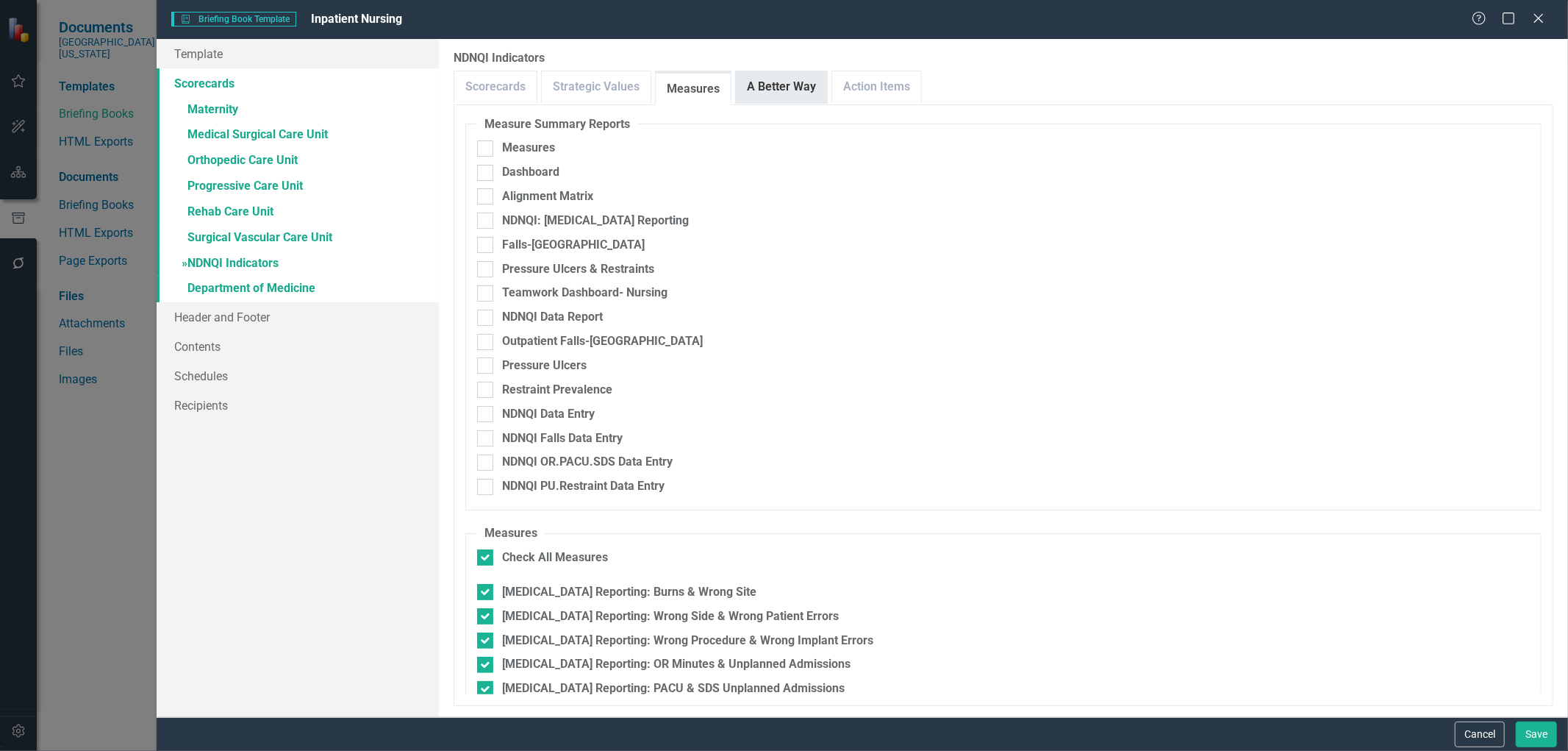
click at [786, 84] on link "A Better Way" at bounding box center [781, 86] width 91 height 31
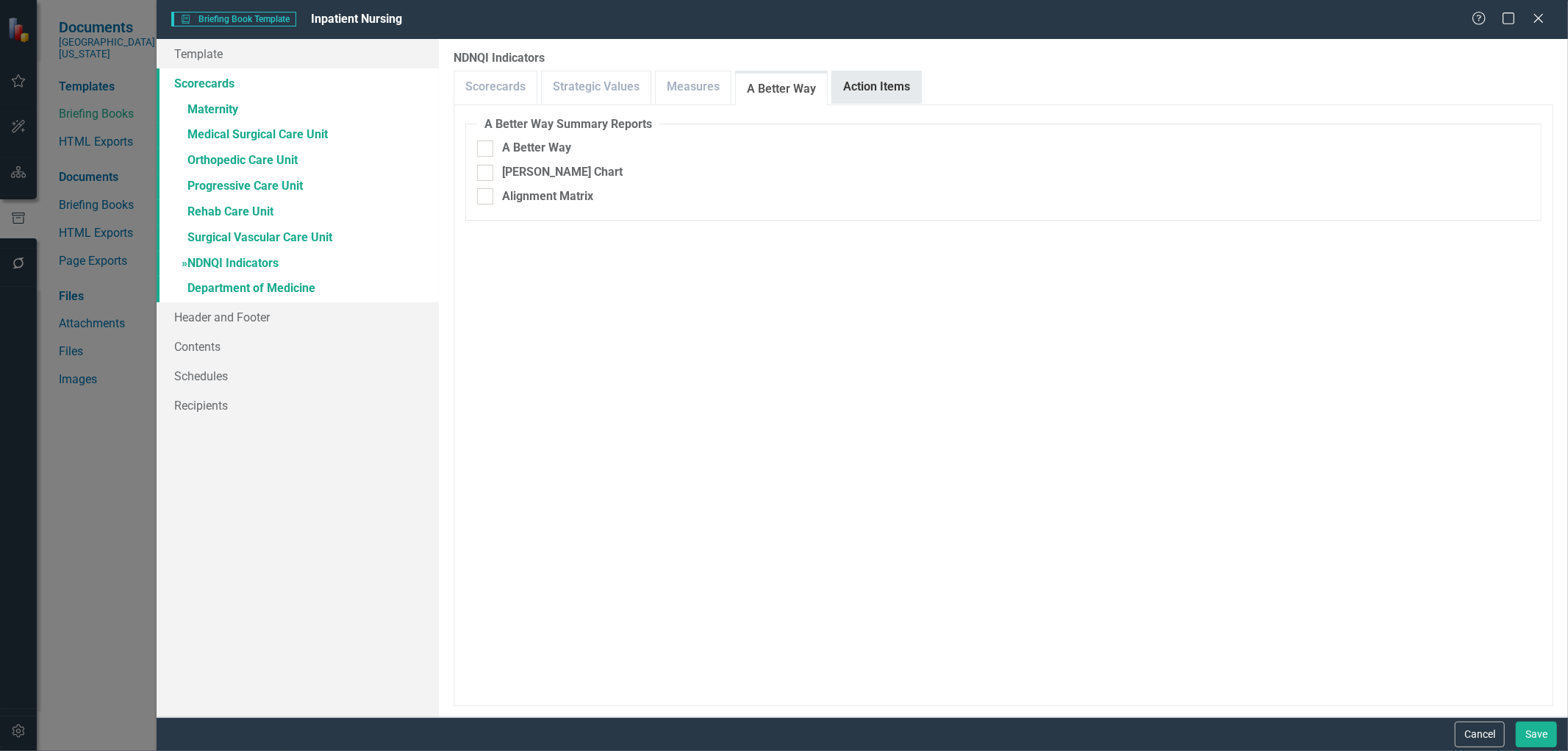
click at [851, 81] on link "Action Items" at bounding box center [877, 86] width 89 height 31
click at [299, 288] on link "» Department of Medicine" at bounding box center [298, 290] width 282 height 26
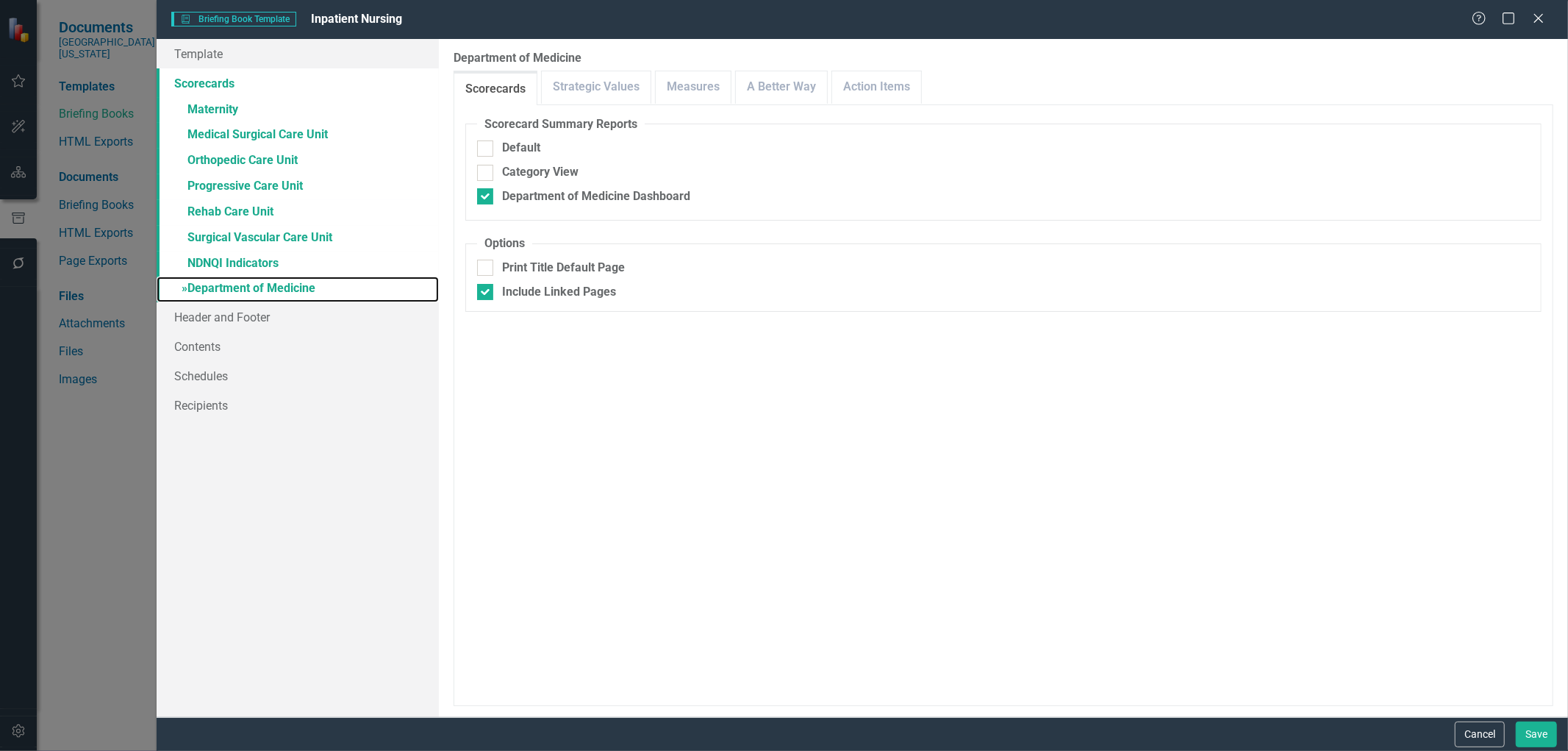
checkbox input "true"
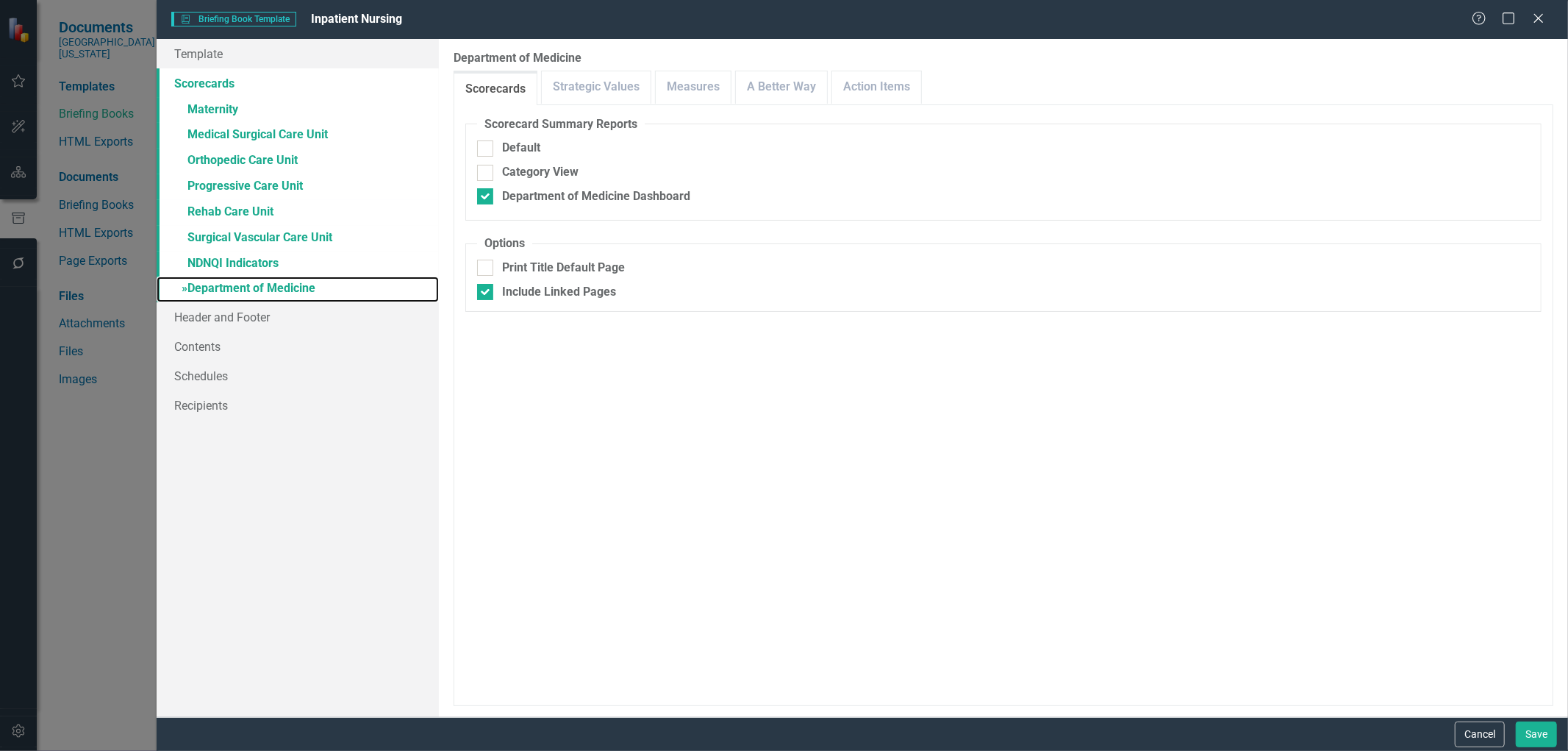
checkbox input "true"
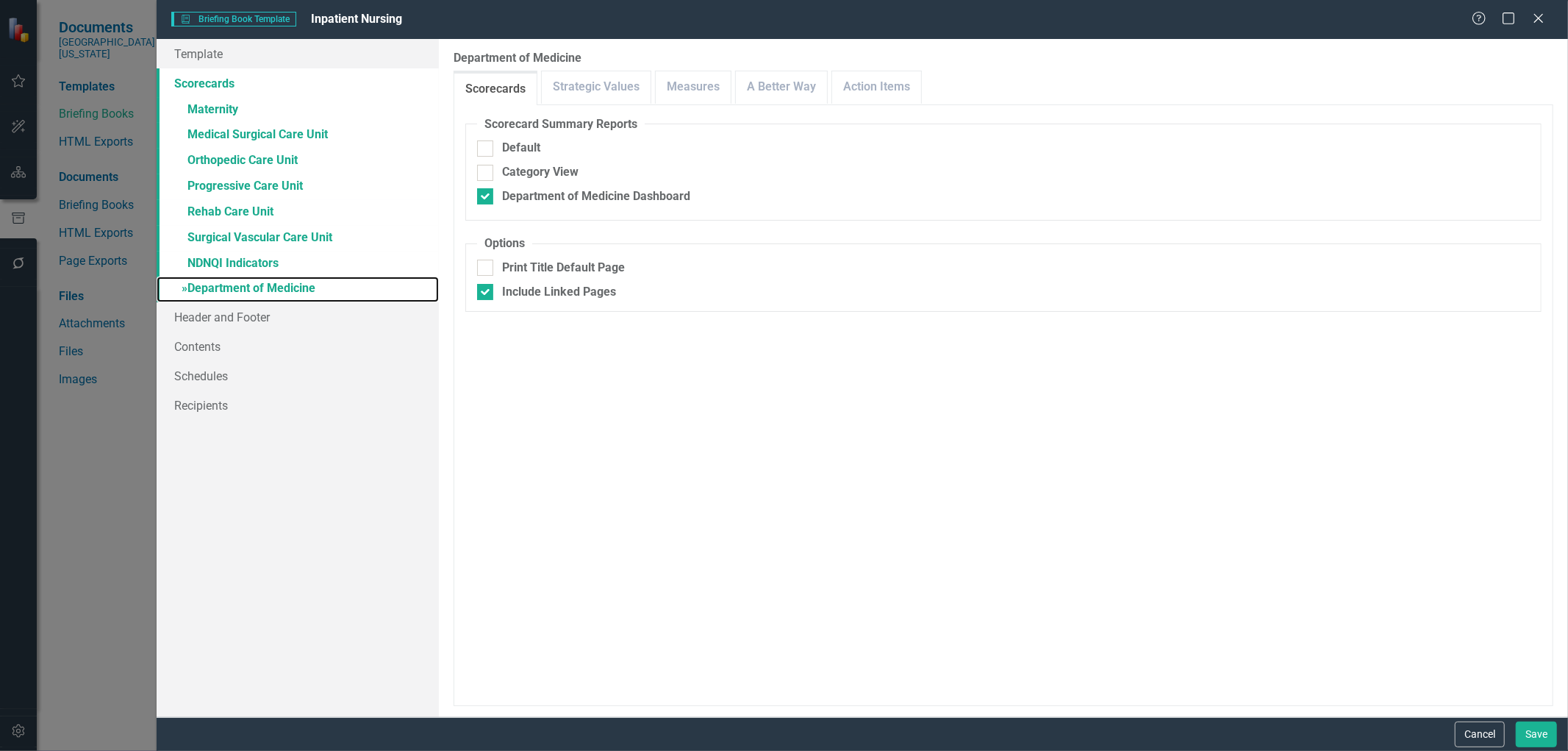
checkbox input "true"
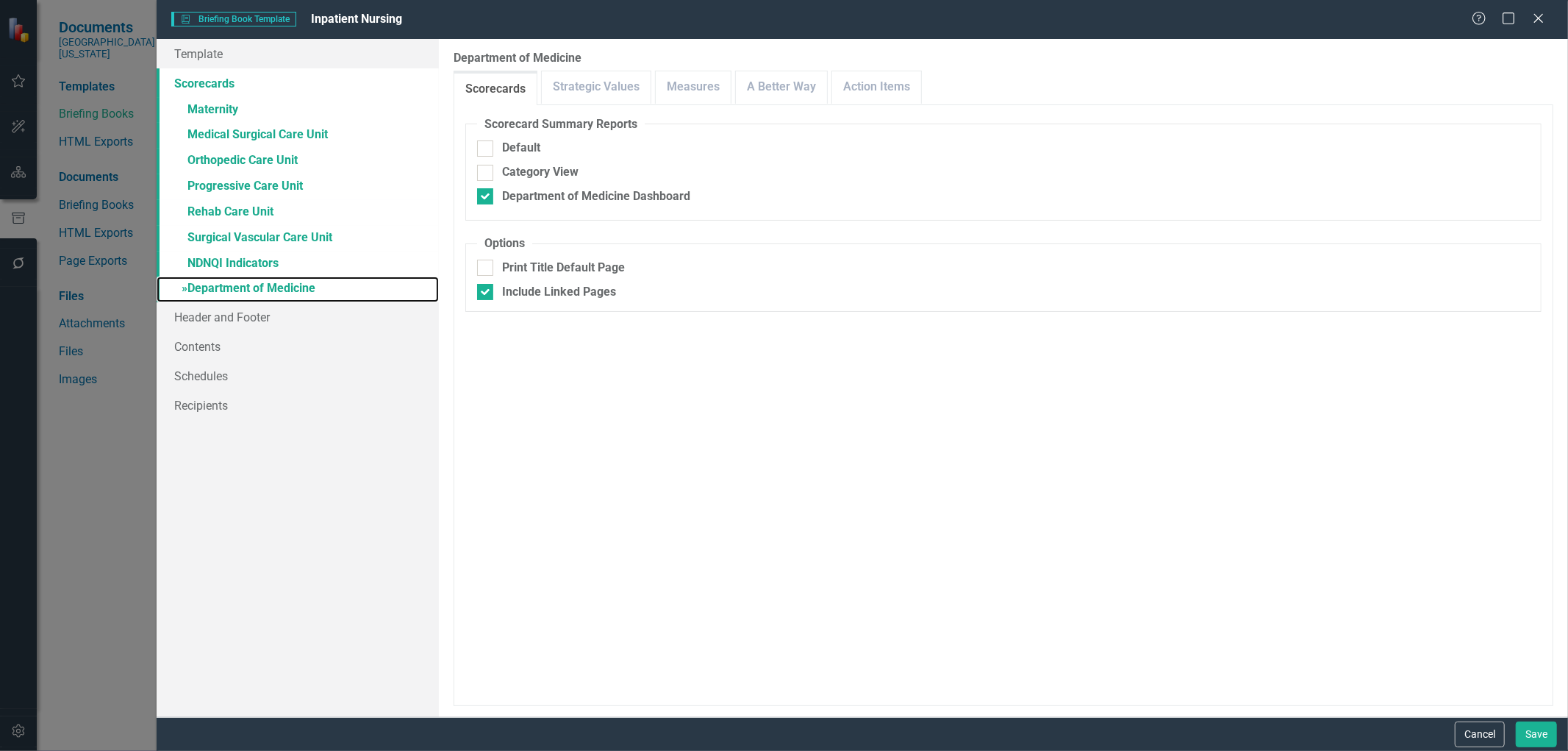
checkbox input "true"
checkbox input "false"
click at [715, 95] on link "Measures" at bounding box center [693, 86] width 75 height 31
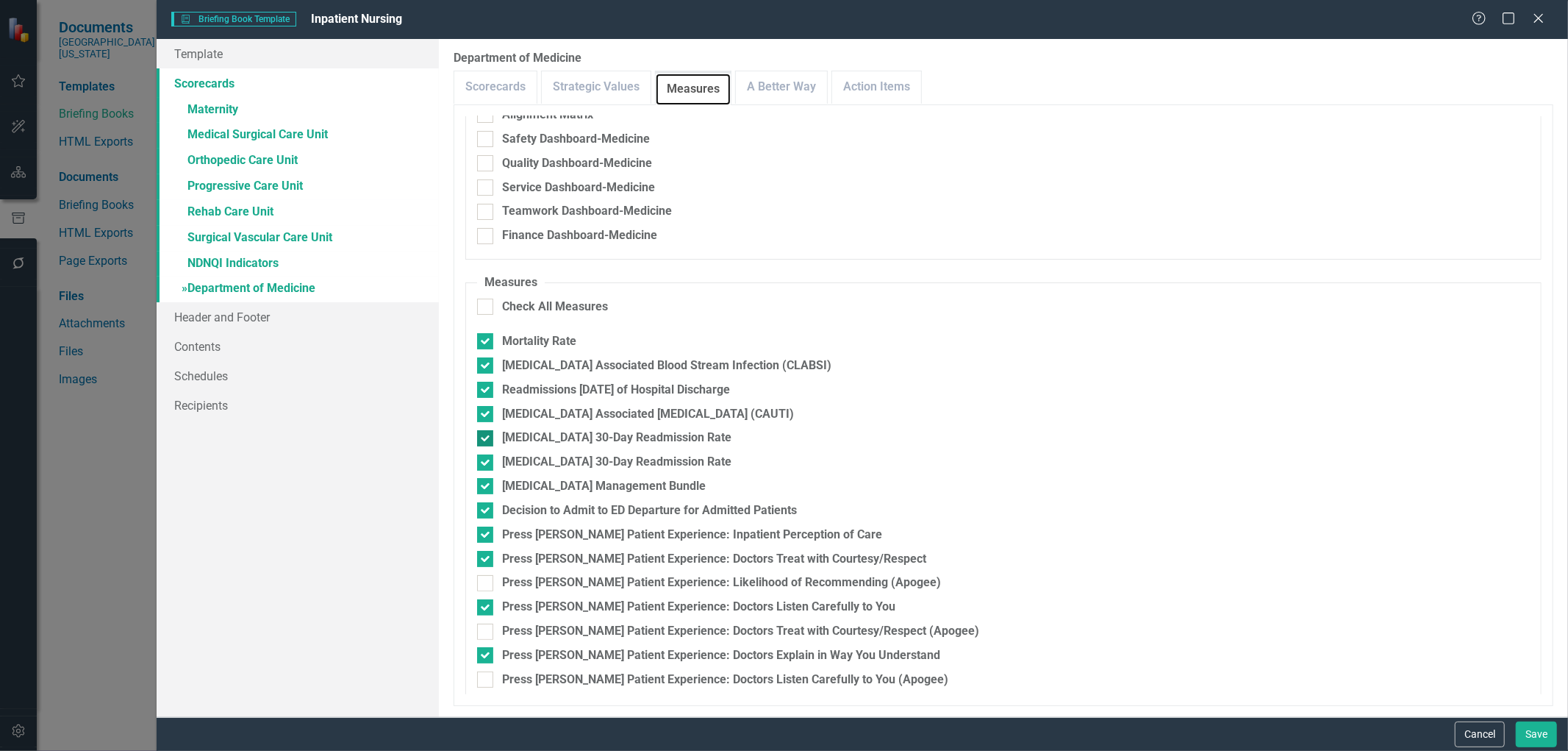
scroll to position [212, 0]
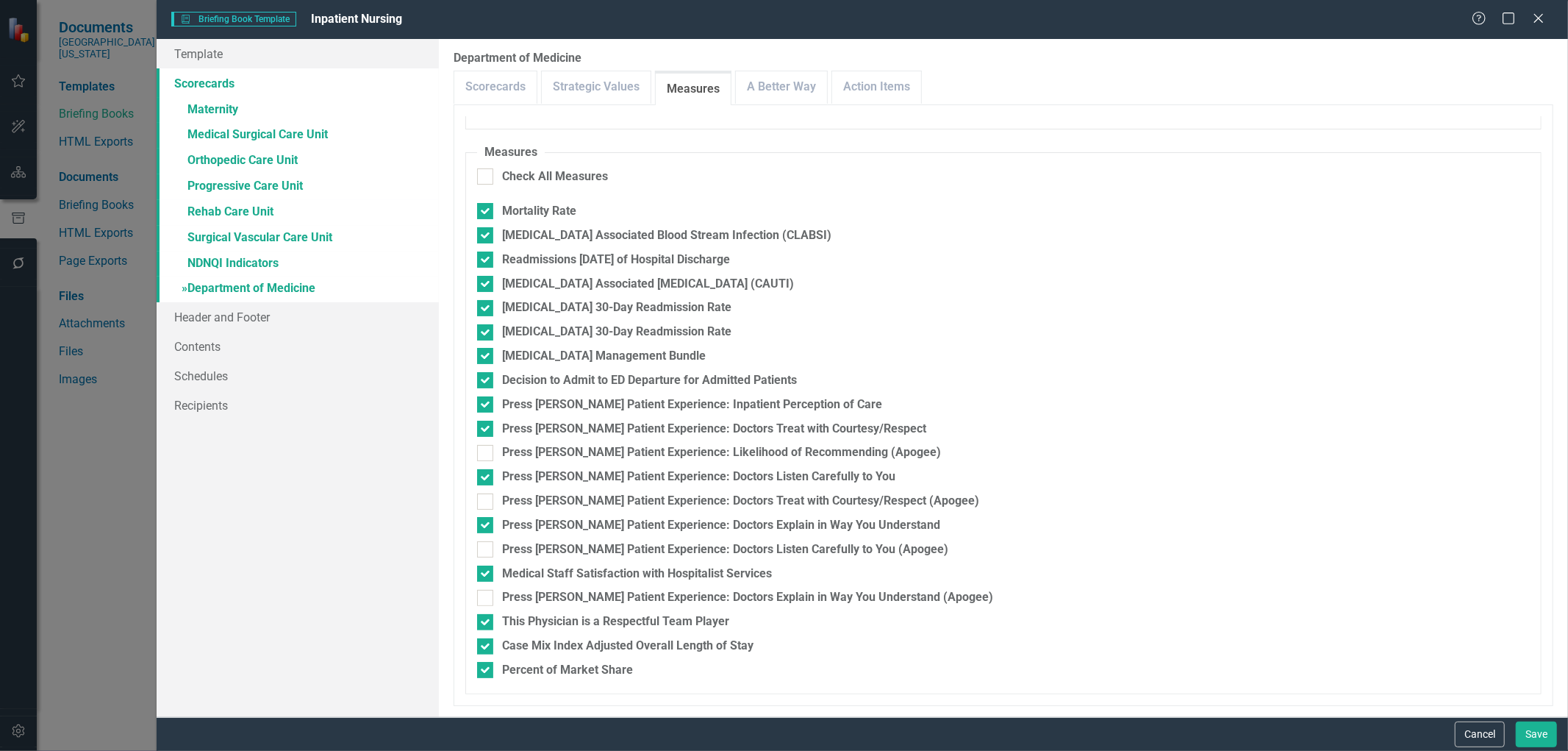
drag, startPoint x: 488, startPoint y: 447, endPoint x: 488, endPoint y: 464, distance: 17.0
click at [488, 447] on div at bounding box center [486, 453] width 16 height 16
click at [486, 447] on input "Press [PERSON_NAME] Patient Experience: Likelihood of Recommending (Apogee)" at bounding box center [482, 449] width 10 height 10
checkbox input "true"
click at [488, 496] on div at bounding box center [486, 502] width 16 height 16
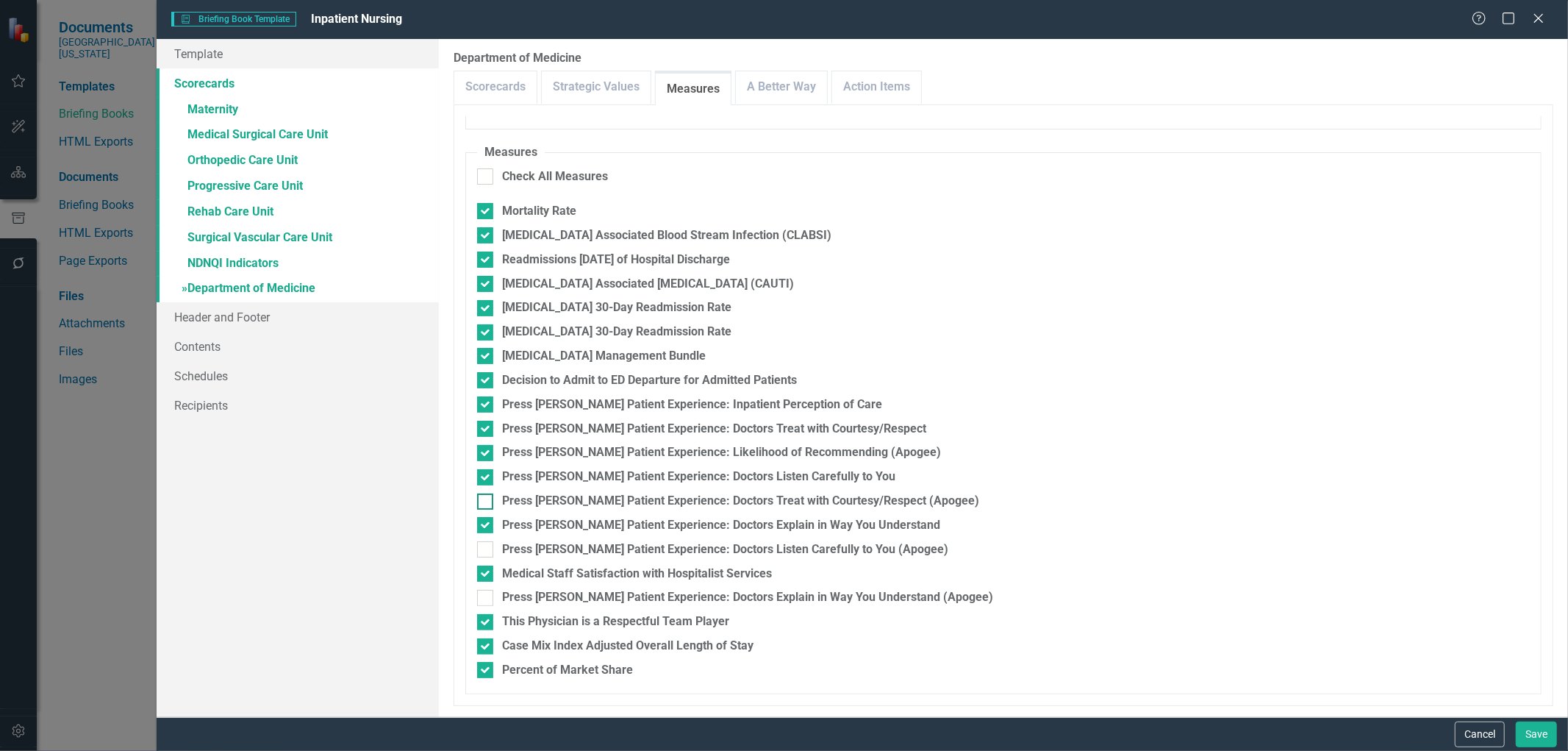
click at [486, 496] on input "Press [PERSON_NAME] Patient Experience: Doctors Treat with Courtesy/Respect (Ap…" at bounding box center [482, 499] width 10 height 10
checkbox input "true"
click at [479, 547] on input "Press [PERSON_NAME] Patient Experience: Doctors Listen Carefully to You (Apogee)" at bounding box center [482, 546] width 10 height 10
checkbox input "true"
click at [482, 597] on input "Press [PERSON_NAME] Patient Experience: Doctors Explain in Way You Understand (…" at bounding box center [482, 595] width 10 height 10
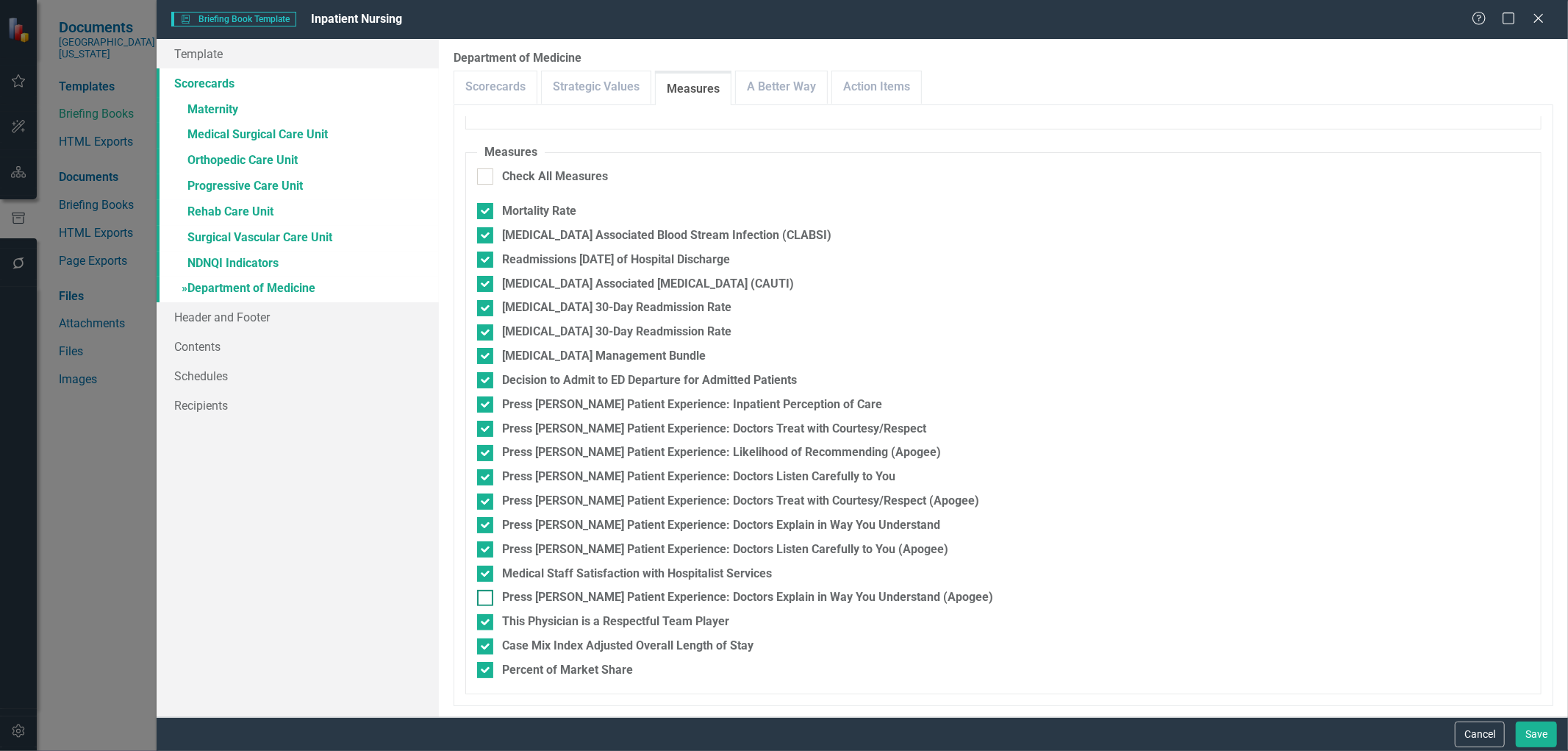
checkbox input "true"
click at [795, 90] on link "A Better Way" at bounding box center [781, 86] width 91 height 31
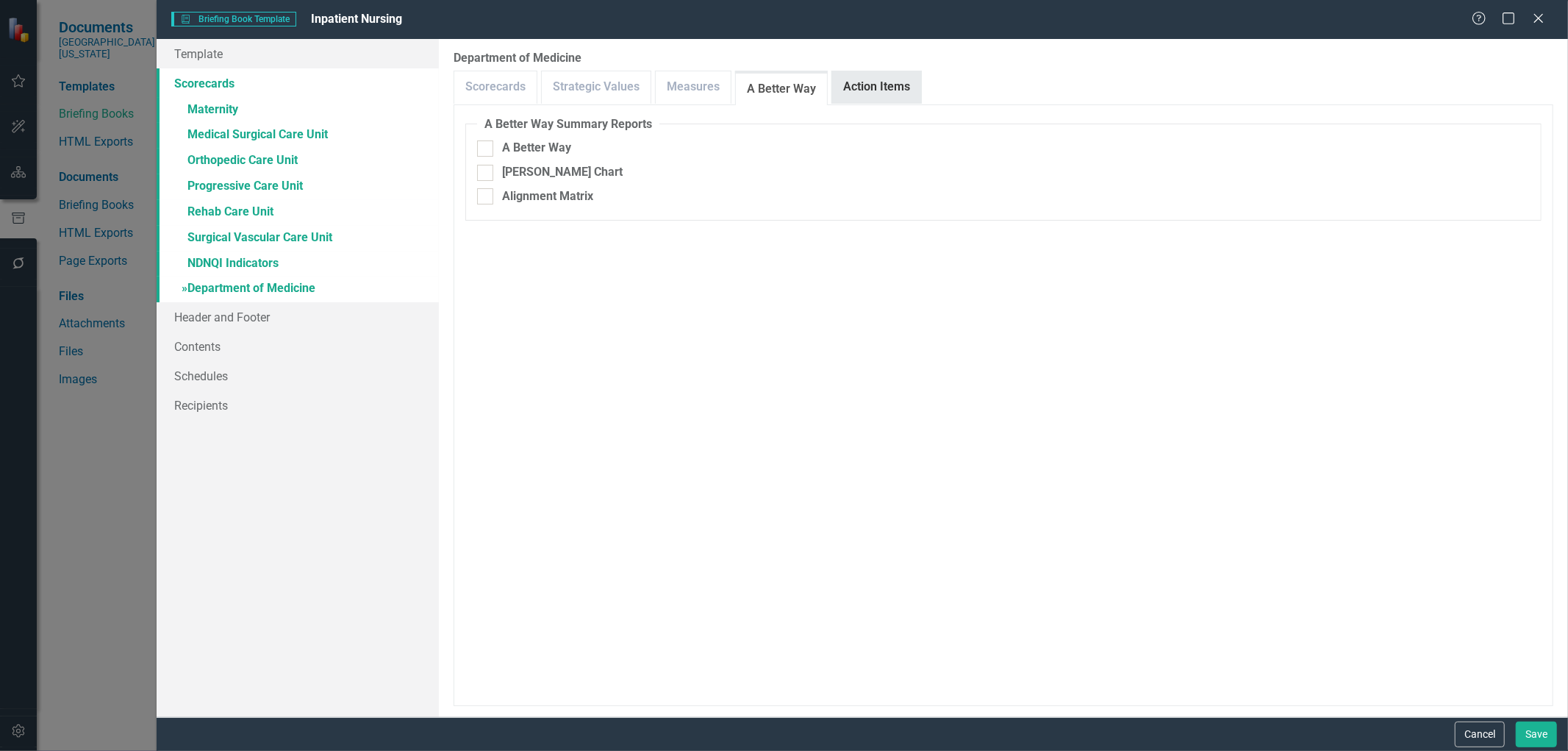
click at [854, 94] on link "Action Items" at bounding box center [877, 86] width 89 height 31
click at [231, 104] on link "» Maternity" at bounding box center [298, 111] width 282 height 26
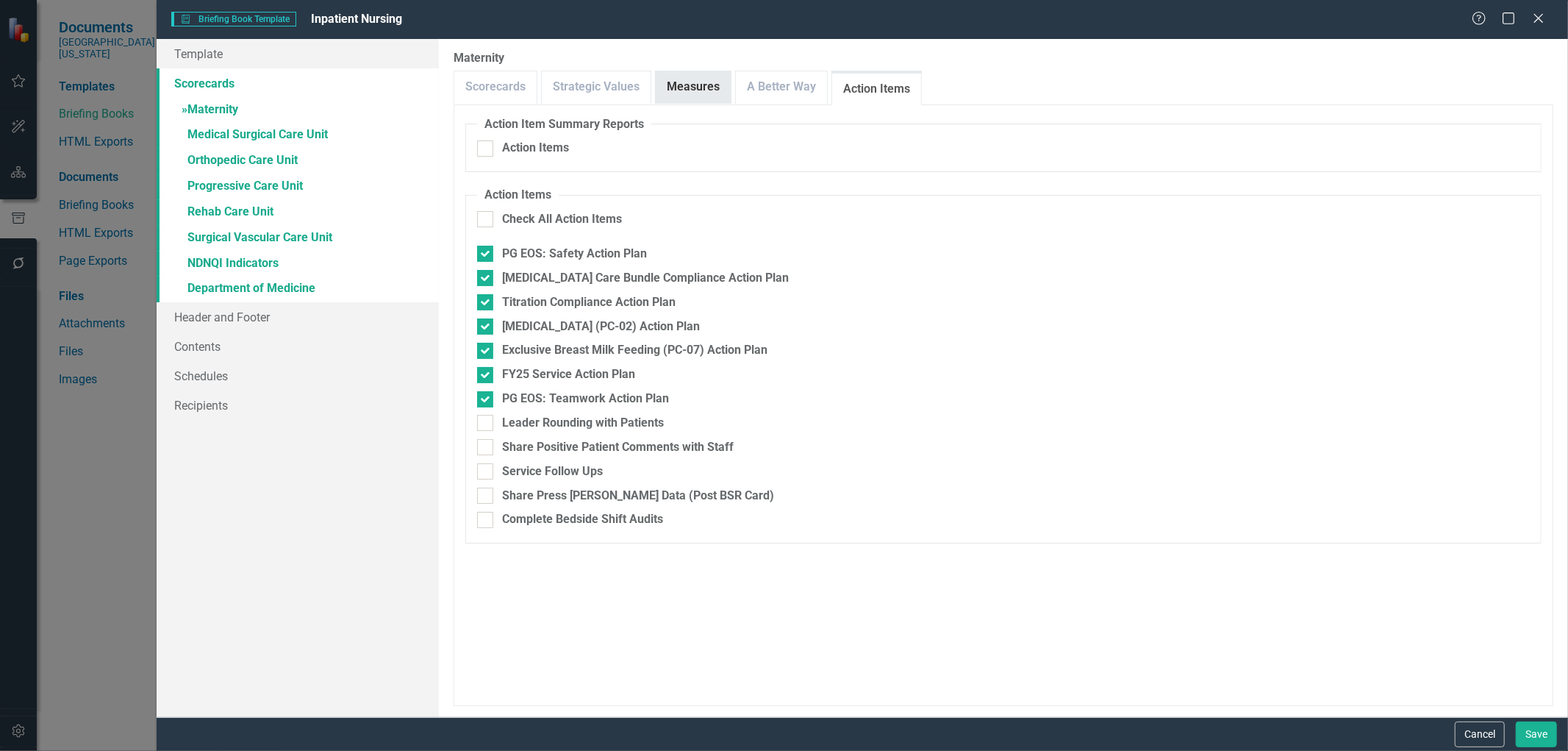
click at [697, 82] on link "Measures" at bounding box center [693, 86] width 75 height 31
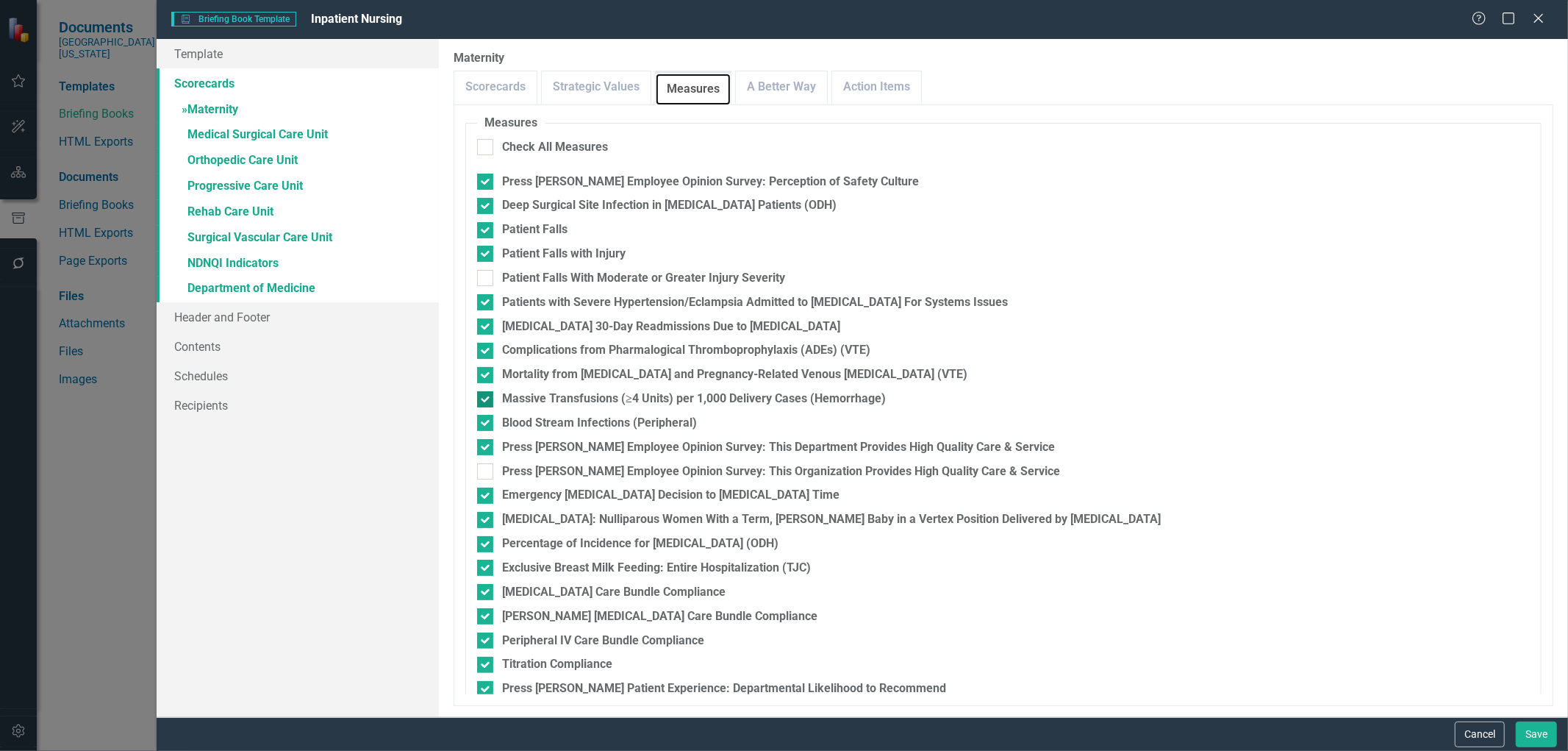
scroll to position [478, 0]
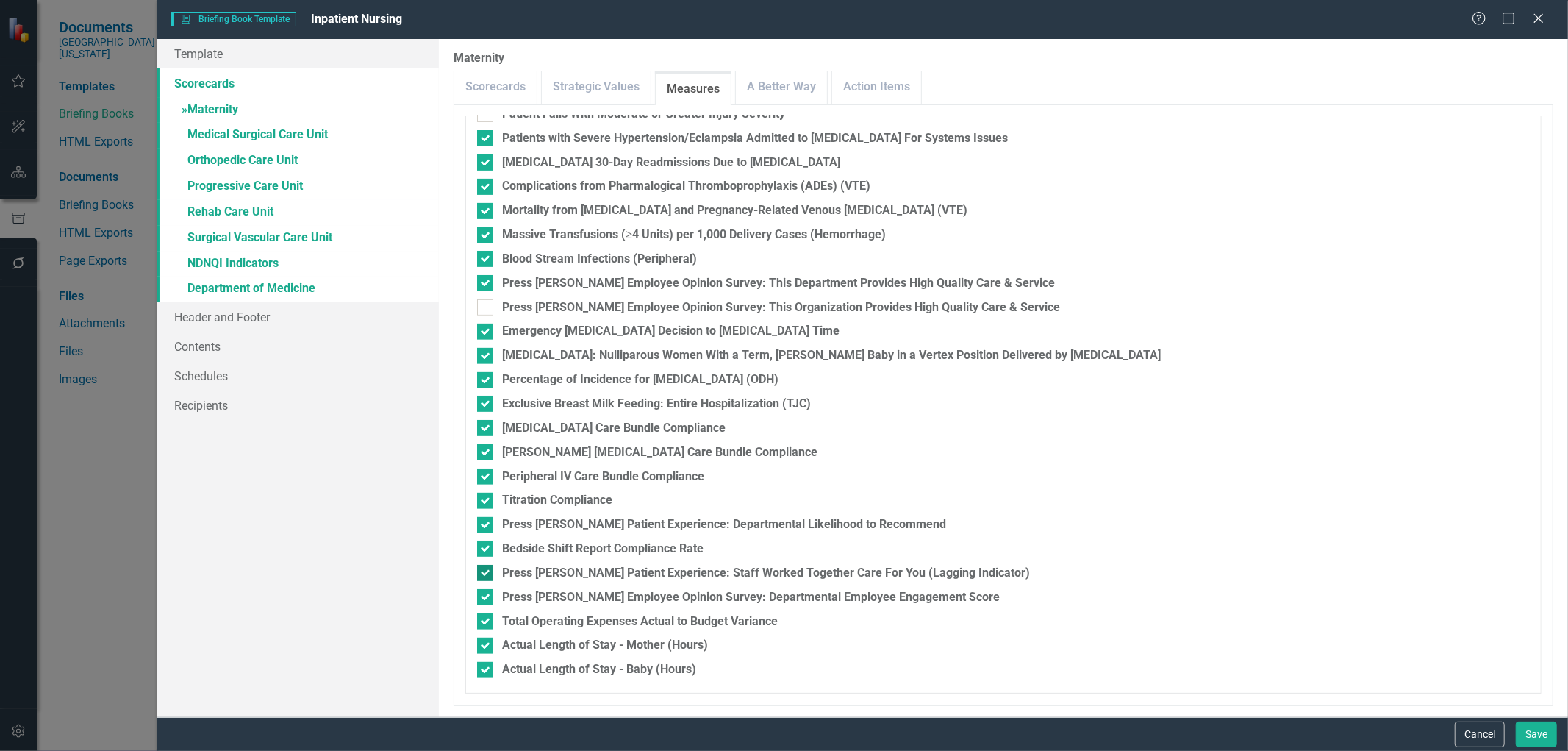
click at [482, 569] on input "Press [PERSON_NAME] Patient Experience: Staff Worked Together Care For You (Lag…" at bounding box center [482, 570] width 10 height 10
checkbox input "false"
click at [270, 137] on link "» Medical Surgical Care Unit" at bounding box center [298, 136] width 282 height 26
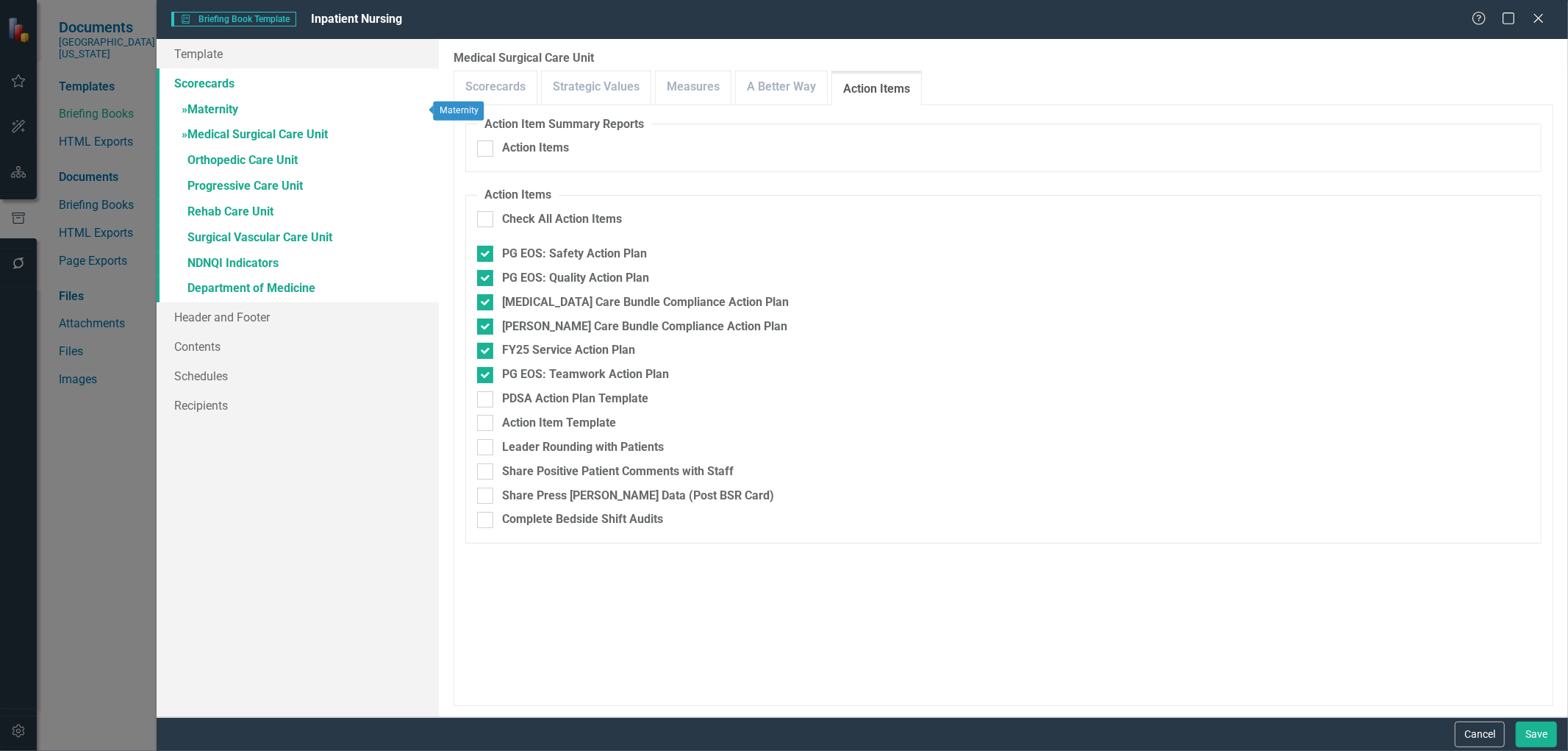
click at [237, 108] on link "» Maternity" at bounding box center [298, 111] width 282 height 26
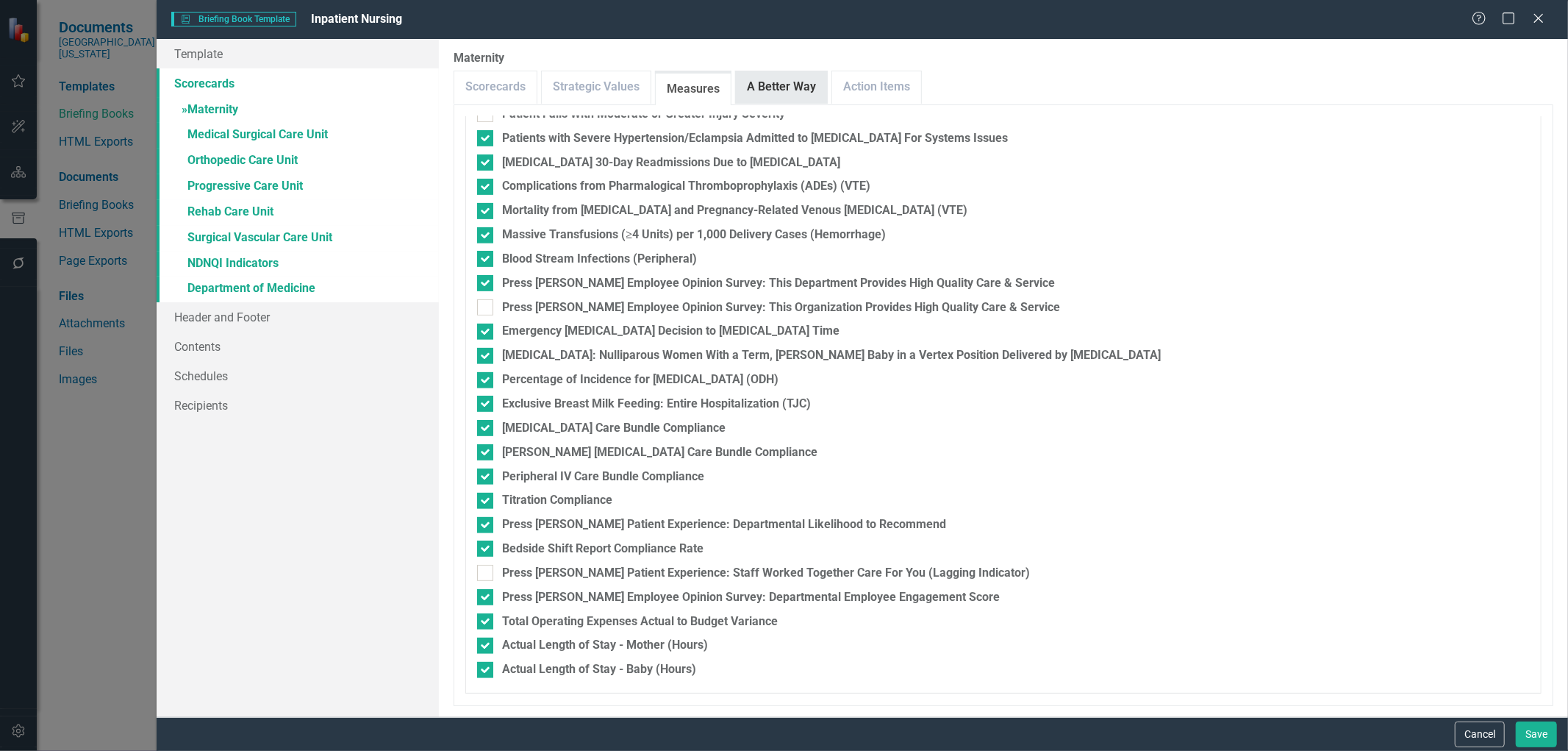
click at [795, 86] on link "A Better Way" at bounding box center [781, 86] width 91 height 31
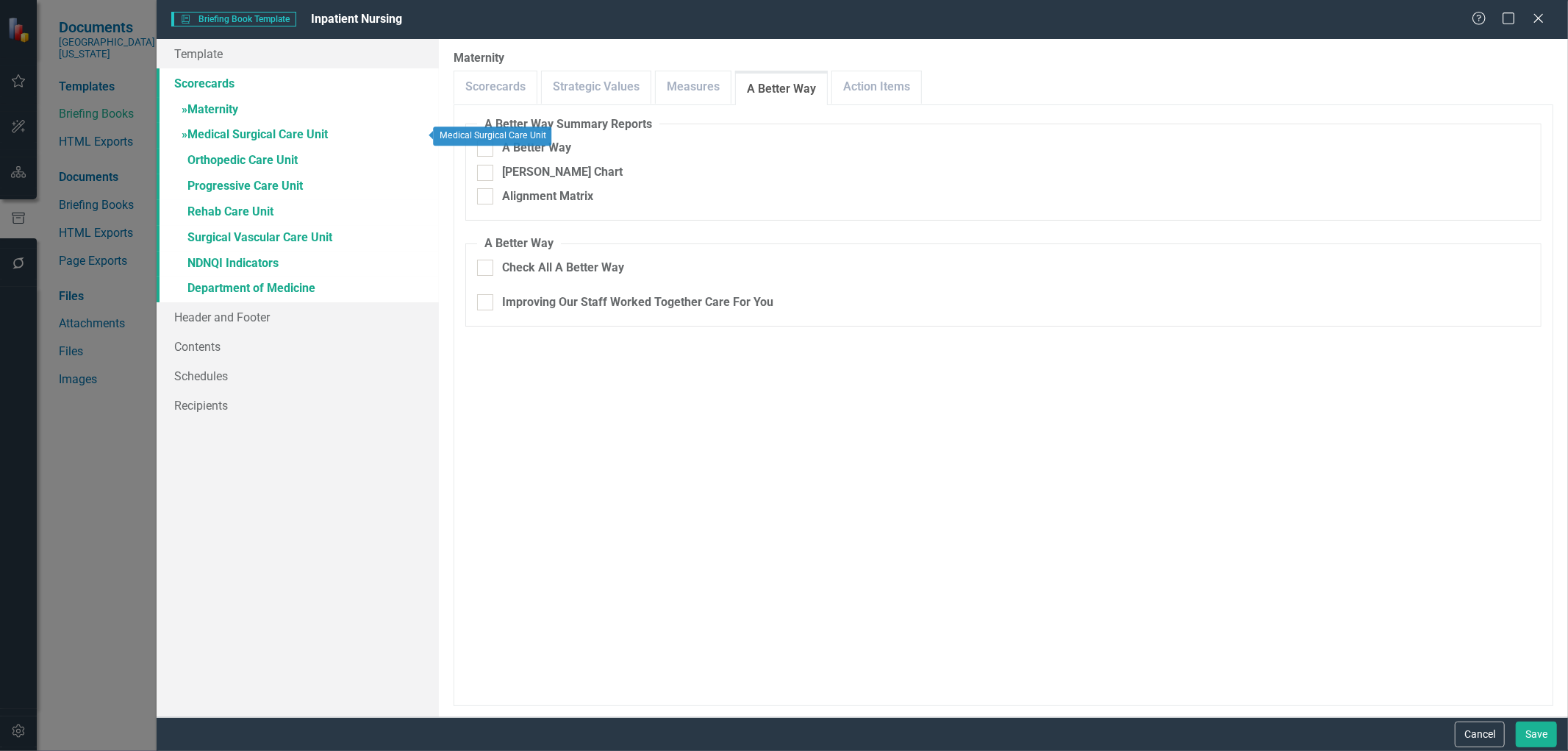
click at [253, 133] on link "» Medical Surgical Care Unit" at bounding box center [298, 136] width 282 height 26
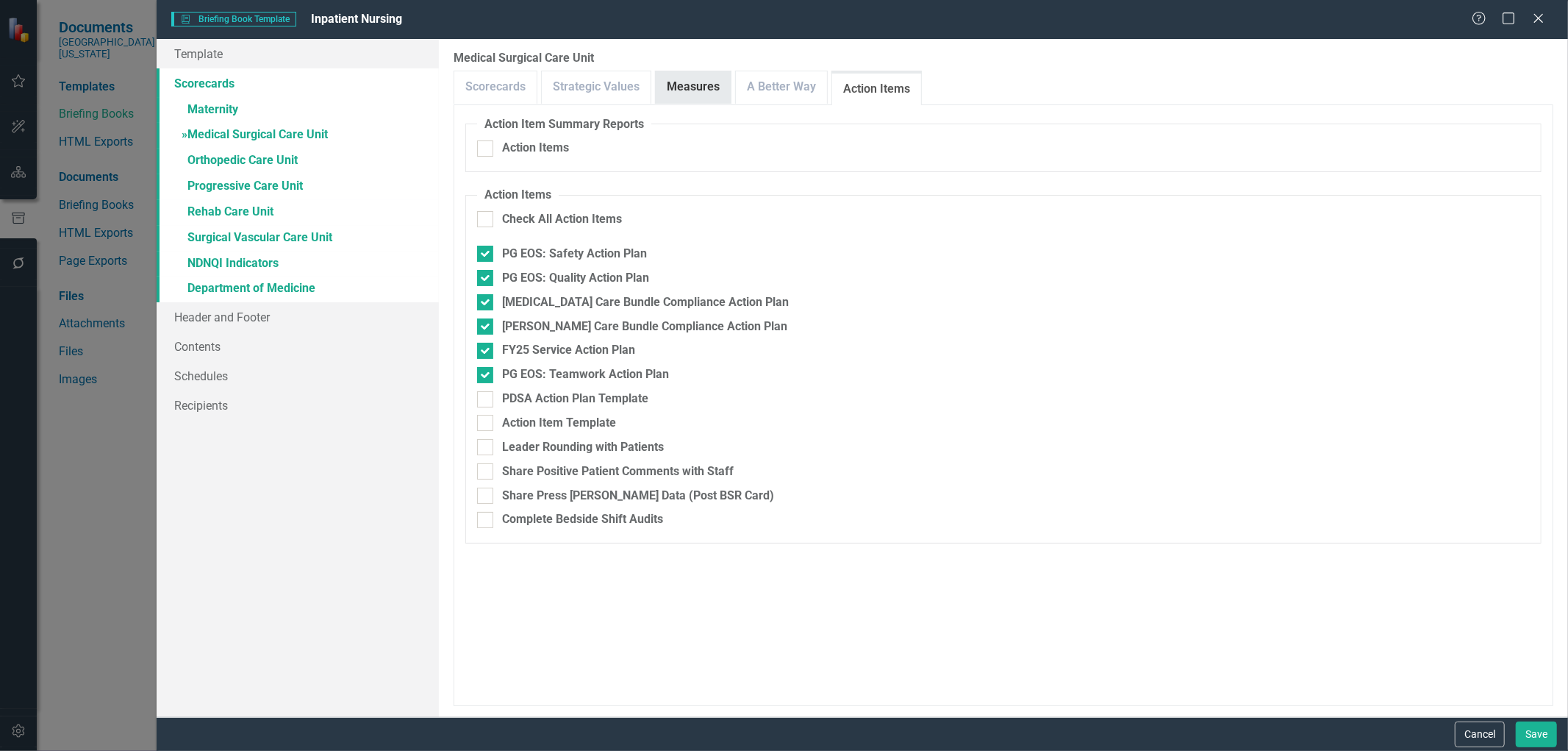
click at [699, 84] on link "Measures" at bounding box center [693, 86] width 75 height 31
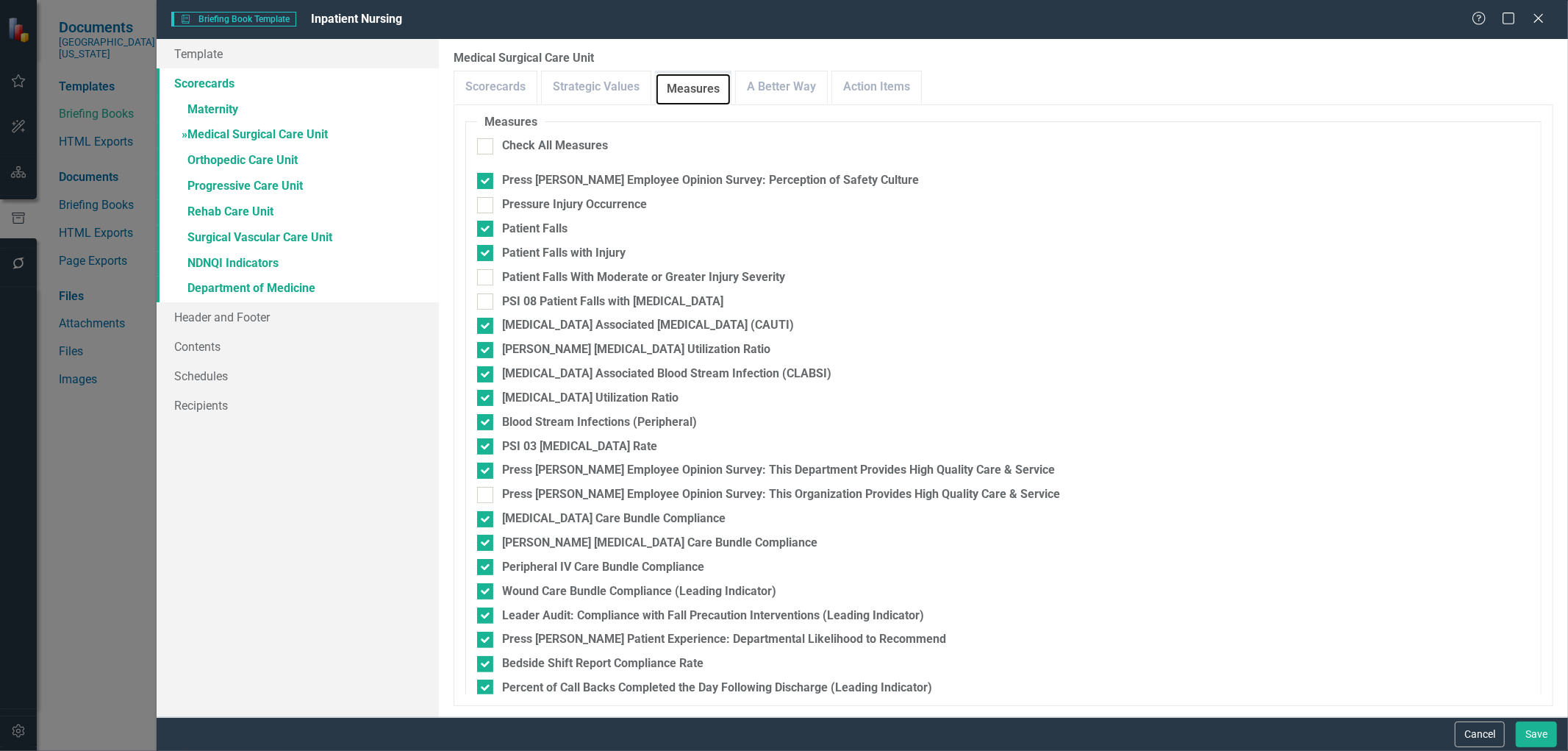
scroll to position [94, 0]
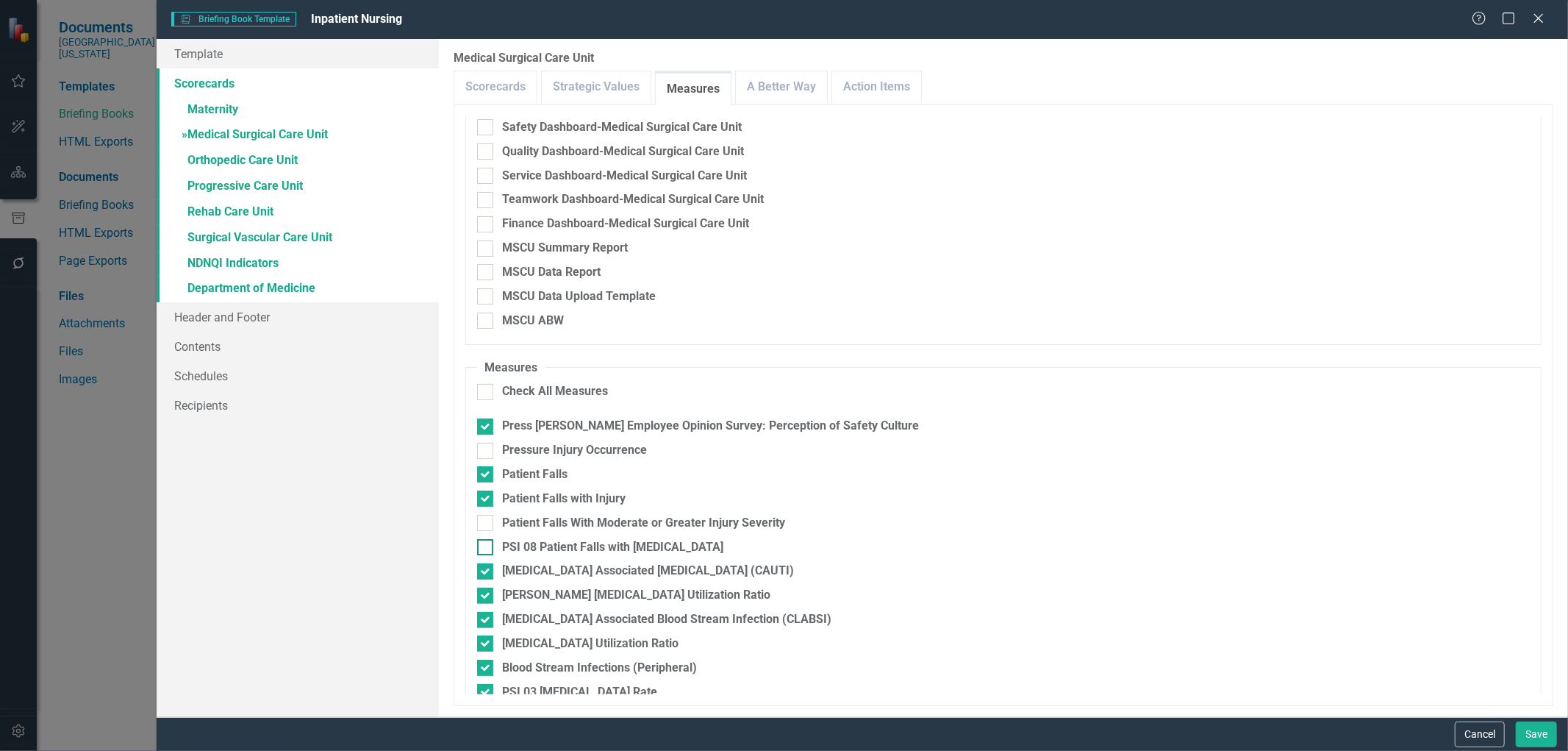
click at [486, 548] on div at bounding box center [486, 547] width 16 height 16
click at [486, 548] on input "PSI 08 Patient Falls with [MEDICAL_DATA]" at bounding box center [482, 544] width 10 height 10
checkbox input "true"
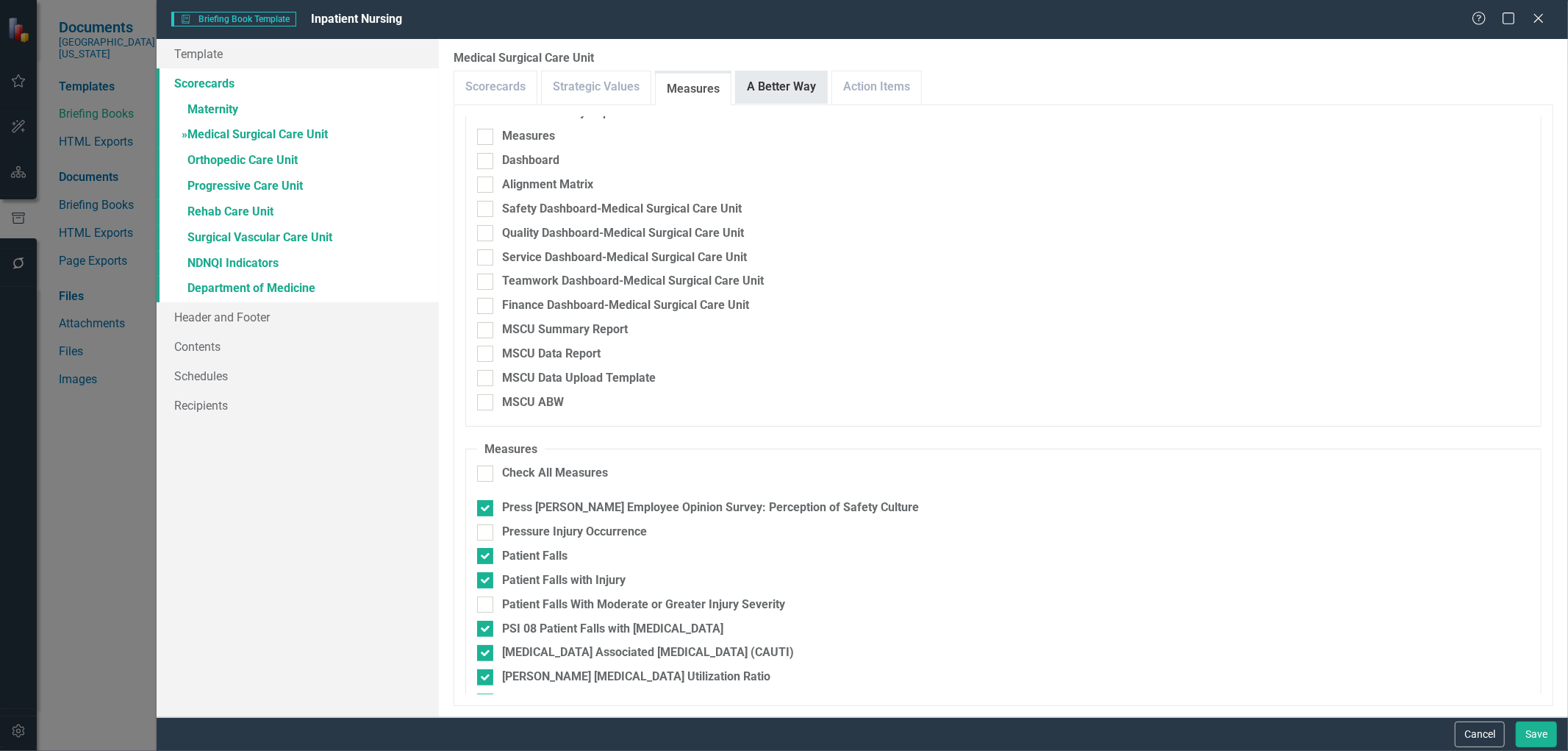
click at [790, 89] on link "A Better Way" at bounding box center [781, 86] width 91 height 31
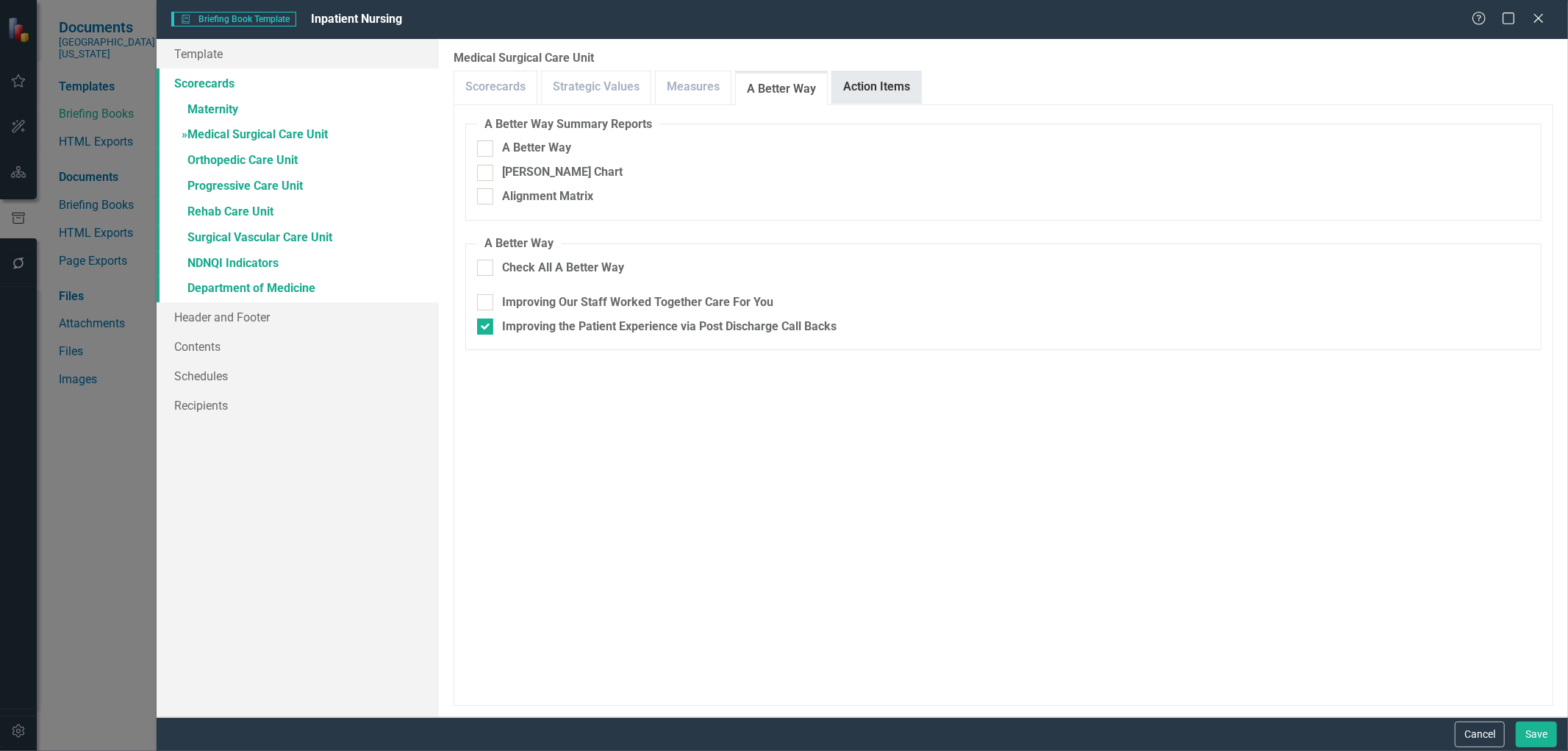
click at [879, 88] on link "Action Items" at bounding box center [877, 86] width 89 height 31
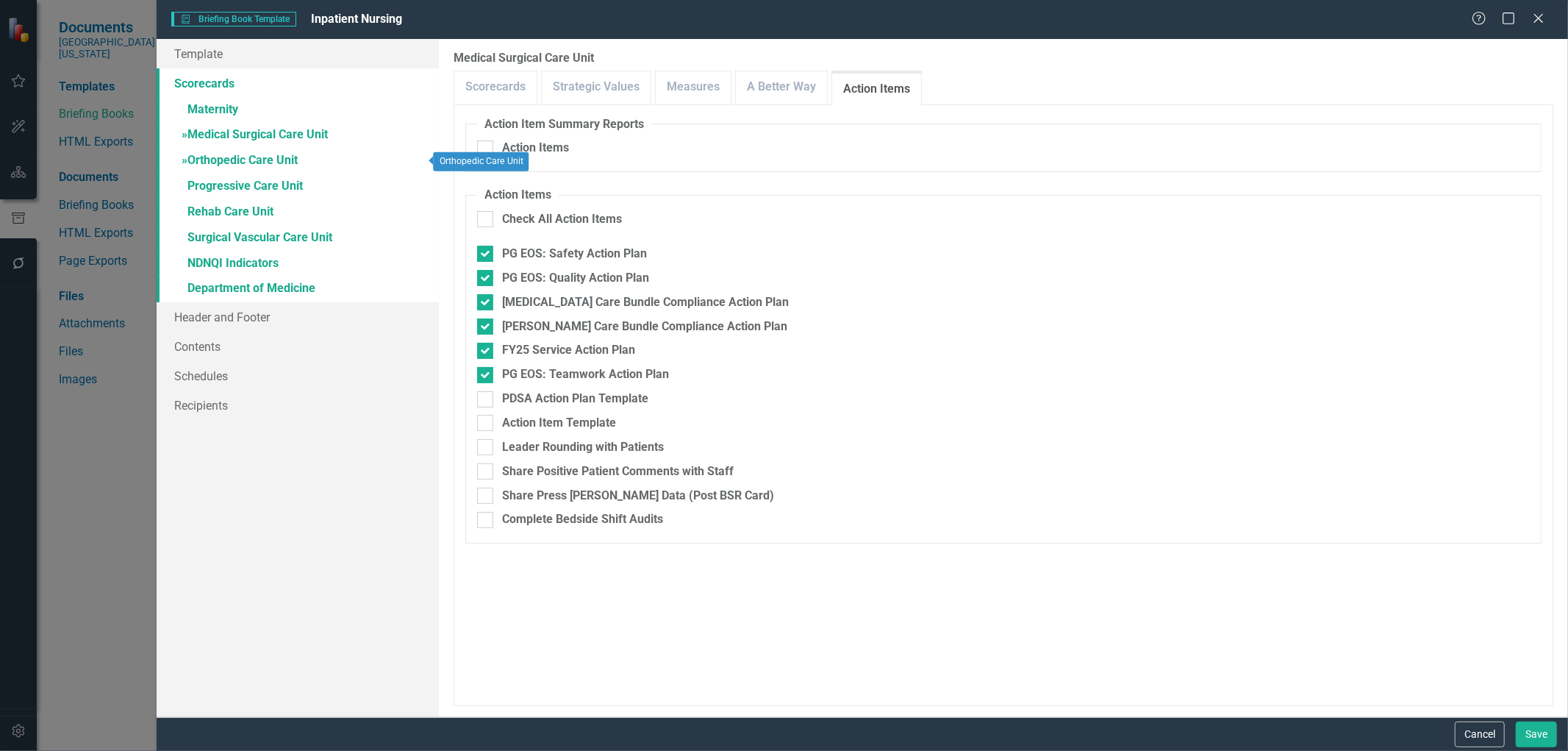
click at [256, 162] on link "» Orthopedic Care Unit" at bounding box center [298, 161] width 282 height 26
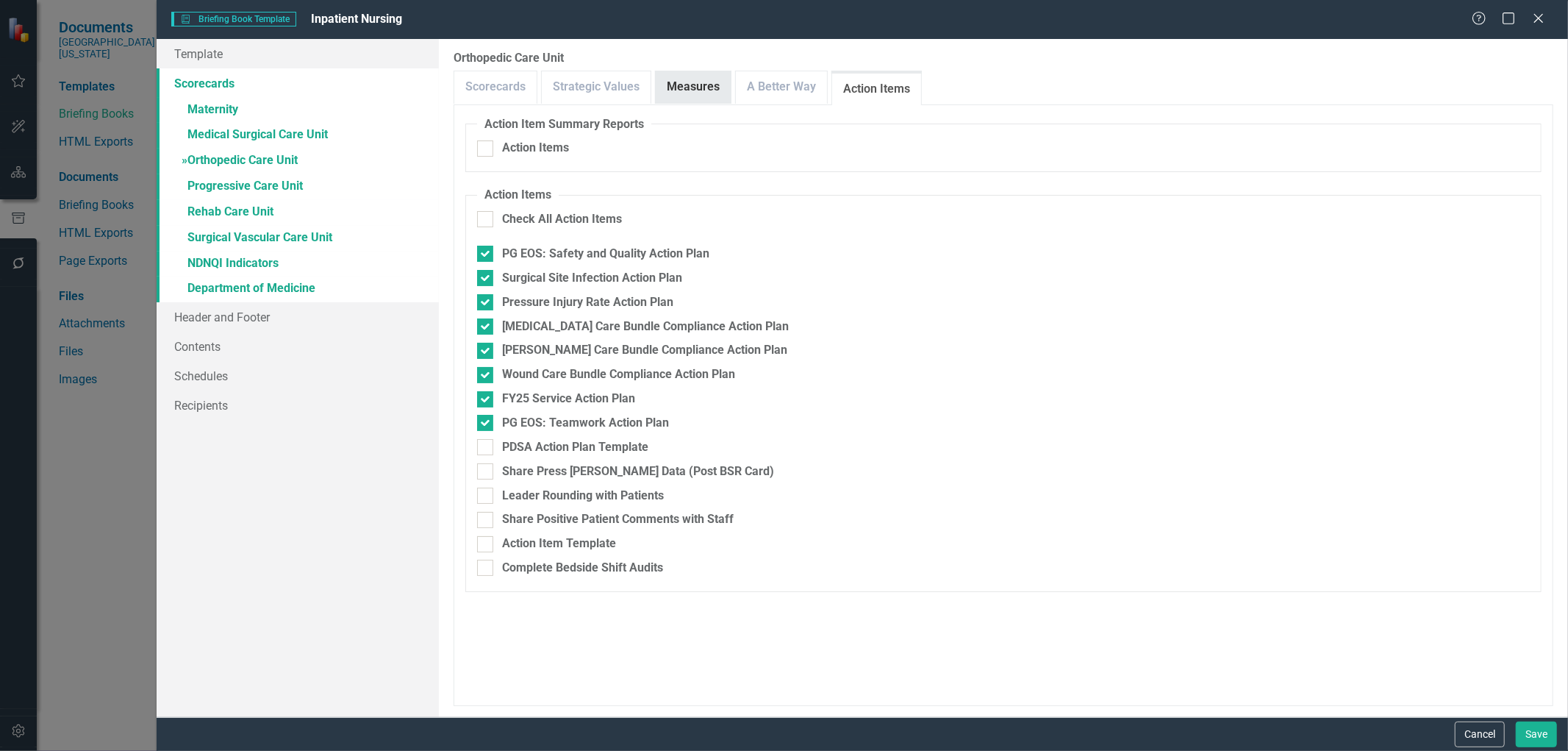
click at [692, 87] on link "Measures" at bounding box center [693, 86] width 75 height 31
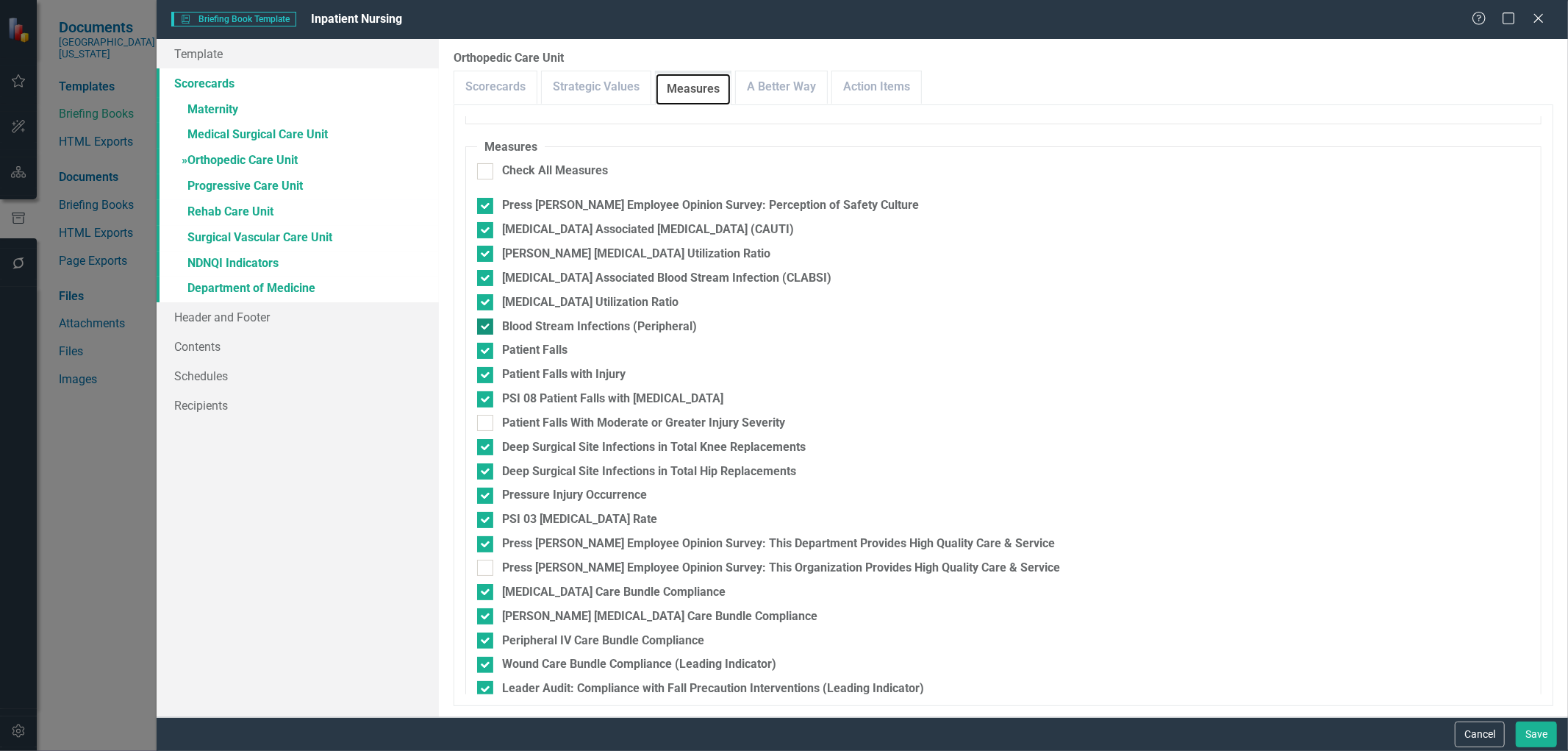
scroll to position [478, 0]
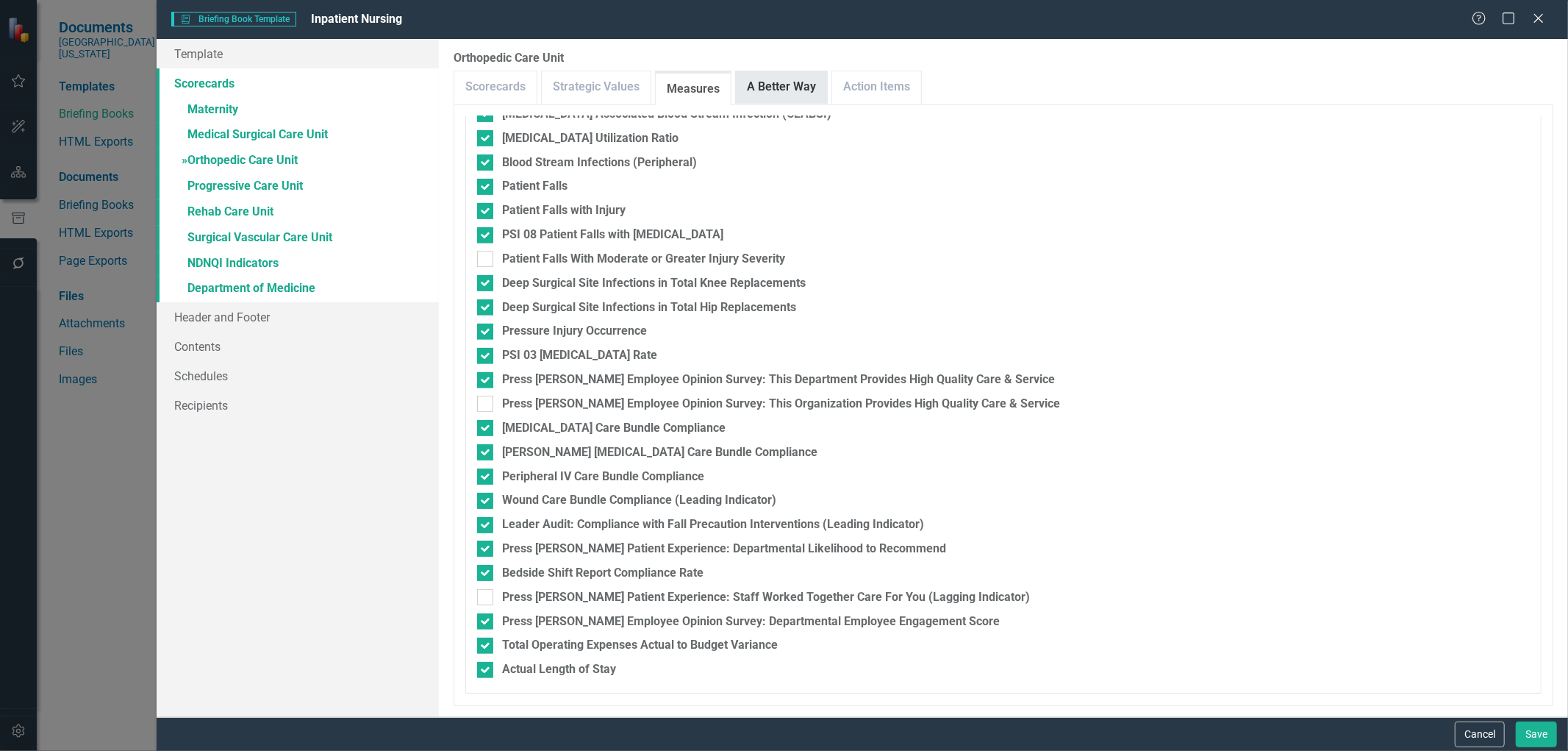
click at [769, 93] on link "A Better Way" at bounding box center [781, 86] width 91 height 31
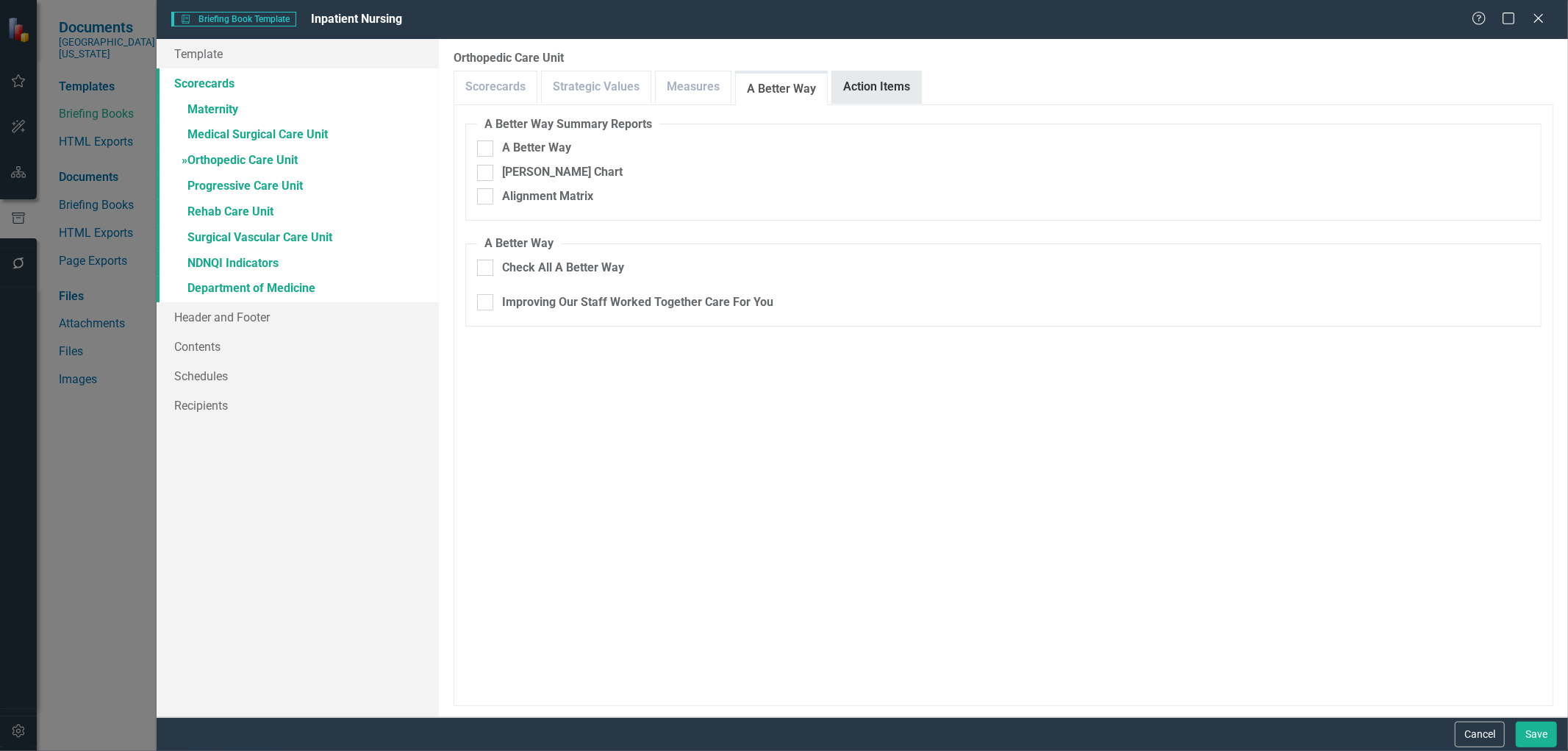
click at [877, 98] on link "Action Items" at bounding box center [877, 86] width 89 height 31
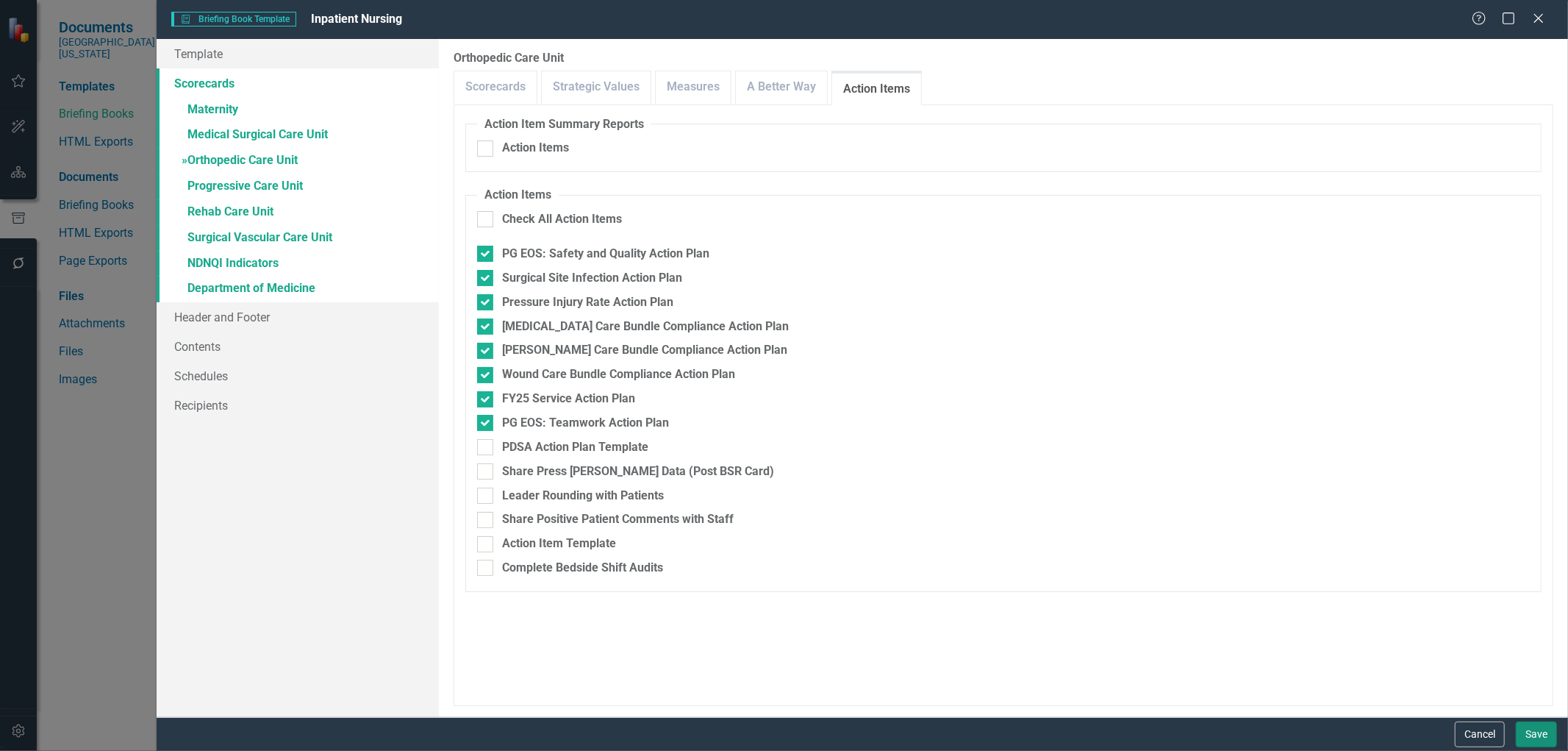
click at [1537, 739] on button "Save" at bounding box center [1536, 734] width 41 height 26
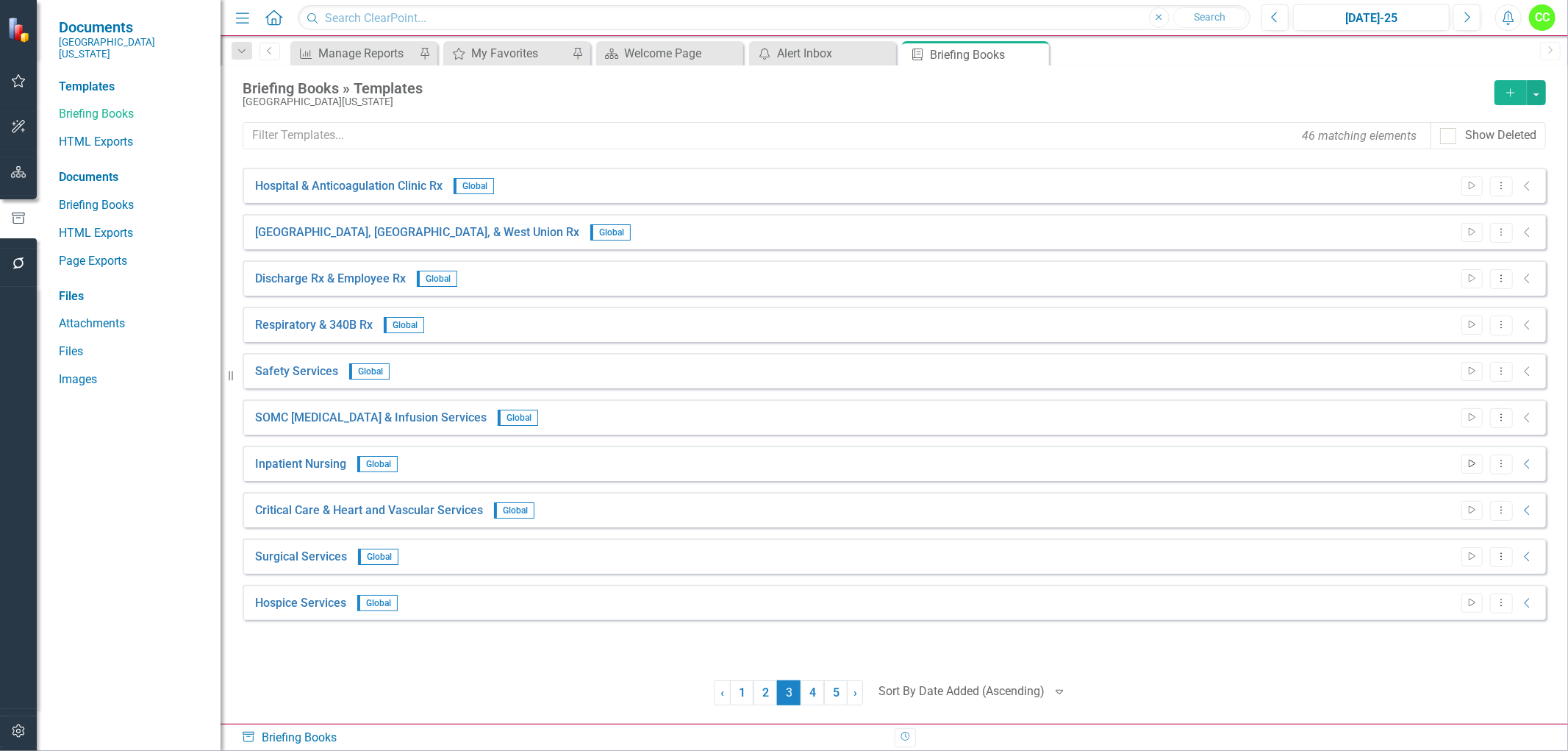
click at [1467, 464] on icon "Start" at bounding box center [1472, 464] width 11 height 9
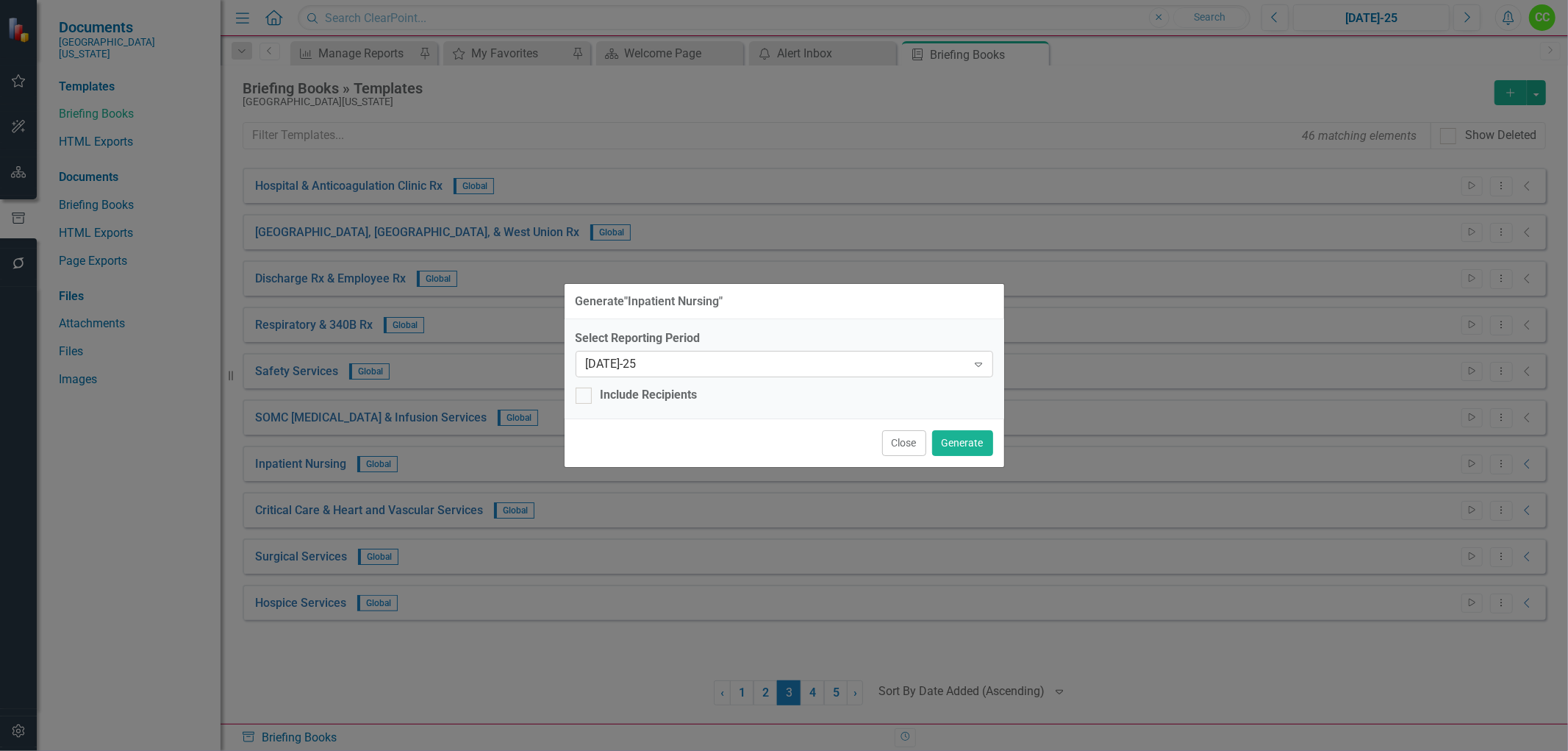
click at [976, 366] on icon "Expand" at bounding box center [978, 364] width 15 height 12
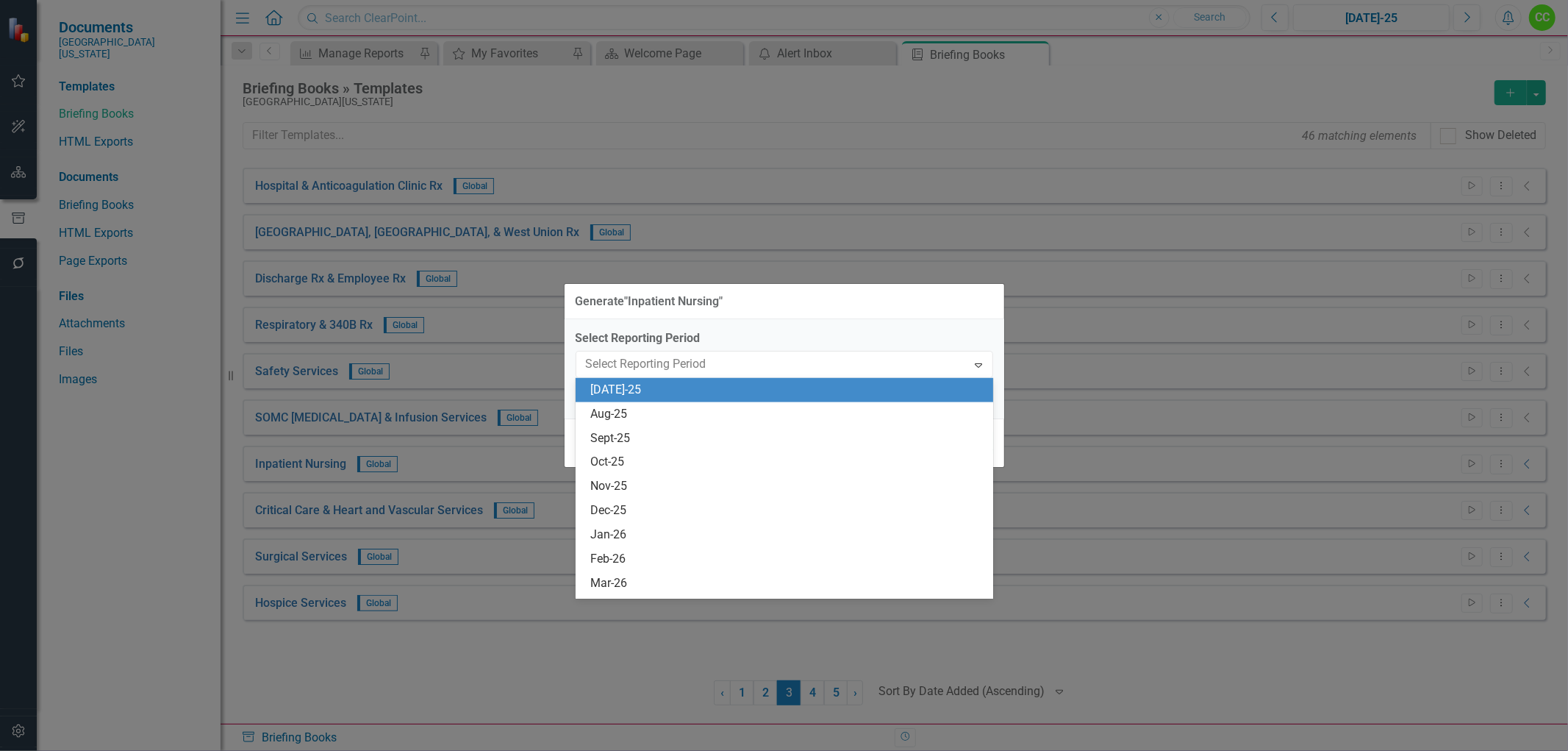
scroll to position [1053, 0]
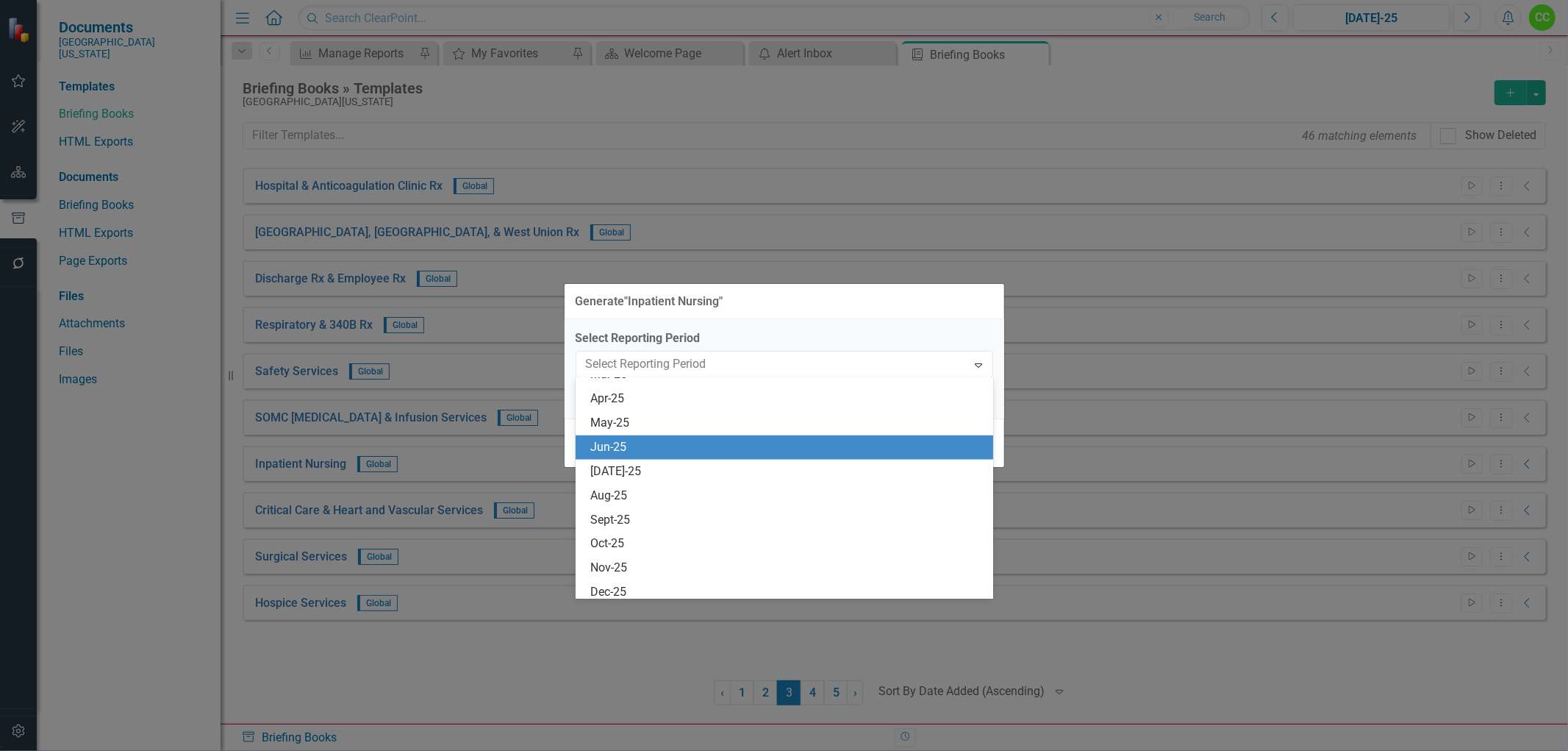
click at [868, 452] on div "Jun-25" at bounding box center [787, 447] width 394 height 17
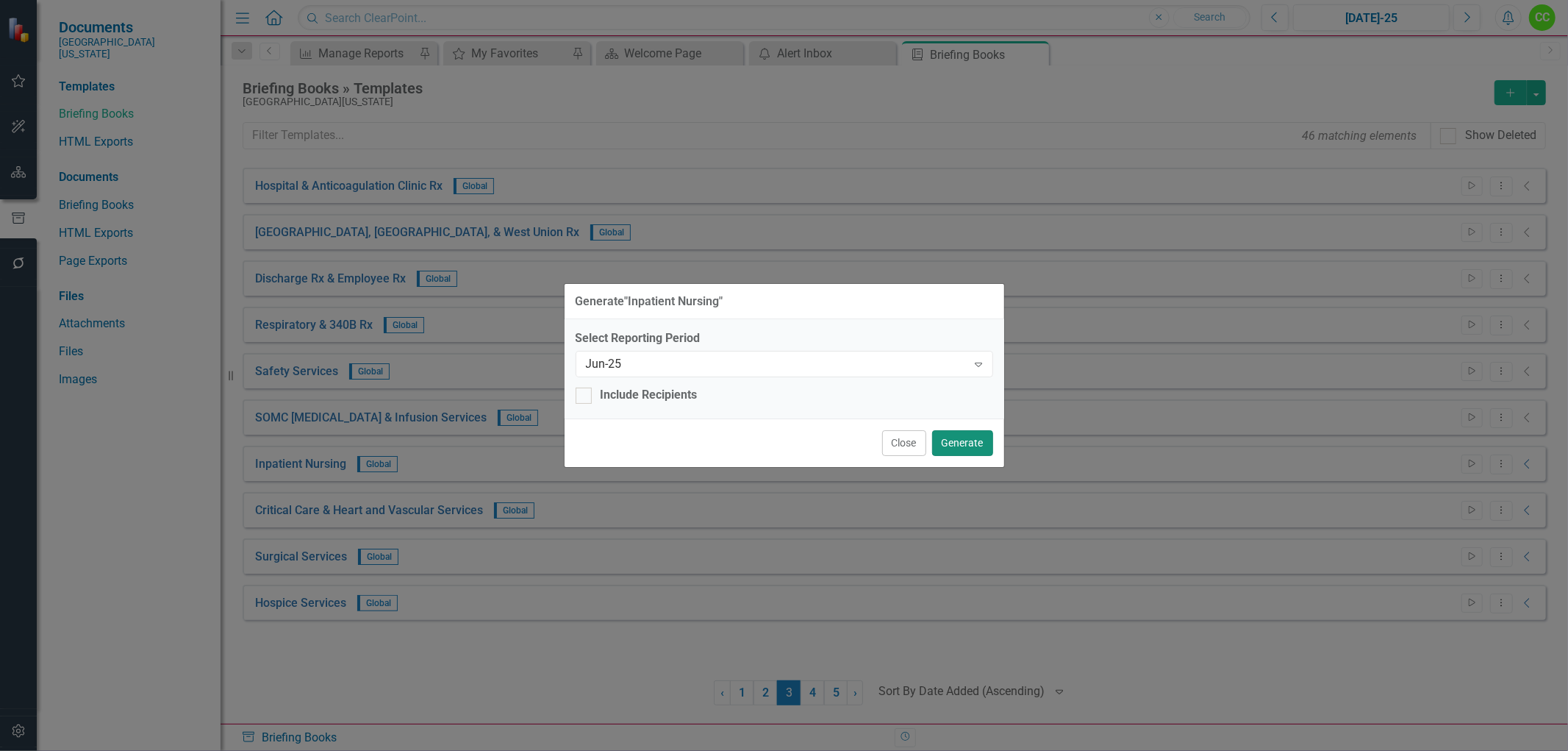
click at [964, 436] on button "Generate" at bounding box center [963, 443] width 61 height 26
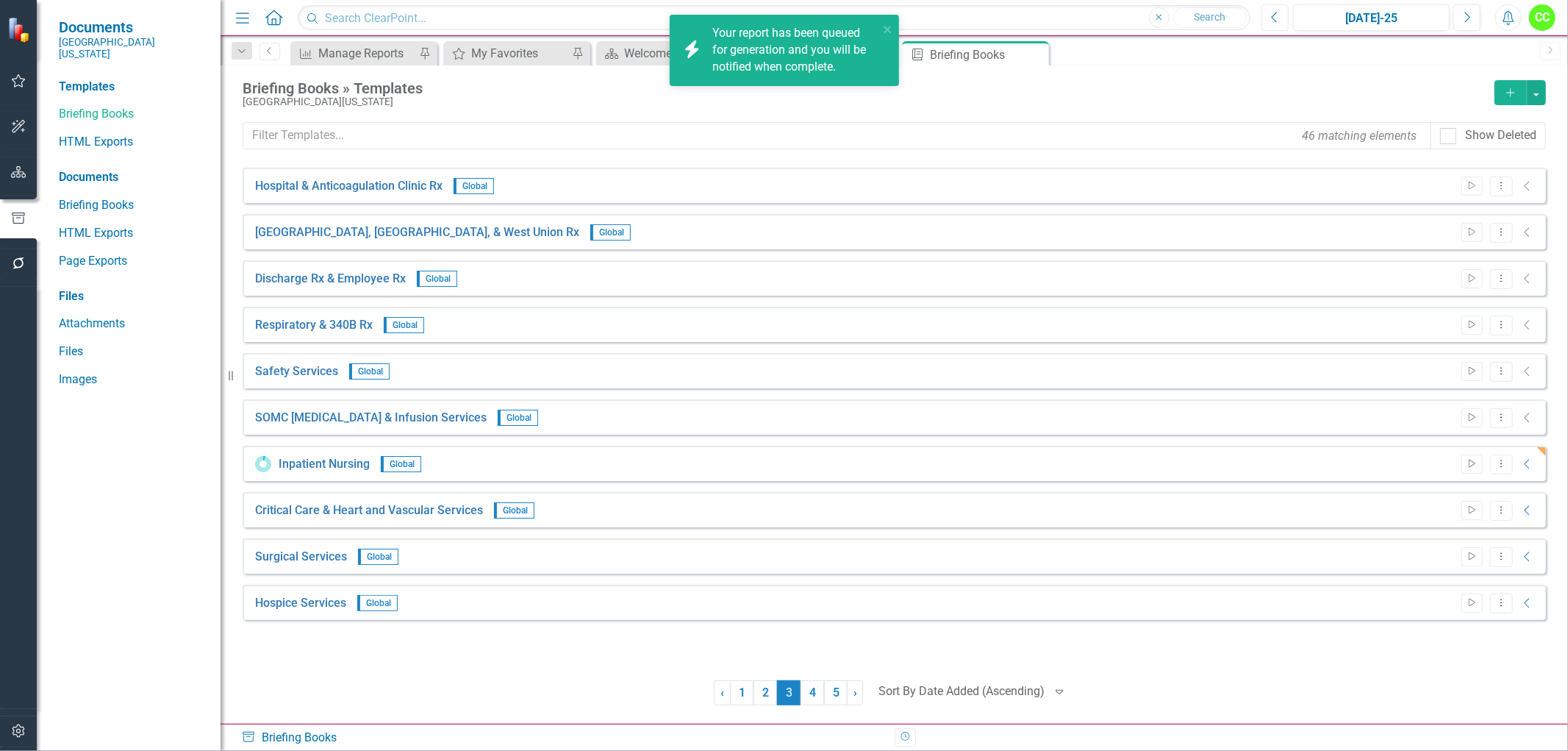
click at [1266, 15] on button "Previous" at bounding box center [1275, 17] width 27 height 27
